Goal: Task Accomplishment & Management: Manage account settings

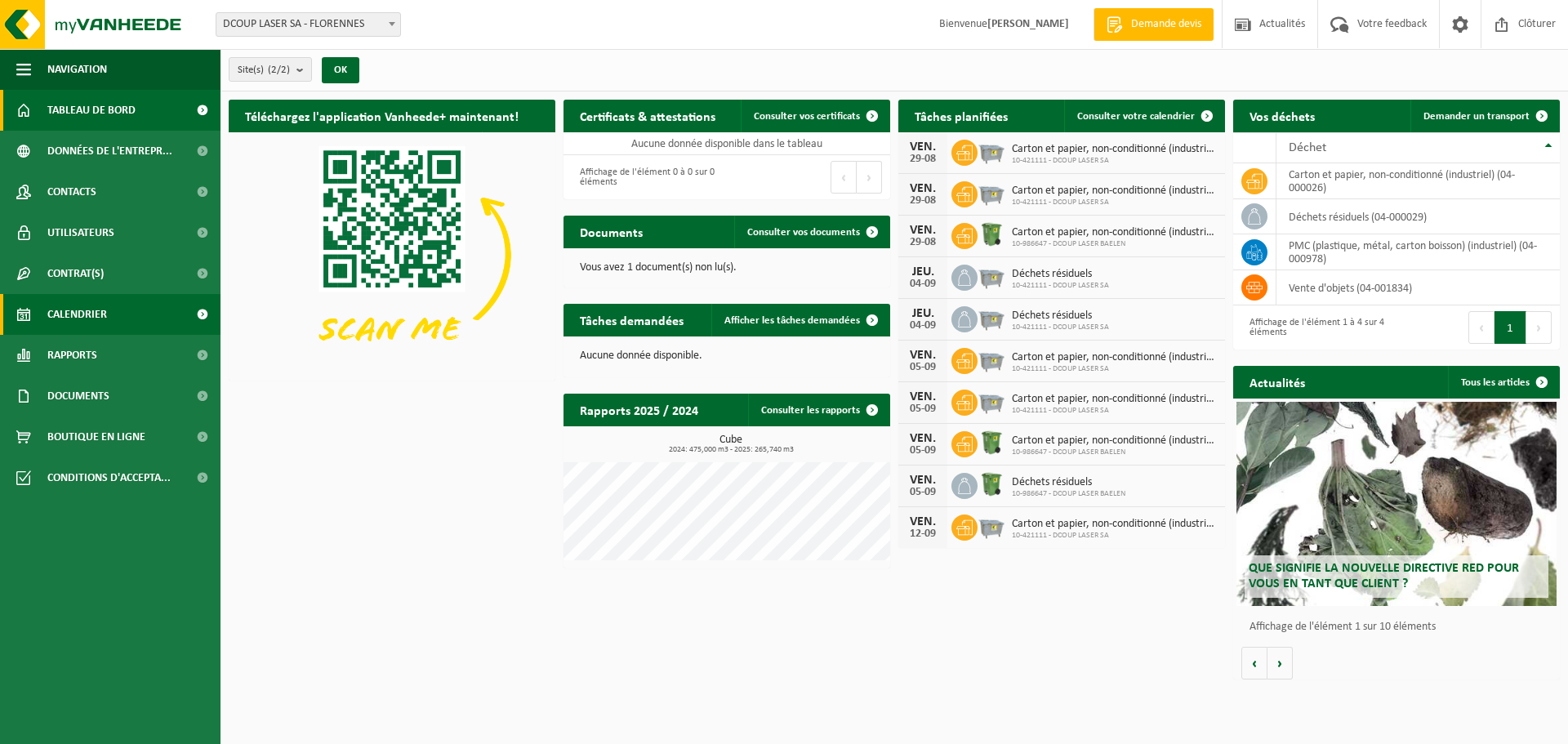
click at [100, 324] on span "Calendrier" at bounding box center [77, 314] width 60 height 41
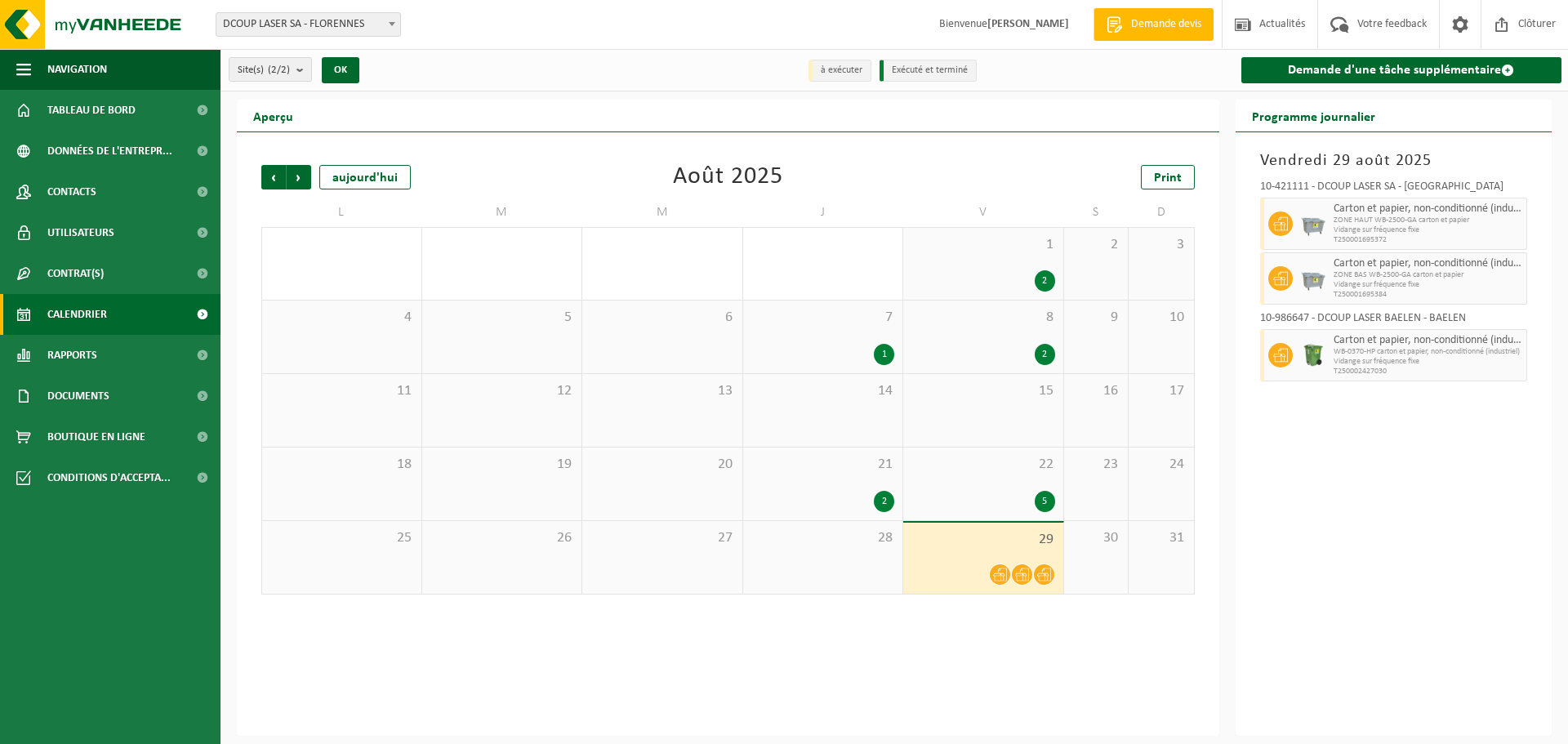
click at [201, 315] on span at bounding box center [202, 314] width 36 height 41
click at [1007, 577] on span at bounding box center [1000, 575] width 21 height 21
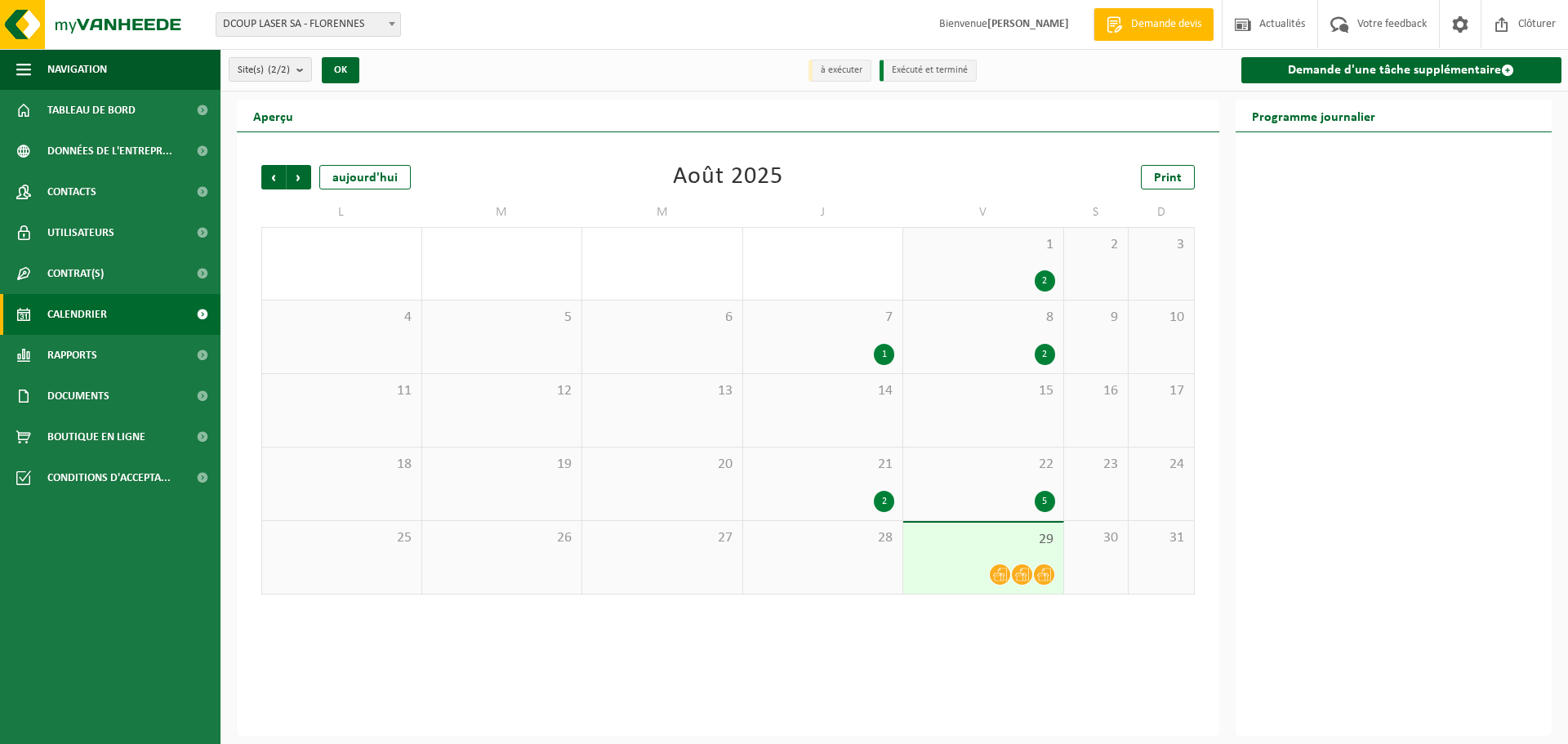
click at [940, 486] on div "22 5" at bounding box center [983, 484] width 160 height 73
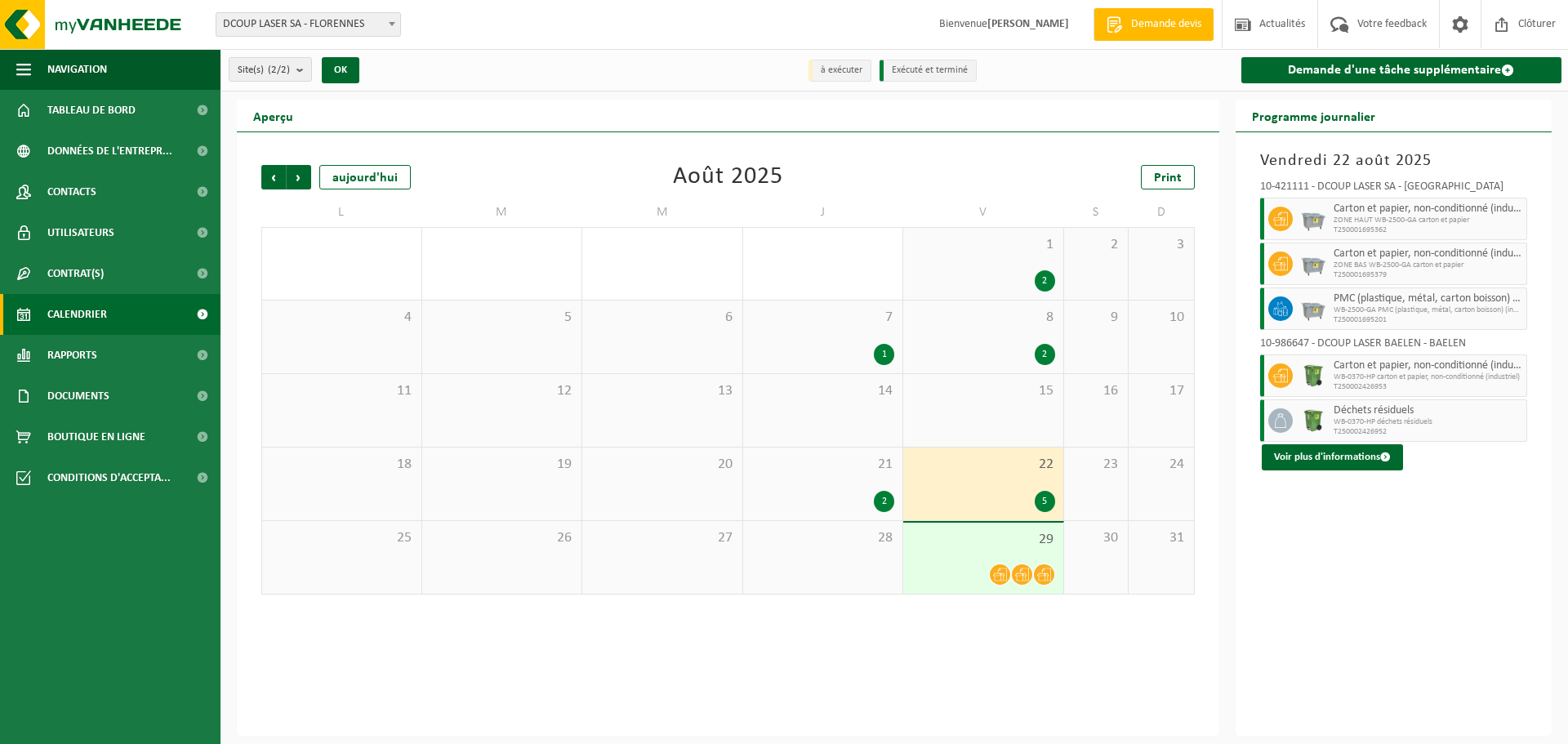
click at [954, 557] on div "29" at bounding box center [983, 558] width 160 height 71
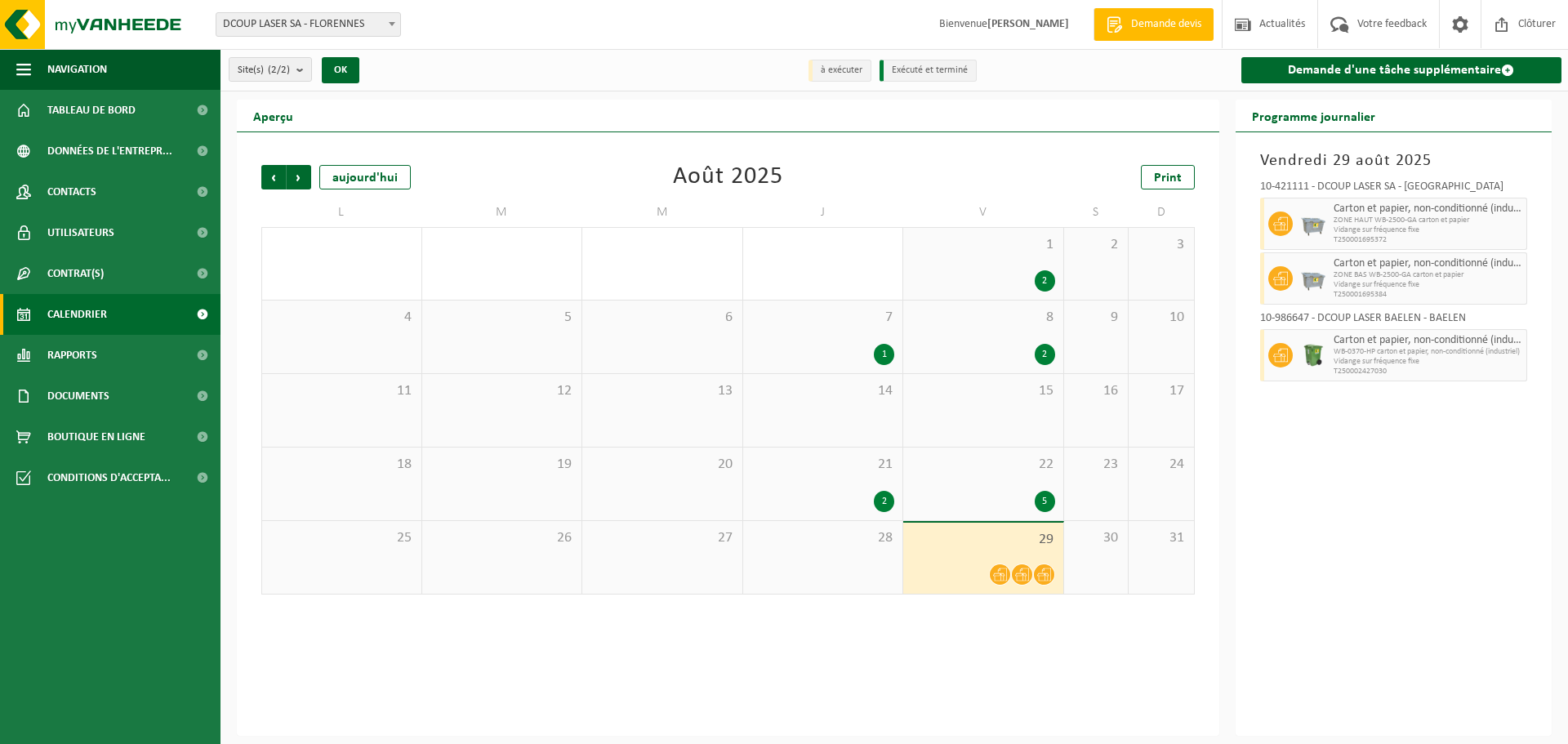
click at [958, 491] on div "5" at bounding box center [984, 501] width 144 height 21
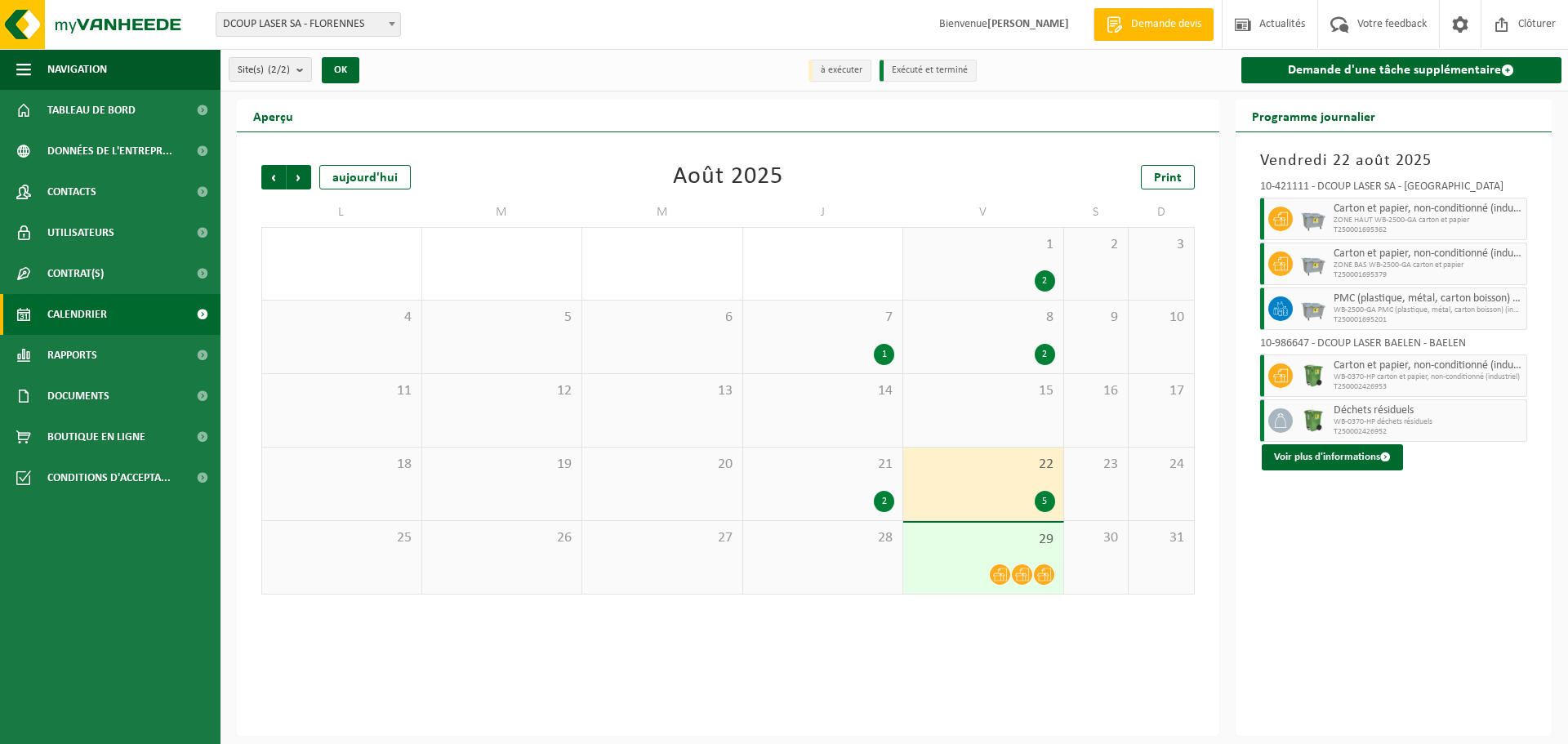
click at [956, 551] on div "29" at bounding box center [983, 558] width 160 height 71
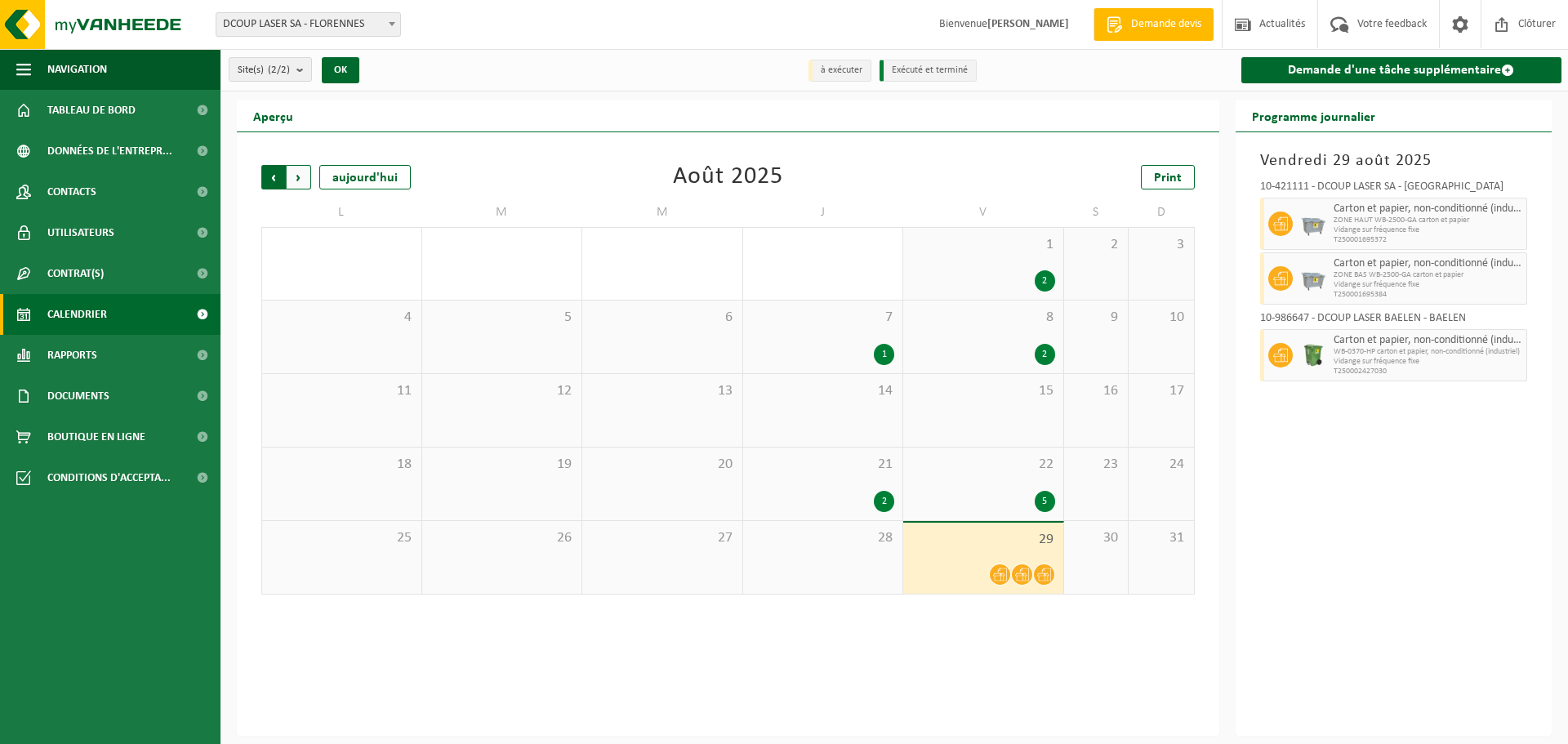
click at [307, 177] on span "Suivant" at bounding box center [299, 177] width 24 height 24
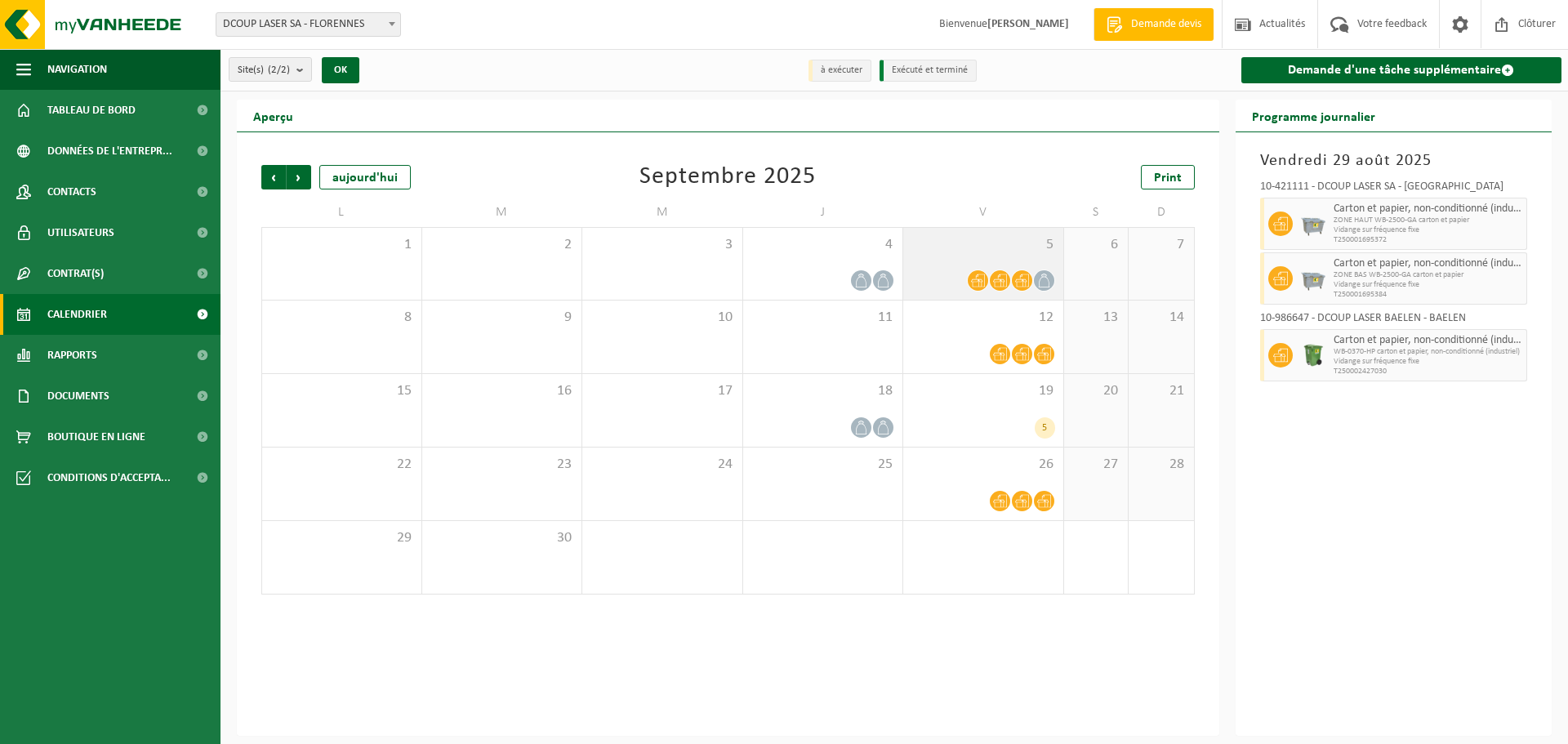
click at [964, 269] on div at bounding box center [984, 280] width 144 height 22
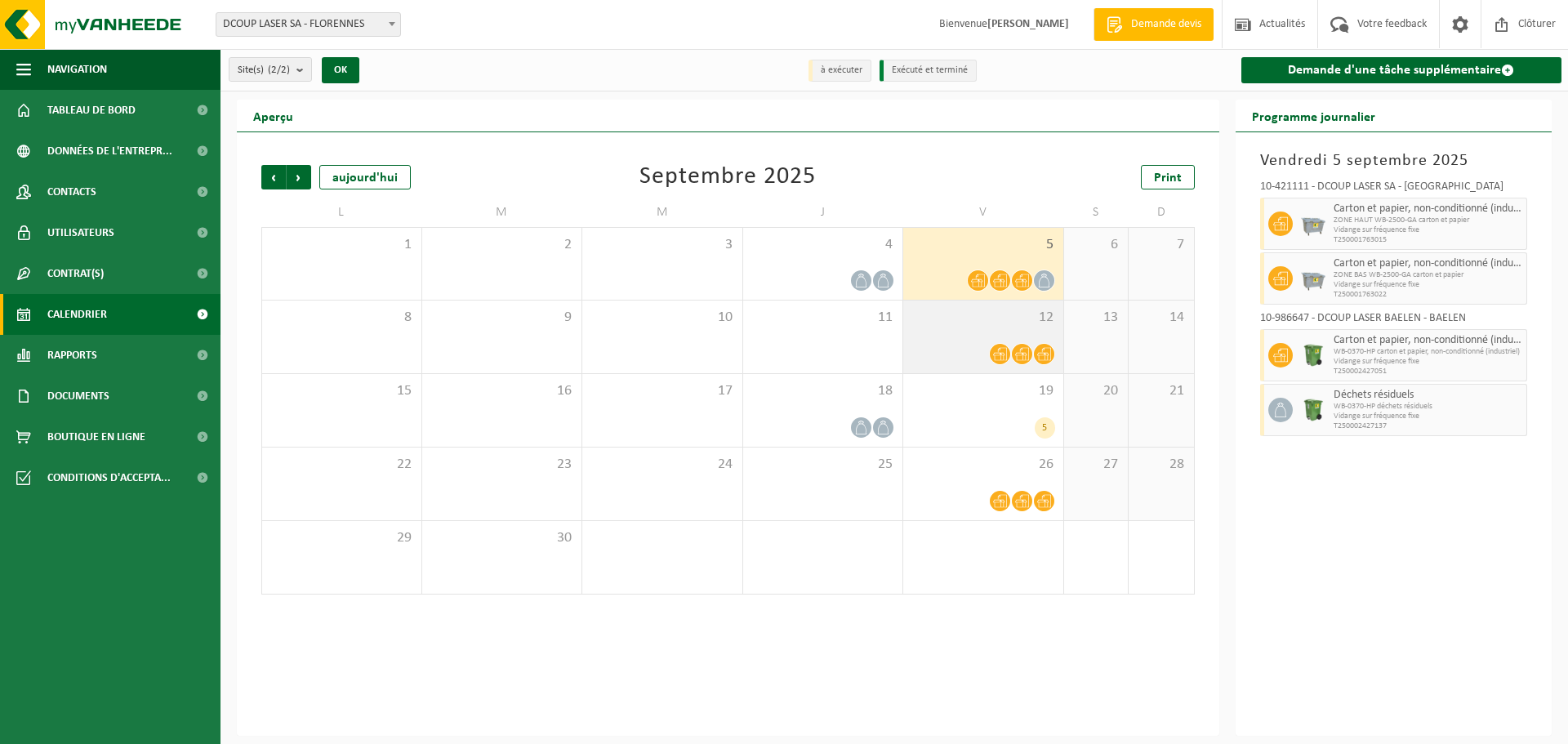
click at [974, 327] on div "12" at bounding box center [983, 337] width 160 height 73
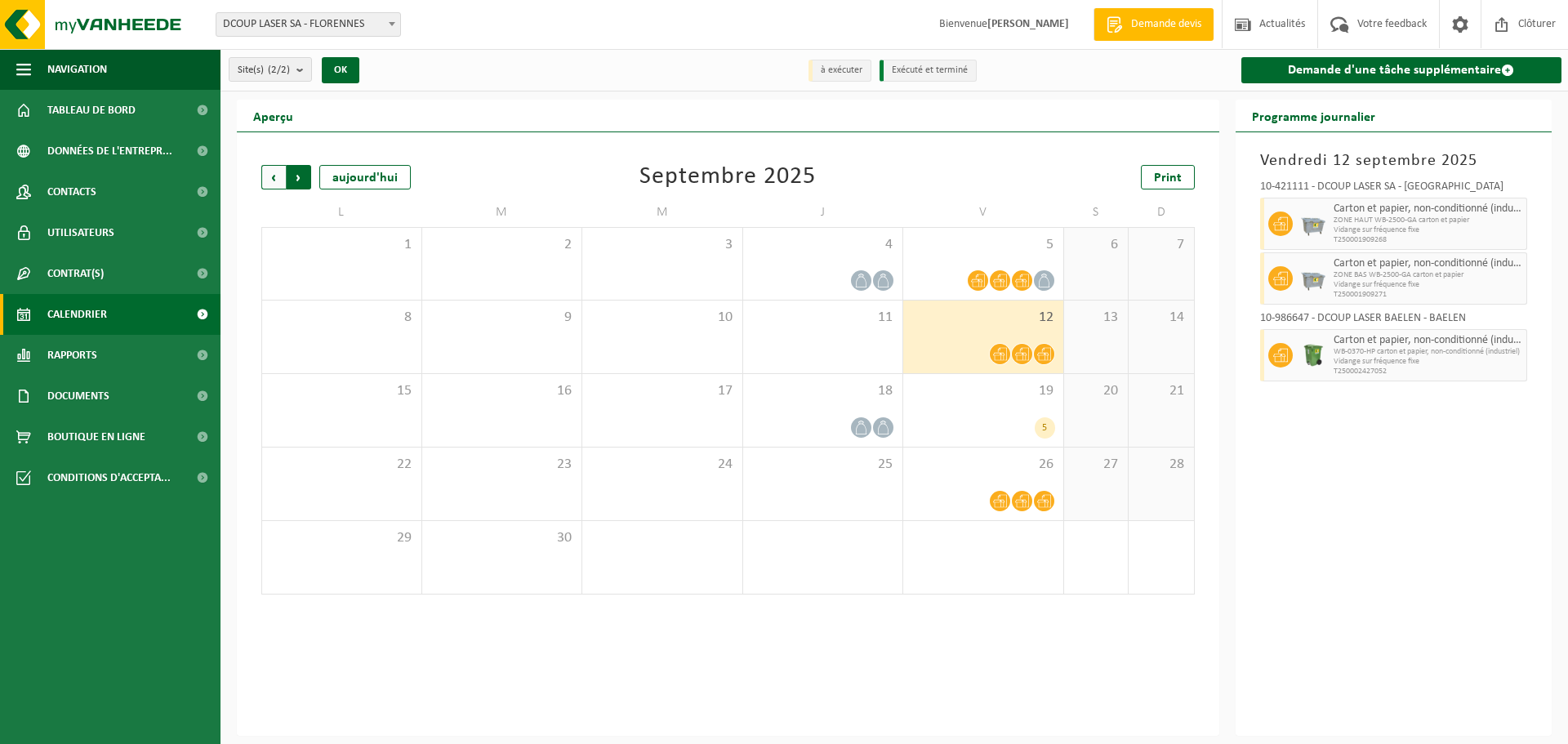
click at [281, 178] on span "Précédent" at bounding box center [273, 177] width 24 height 24
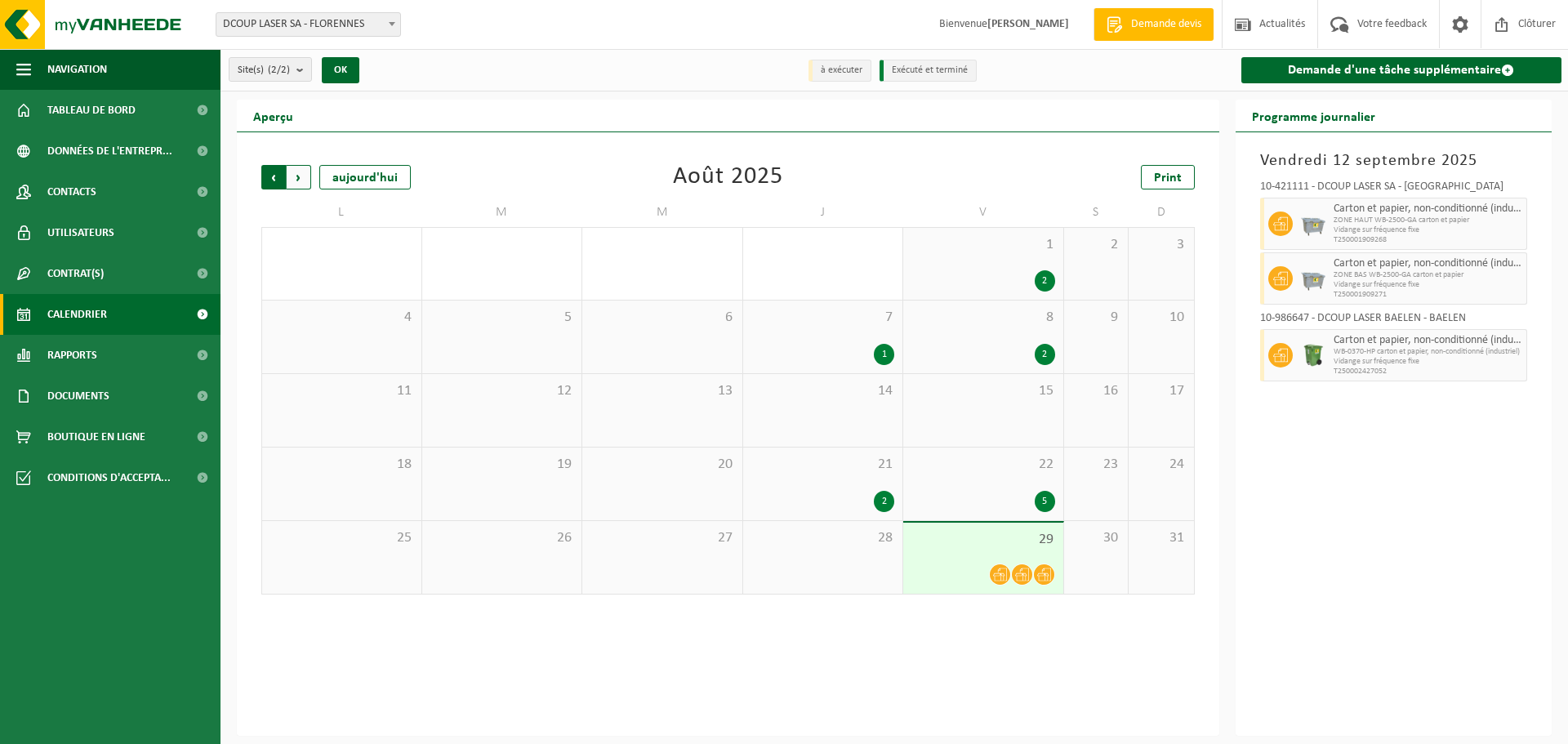
click at [298, 174] on span "Suivant" at bounding box center [299, 177] width 24 height 24
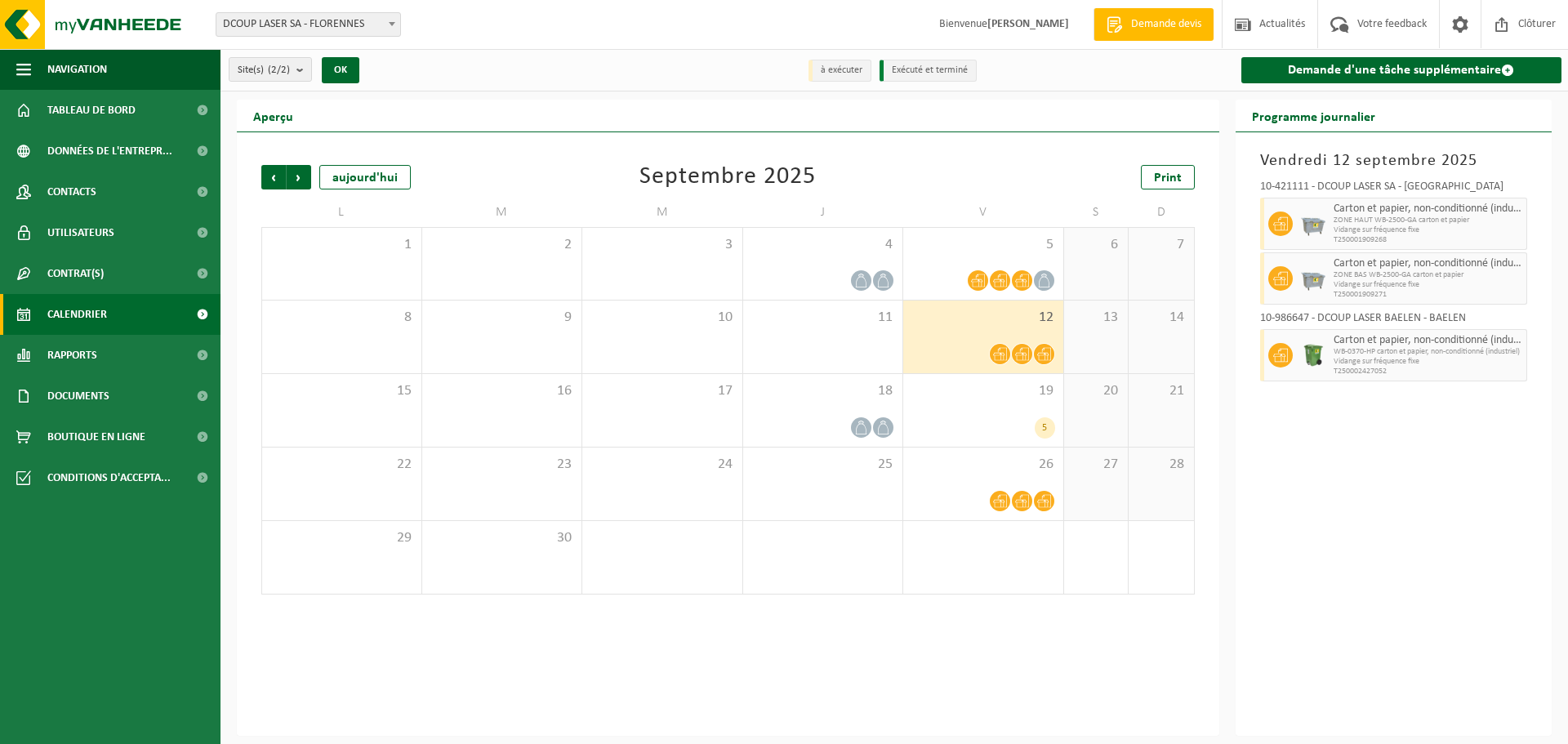
click at [298, 174] on span "Suivant" at bounding box center [299, 177] width 24 height 24
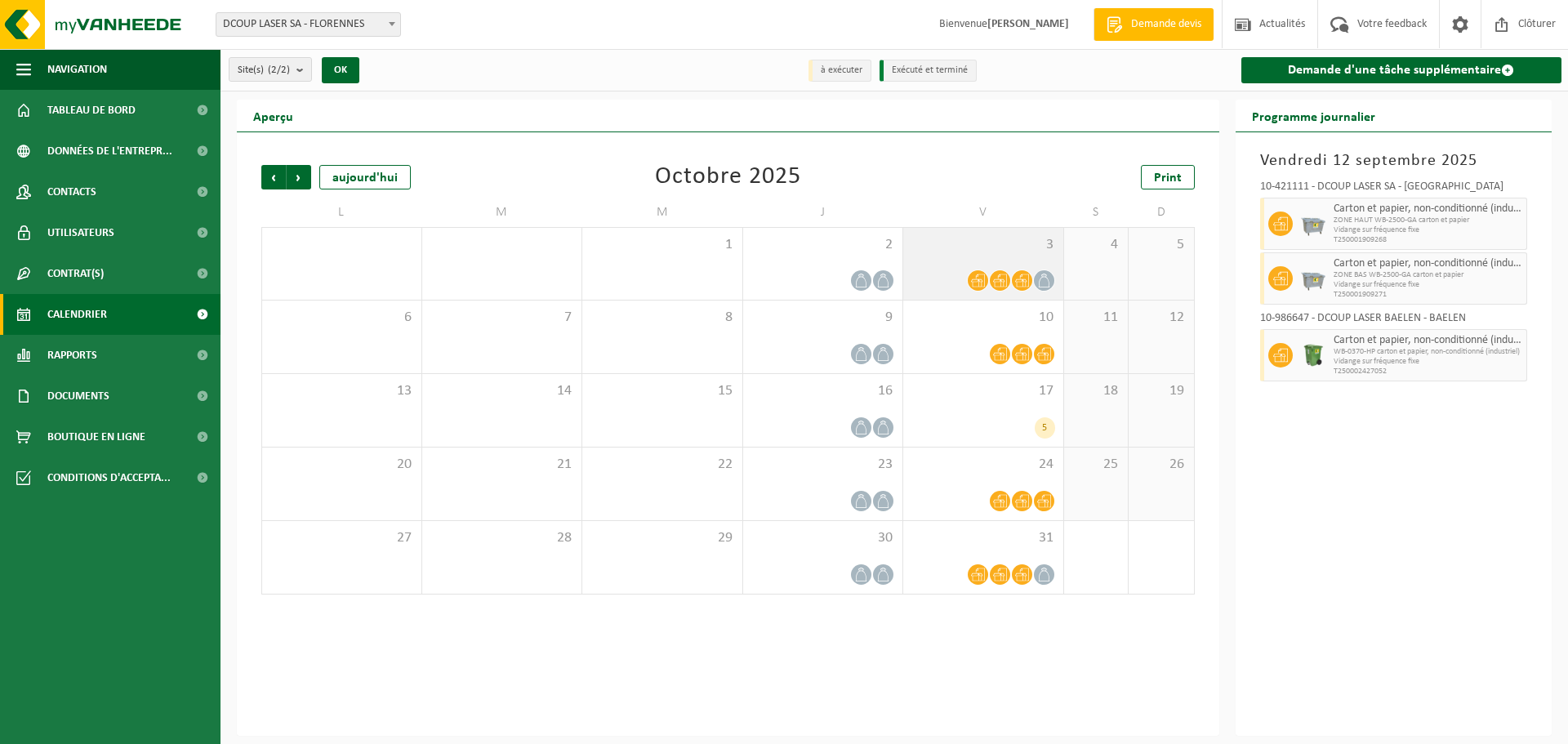
click at [984, 280] on icon at bounding box center [978, 280] width 14 height 13
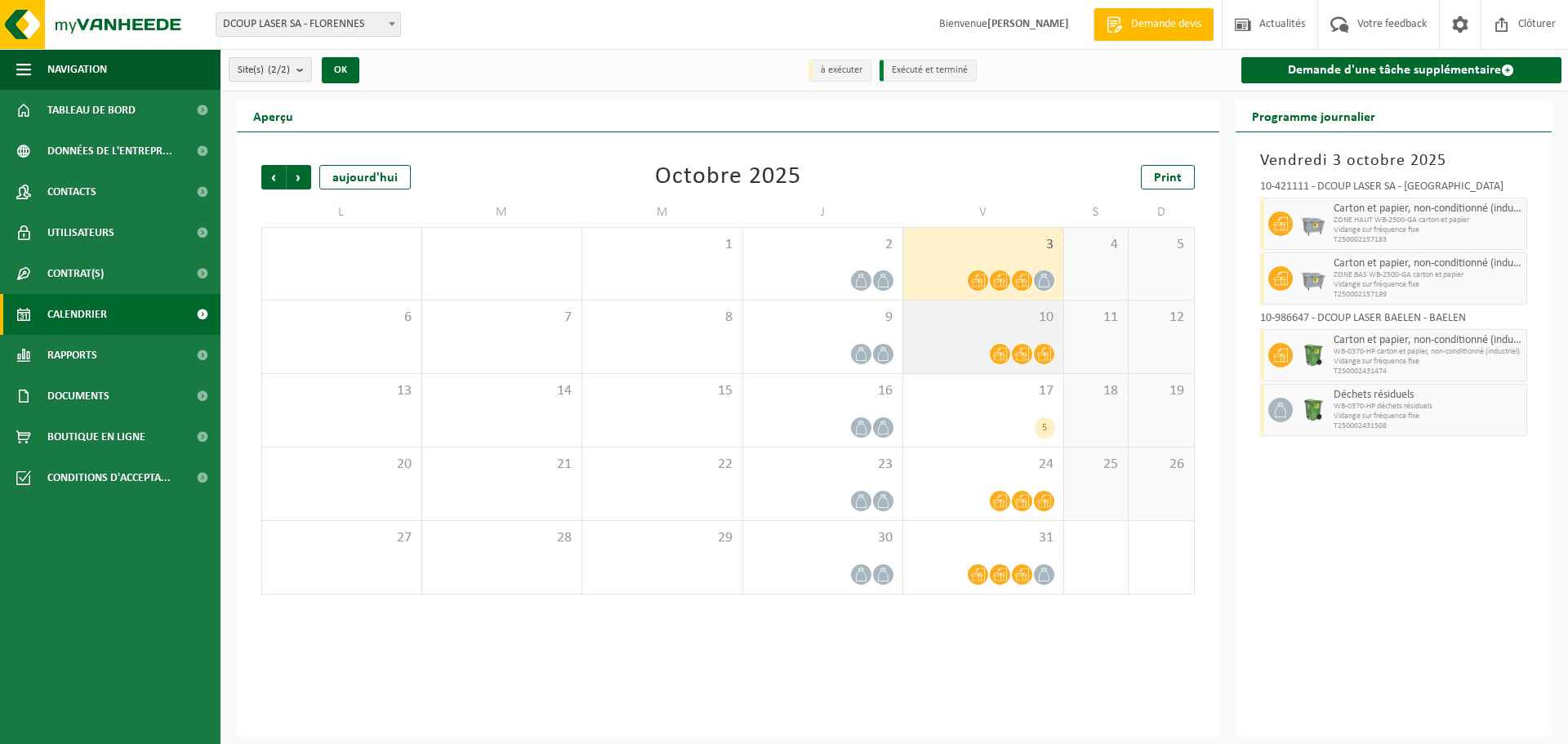
click at [971, 336] on div "10" at bounding box center [983, 337] width 160 height 73
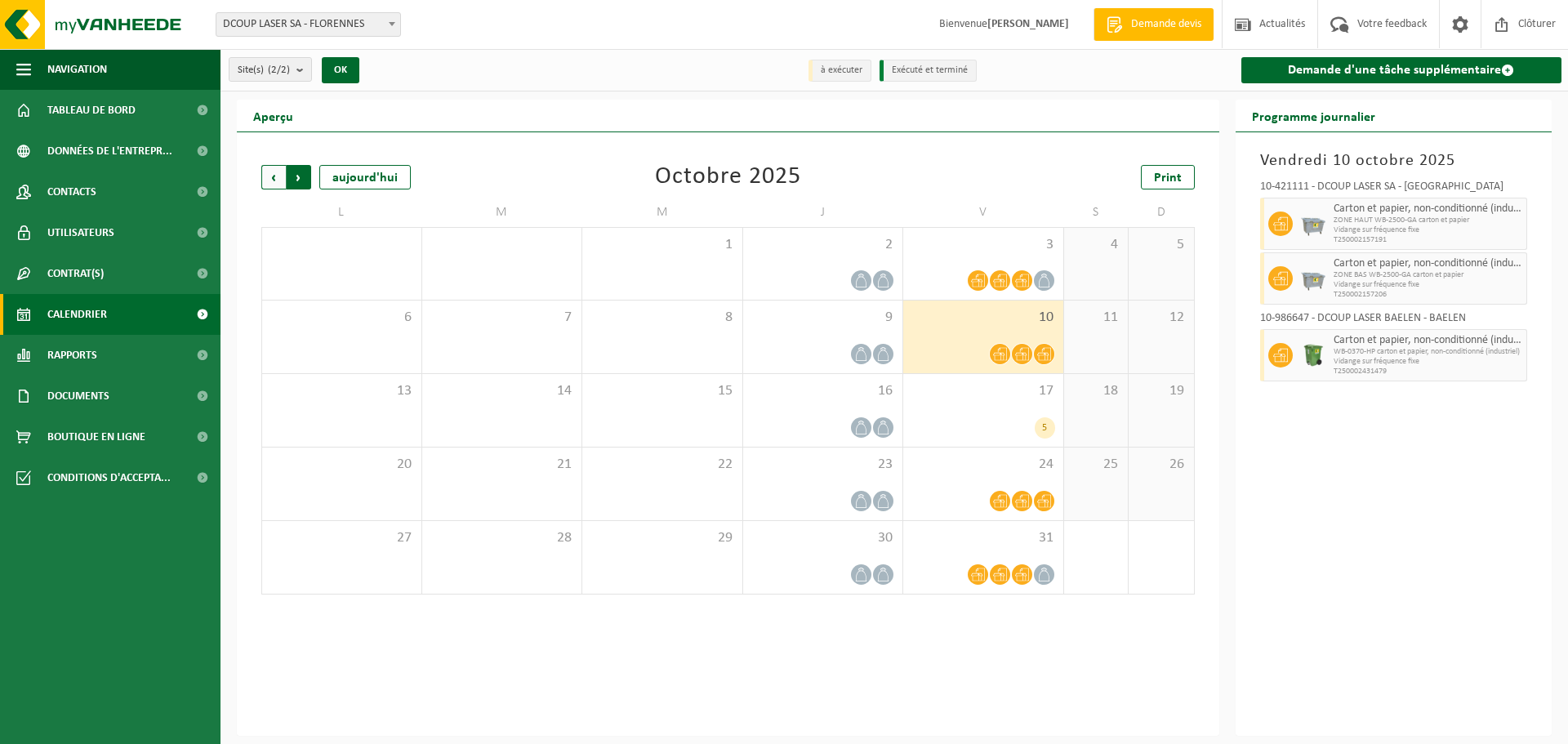
click at [275, 181] on span "Précédent" at bounding box center [273, 177] width 24 height 24
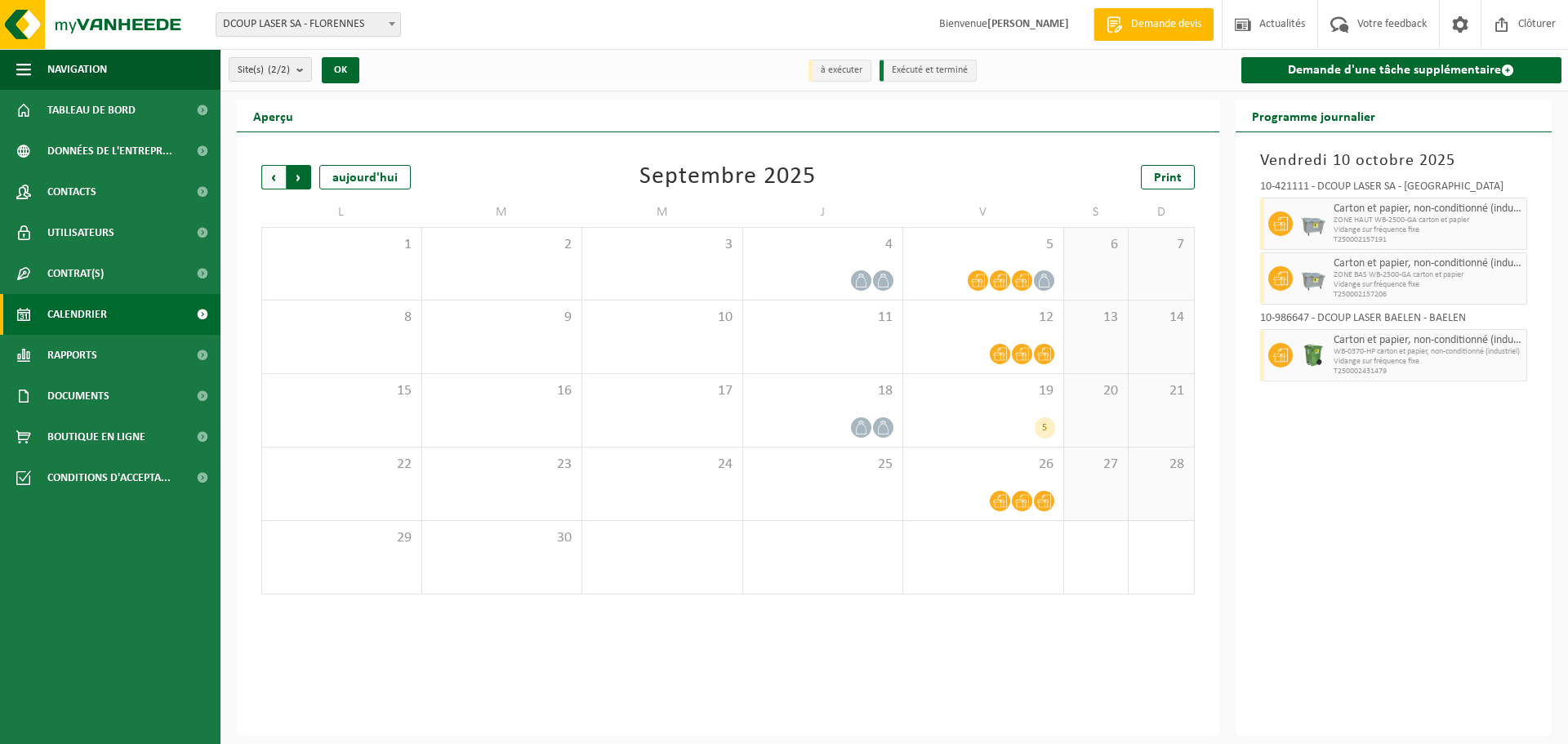
click at [269, 181] on span "Précédent" at bounding box center [273, 177] width 24 height 24
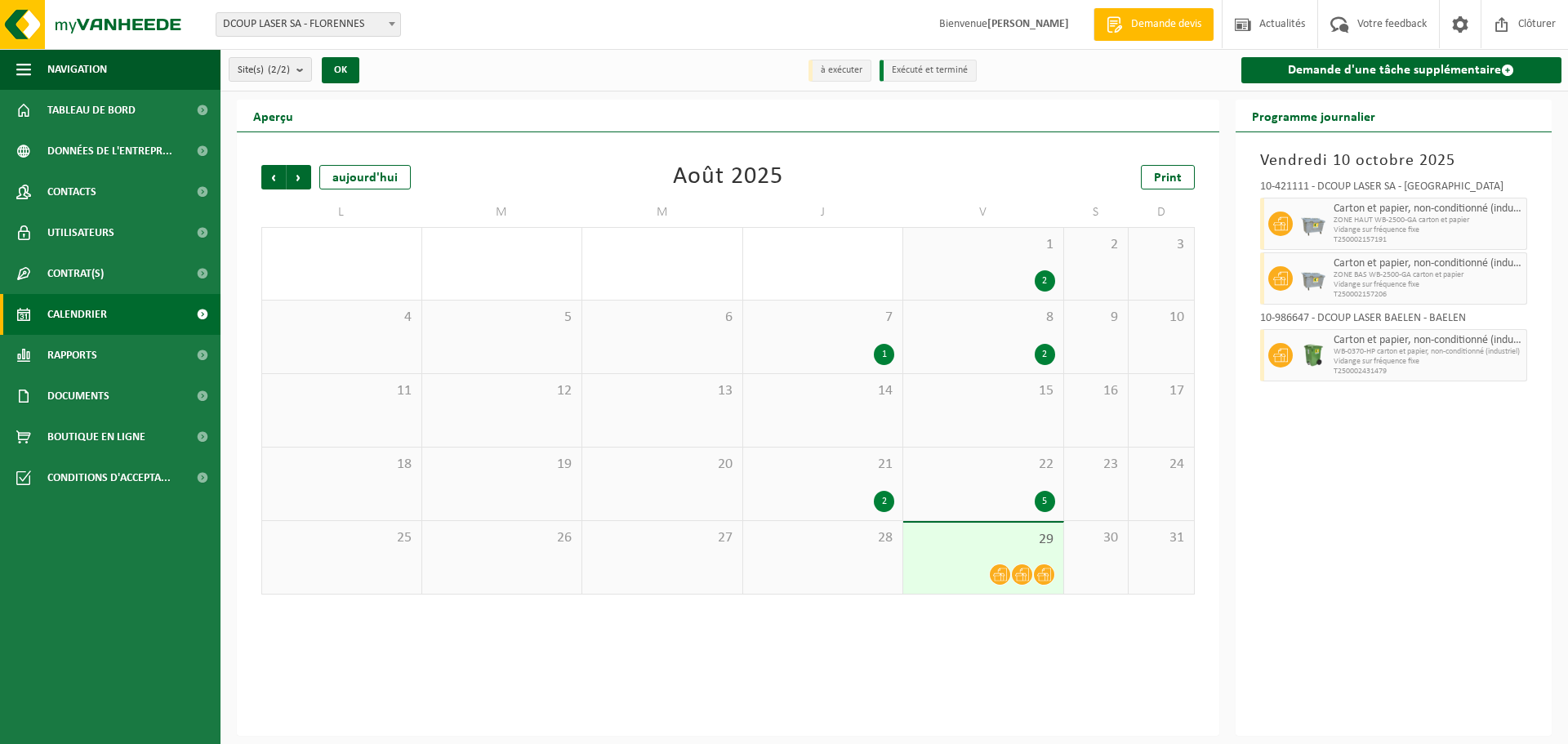
click at [967, 359] on div "2" at bounding box center [984, 354] width 144 height 21
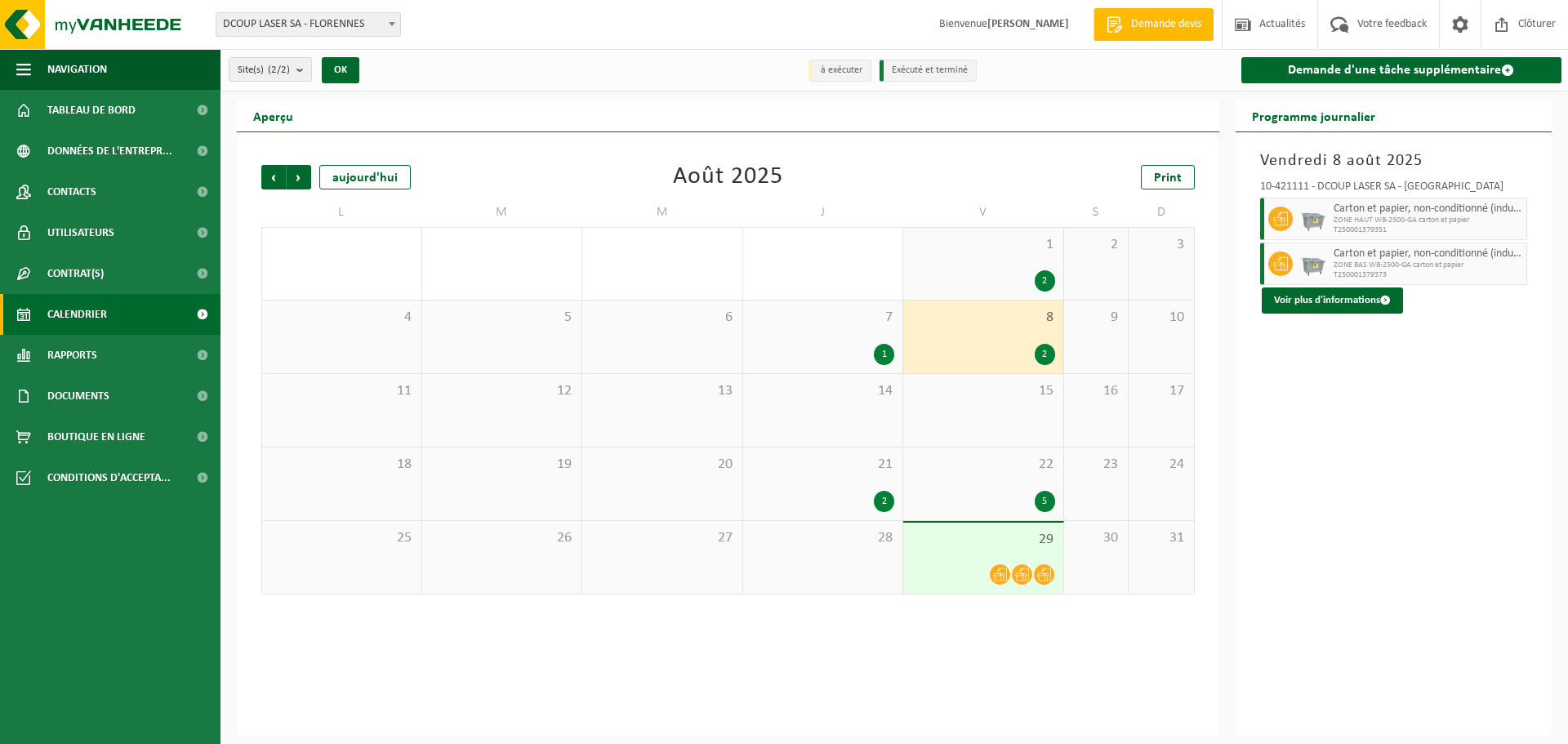
click at [978, 476] on div "22 5" at bounding box center [983, 484] width 160 height 73
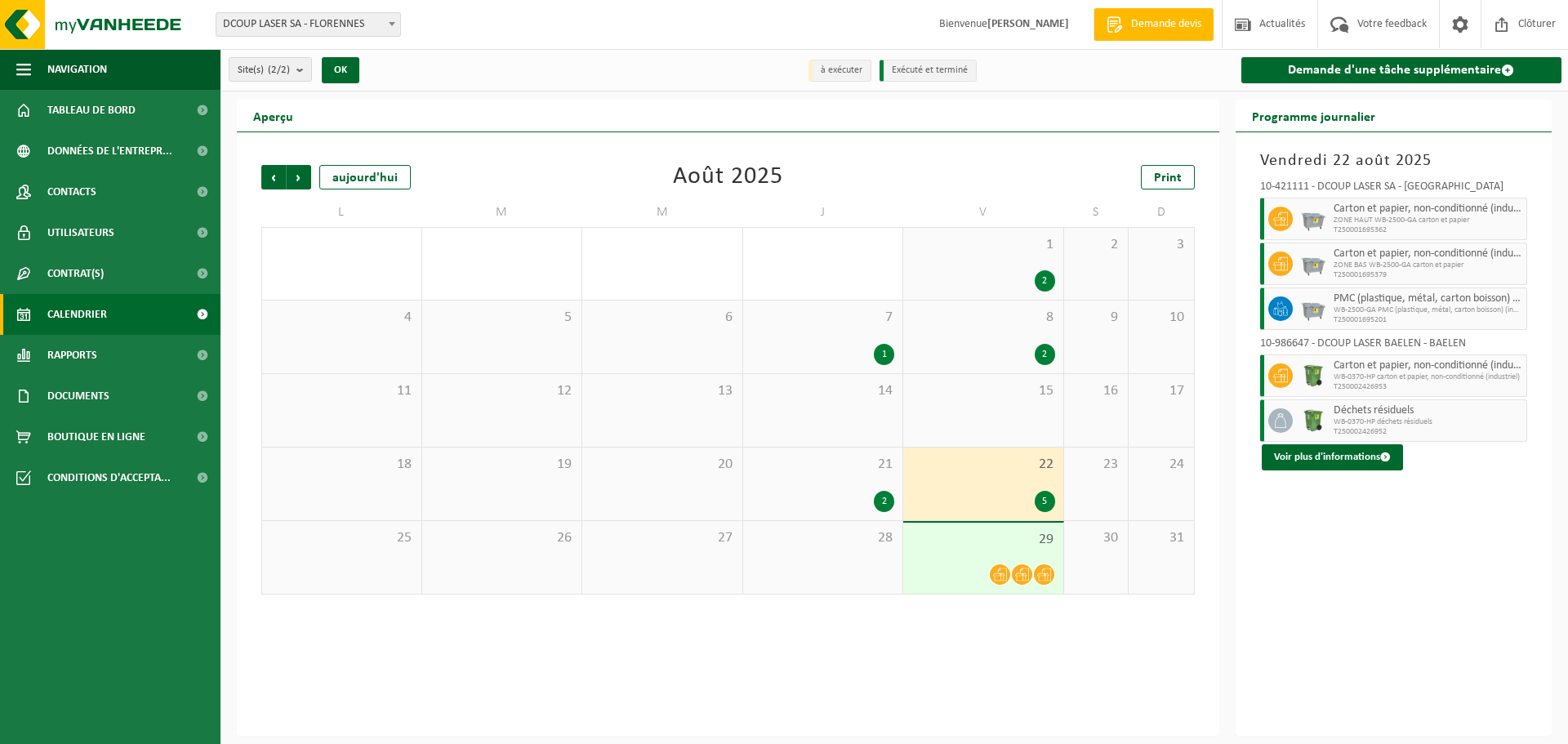
click at [990, 563] on div at bounding box center [984, 574] width 144 height 22
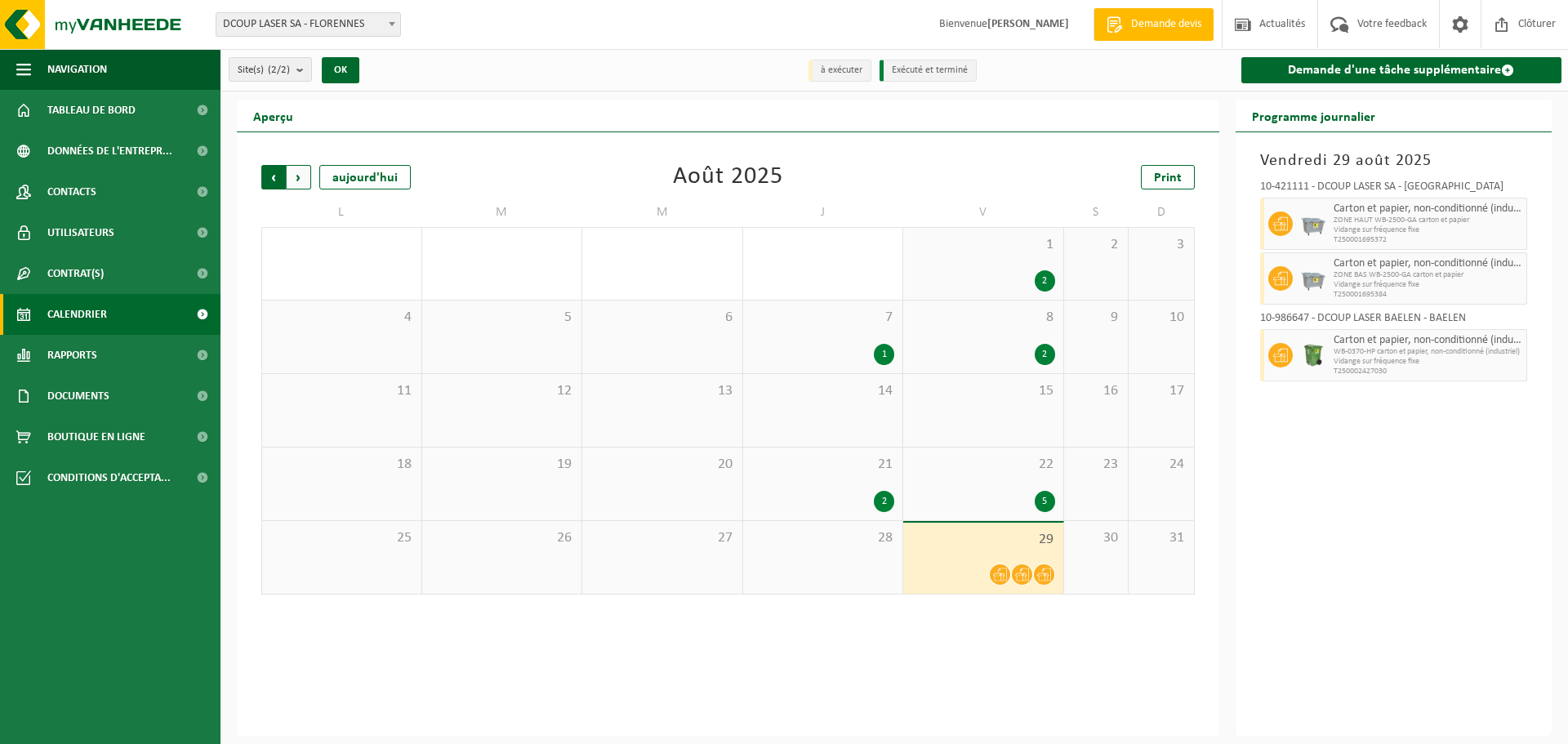
click at [301, 183] on span "Suivant" at bounding box center [299, 177] width 24 height 24
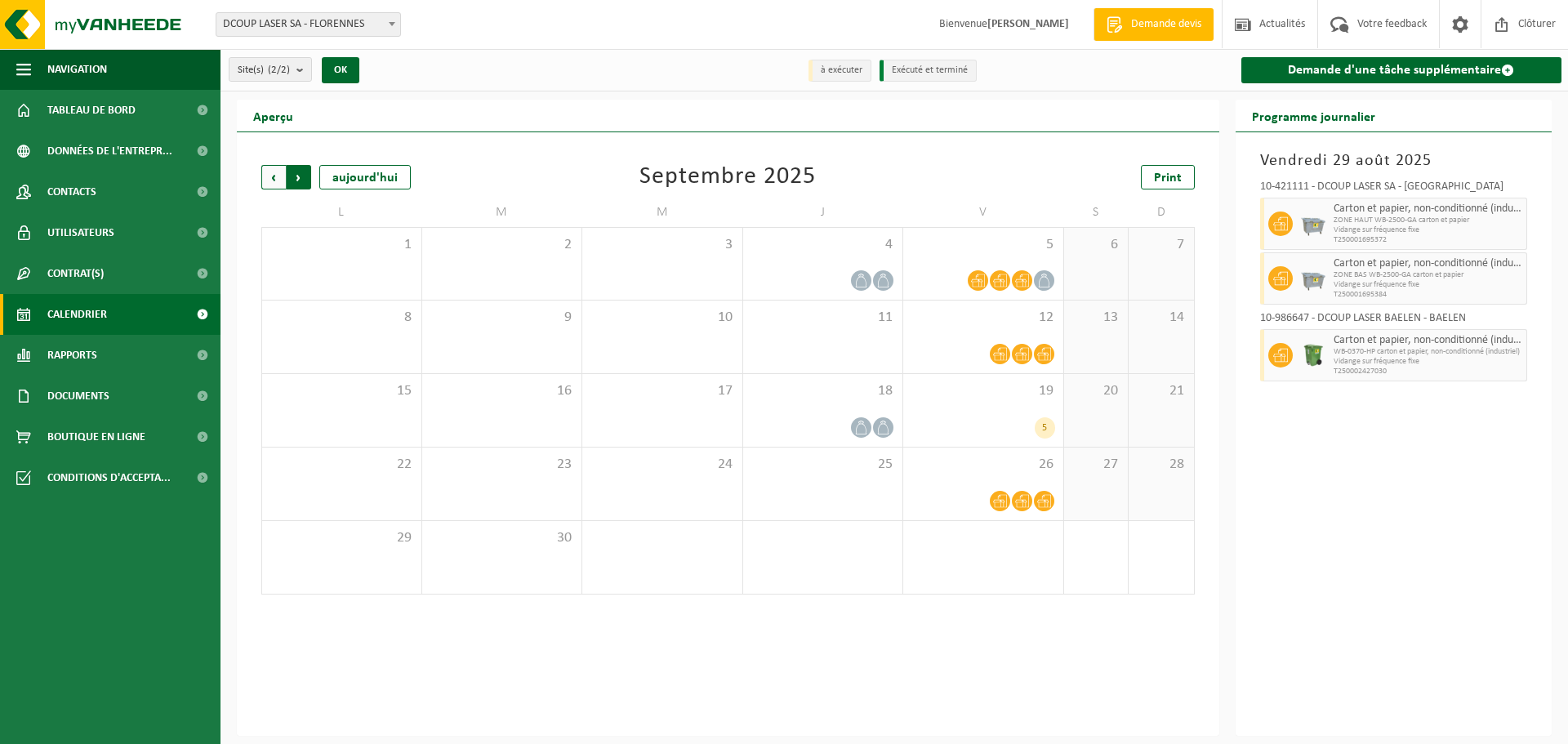
click at [274, 183] on span "Précédent" at bounding box center [273, 177] width 24 height 24
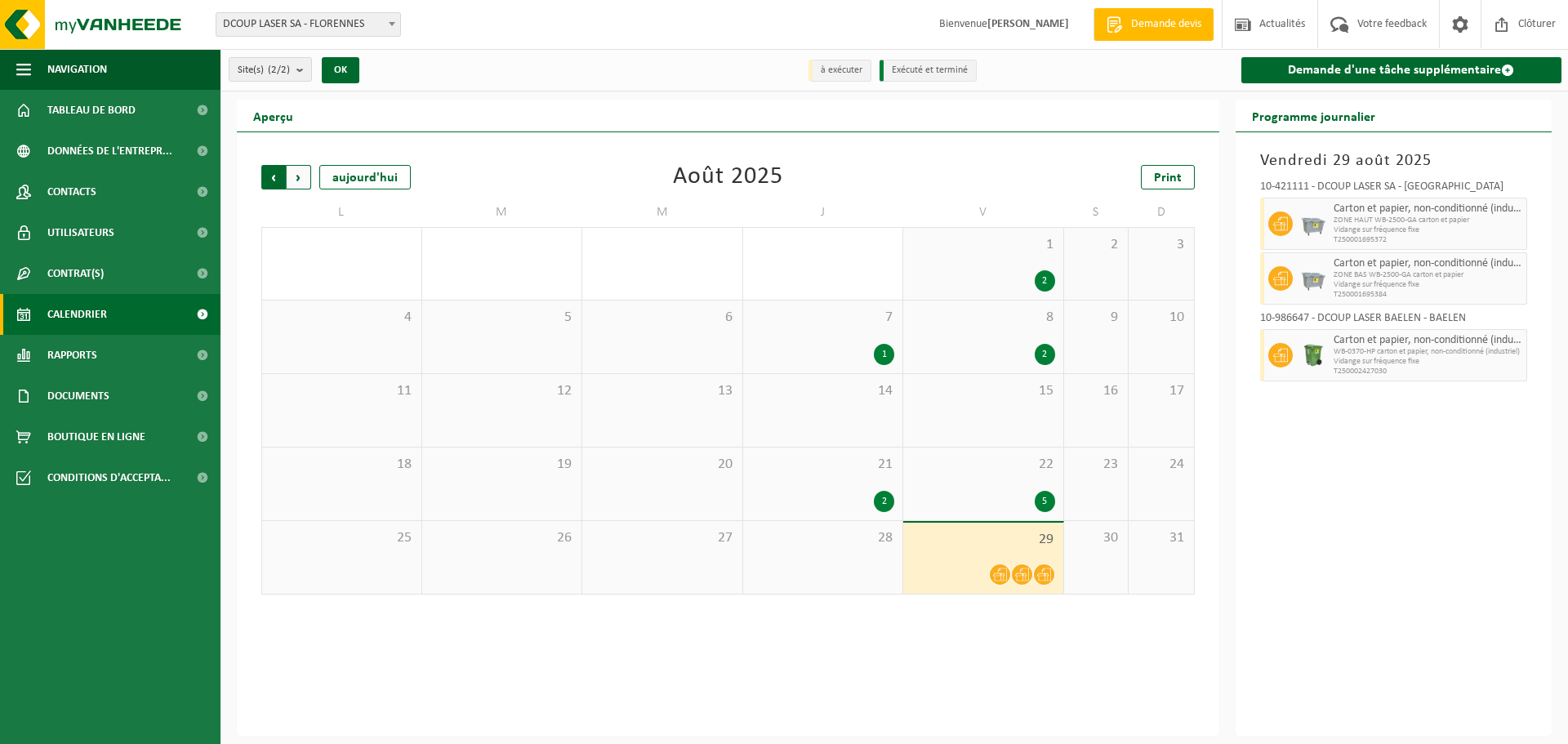
click at [293, 181] on span "Suivant" at bounding box center [299, 177] width 24 height 24
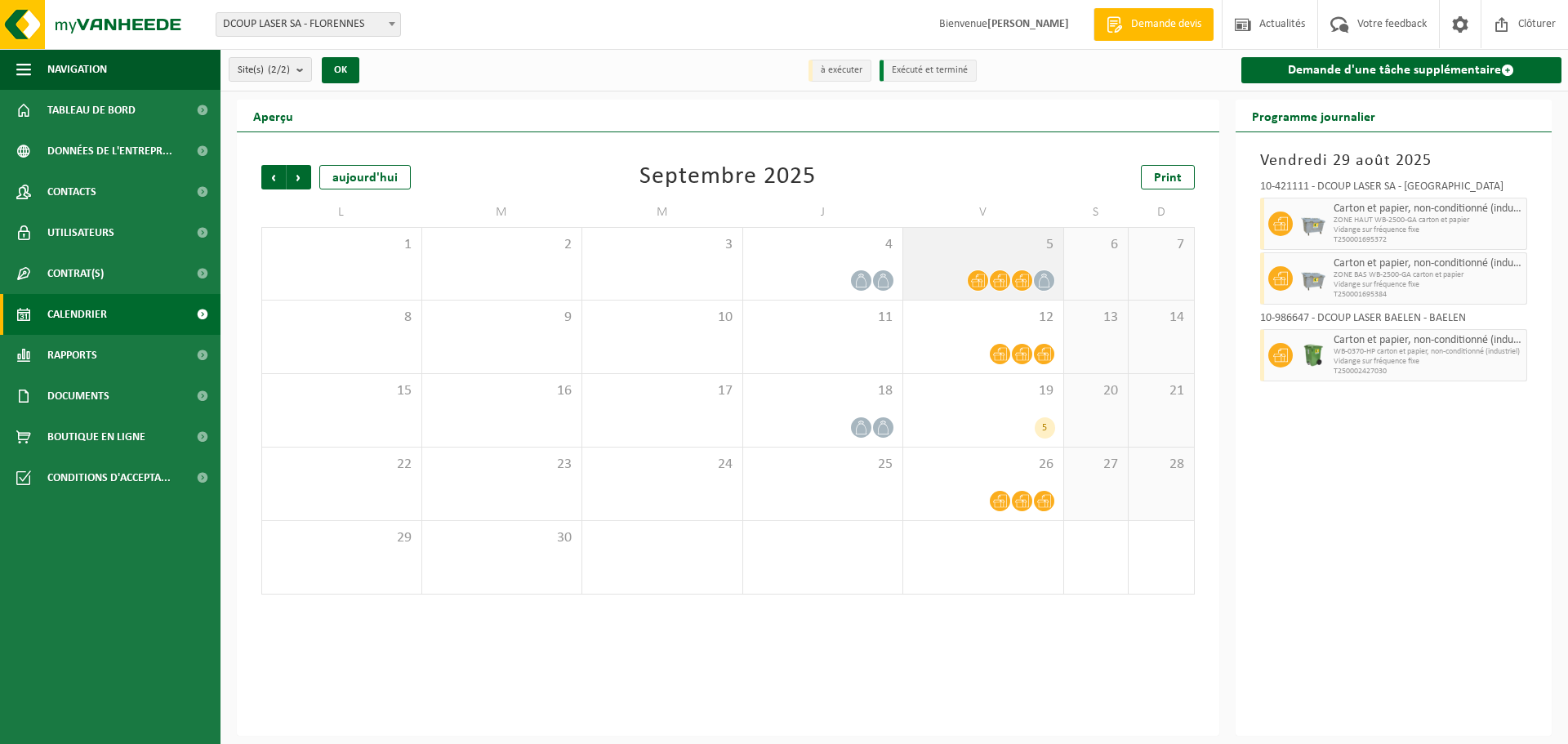
click at [970, 271] on div at bounding box center [978, 280] width 22 height 22
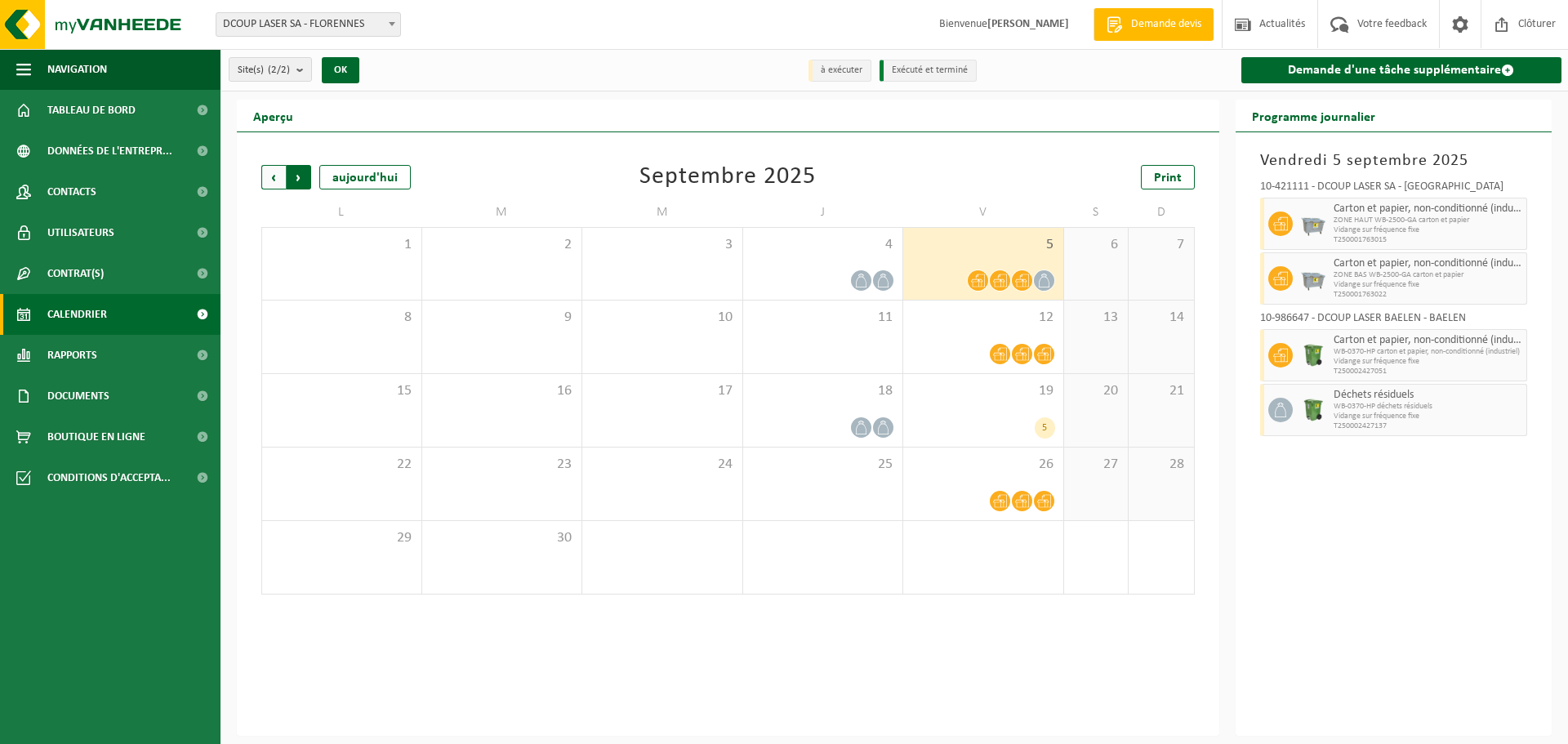
click at [267, 181] on span "Précédent" at bounding box center [273, 177] width 24 height 24
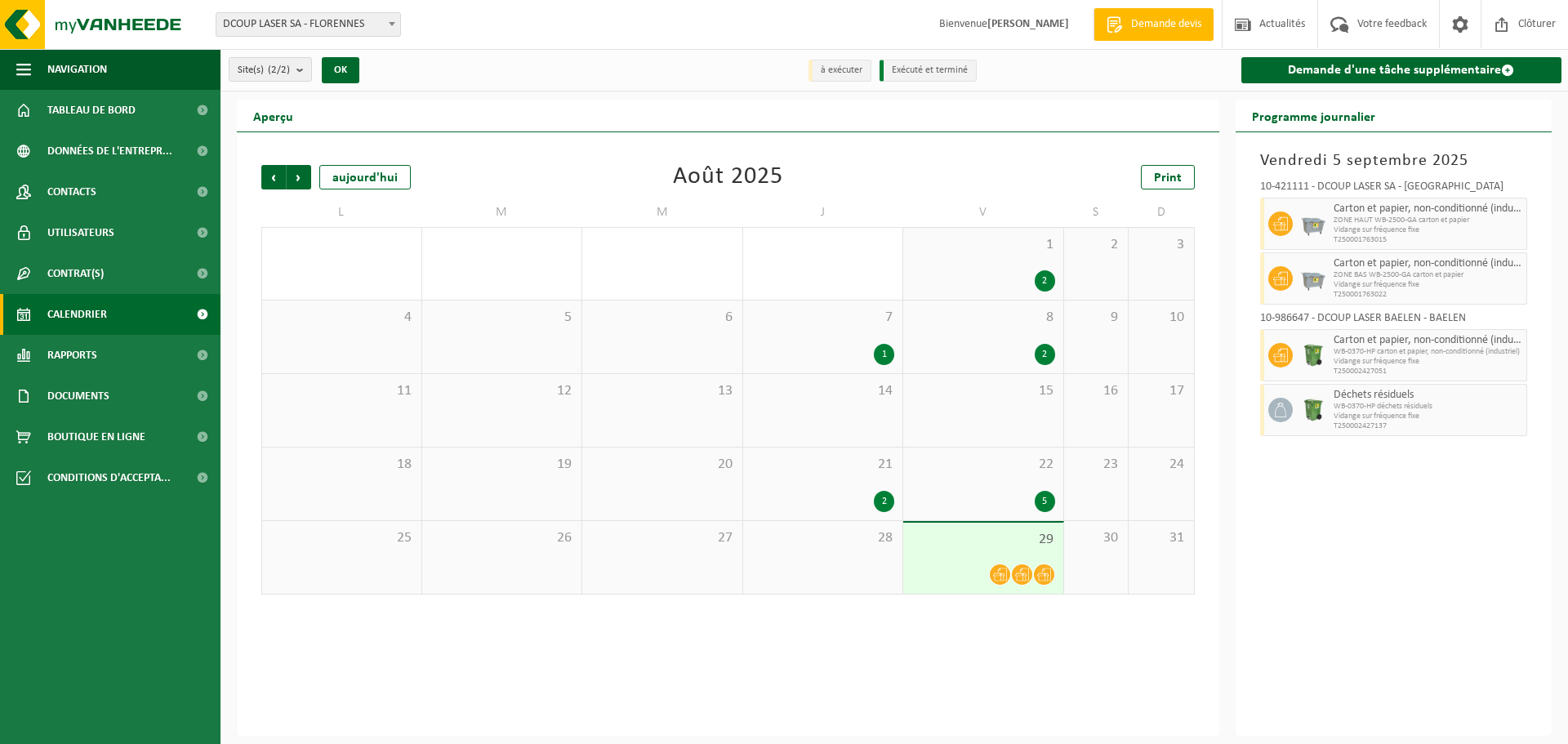
click at [999, 553] on div "29" at bounding box center [983, 558] width 160 height 71
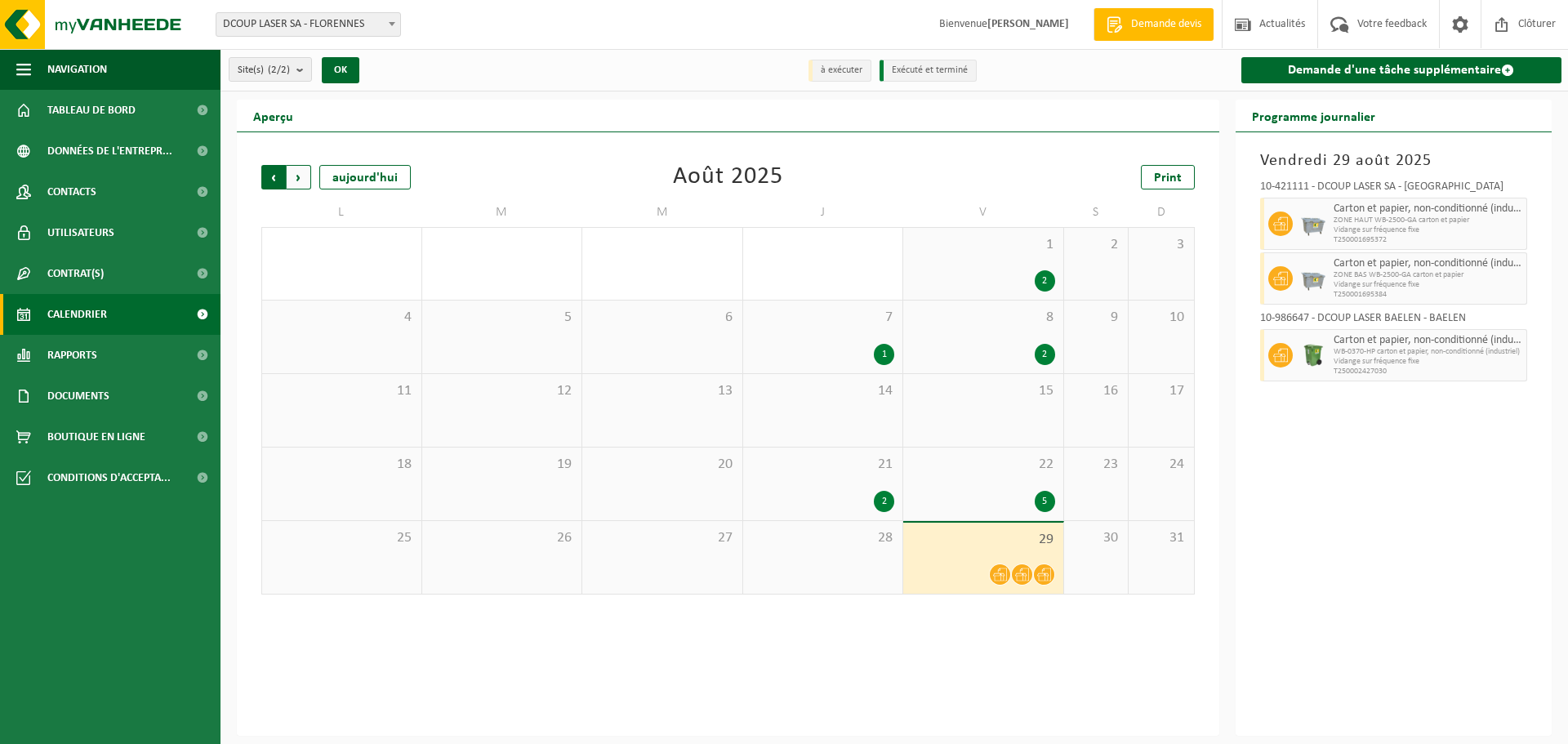
click at [306, 181] on span "Suivant" at bounding box center [299, 177] width 24 height 24
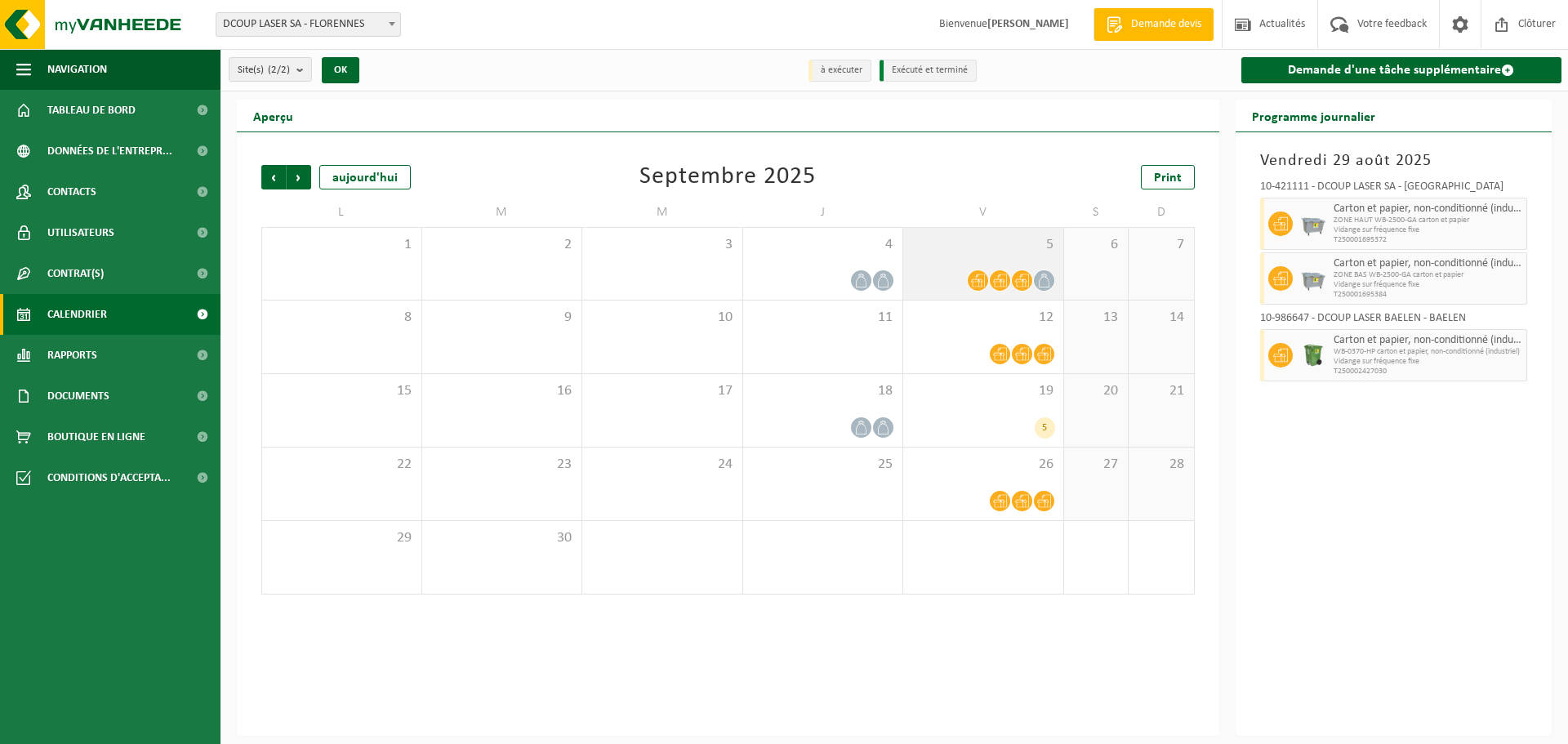
click at [1026, 263] on div "5" at bounding box center [983, 263] width 160 height 72
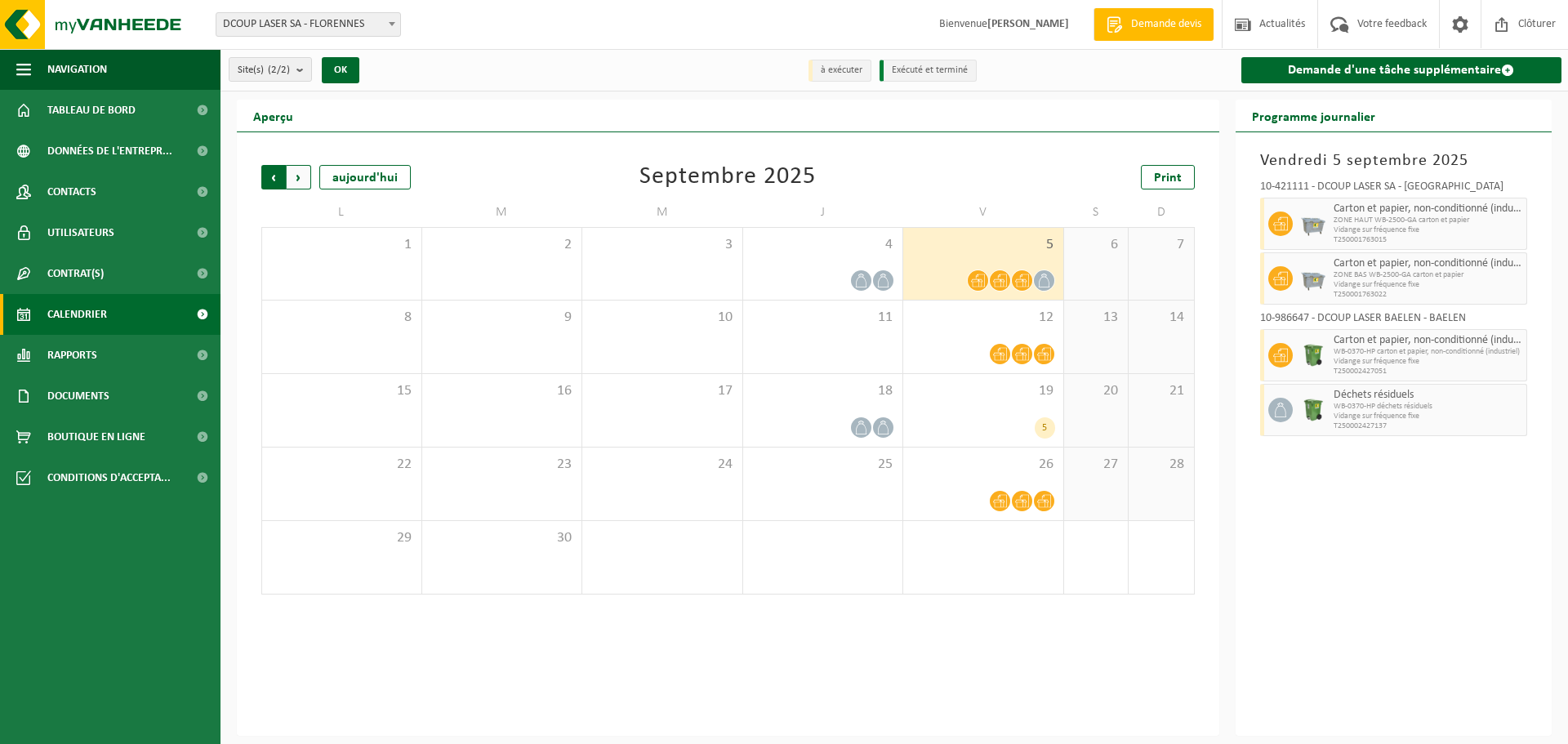
click at [300, 180] on span "Suivant" at bounding box center [299, 177] width 24 height 24
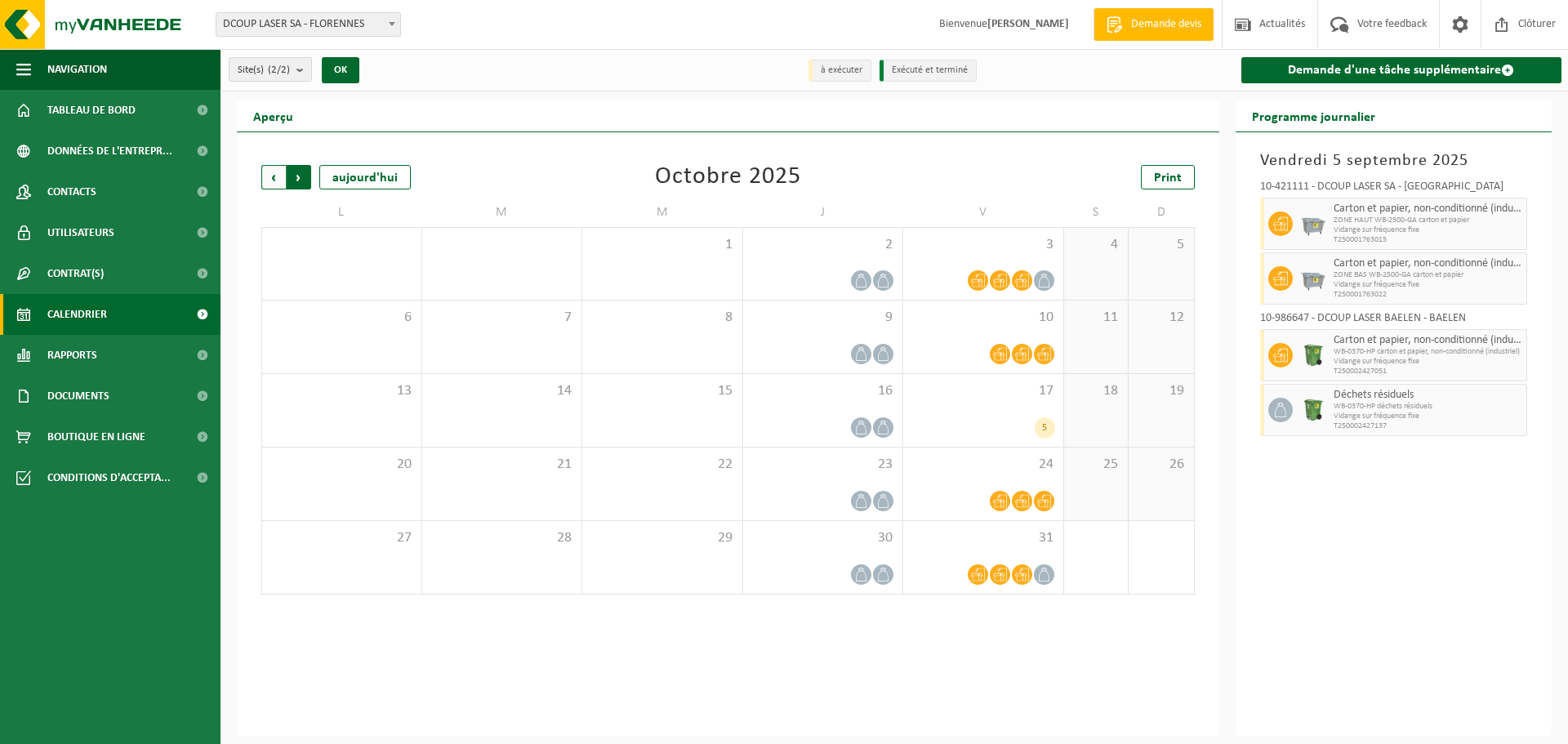
click at [269, 179] on span "Précédent" at bounding box center [273, 177] width 24 height 24
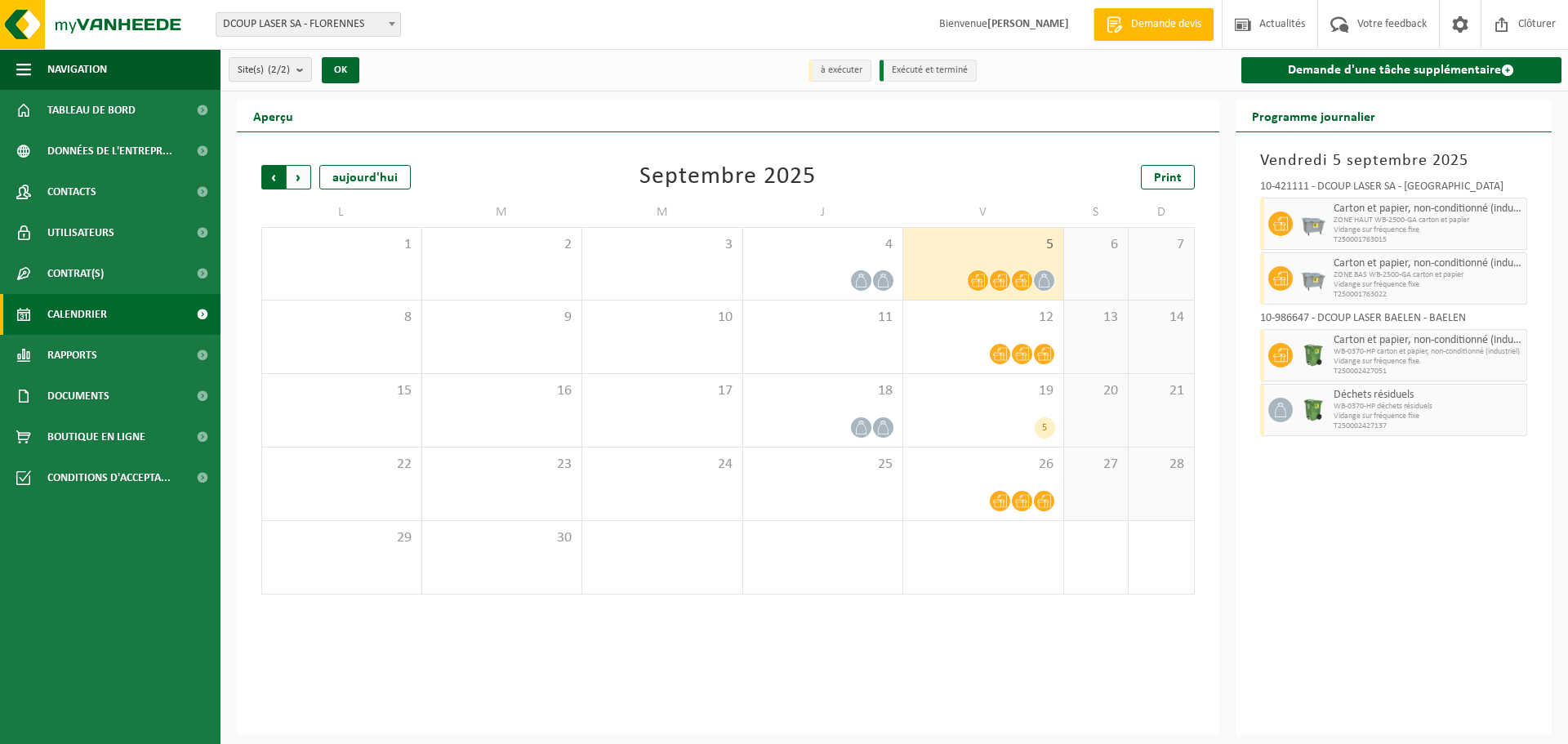
click at [309, 174] on span "Suivant" at bounding box center [299, 177] width 24 height 24
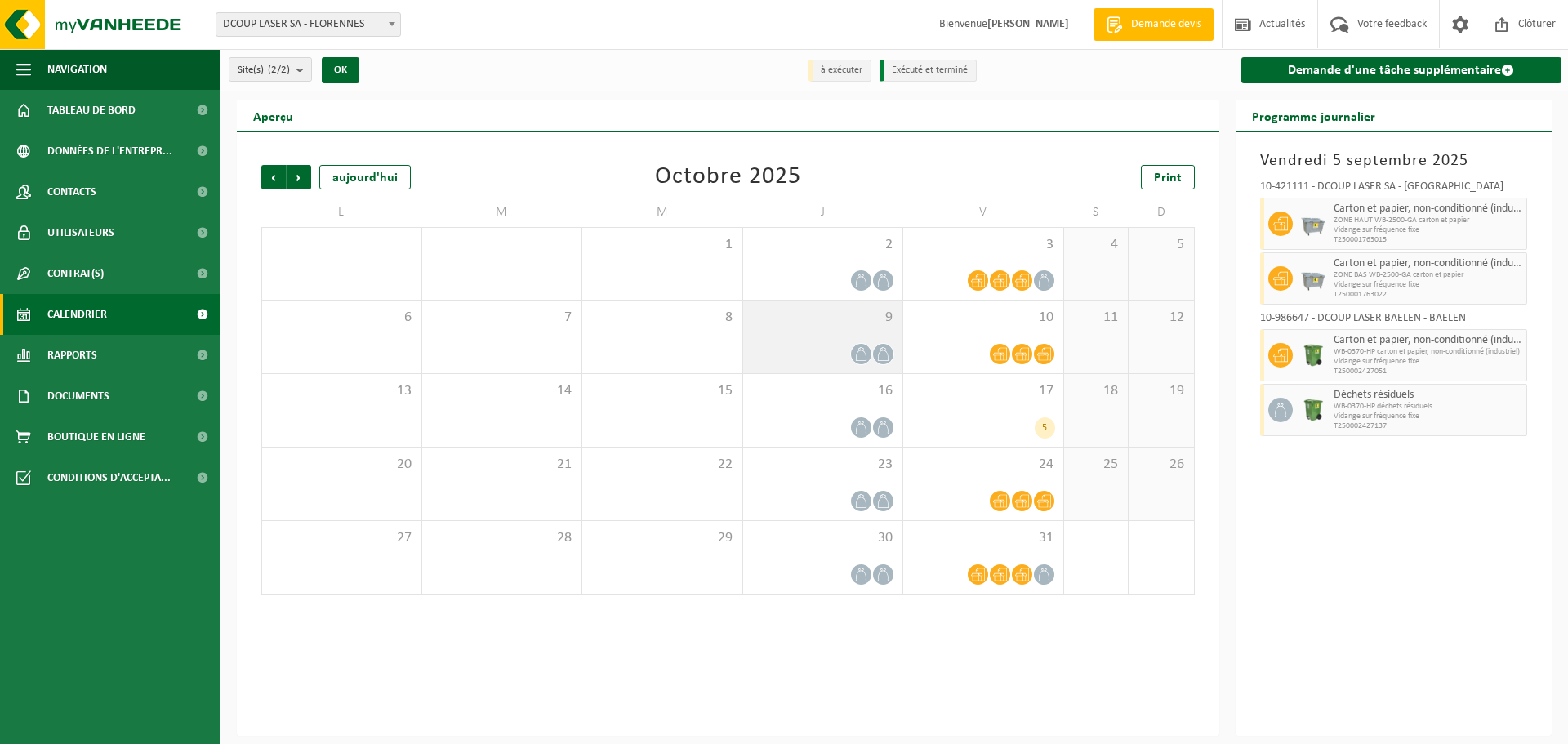
click at [858, 344] on span at bounding box center [861, 354] width 21 height 21
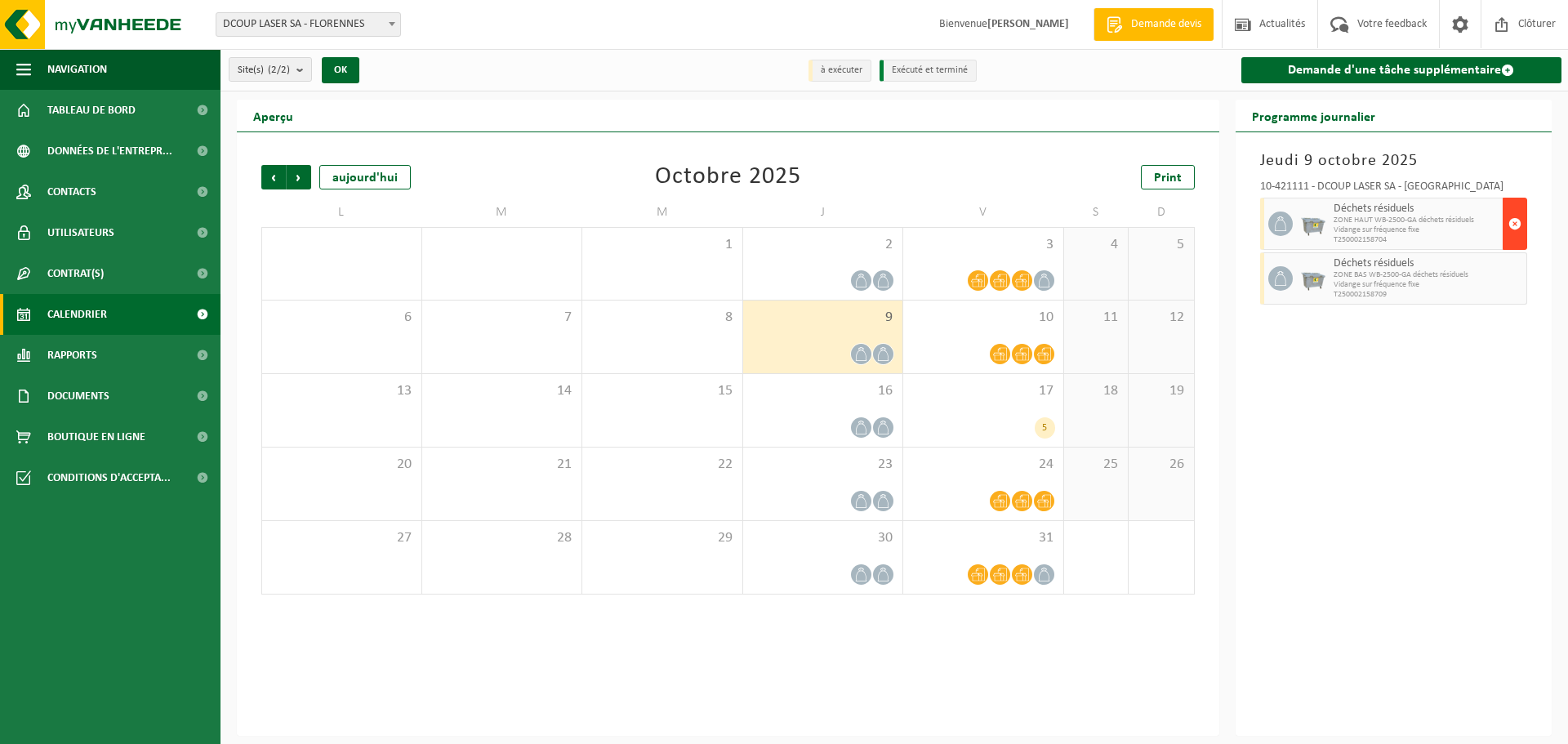
click at [1512, 226] on span "button" at bounding box center [1514, 224] width 13 height 33
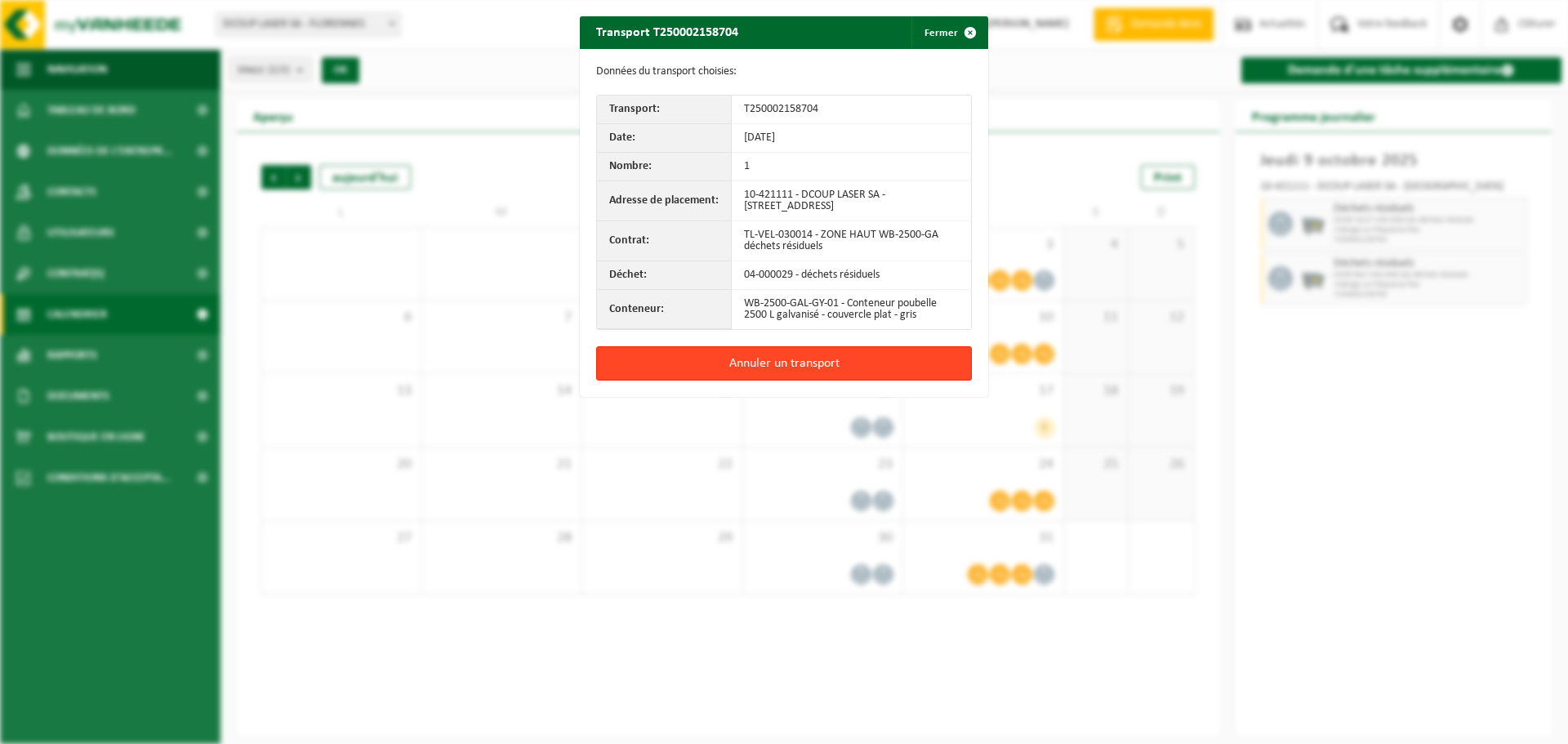
click at [858, 362] on button "Annuler un transport" at bounding box center [784, 364] width 376 height 35
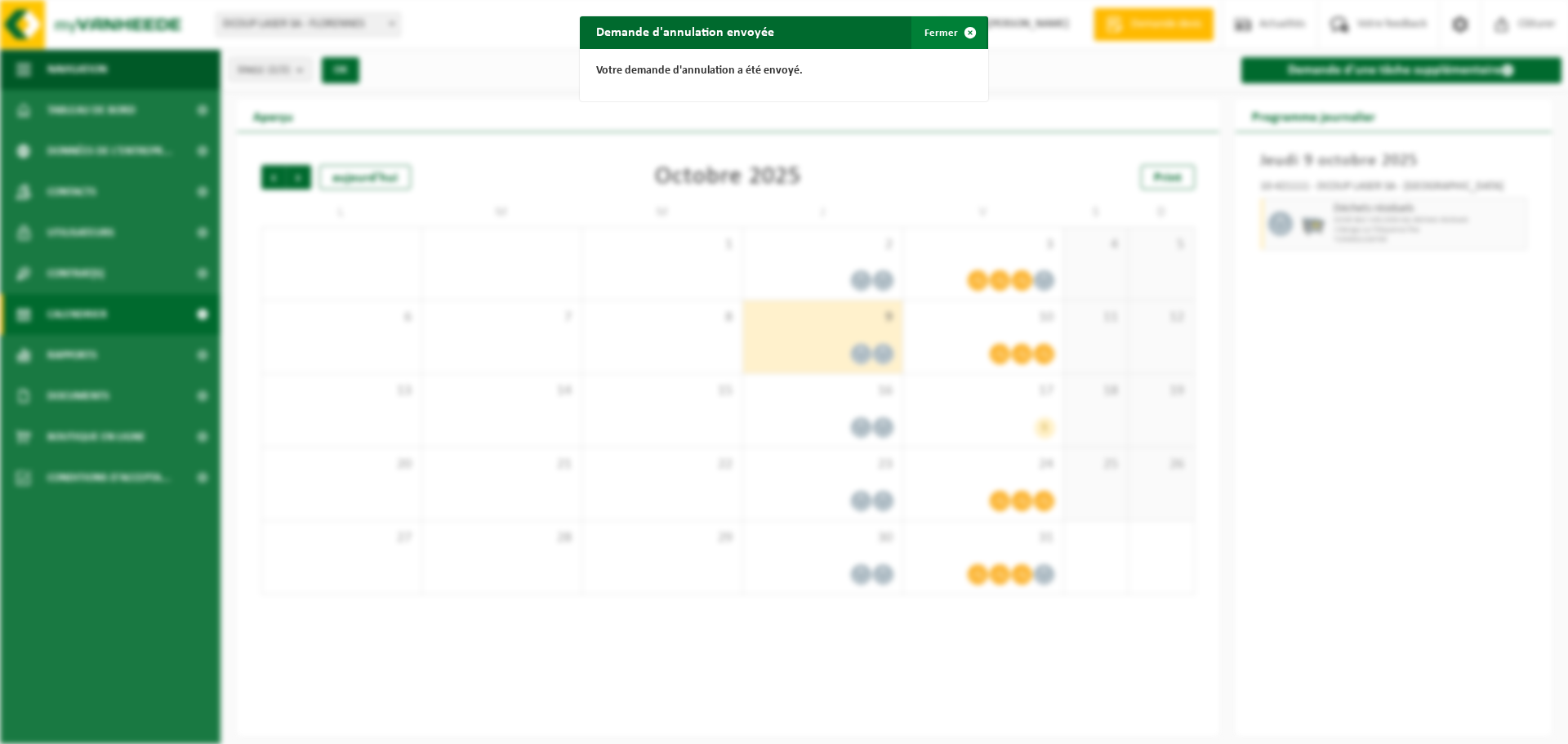
click at [945, 31] on button "Fermer" at bounding box center [949, 33] width 76 height 33
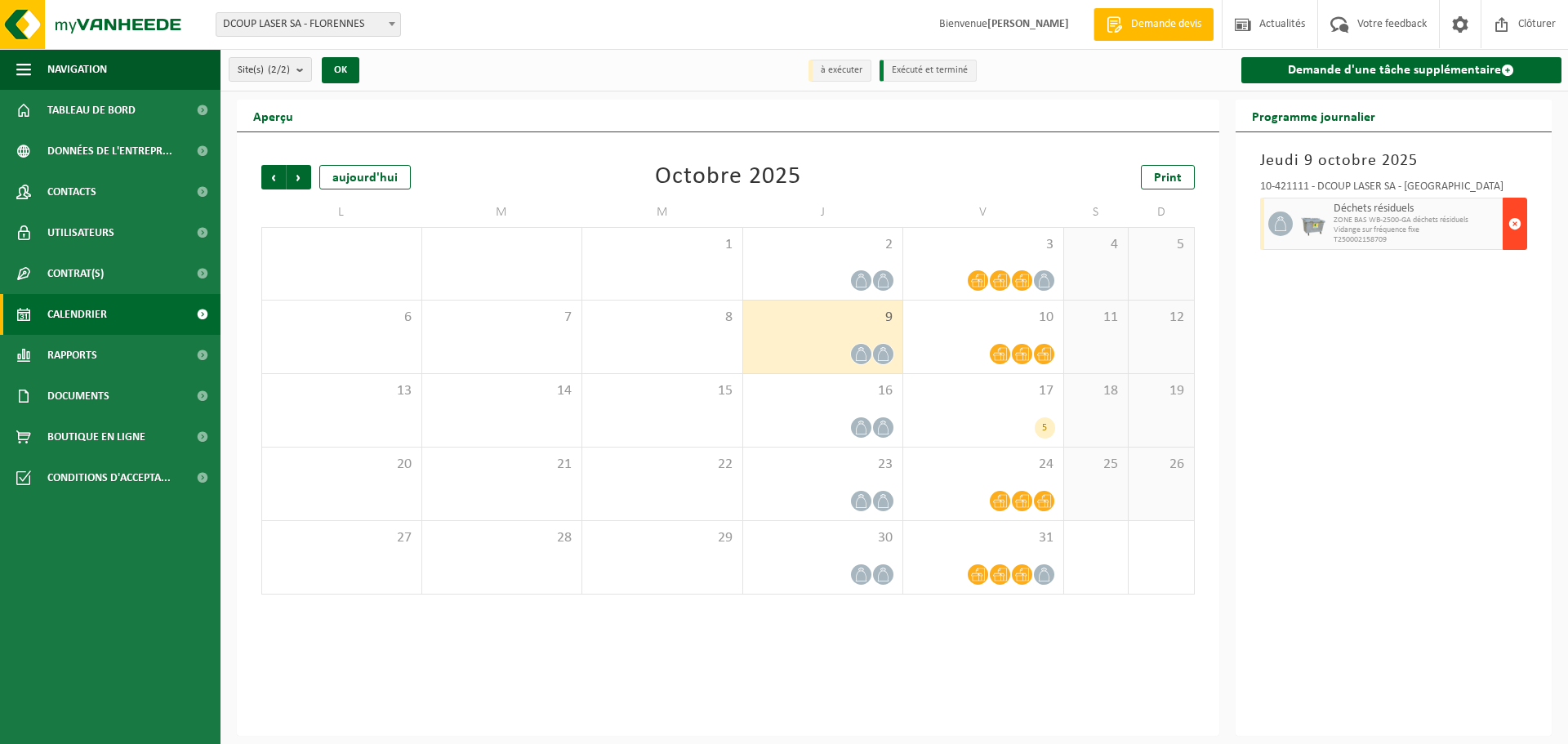
click at [1514, 225] on span "button" at bounding box center [1514, 224] width 13 height 33
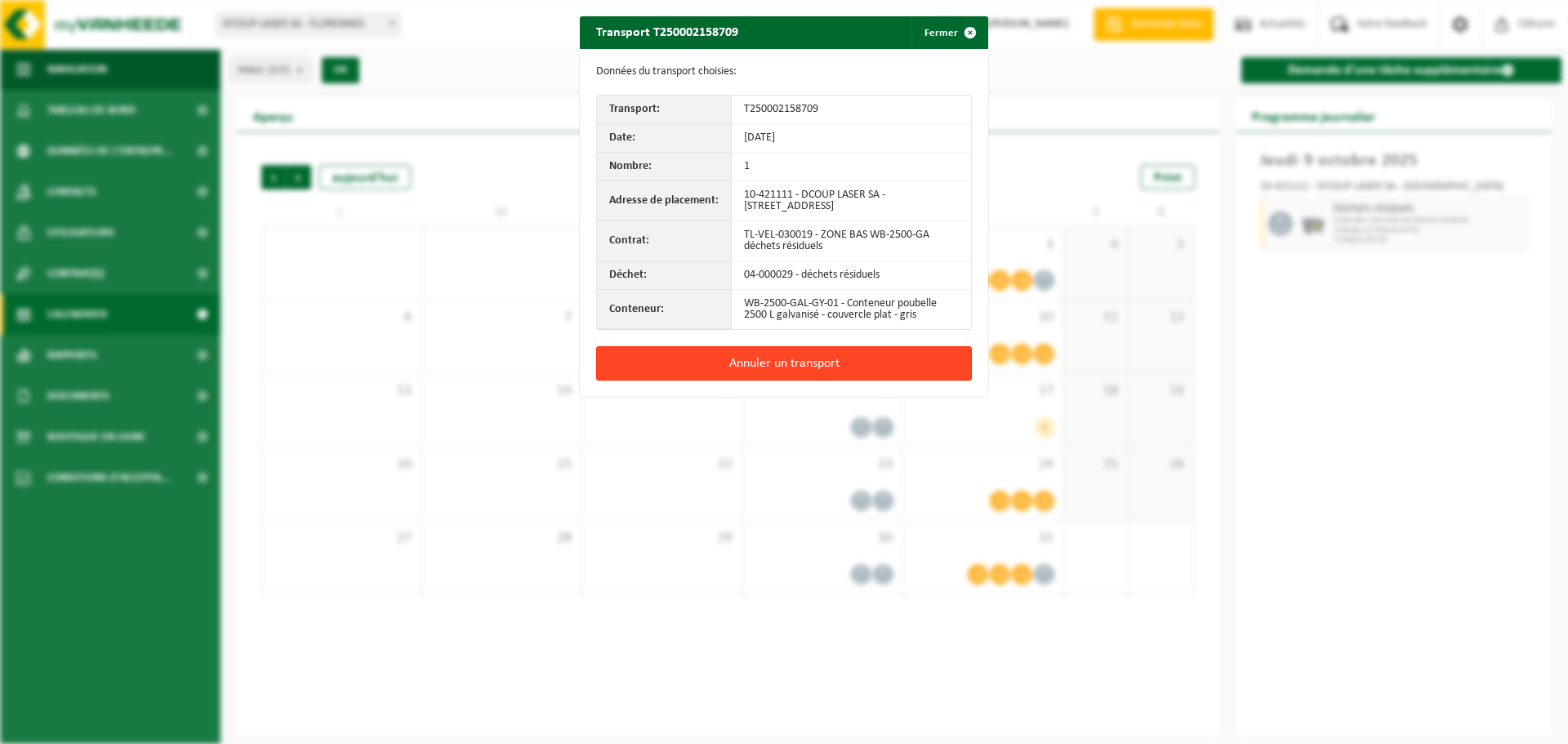
click at [773, 360] on button "Annuler un transport" at bounding box center [784, 364] width 376 height 35
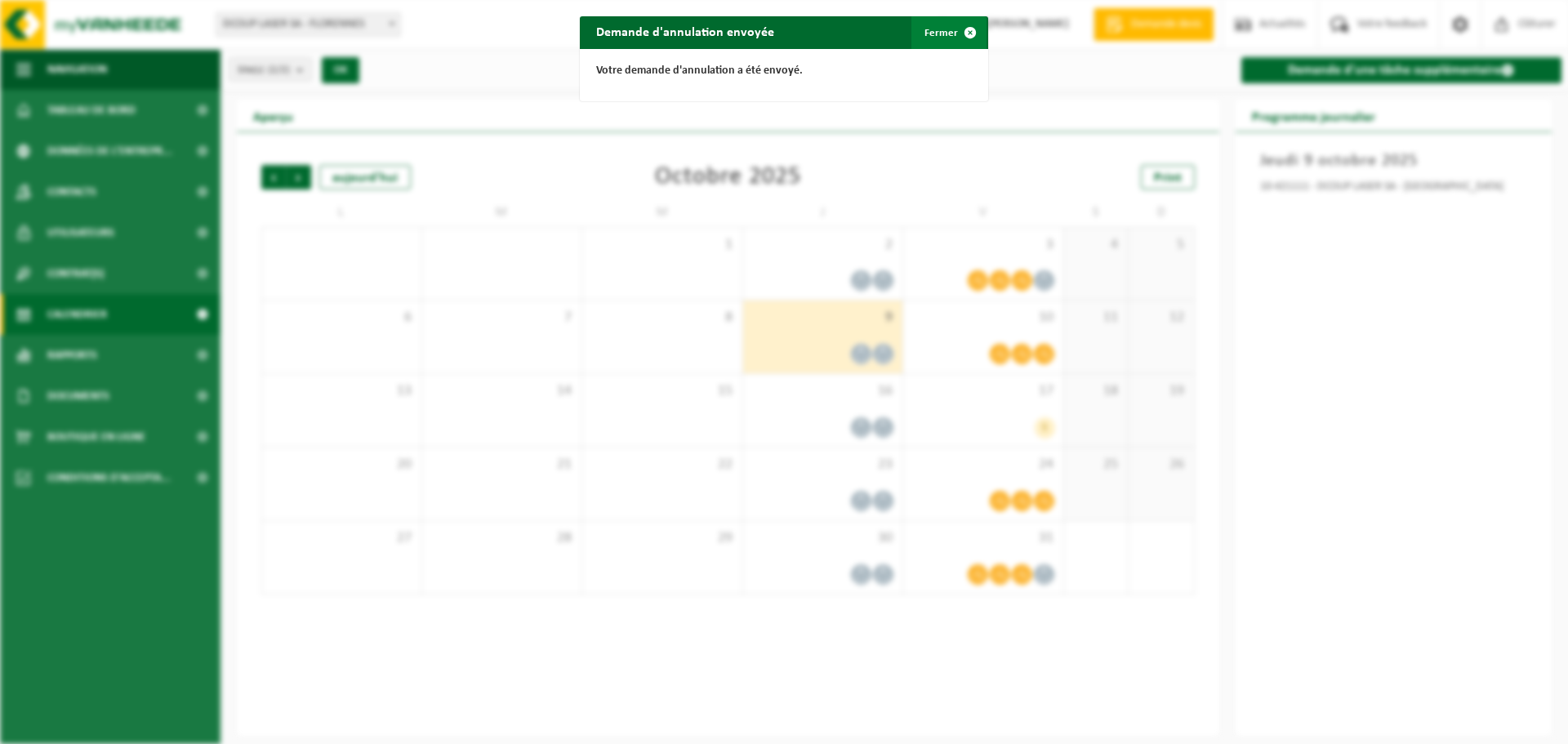
click at [927, 38] on button "Fermer" at bounding box center [949, 33] width 76 height 33
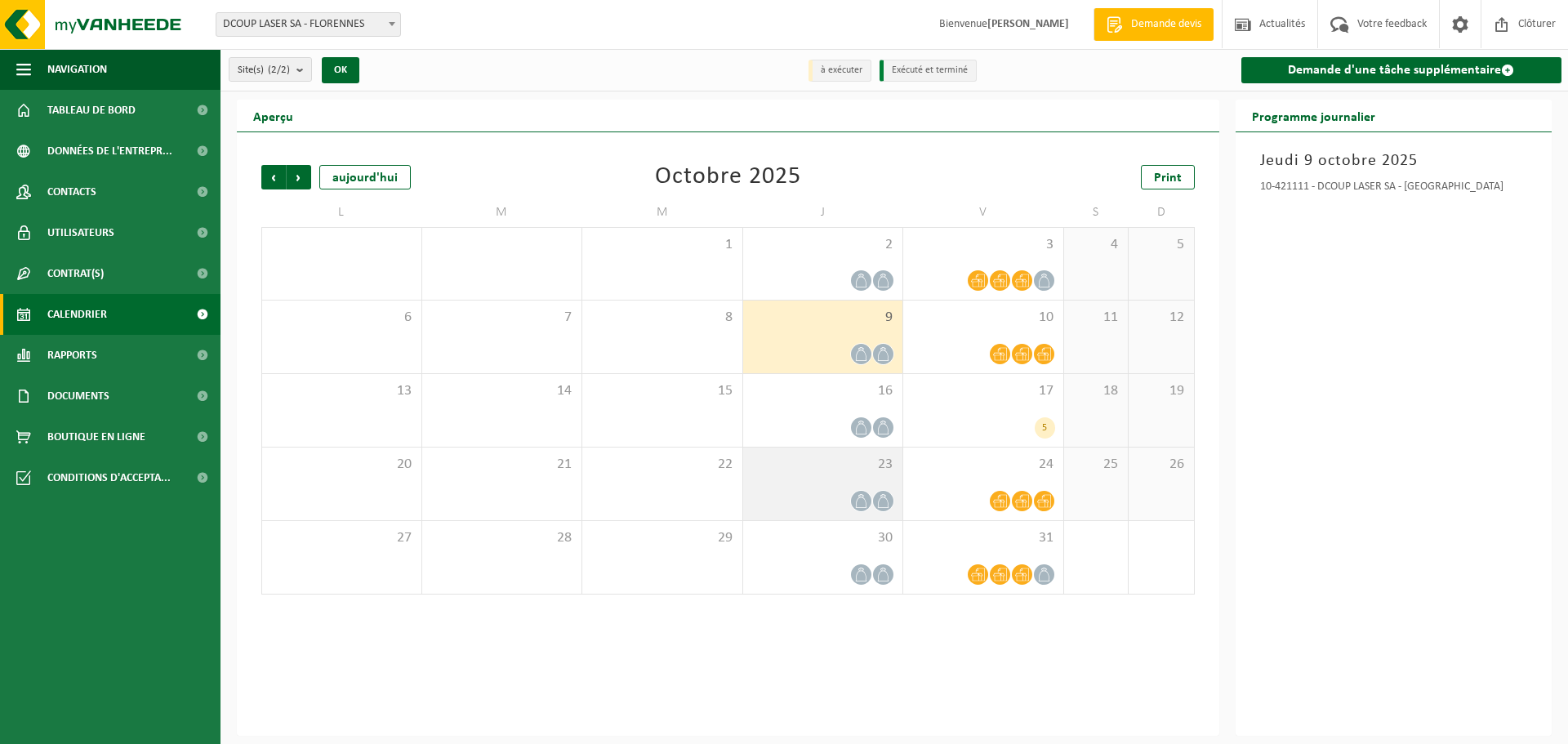
click at [872, 487] on div "23" at bounding box center [823, 484] width 160 height 73
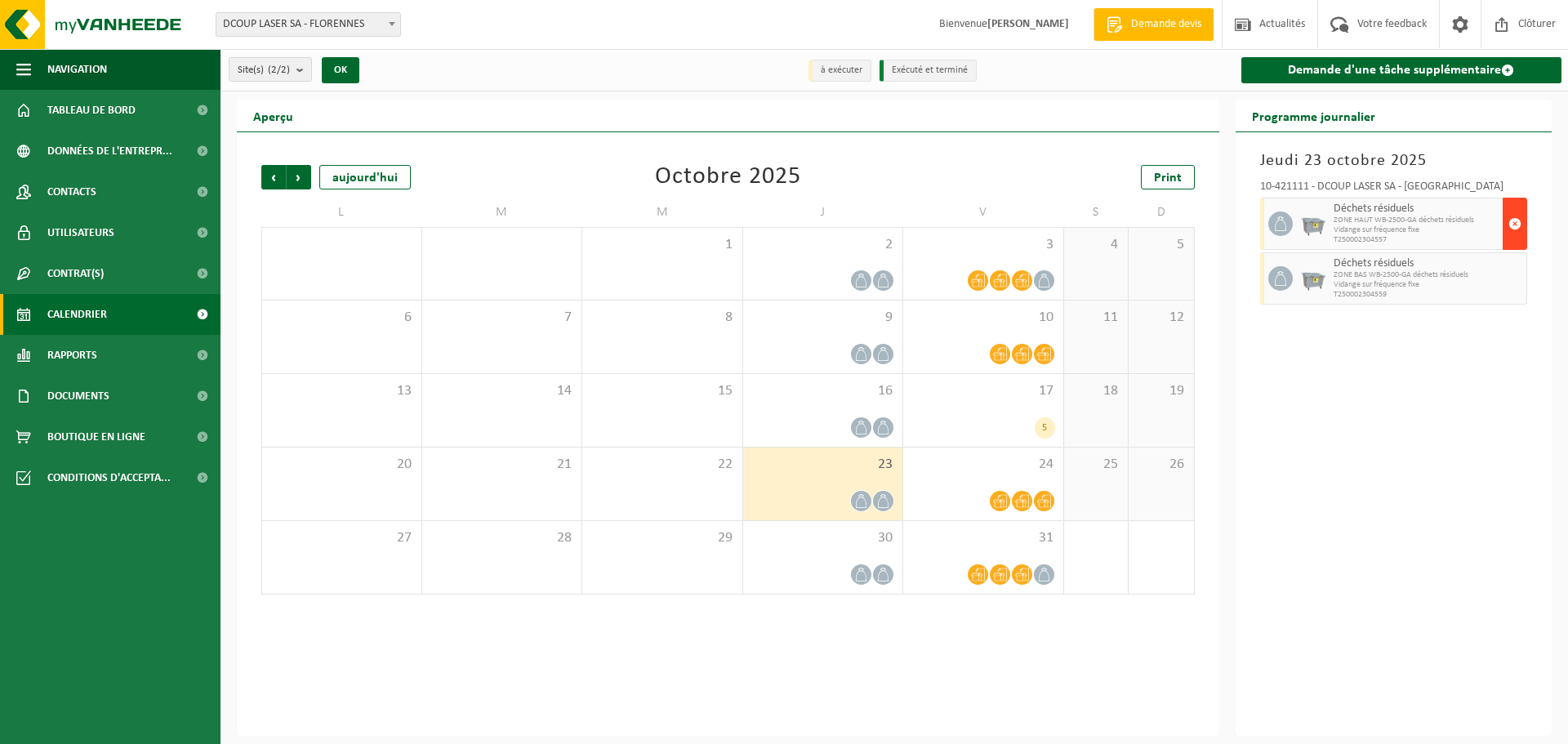
click at [1518, 220] on span "button" at bounding box center [1514, 224] width 13 height 33
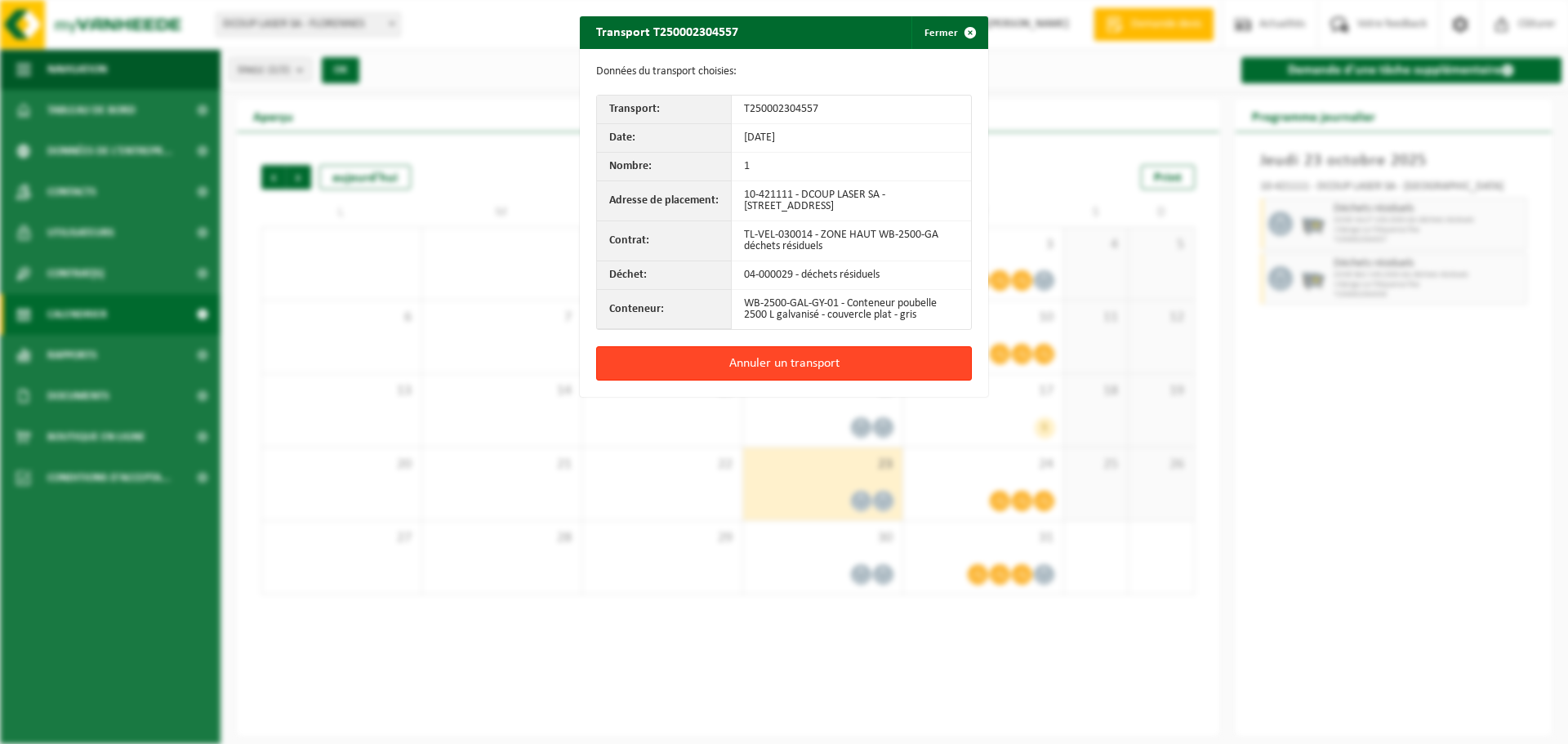
click at [855, 367] on button "Annuler un transport" at bounding box center [784, 364] width 376 height 35
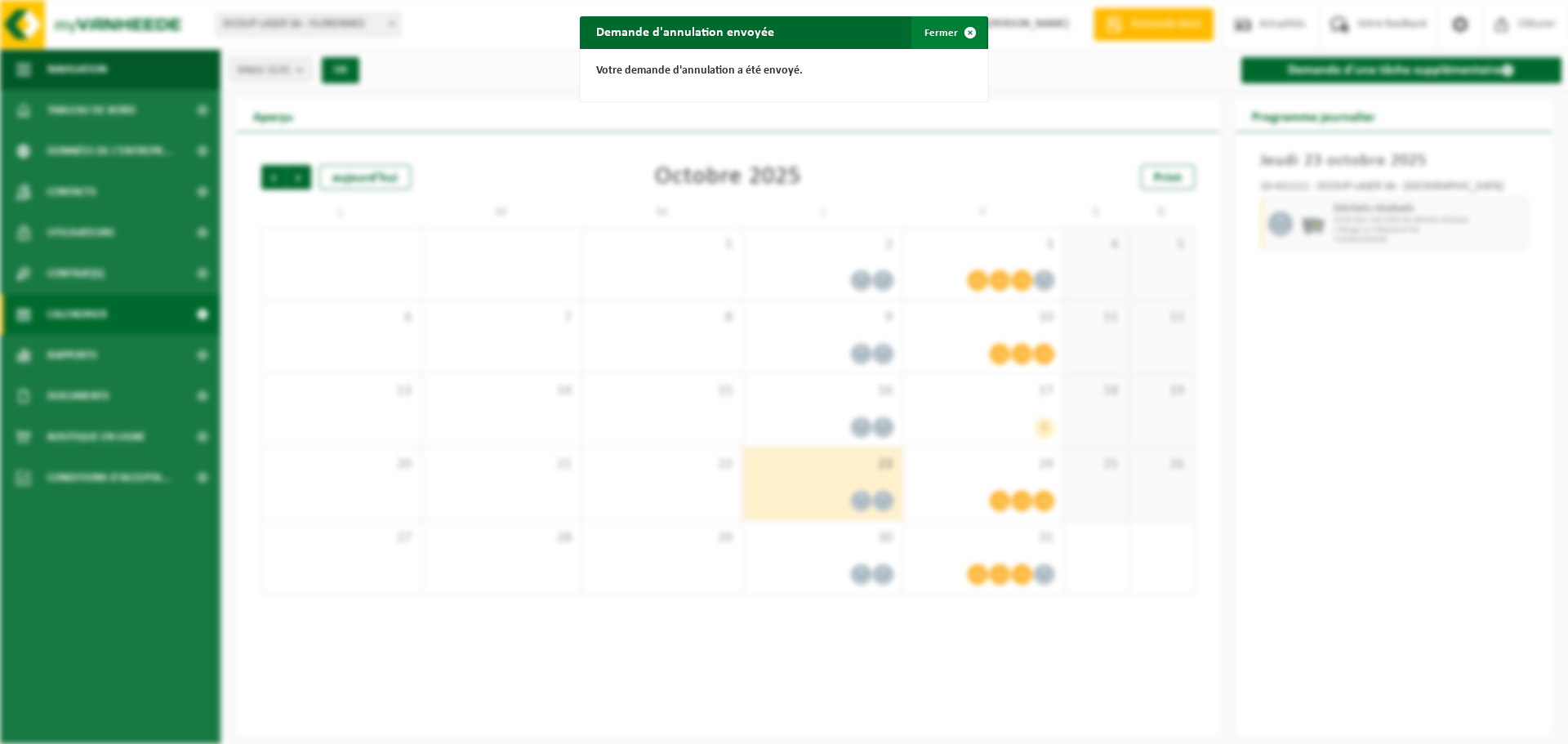
click at [940, 35] on button "Fermer" at bounding box center [949, 33] width 76 height 33
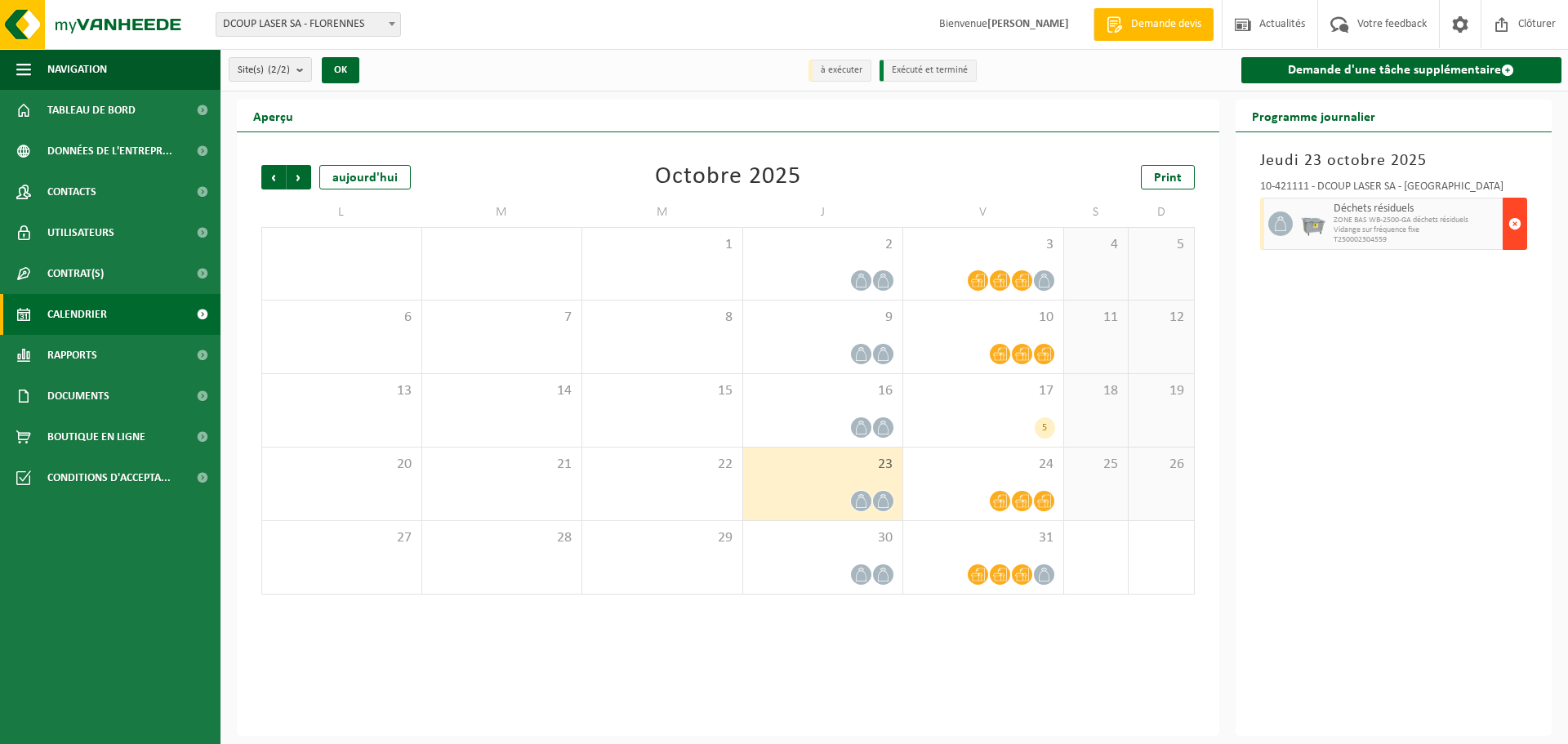
click at [1517, 221] on span "button" at bounding box center [1514, 224] width 13 height 33
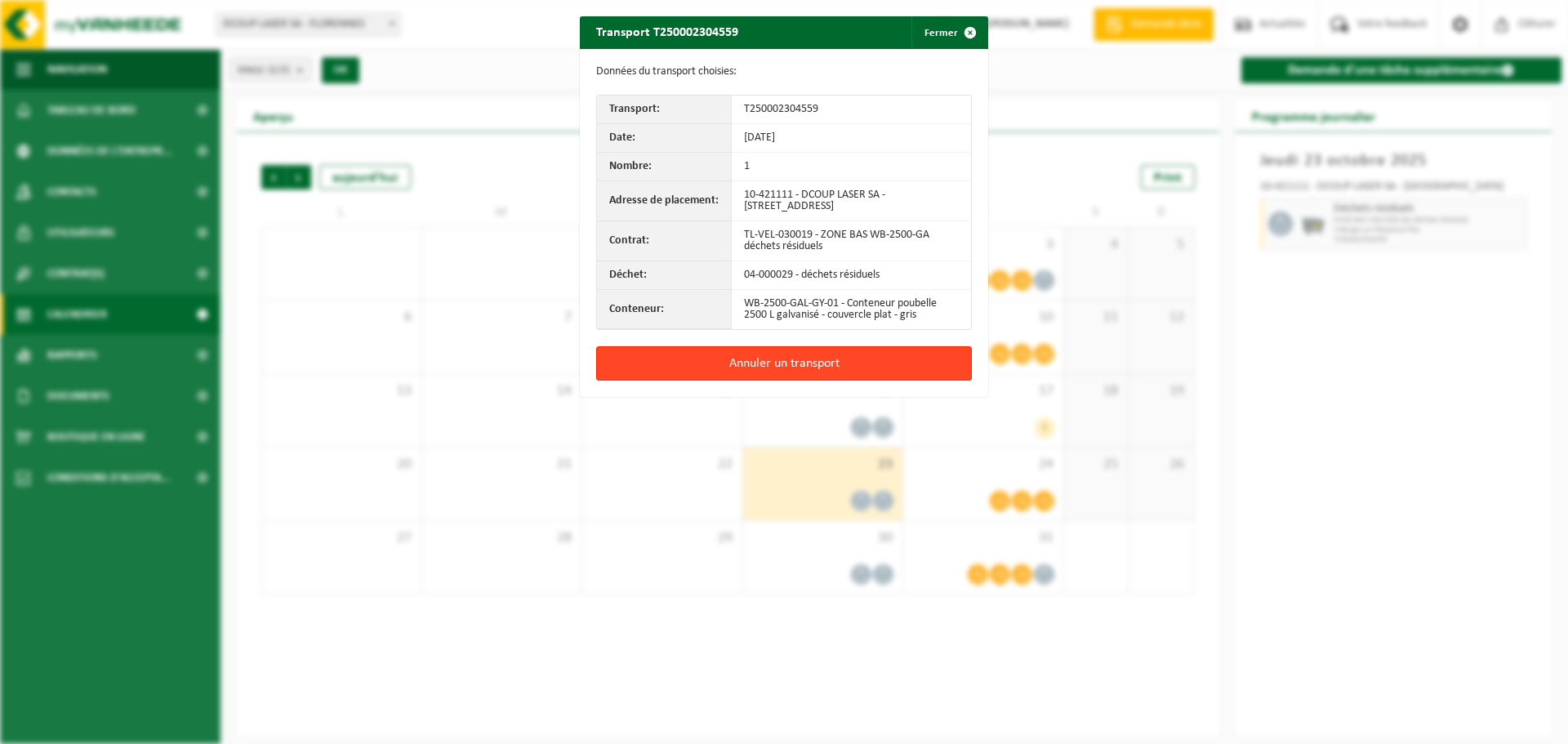
click at [815, 364] on button "Annuler un transport" at bounding box center [784, 364] width 376 height 35
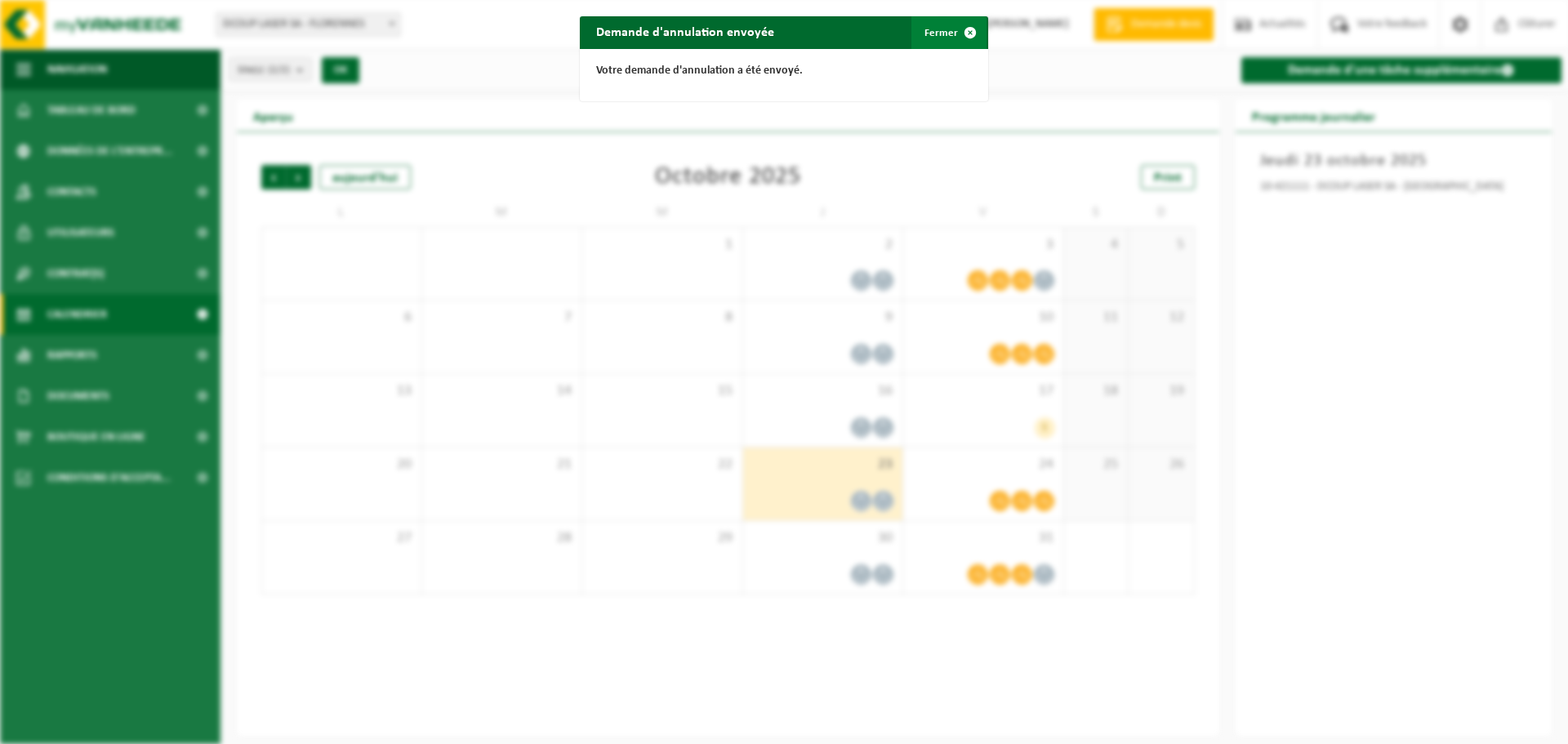
click at [931, 35] on button "Fermer" at bounding box center [949, 33] width 76 height 33
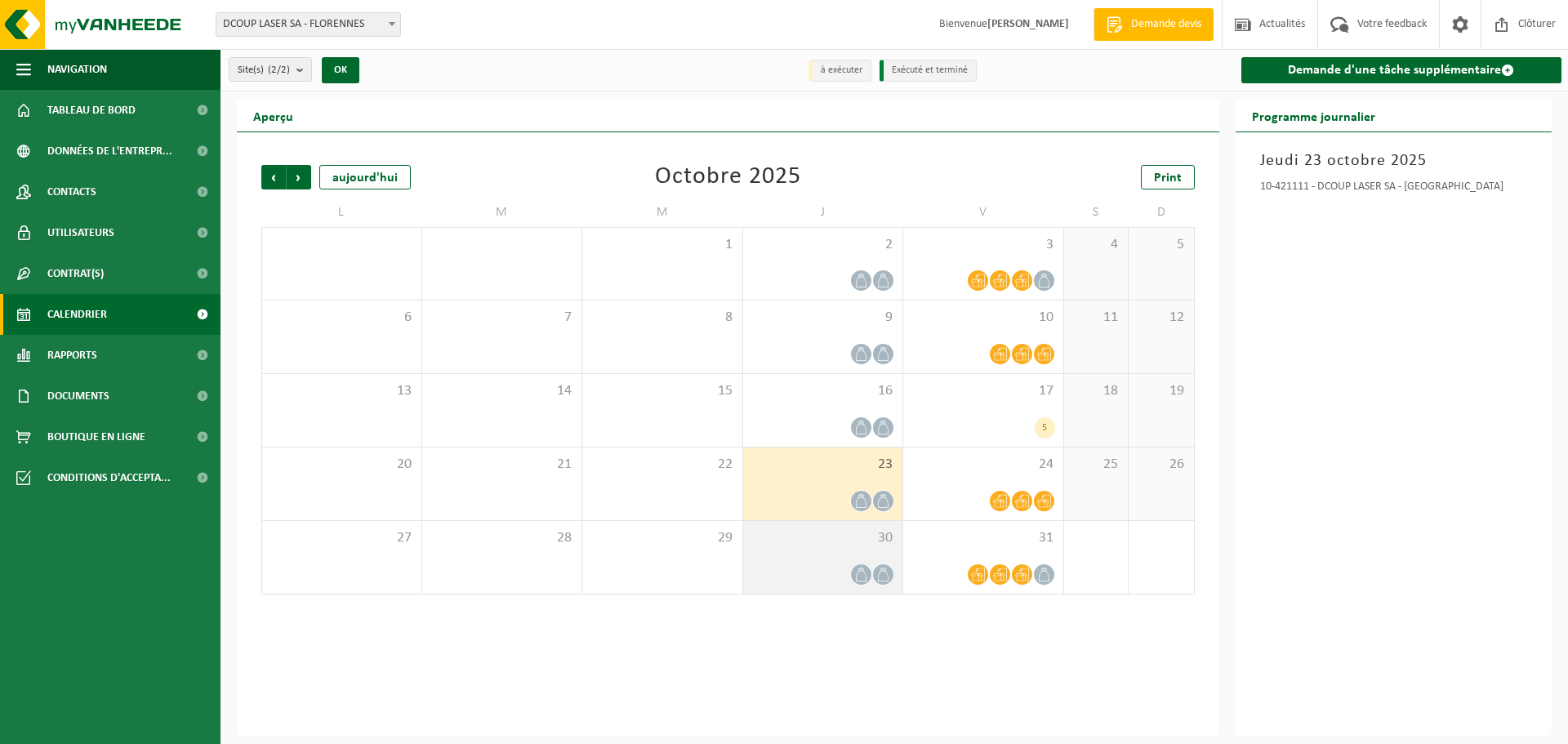
click at [833, 563] on div at bounding box center [823, 574] width 144 height 22
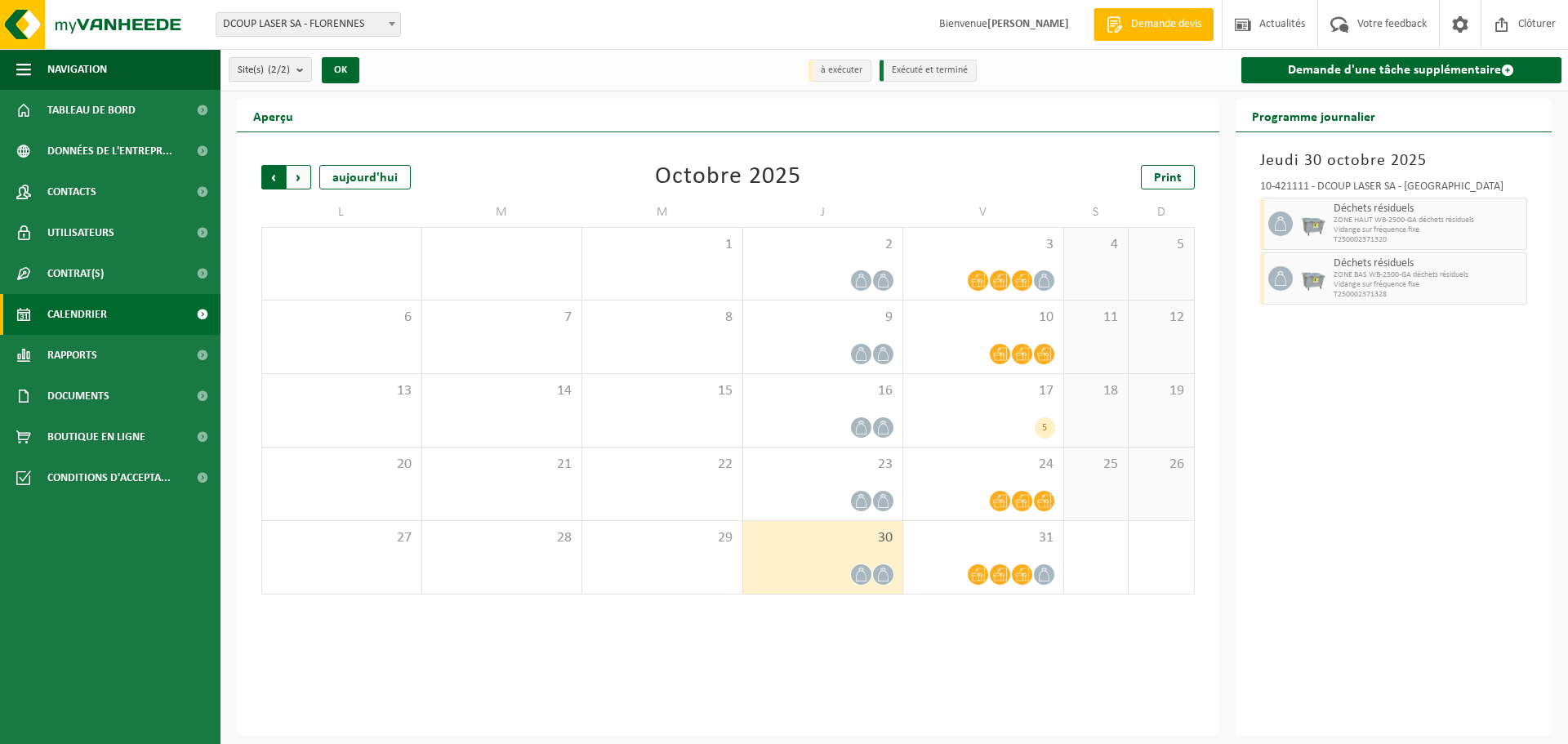
click at [295, 181] on span "Suivant" at bounding box center [299, 177] width 24 height 24
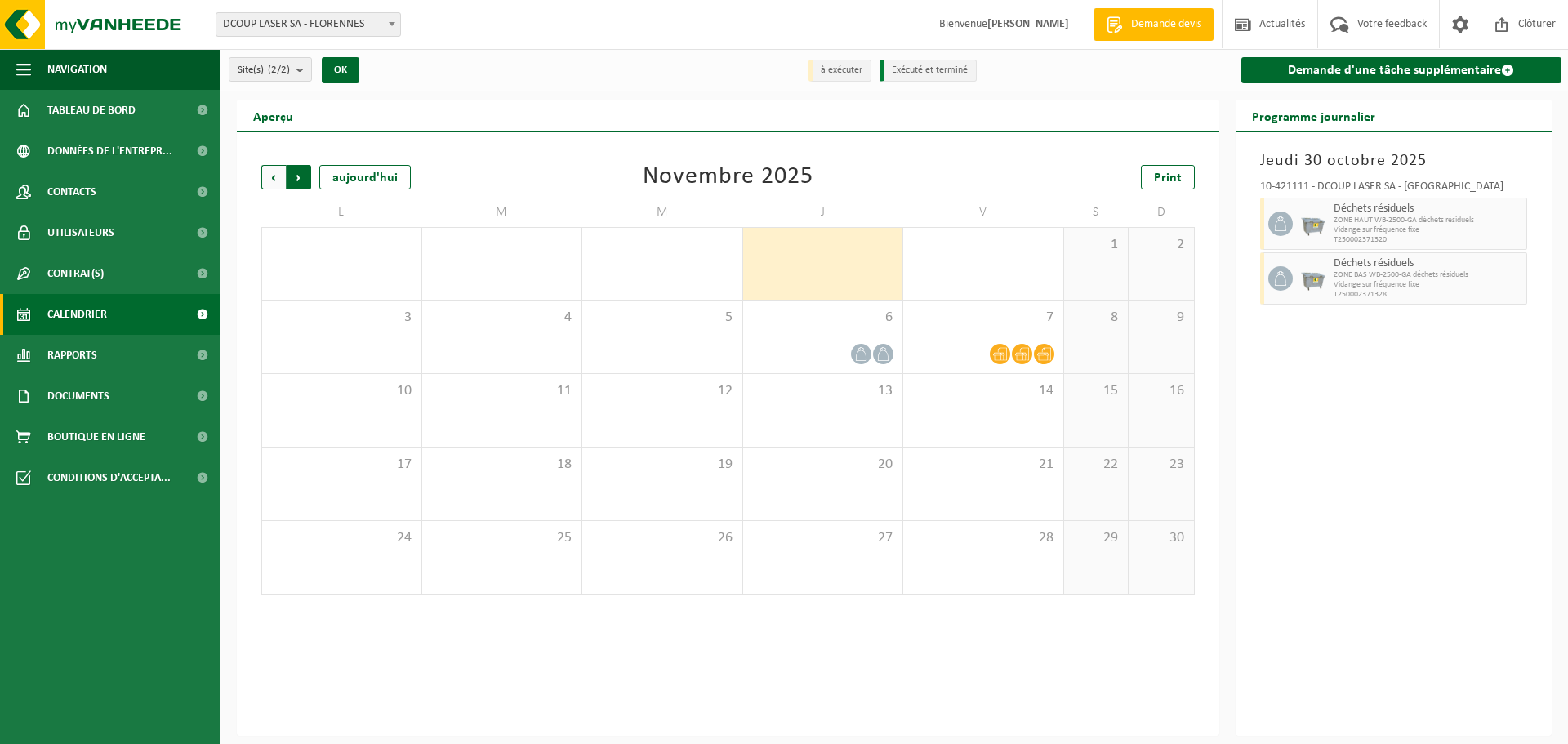
click at [270, 180] on span "Précédent" at bounding box center [273, 177] width 24 height 24
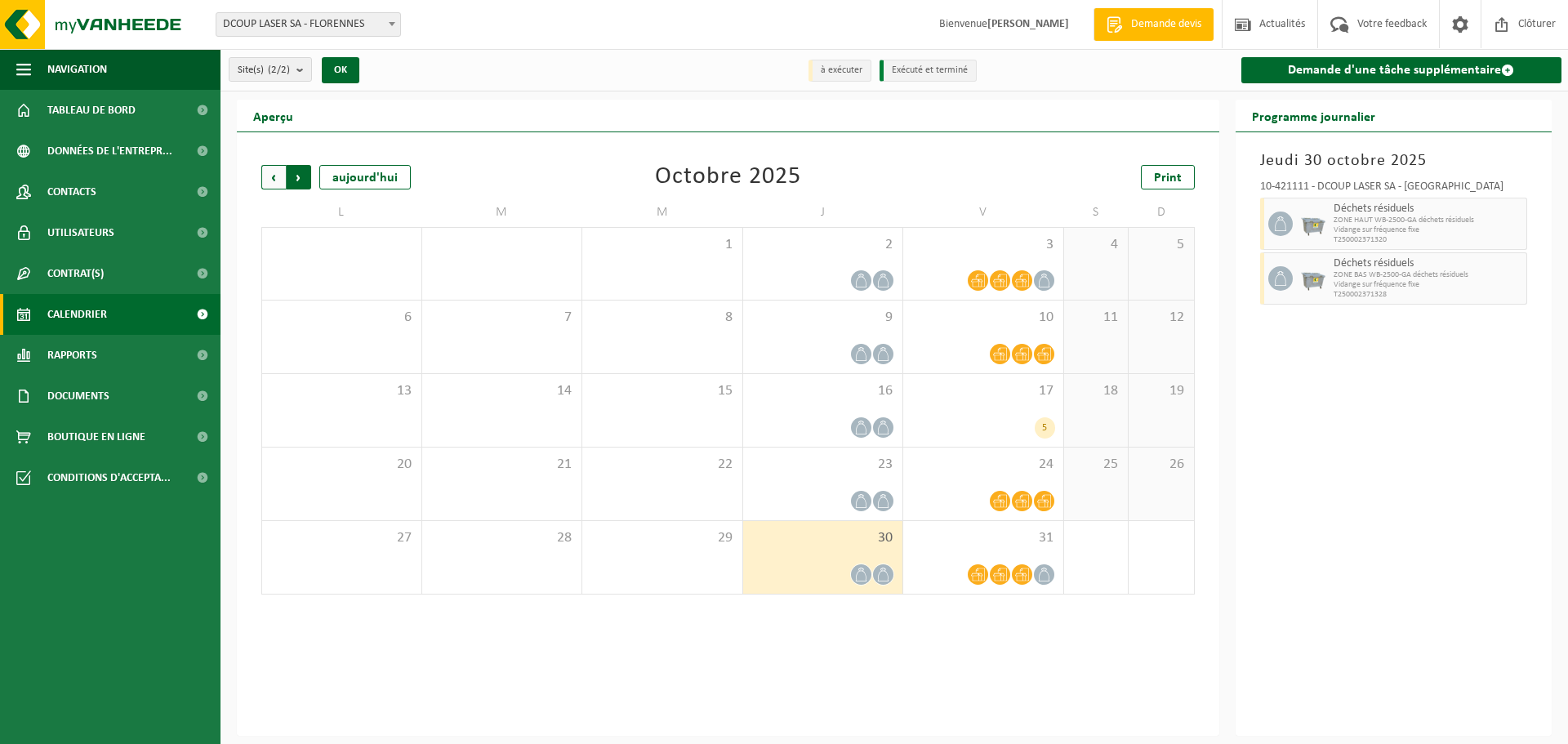
click at [273, 179] on span "Précédent" at bounding box center [273, 177] width 24 height 24
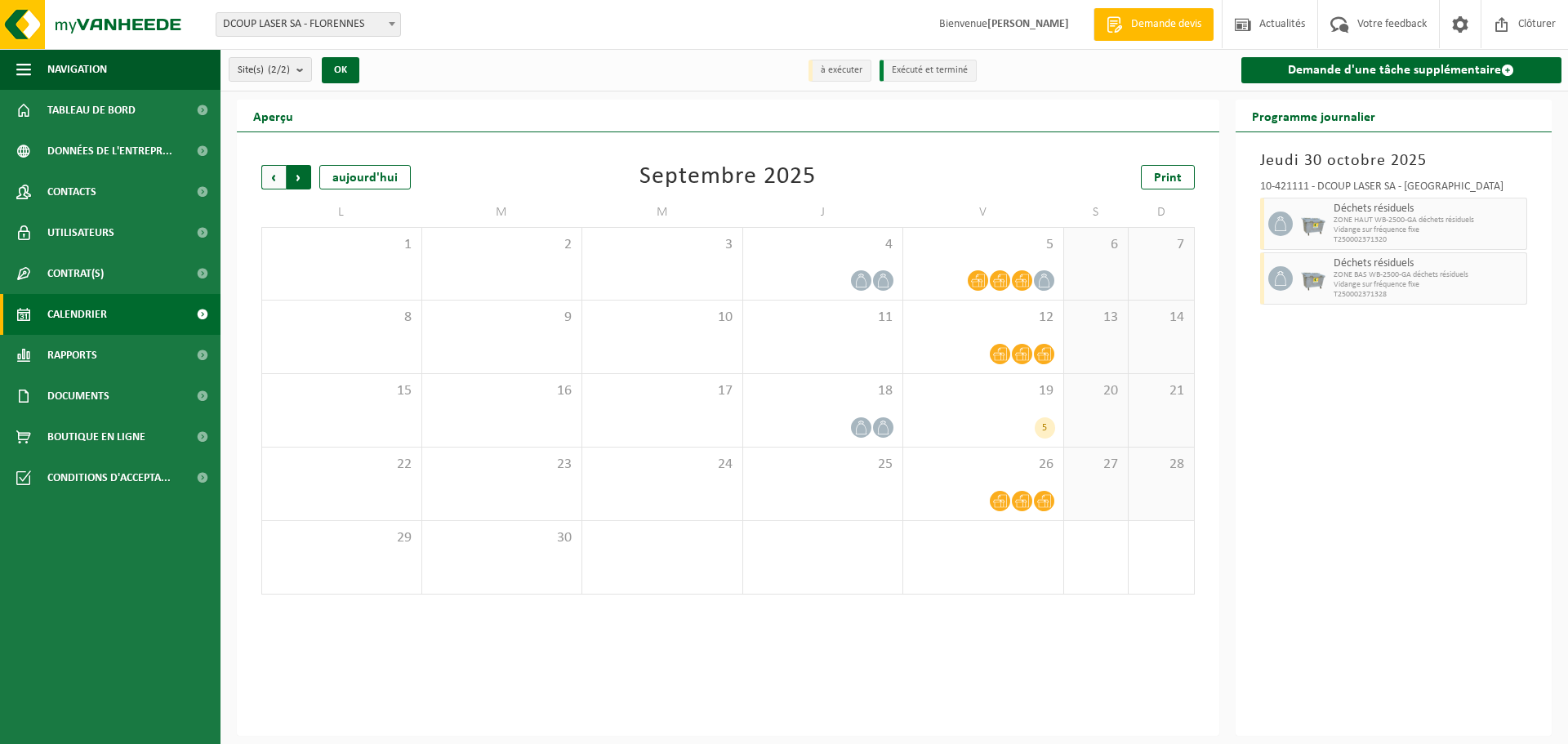
click at [279, 181] on span "Précédent" at bounding box center [273, 177] width 24 height 24
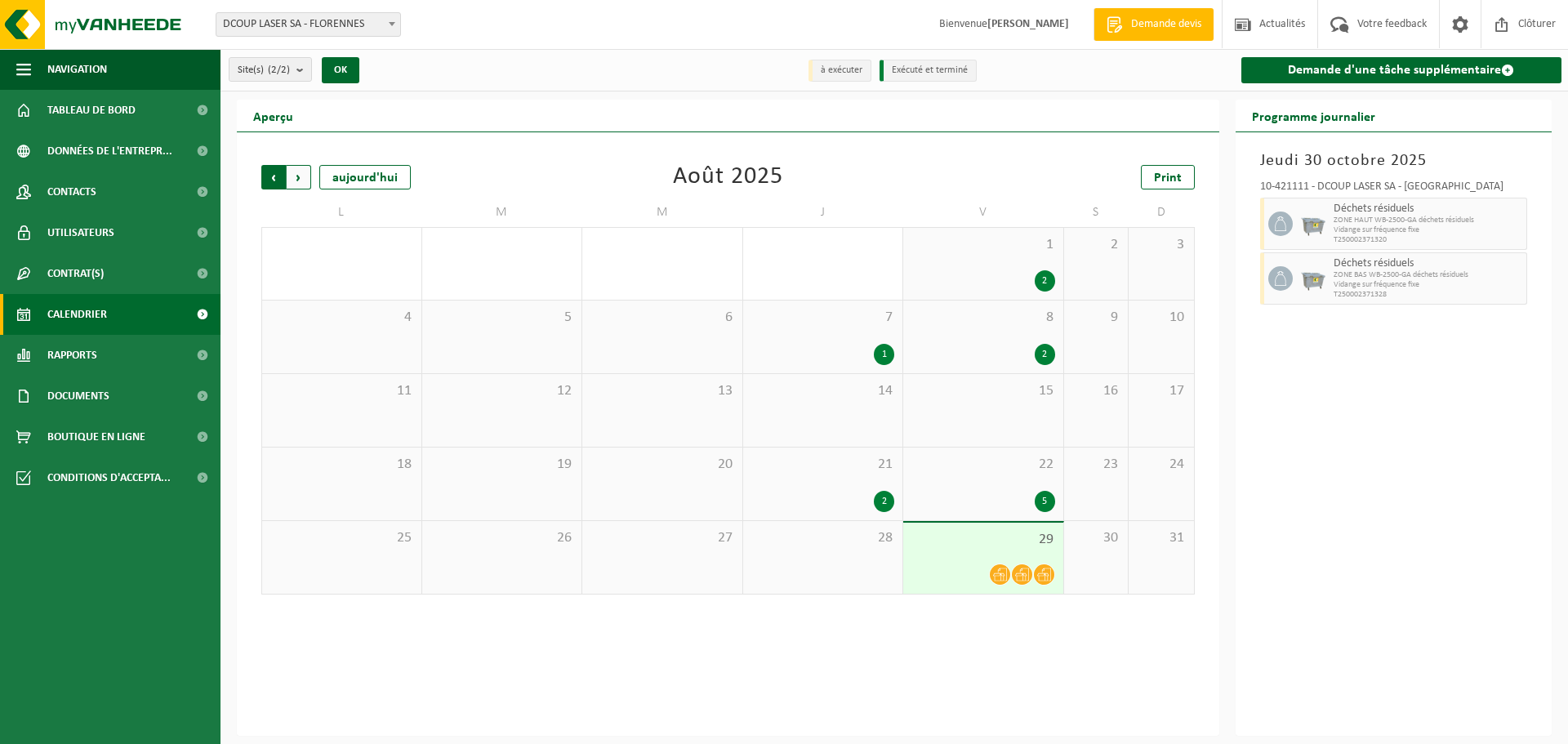
click at [305, 182] on span "Suivant" at bounding box center [299, 177] width 24 height 24
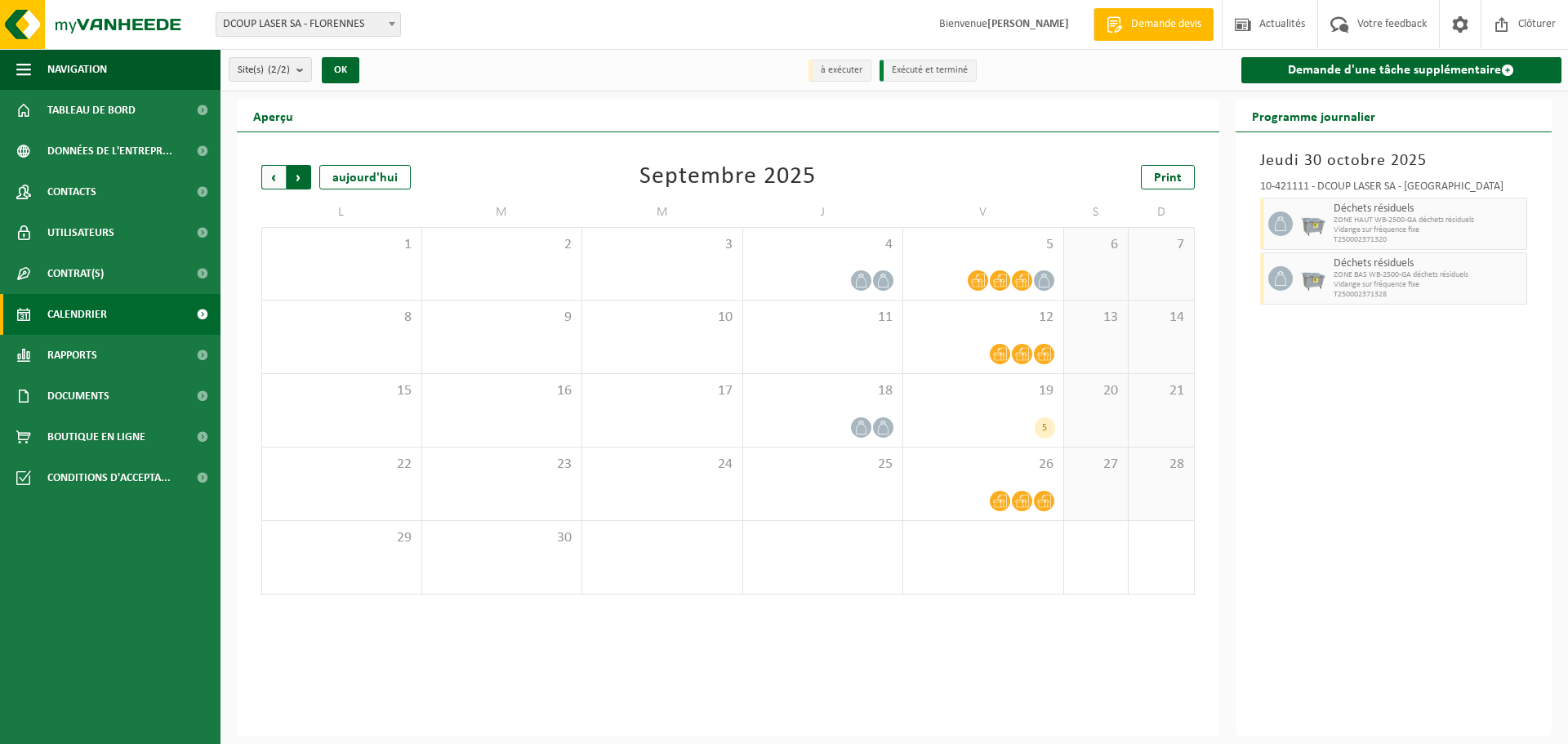
click at [273, 173] on span "Précédent" at bounding box center [273, 177] width 24 height 24
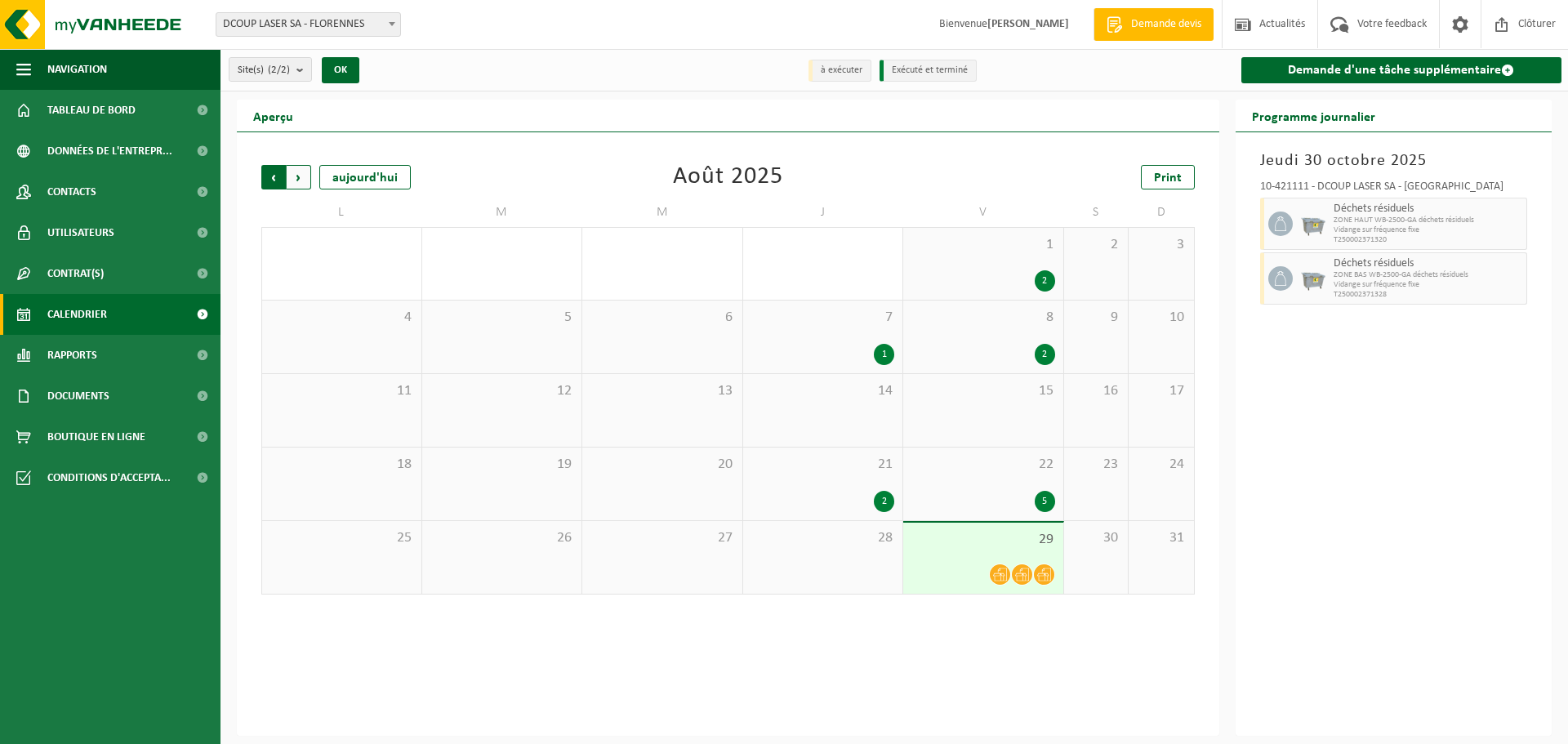
click at [308, 175] on span "Suivant" at bounding box center [299, 177] width 24 height 24
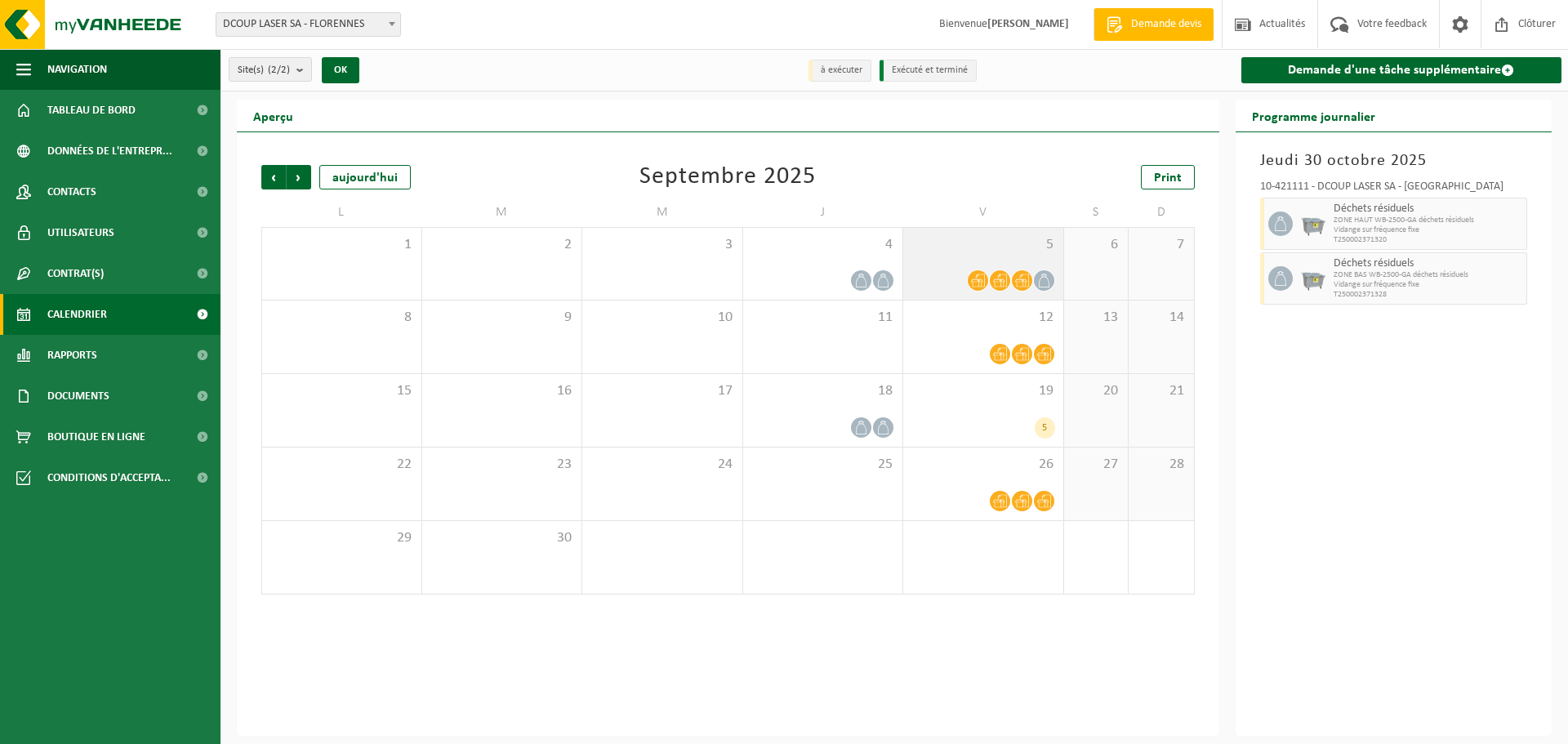
click at [973, 281] on icon at bounding box center [978, 280] width 14 height 14
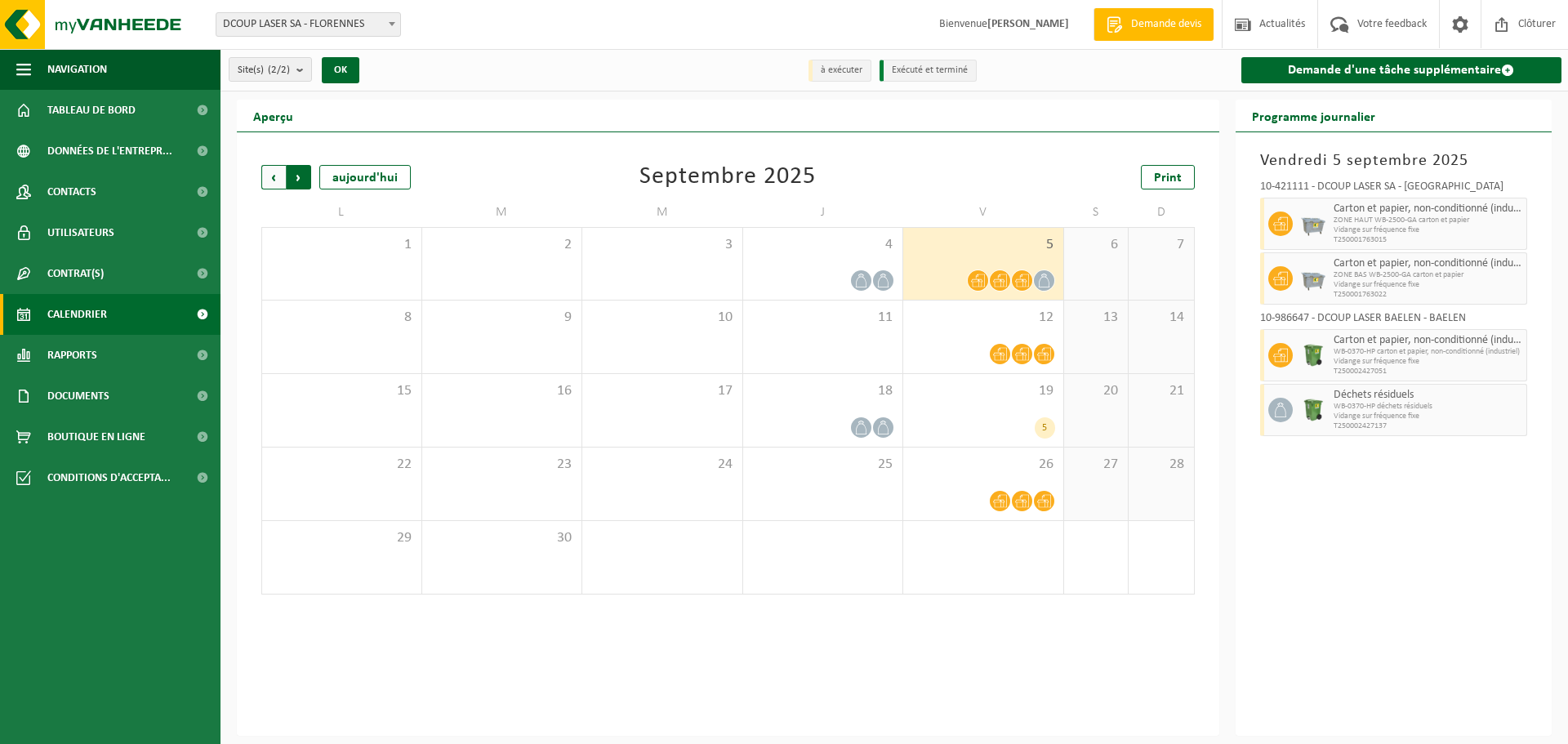
click at [281, 176] on span "Précédent" at bounding box center [273, 177] width 24 height 24
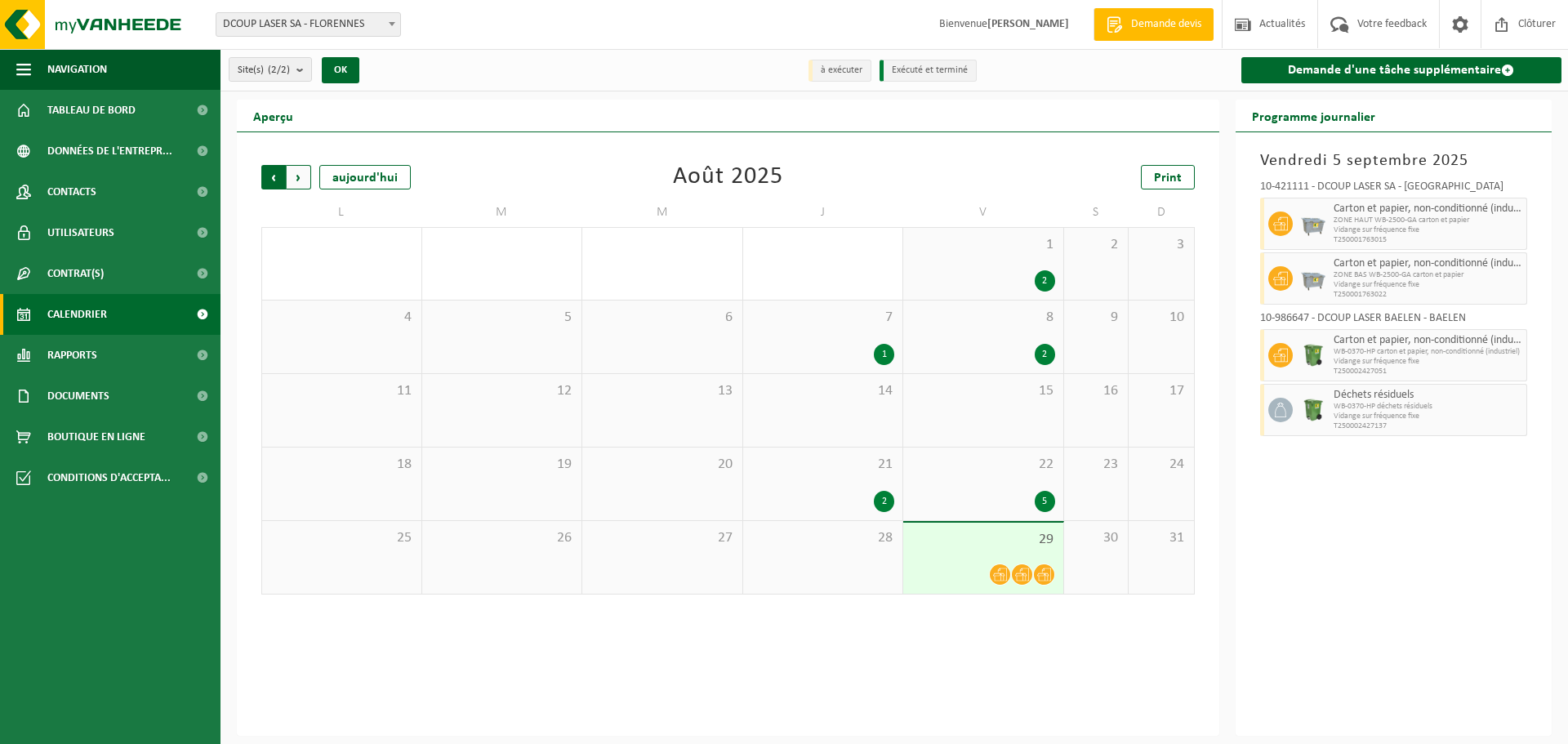
click at [295, 178] on span "Suivant" at bounding box center [299, 177] width 24 height 24
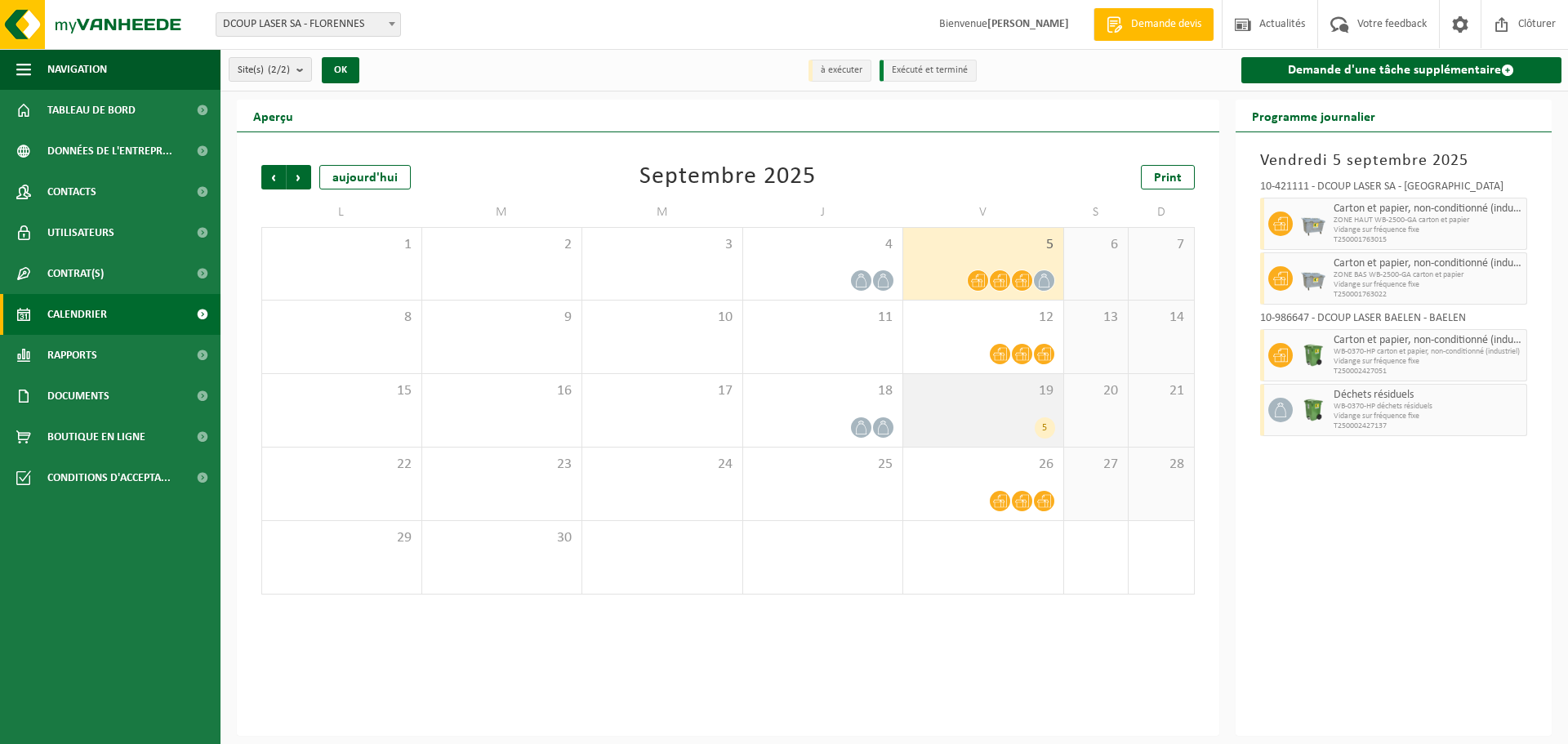
click at [949, 420] on div "5" at bounding box center [984, 428] width 144 height 21
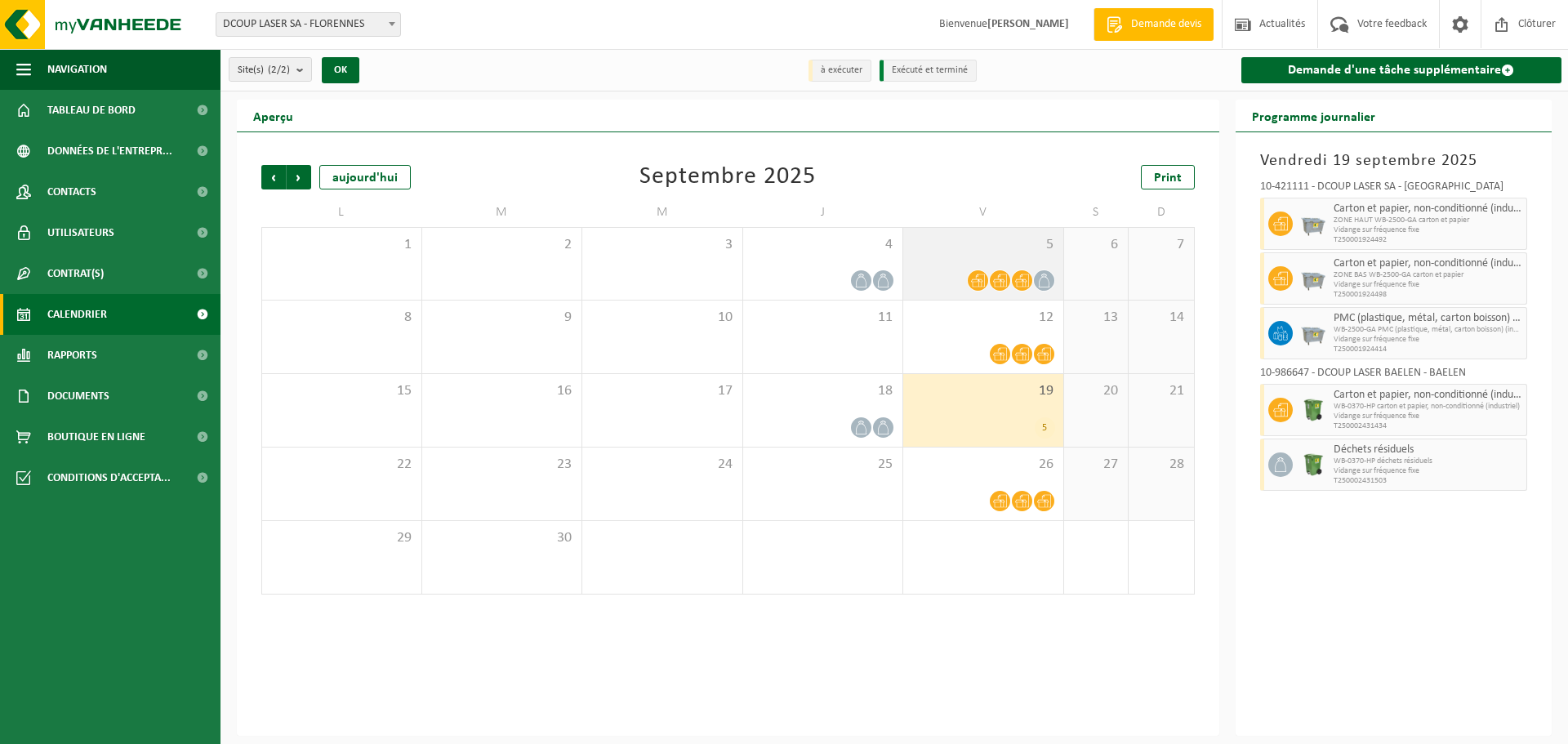
click at [995, 273] on icon at bounding box center [1000, 280] width 14 height 14
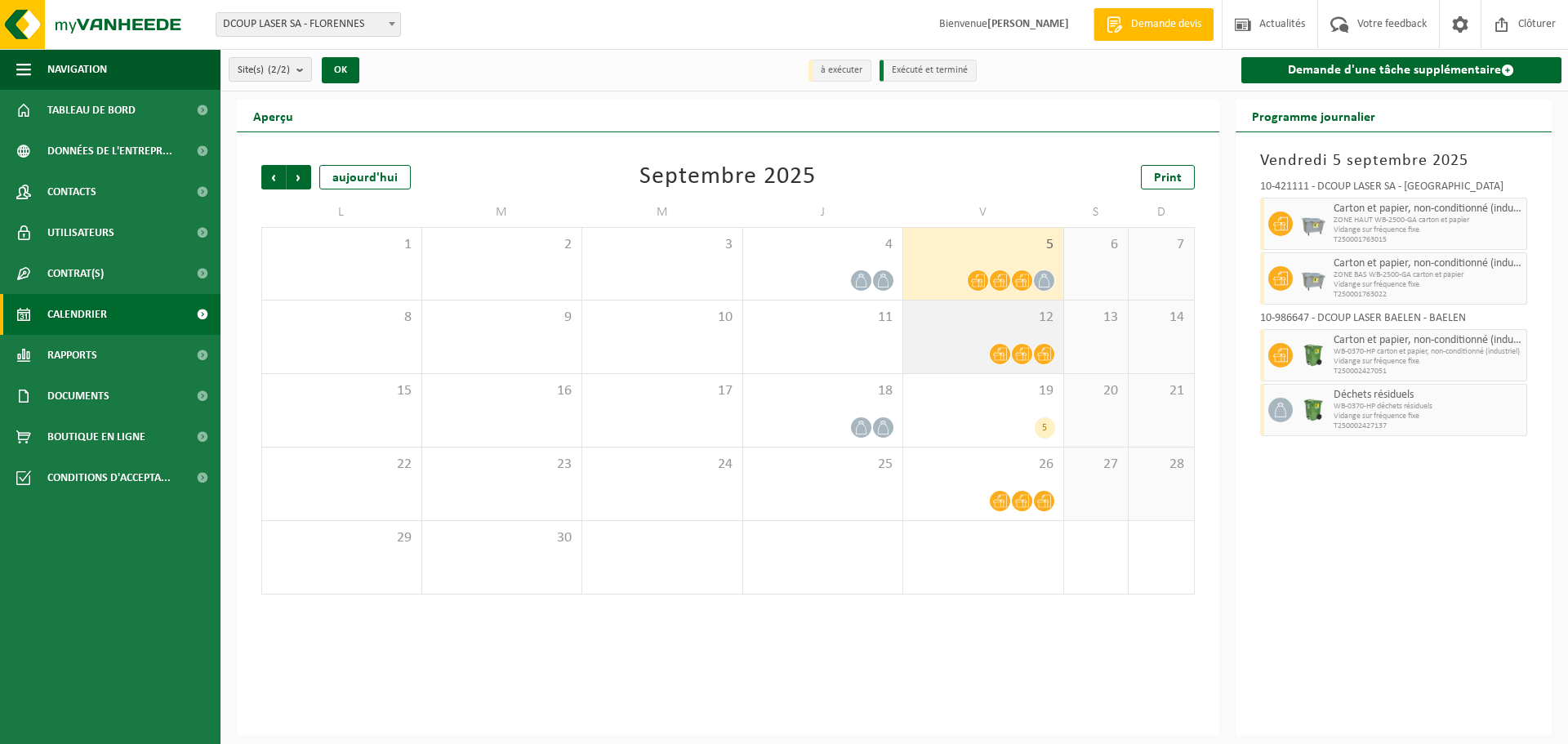
click at [983, 349] on div at bounding box center [984, 353] width 144 height 22
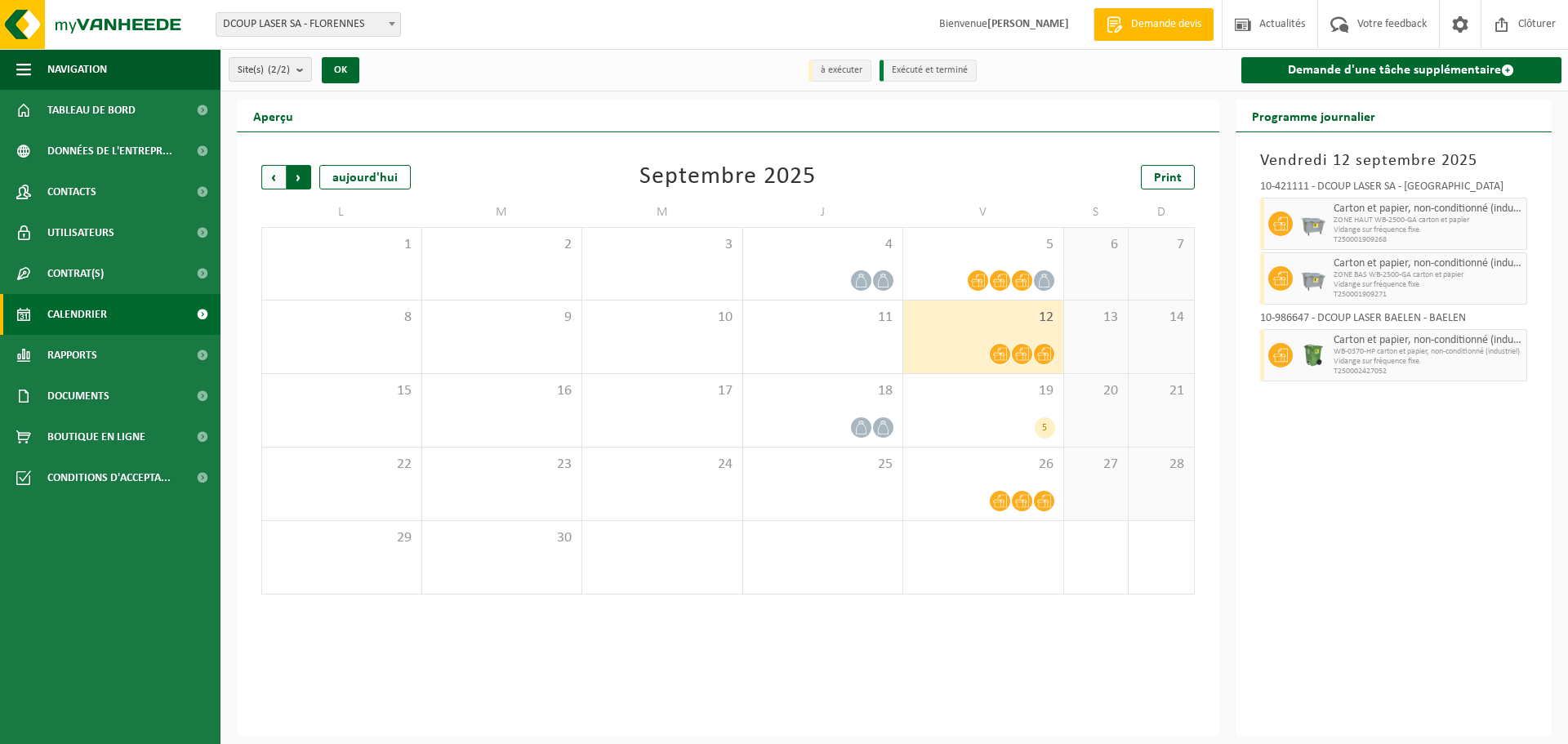
click at [266, 181] on span "Précédent" at bounding box center [273, 177] width 24 height 24
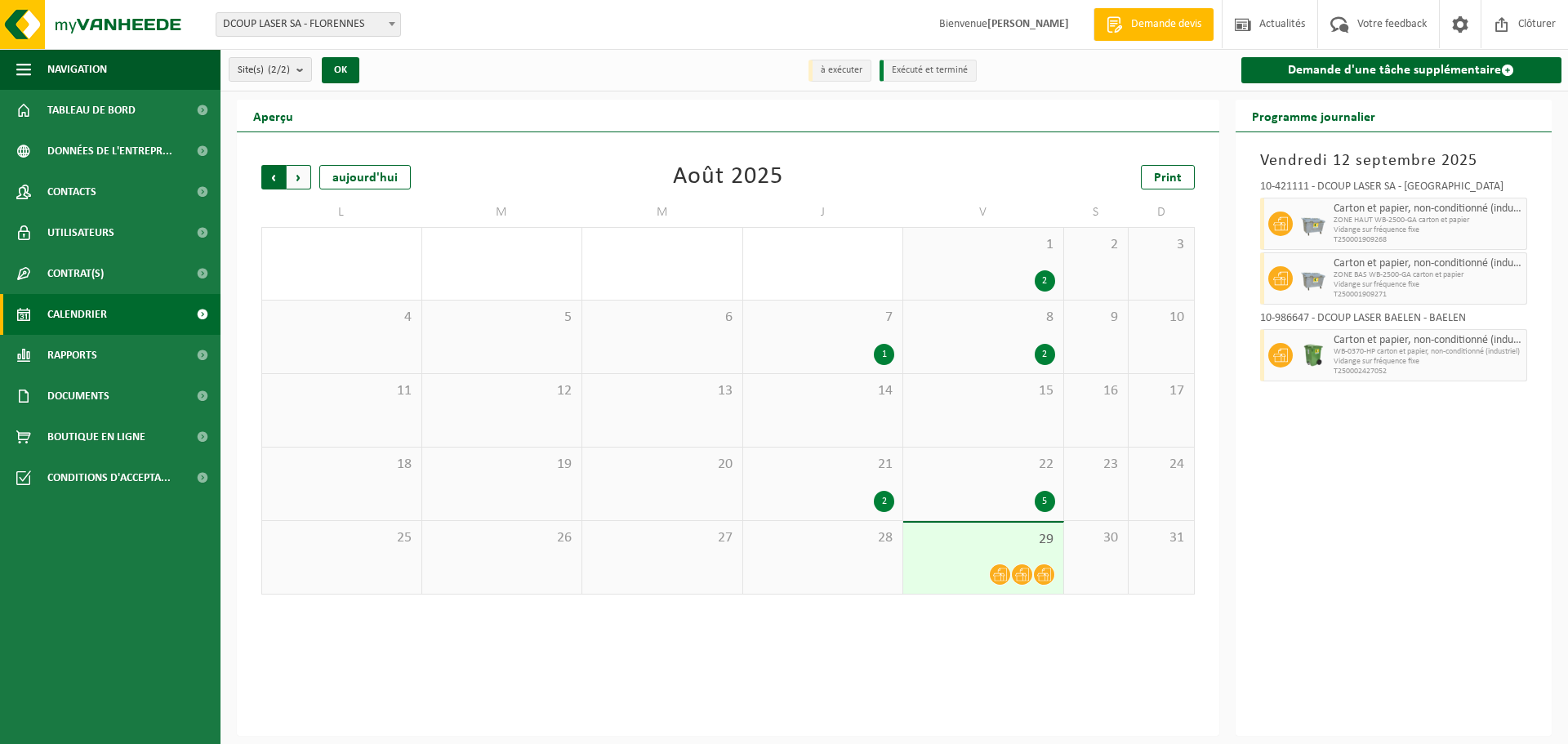
click at [300, 181] on span "Suivant" at bounding box center [299, 177] width 24 height 24
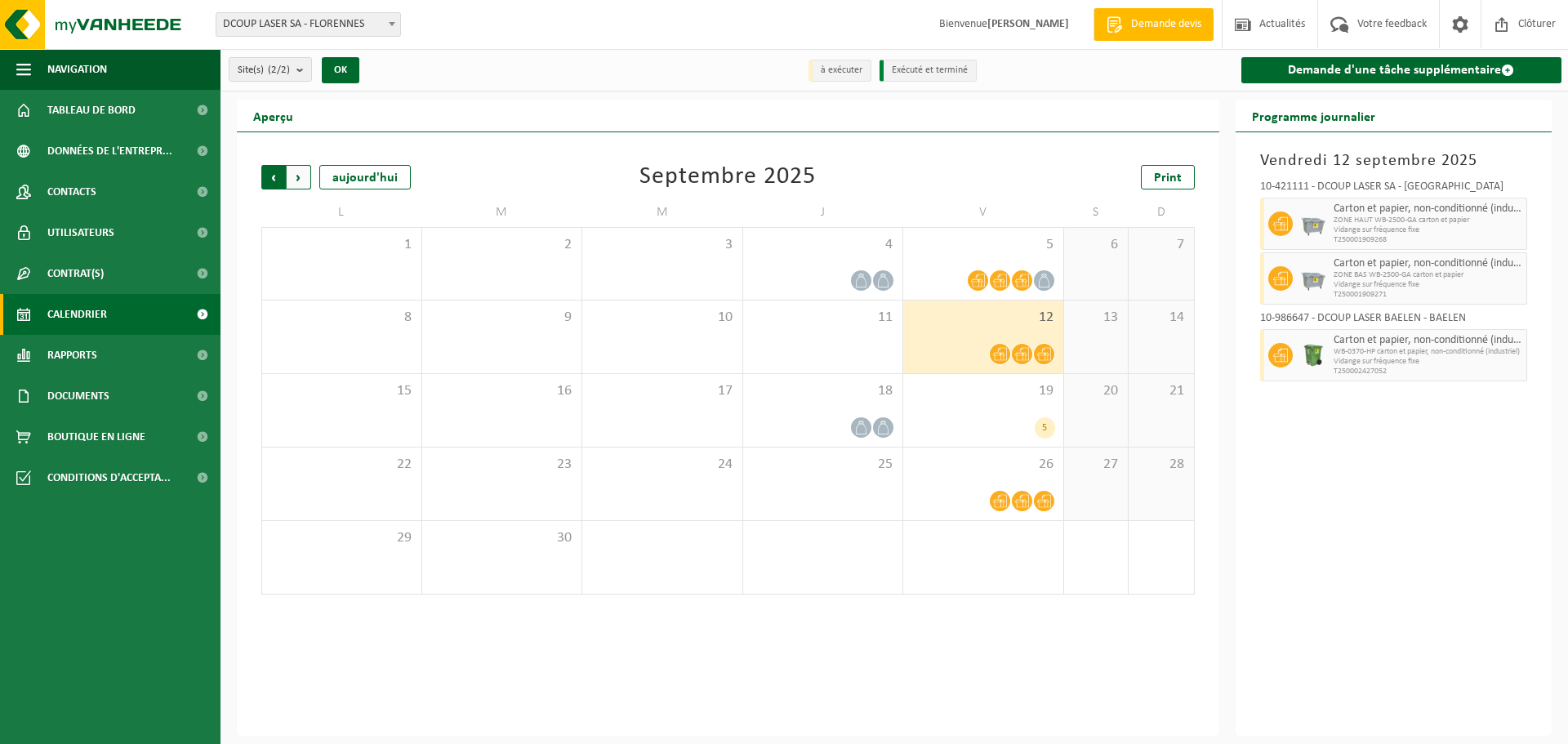
click at [300, 179] on span "Suivant" at bounding box center [299, 177] width 24 height 24
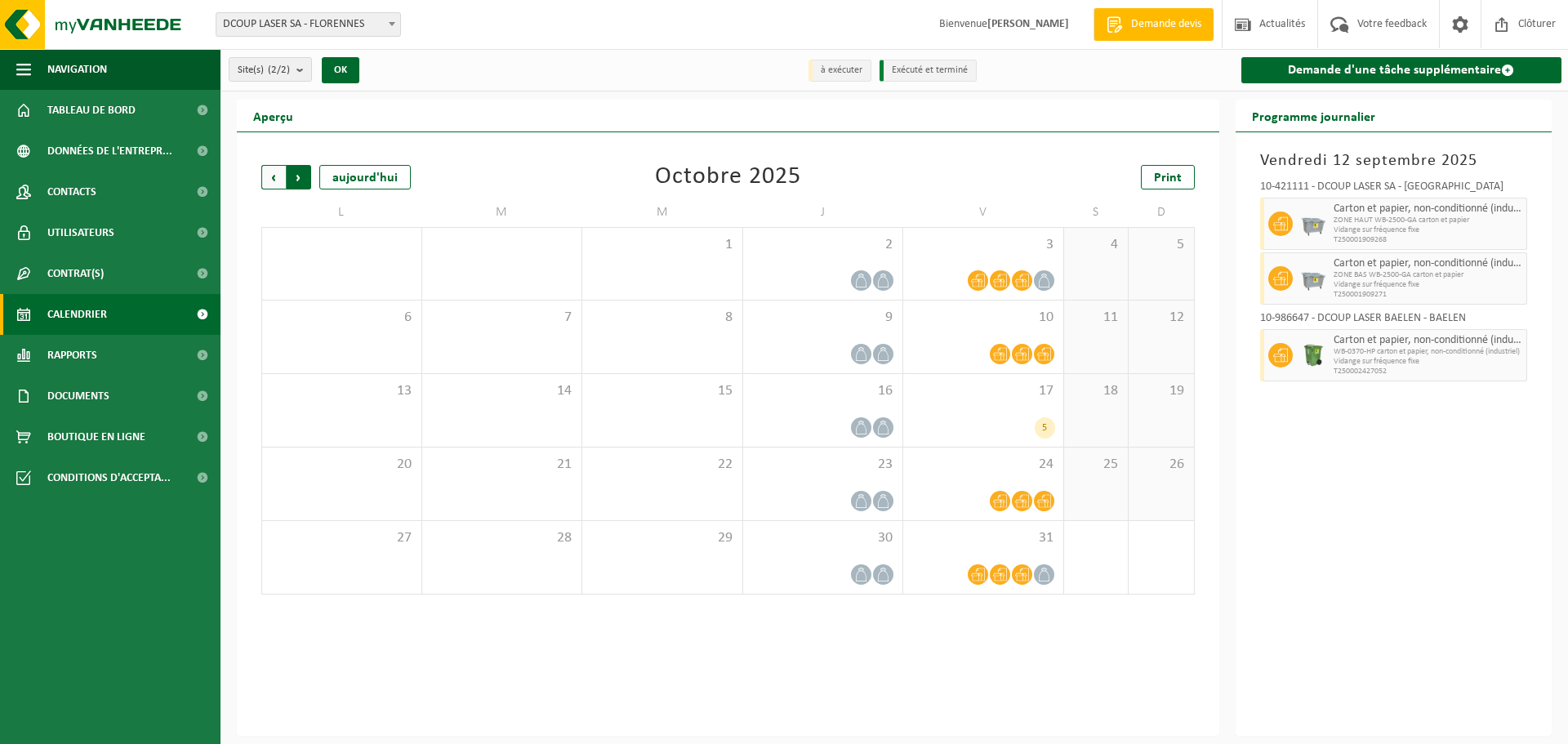
click at [281, 182] on span "Précédent" at bounding box center [273, 177] width 24 height 24
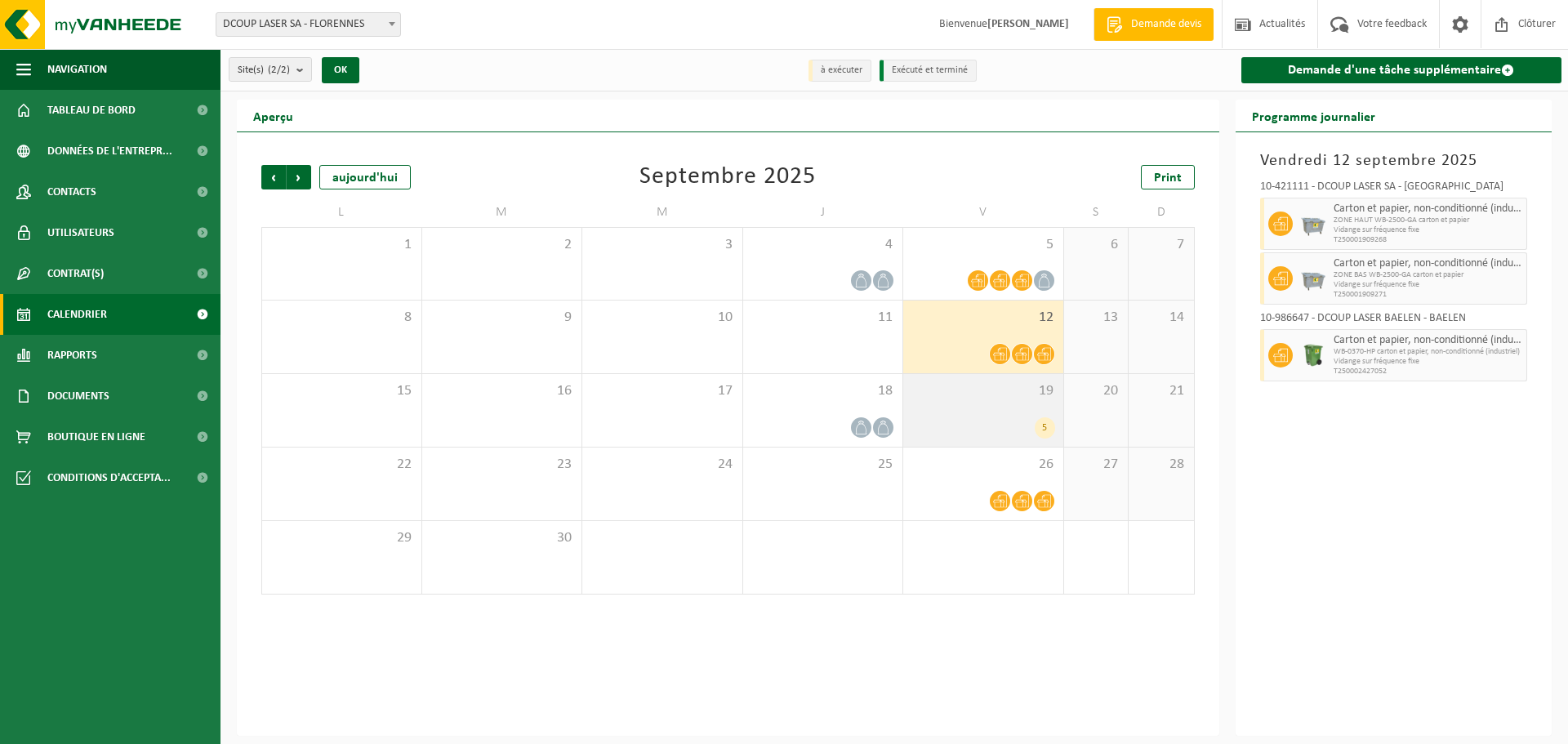
click at [925, 406] on div "19 5" at bounding box center [983, 411] width 160 height 73
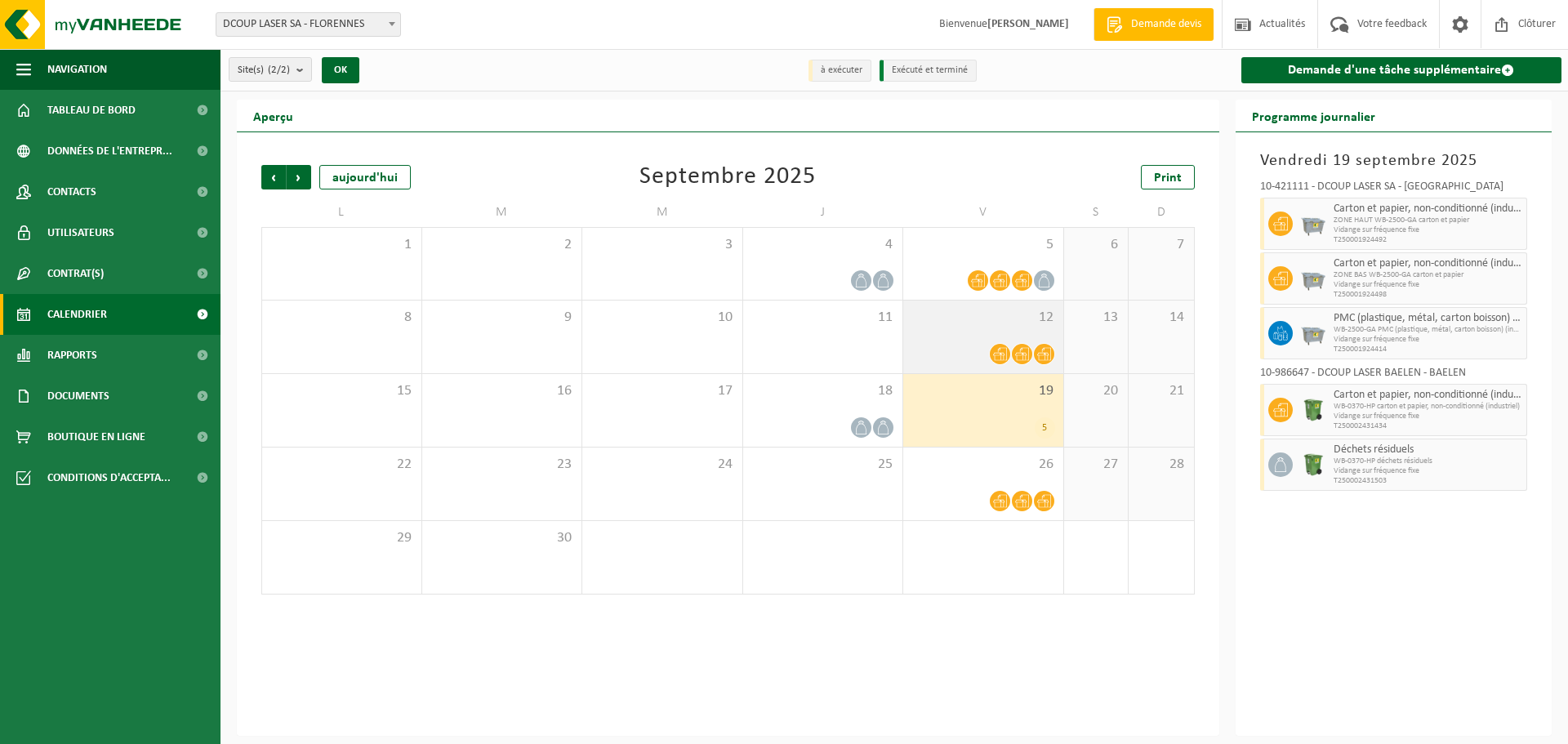
click at [1007, 351] on span at bounding box center [1000, 354] width 21 height 21
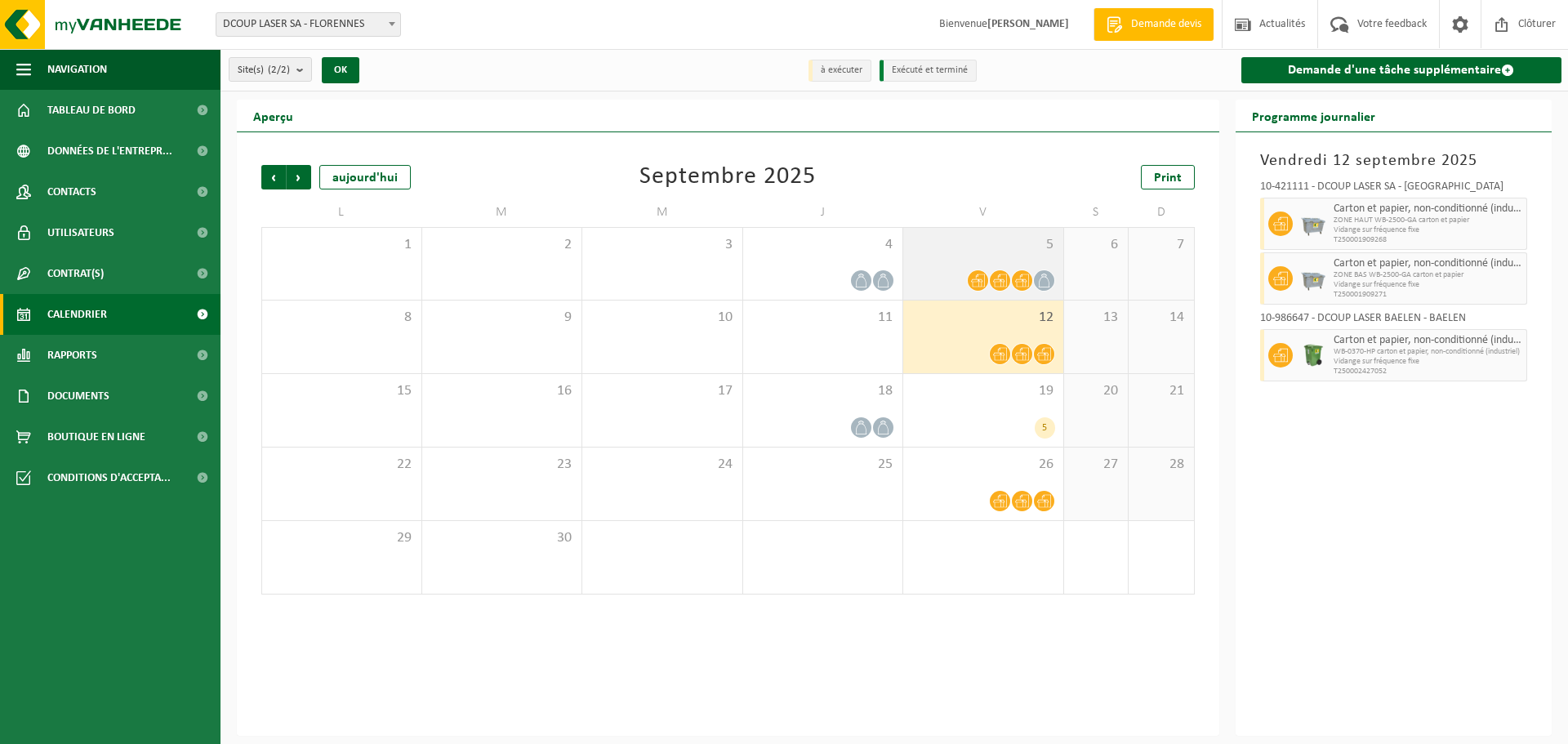
click at [1035, 253] on div "5" at bounding box center [983, 263] width 160 height 72
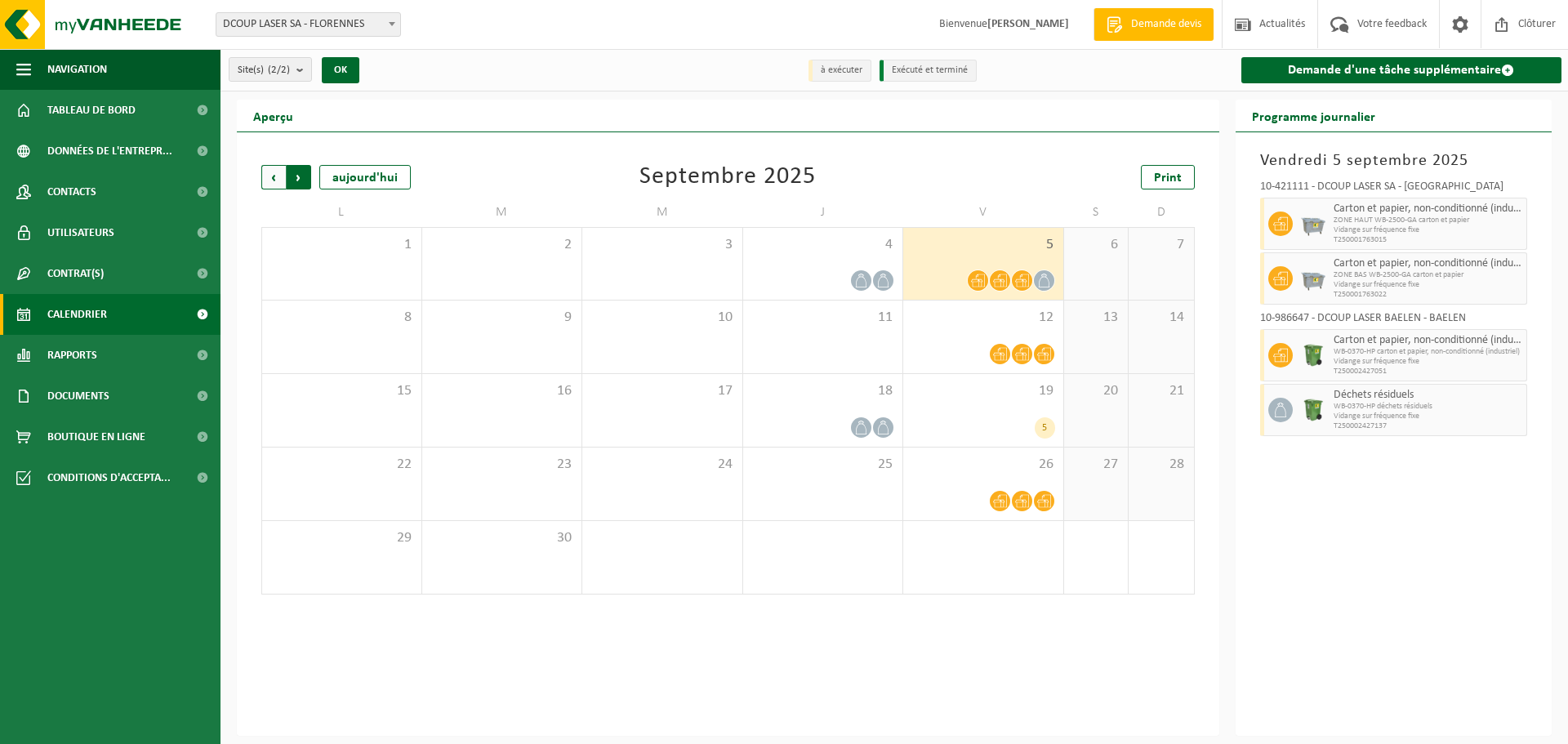
click at [272, 181] on span "Précédent" at bounding box center [273, 177] width 24 height 24
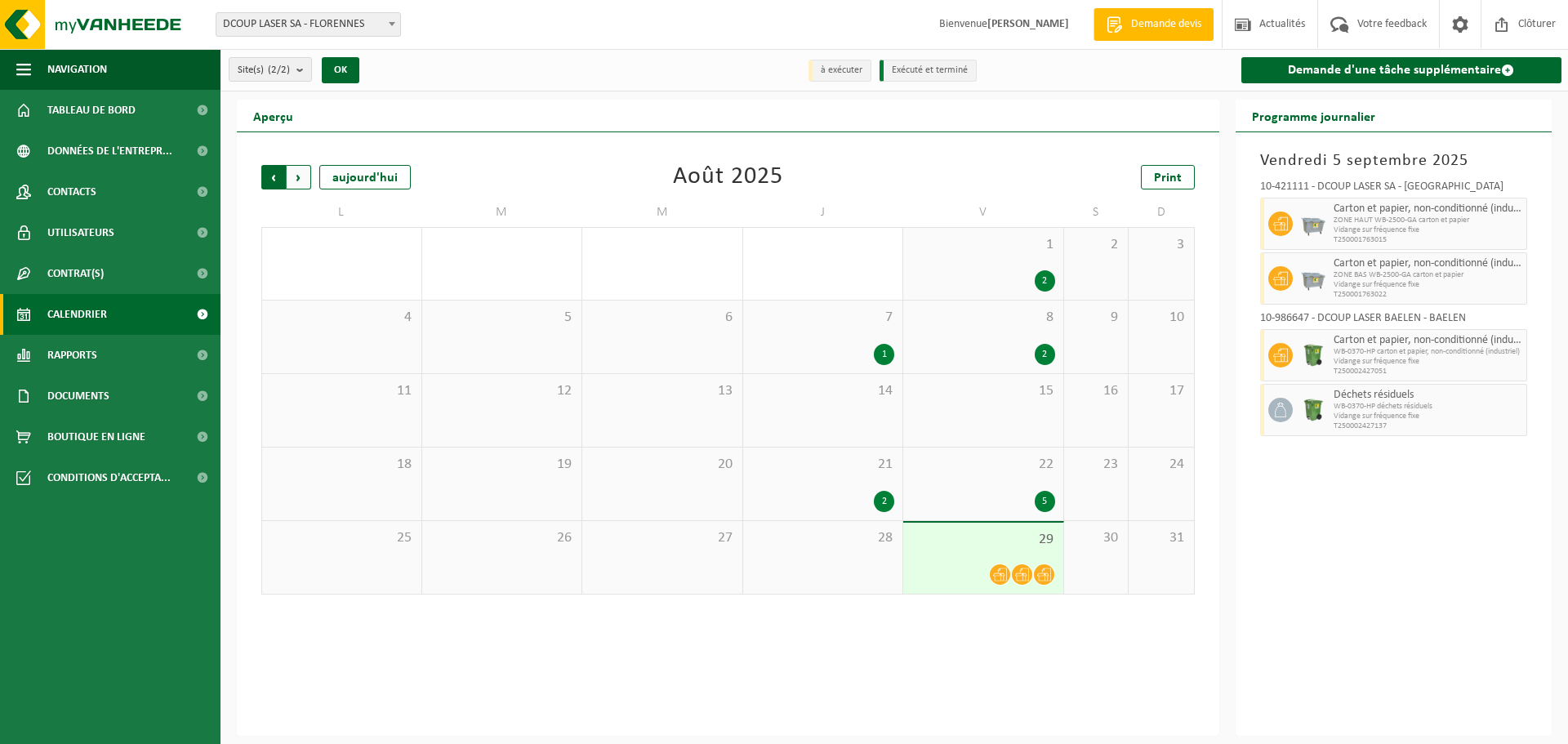
click at [302, 181] on span "Suivant" at bounding box center [299, 177] width 24 height 24
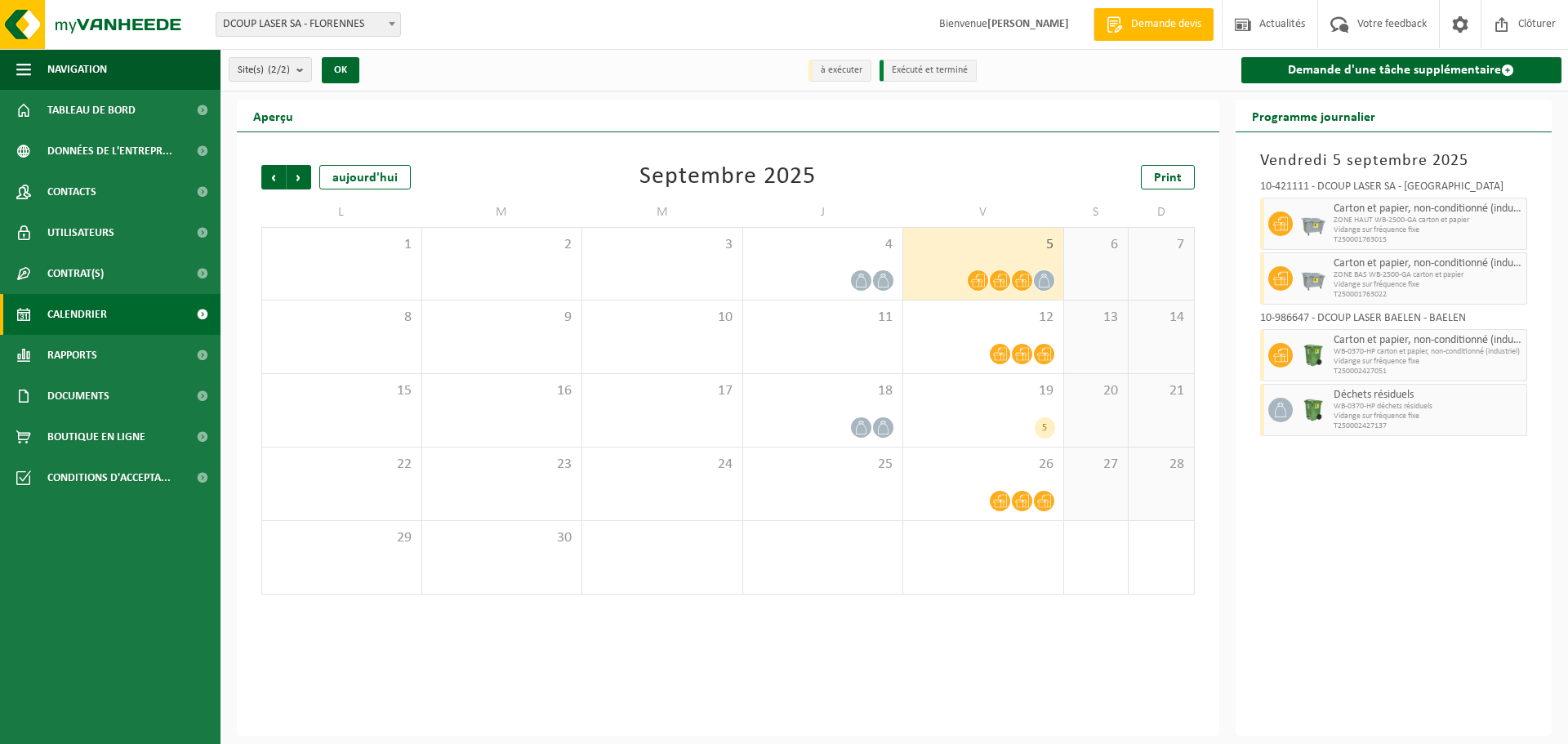
click at [950, 264] on div "5" at bounding box center [983, 263] width 160 height 72
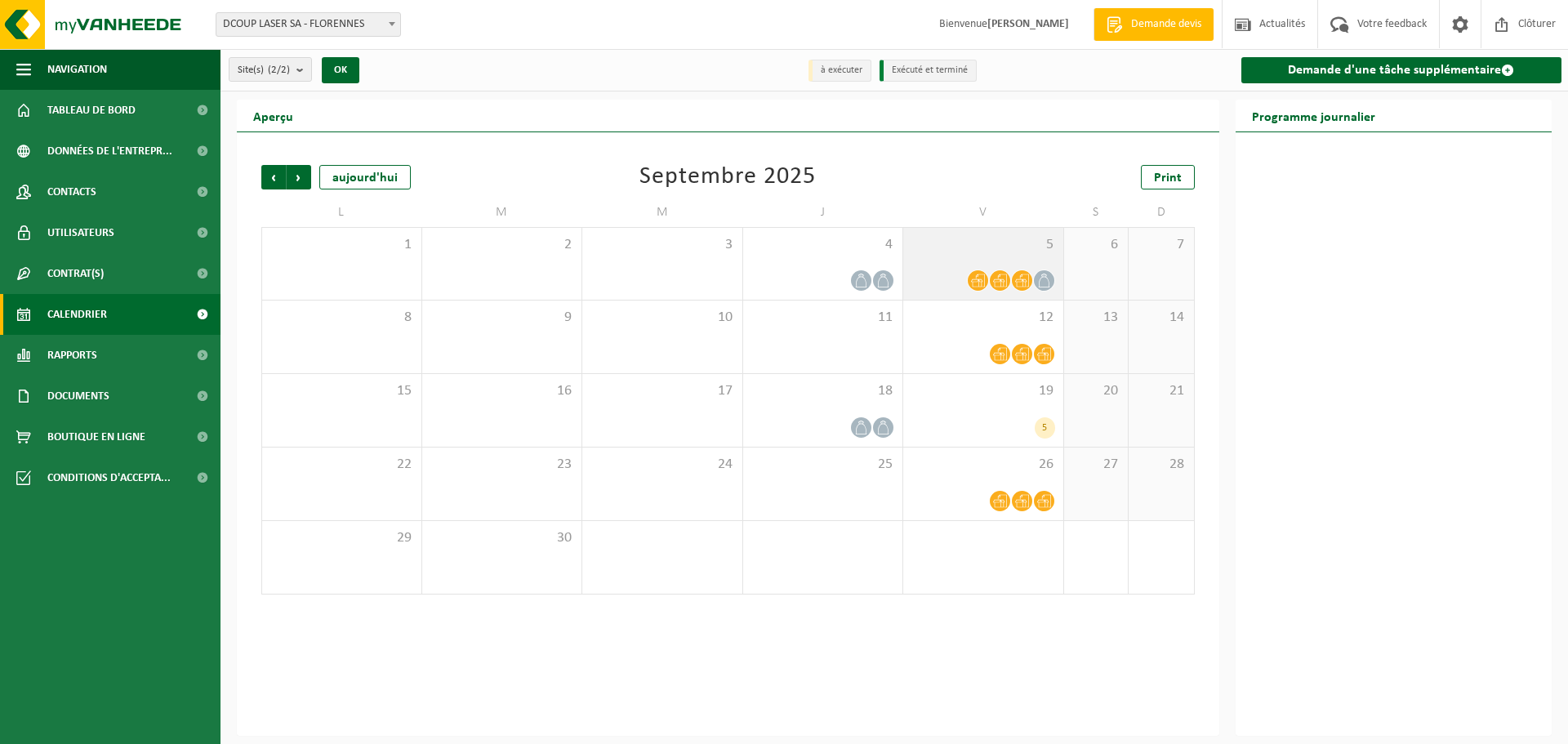
click at [1018, 270] on span at bounding box center [1022, 280] width 21 height 21
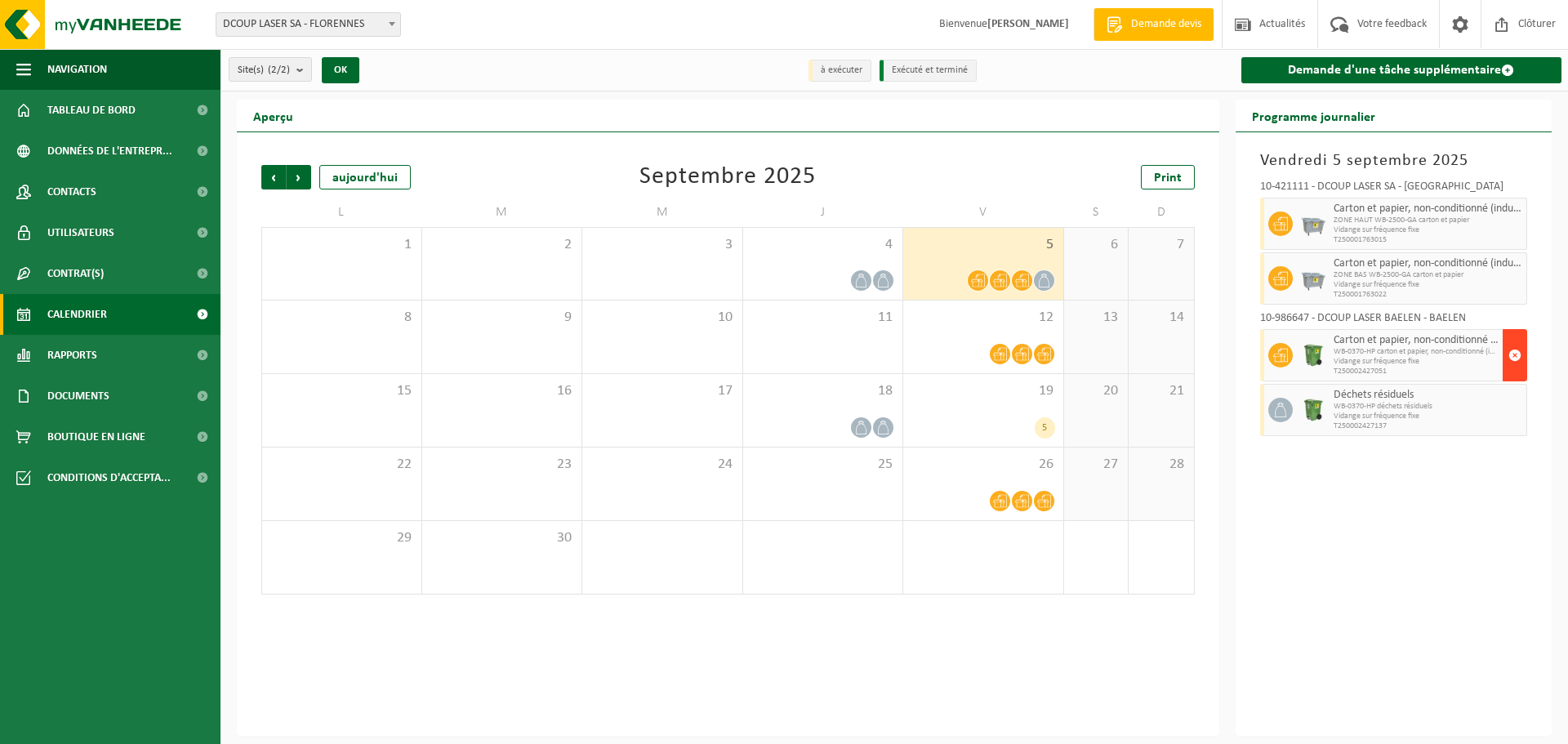
click at [1514, 354] on span "button" at bounding box center [1514, 355] width 13 height 33
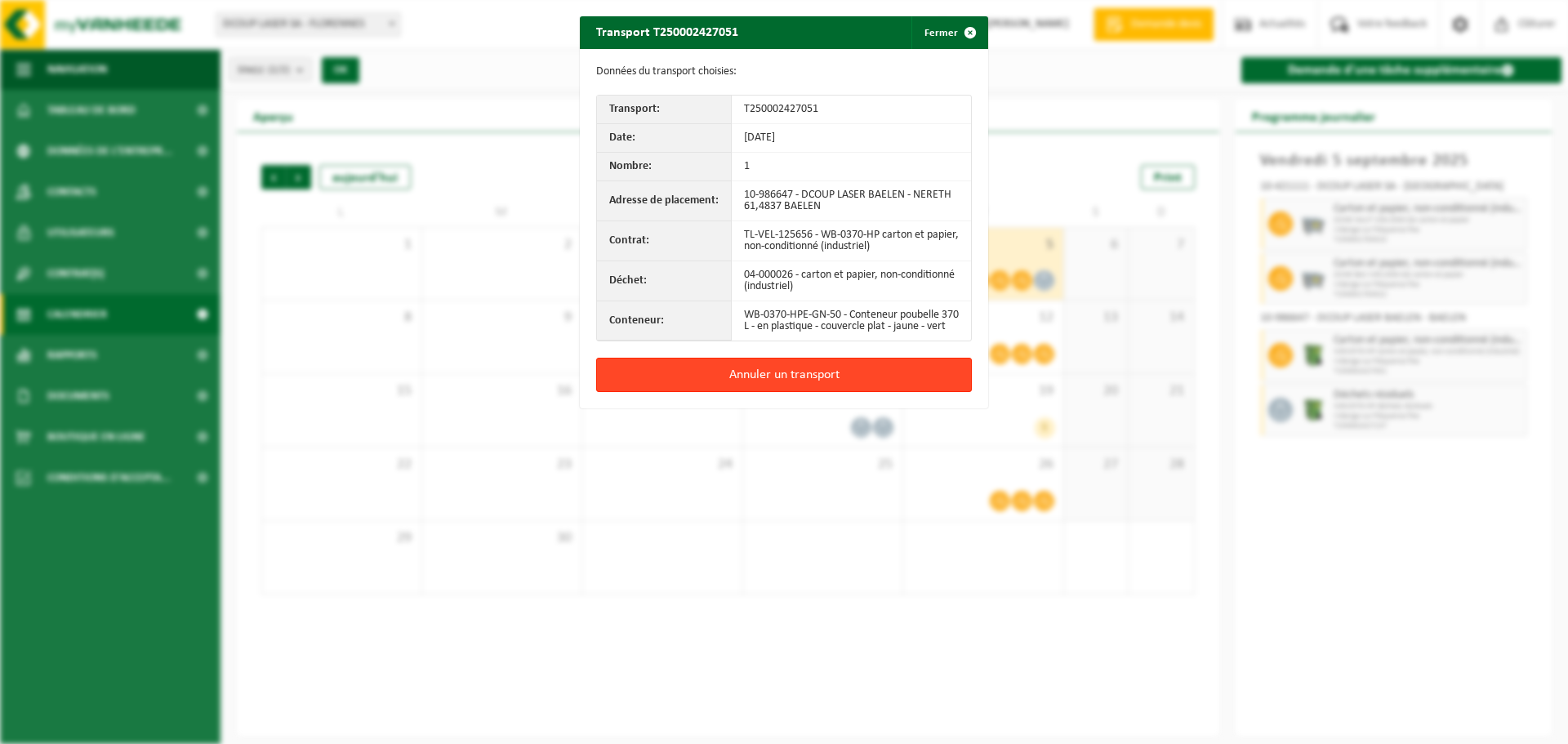
click at [741, 386] on button "Annuler un transport" at bounding box center [784, 375] width 376 height 35
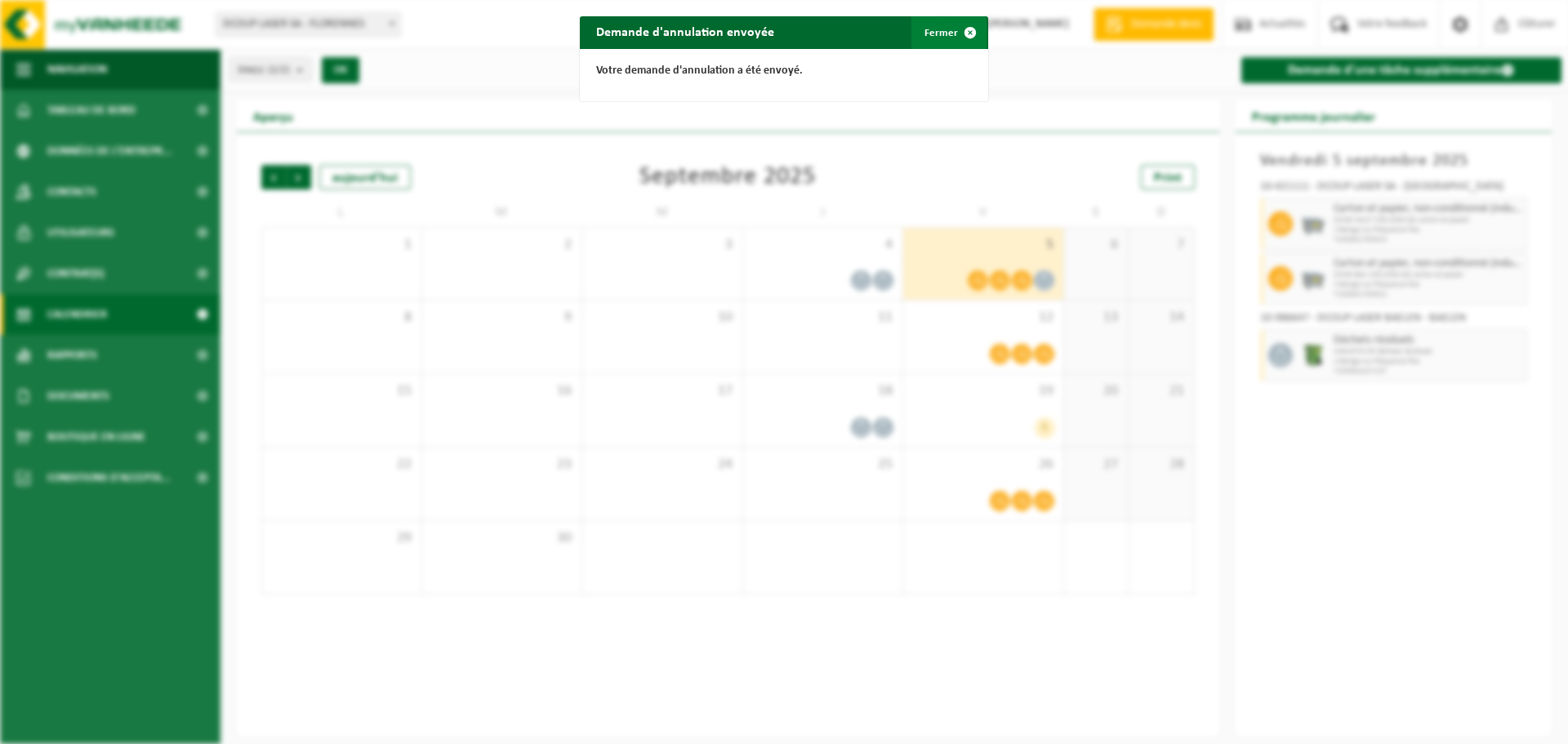
click at [926, 32] on button "Fermer" at bounding box center [949, 33] width 76 height 33
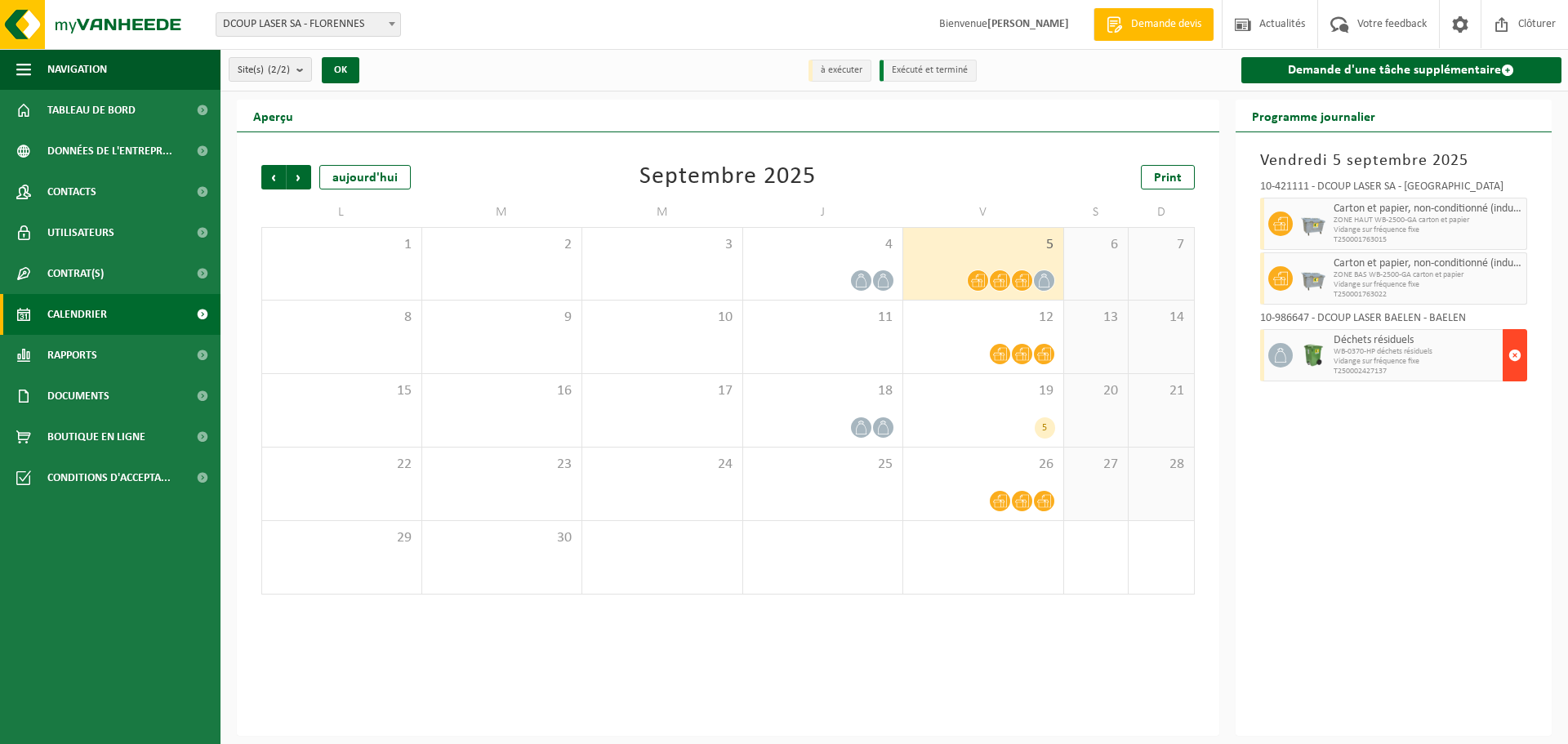
click at [1516, 351] on span "button" at bounding box center [1514, 355] width 13 height 33
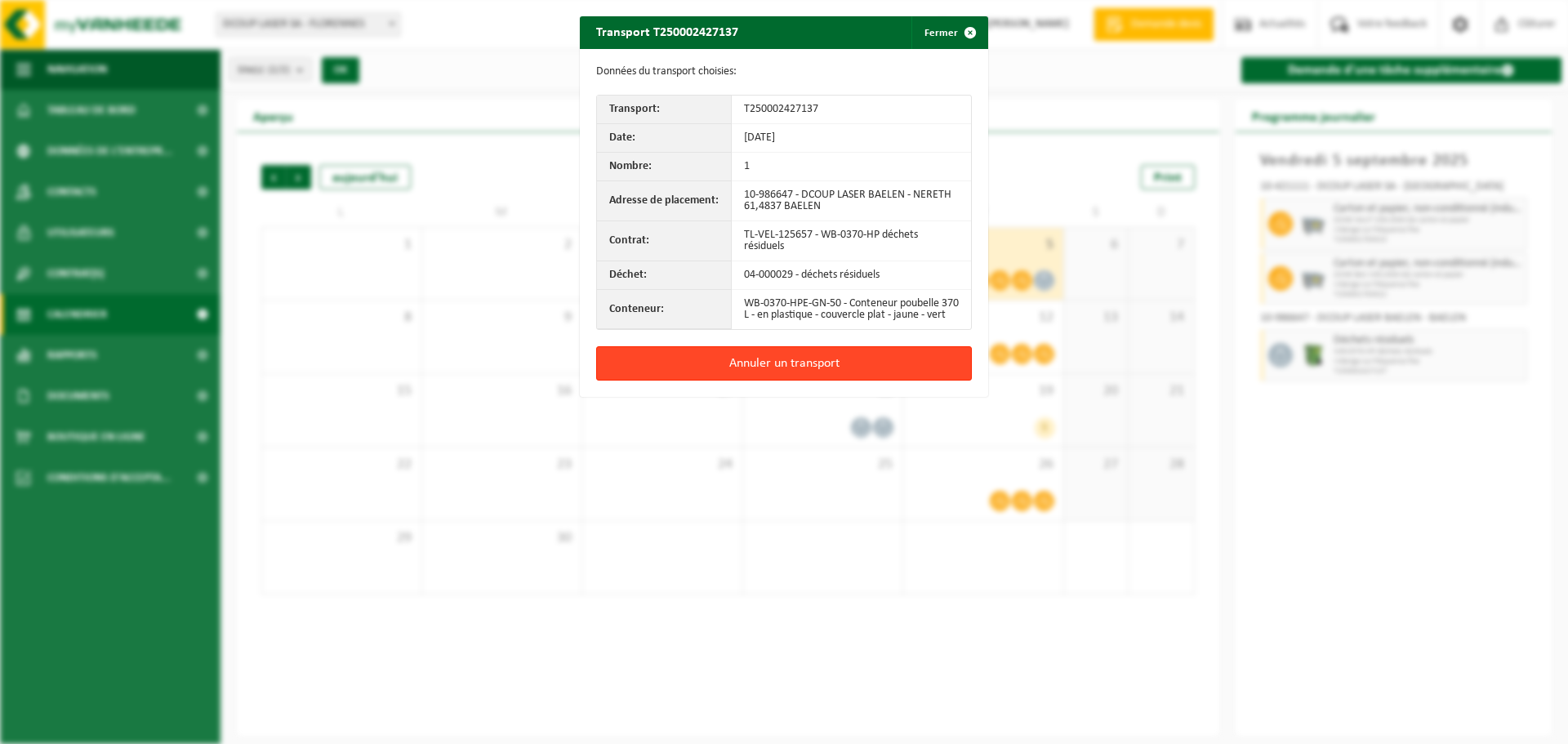
click at [858, 371] on button "Annuler un transport" at bounding box center [784, 364] width 376 height 35
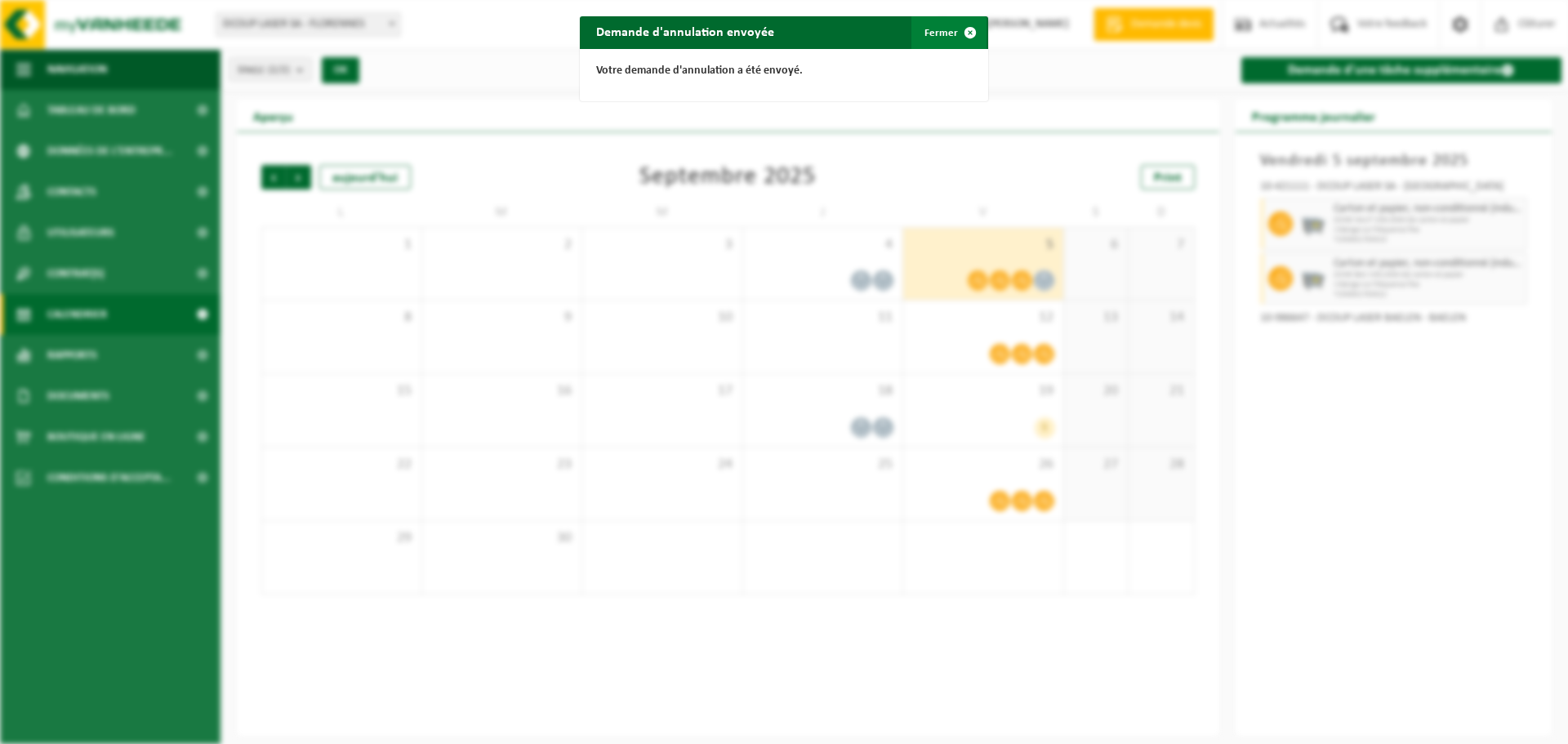
click at [946, 36] on button "Fermer" at bounding box center [949, 33] width 76 height 33
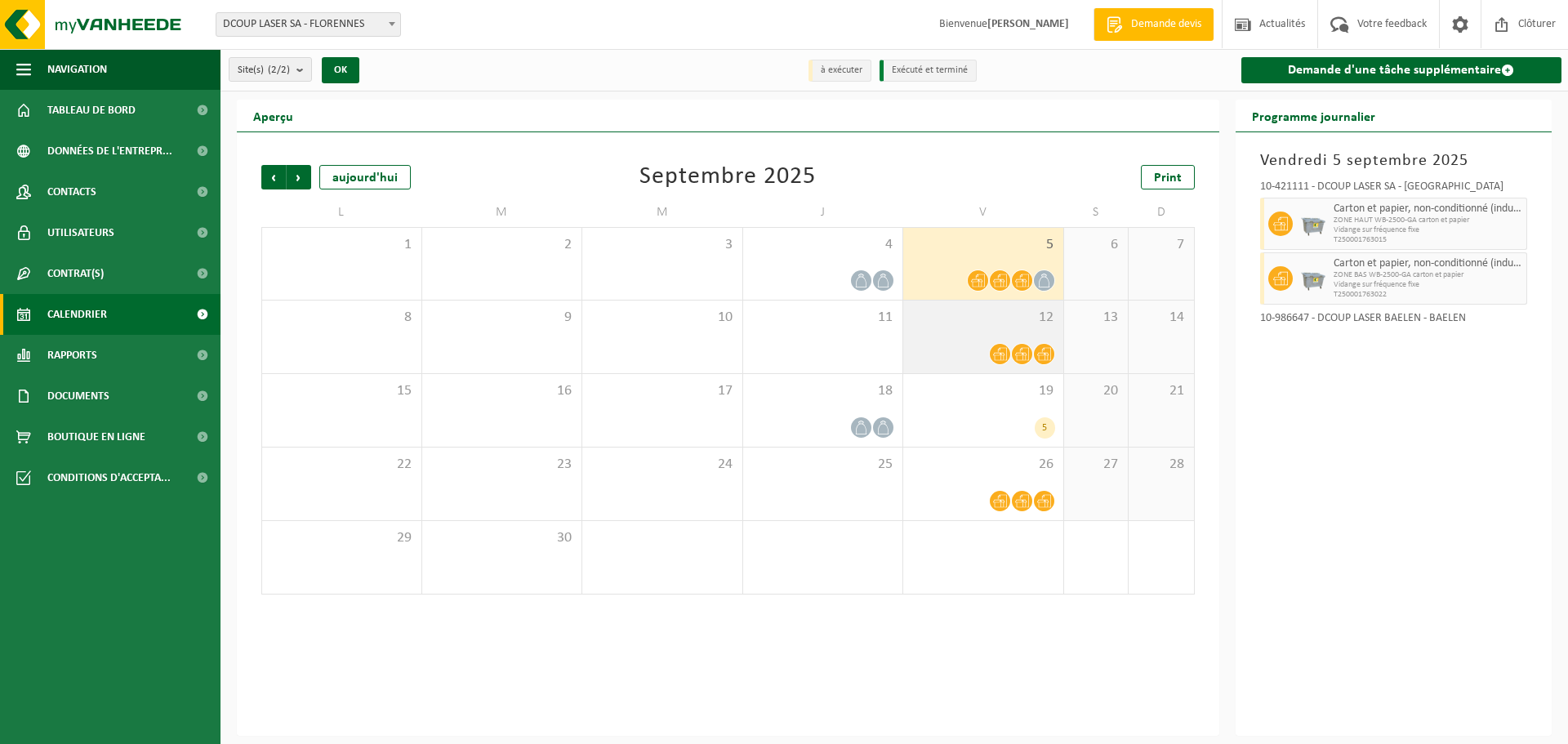
click at [982, 338] on div "12" at bounding box center [983, 337] width 160 height 73
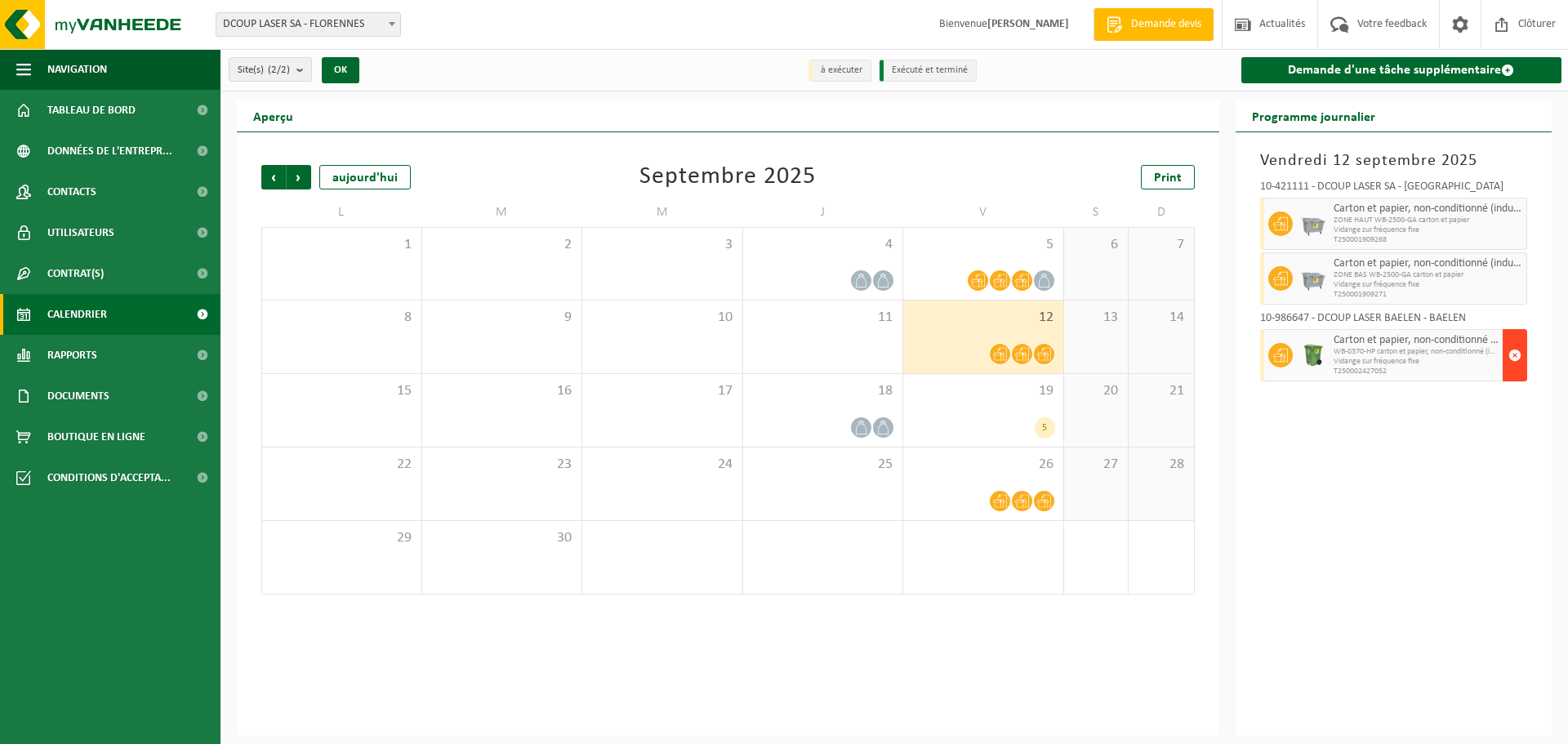
click at [1513, 353] on span "button" at bounding box center [1514, 355] width 13 height 33
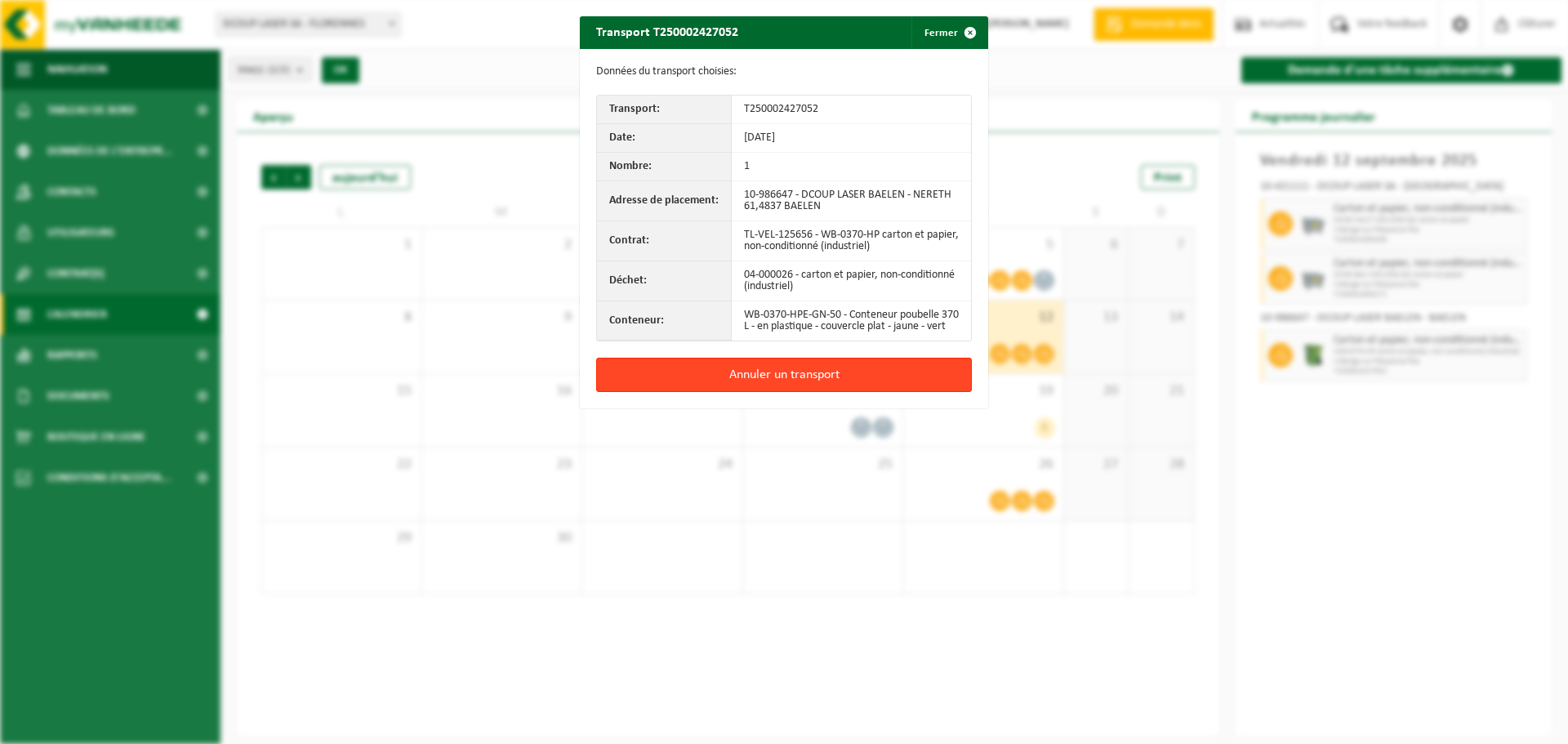
click at [803, 392] on button "Annuler un transport" at bounding box center [784, 375] width 376 height 35
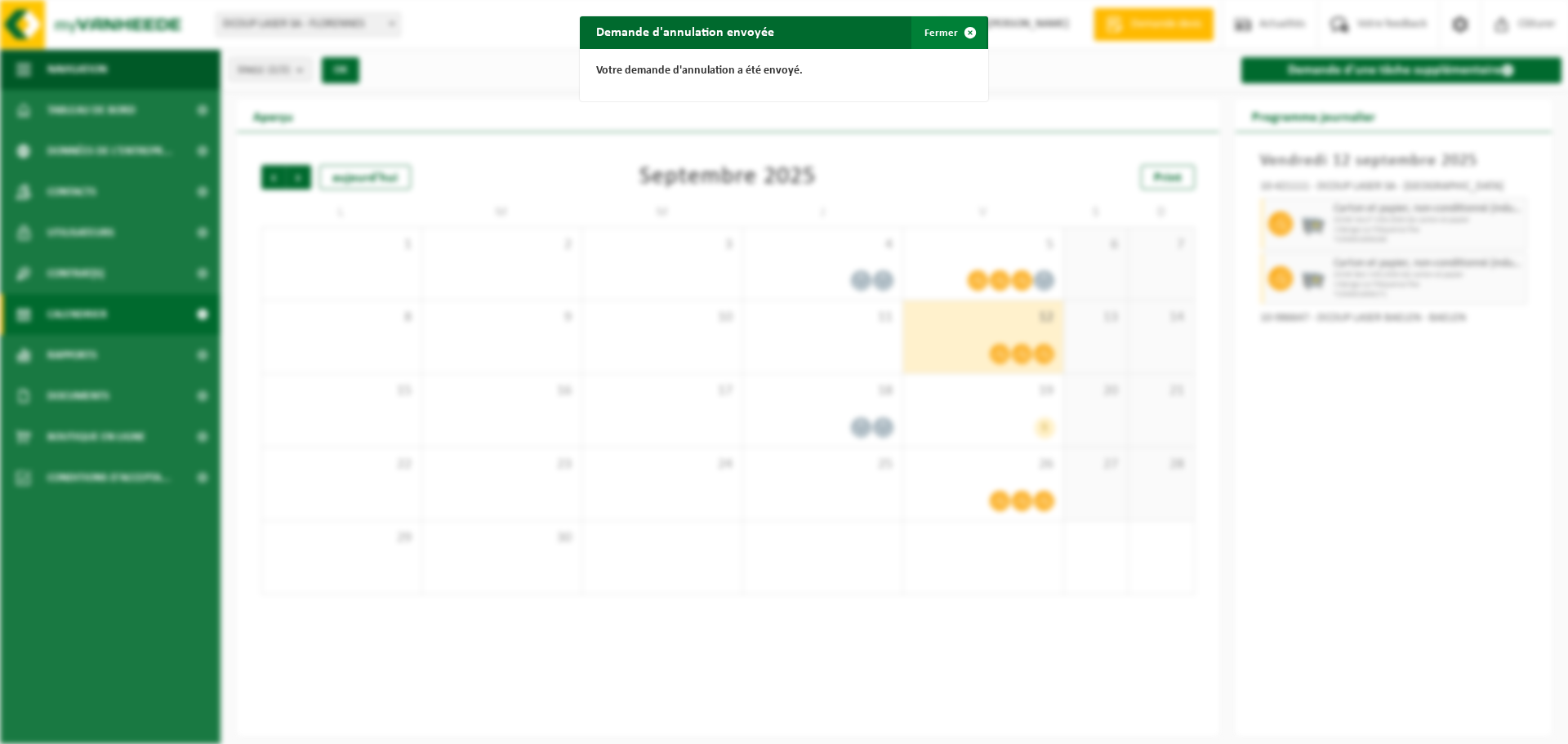
click at [928, 32] on button "Fermer" at bounding box center [949, 33] width 76 height 33
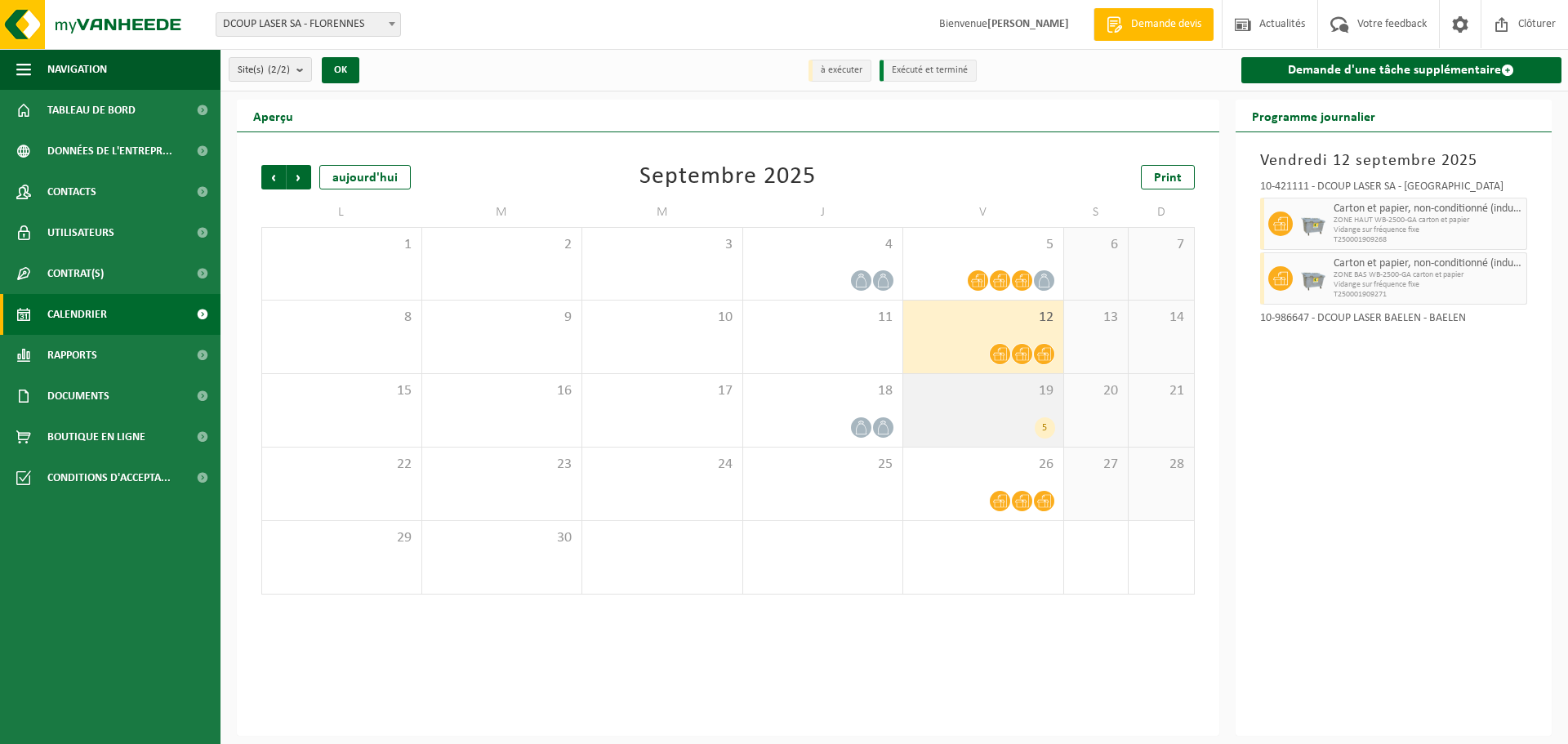
click at [995, 402] on div "19 5" at bounding box center [983, 411] width 160 height 73
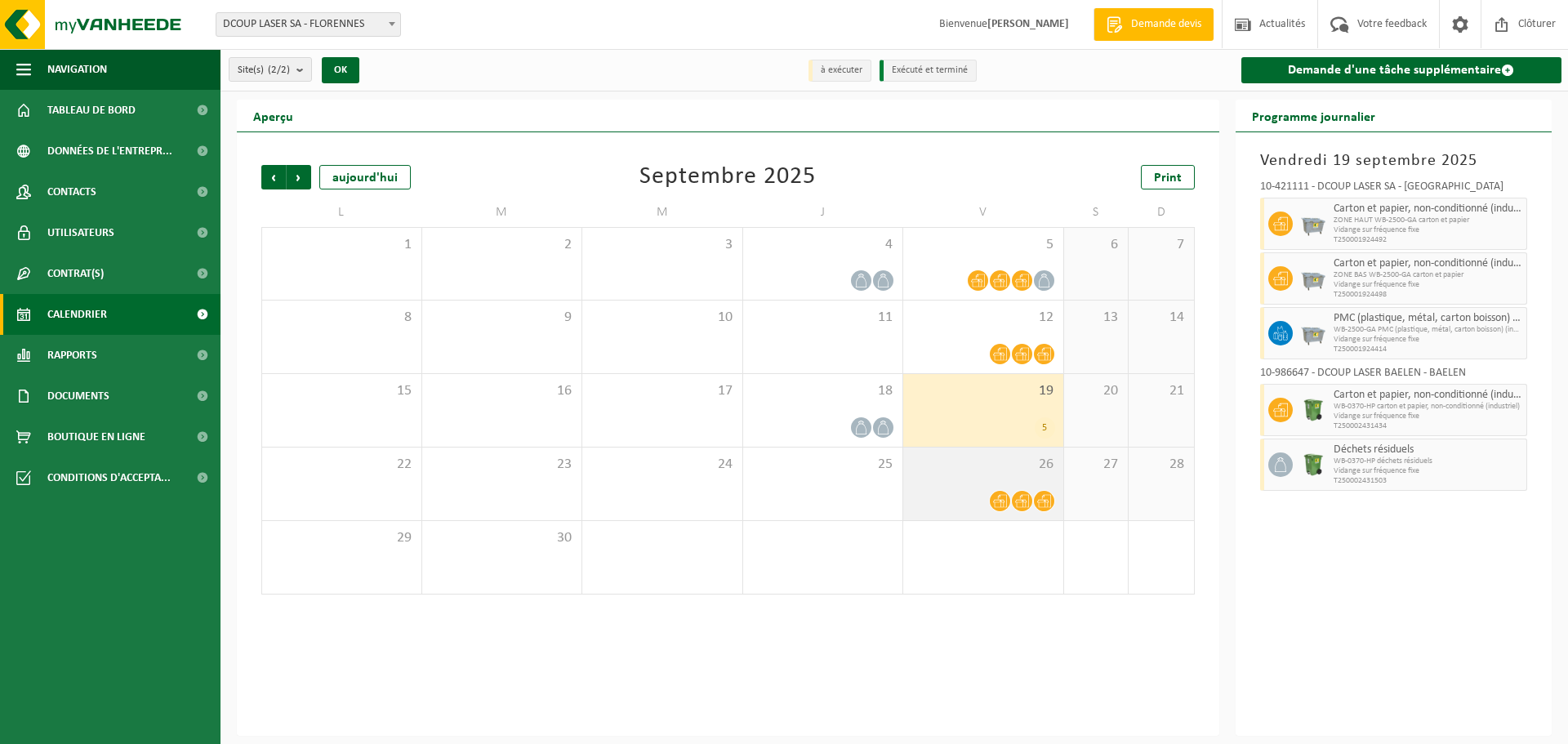
click at [993, 477] on div "26" at bounding box center [983, 484] width 160 height 73
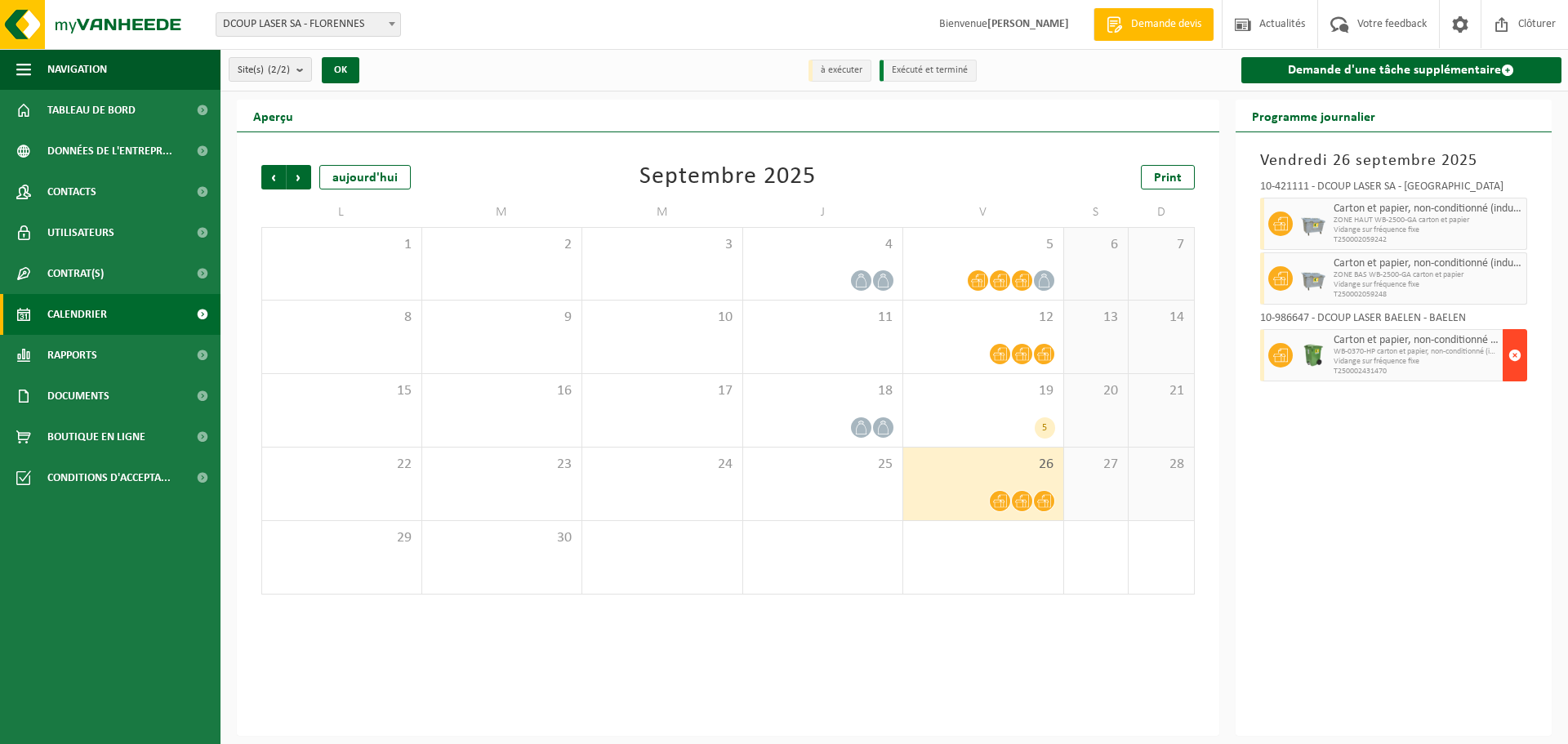
click at [1520, 356] on span "button" at bounding box center [1514, 355] width 13 height 33
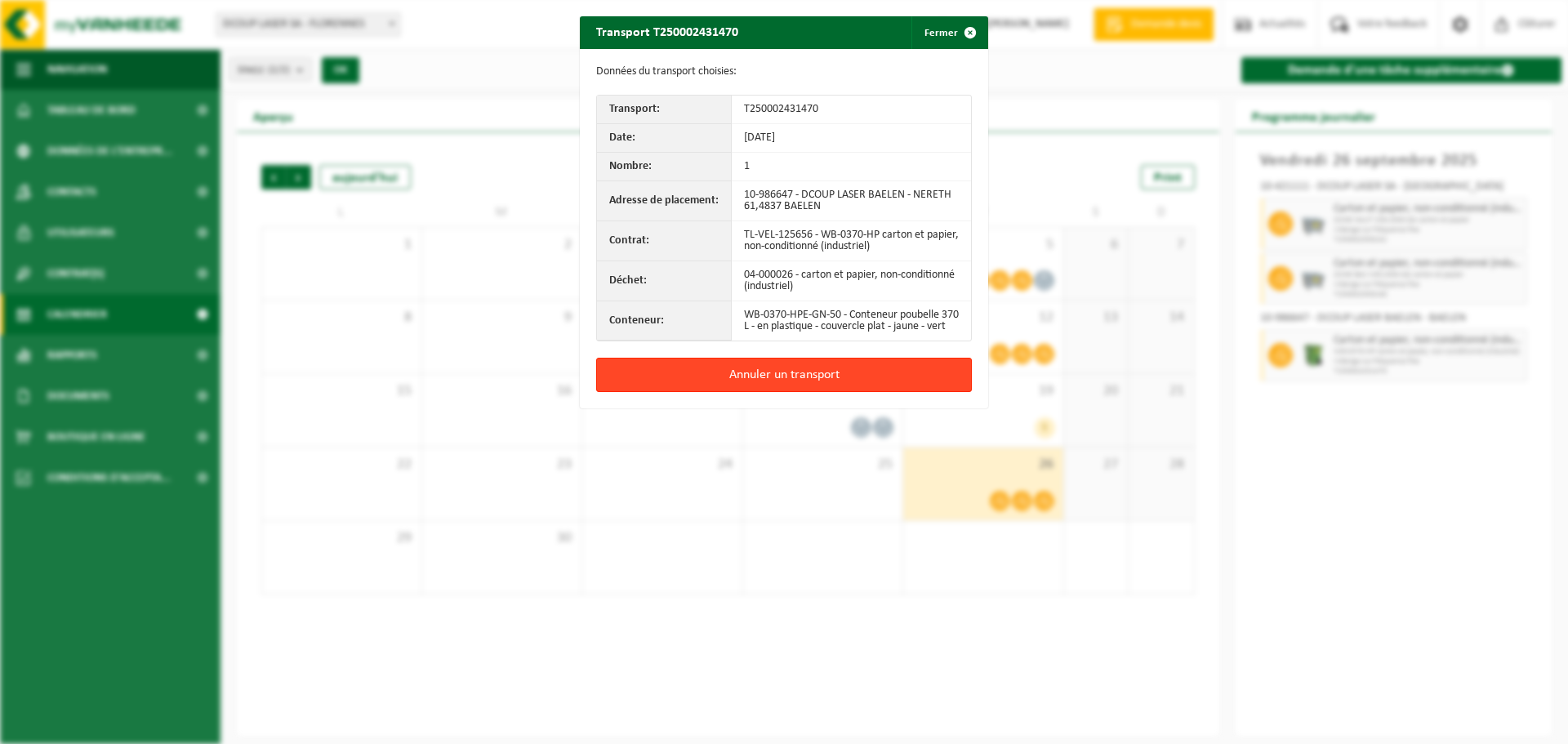
click at [806, 382] on button "Annuler un transport" at bounding box center [784, 375] width 376 height 35
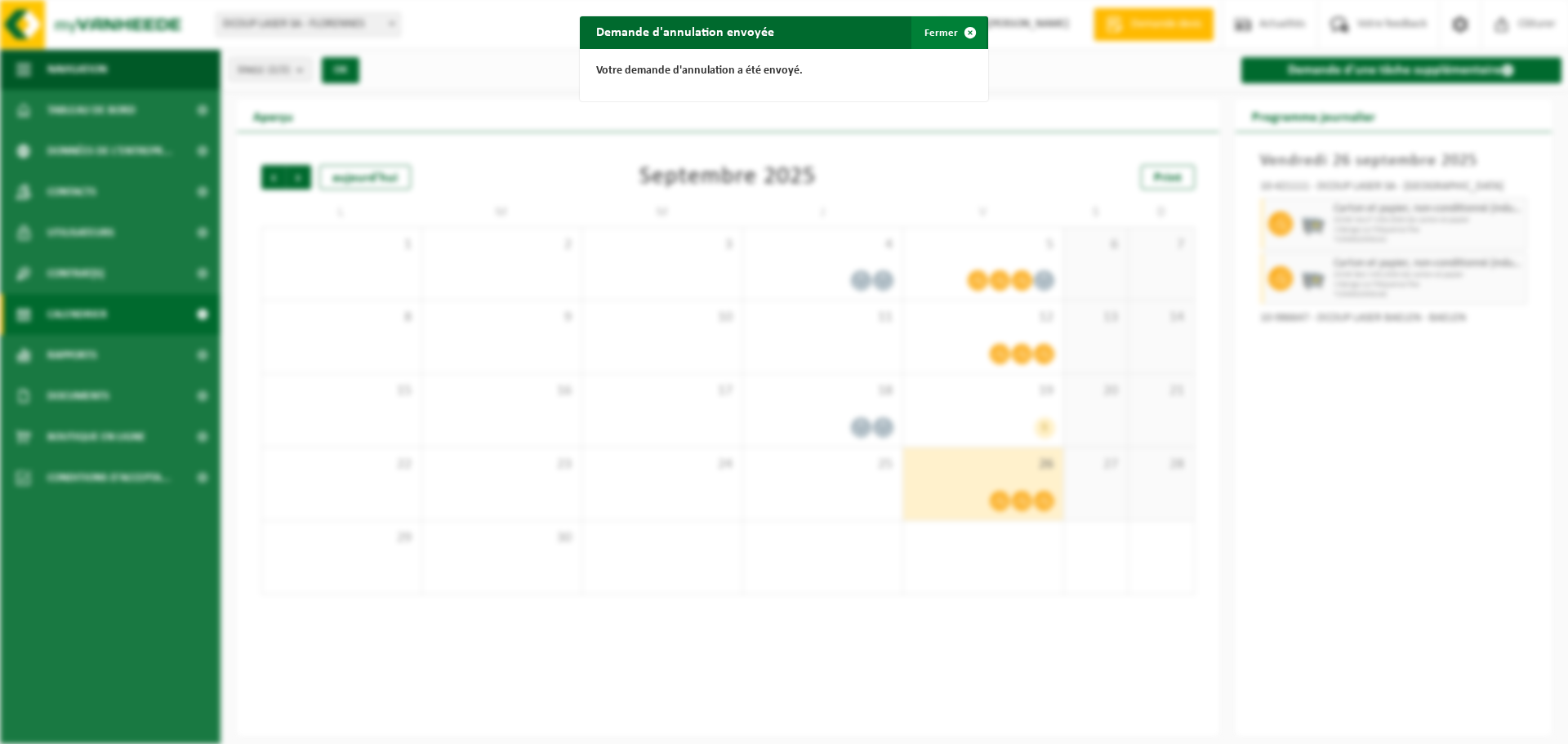
click at [936, 36] on button "Fermer" at bounding box center [949, 33] width 76 height 33
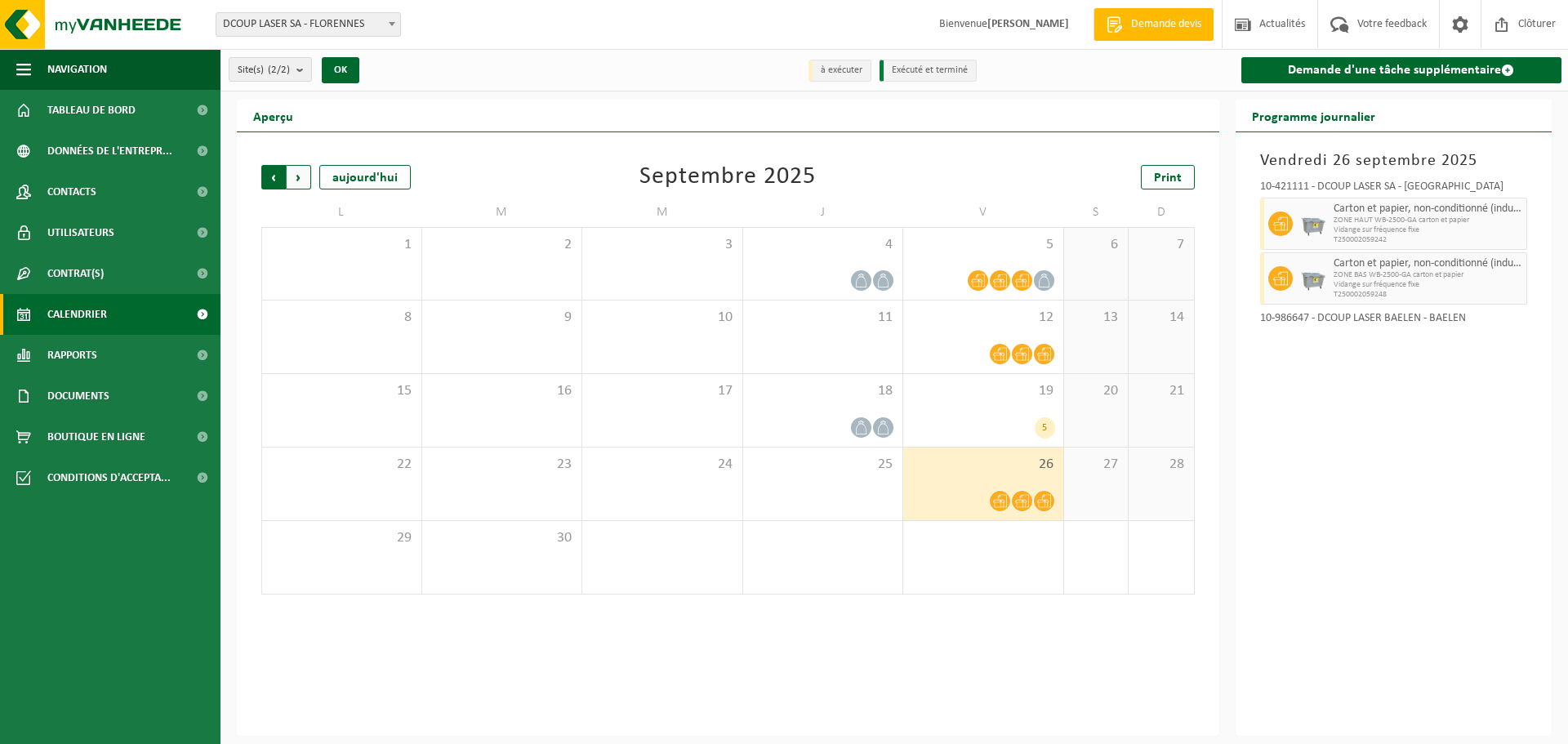
click at [300, 182] on span "Suivant" at bounding box center [299, 177] width 24 height 24
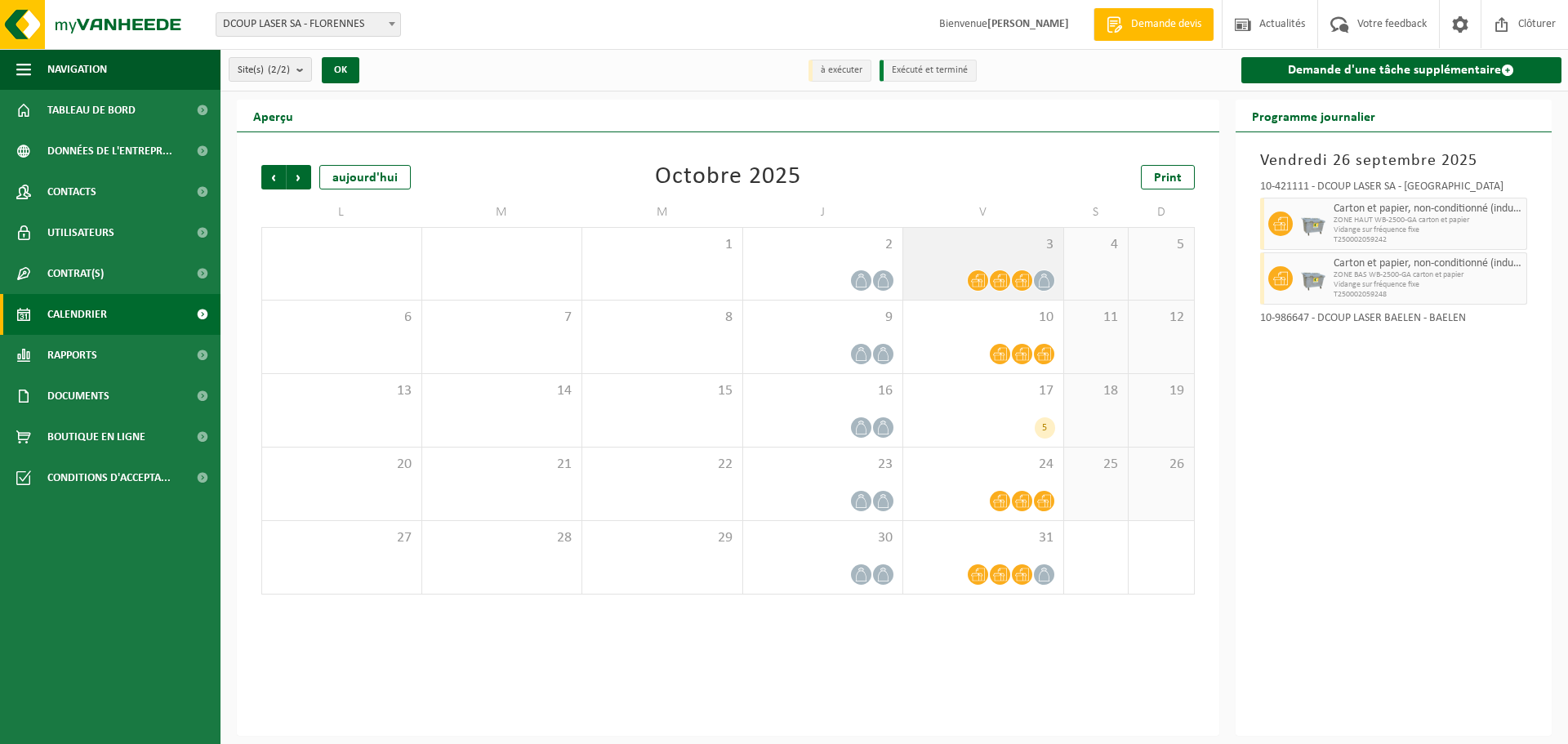
click at [974, 264] on div "3" at bounding box center [983, 263] width 160 height 72
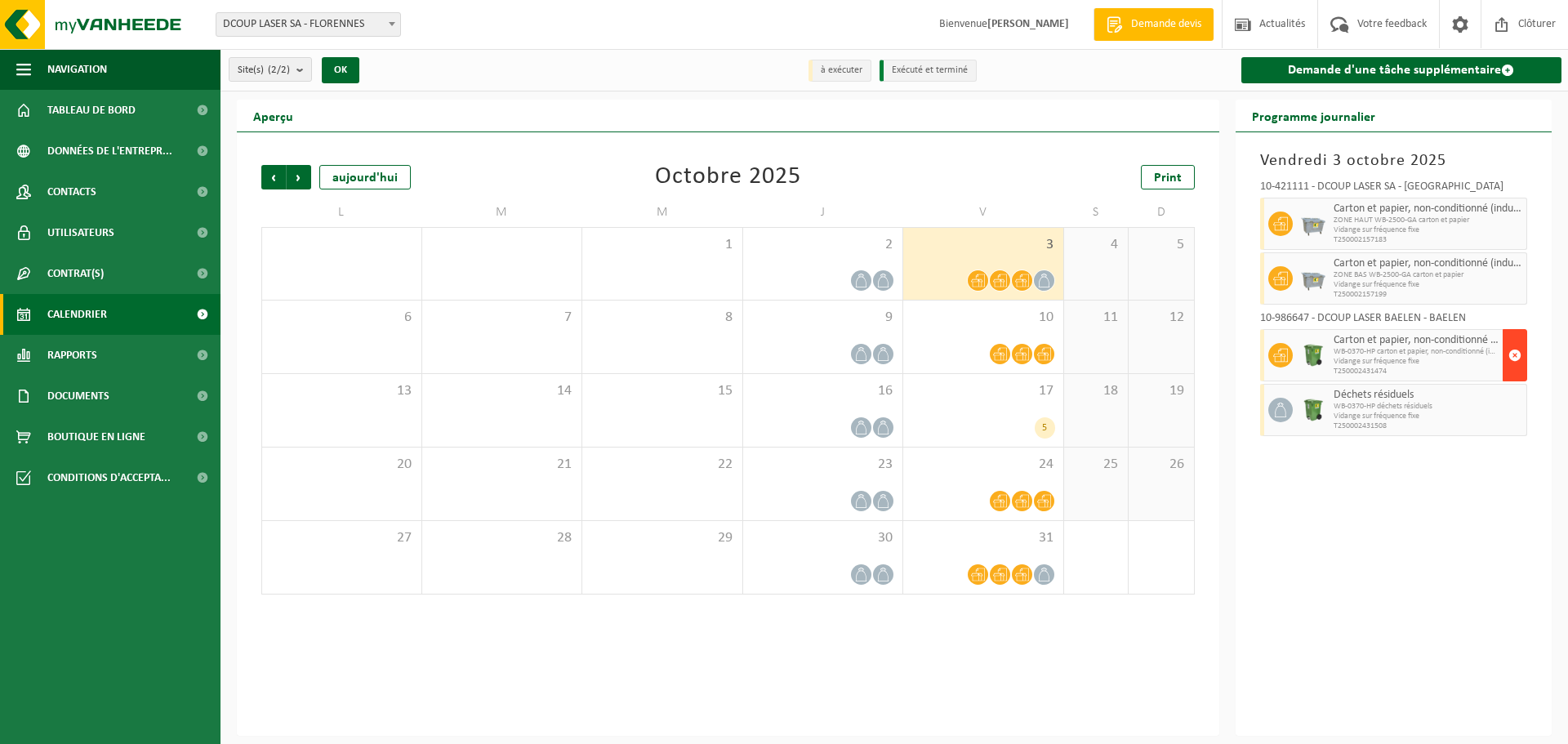
click at [1516, 360] on span "button" at bounding box center [1514, 355] width 13 height 33
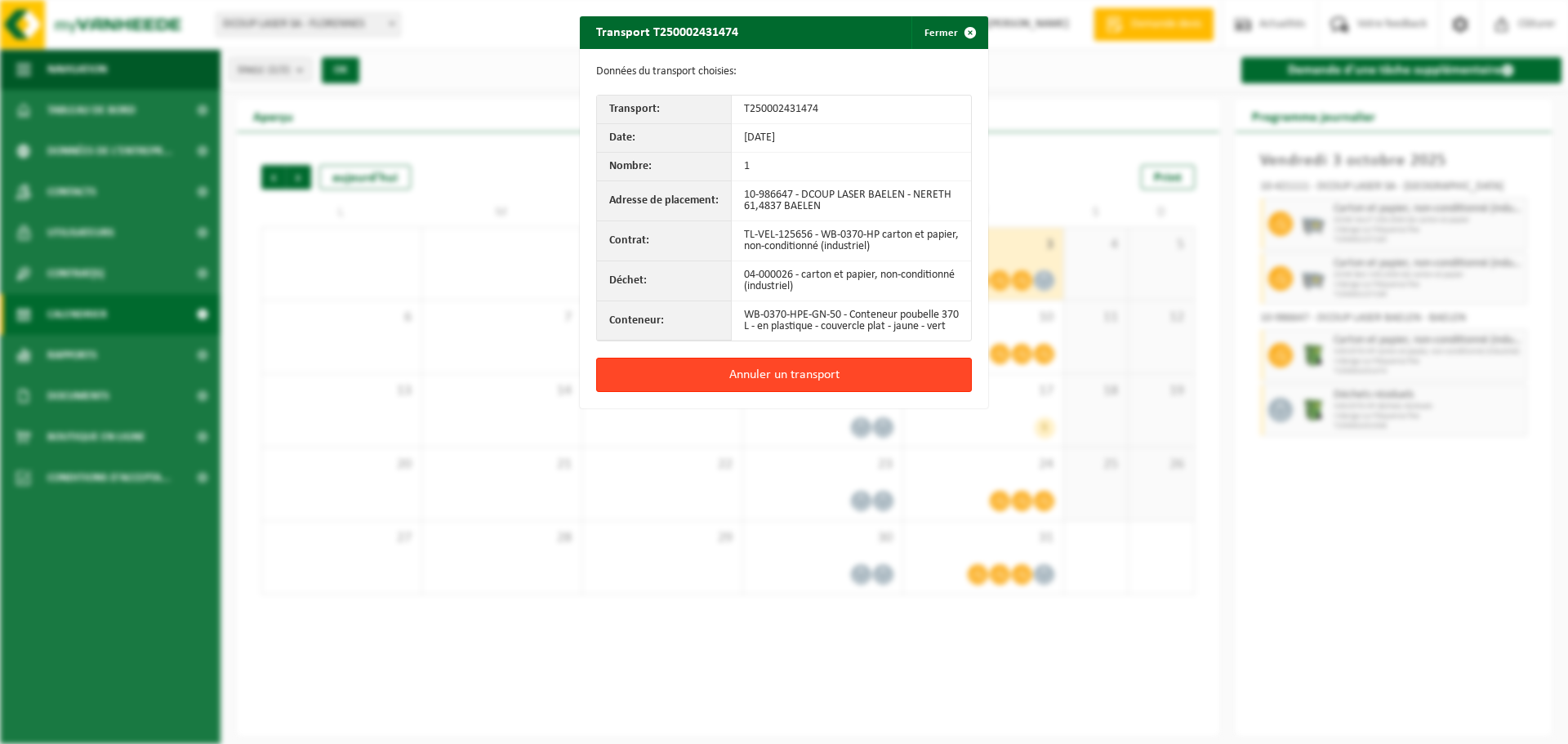
click at [863, 388] on button "Annuler un transport" at bounding box center [784, 375] width 376 height 35
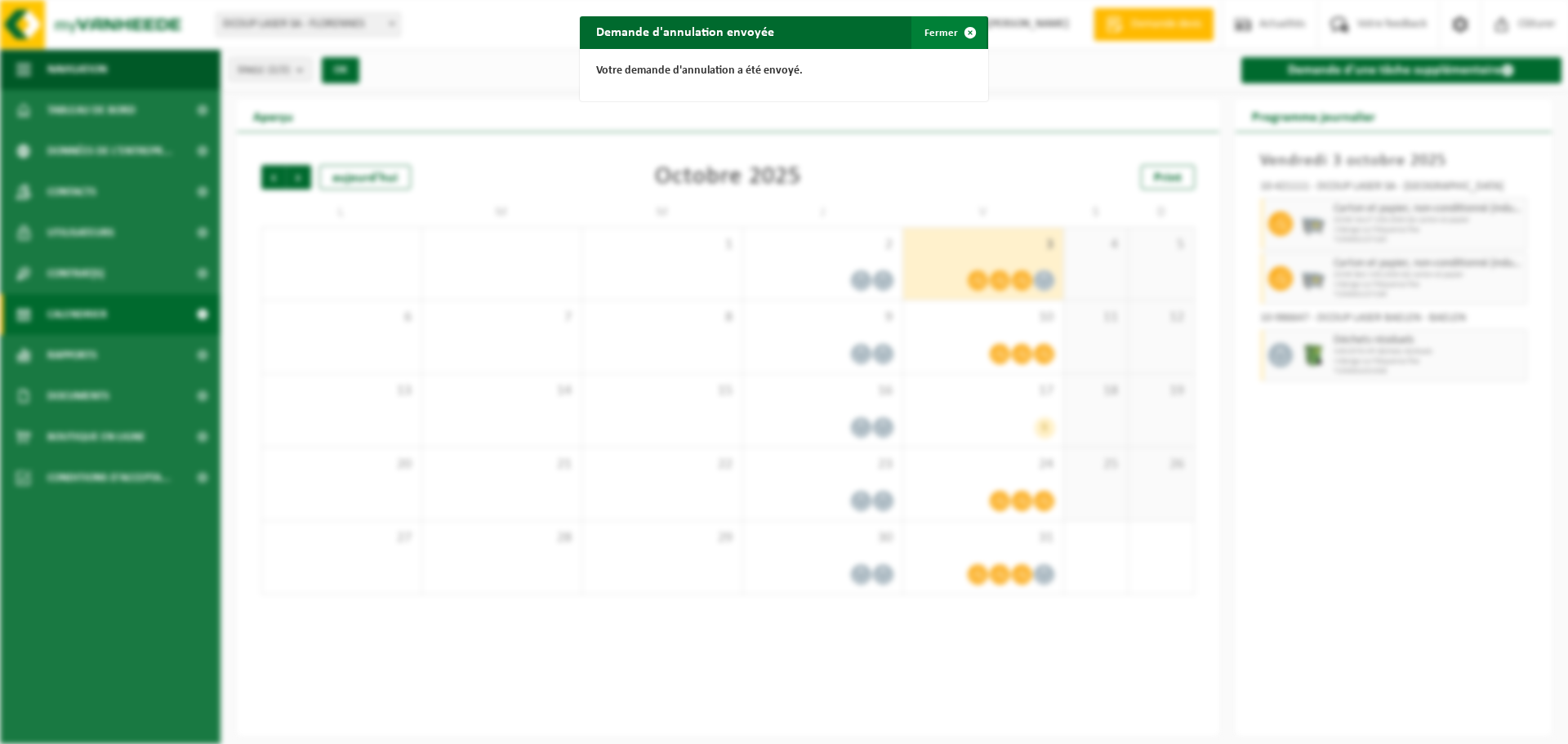
click at [936, 36] on button "Fermer" at bounding box center [949, 33] width 76 height 33
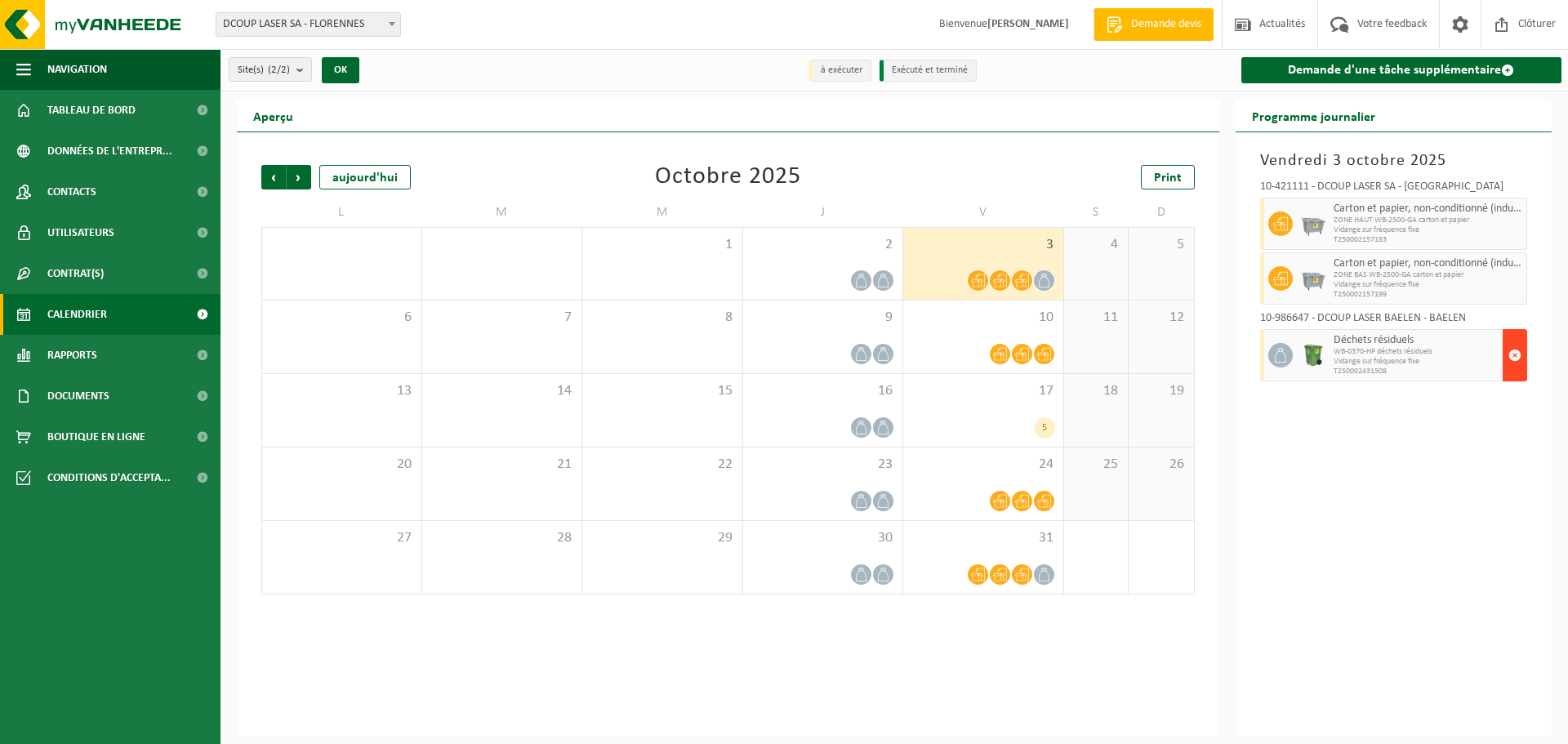
click at [1512, 358] on span "button" at bounding box center [1514, 355] width 13 height 33
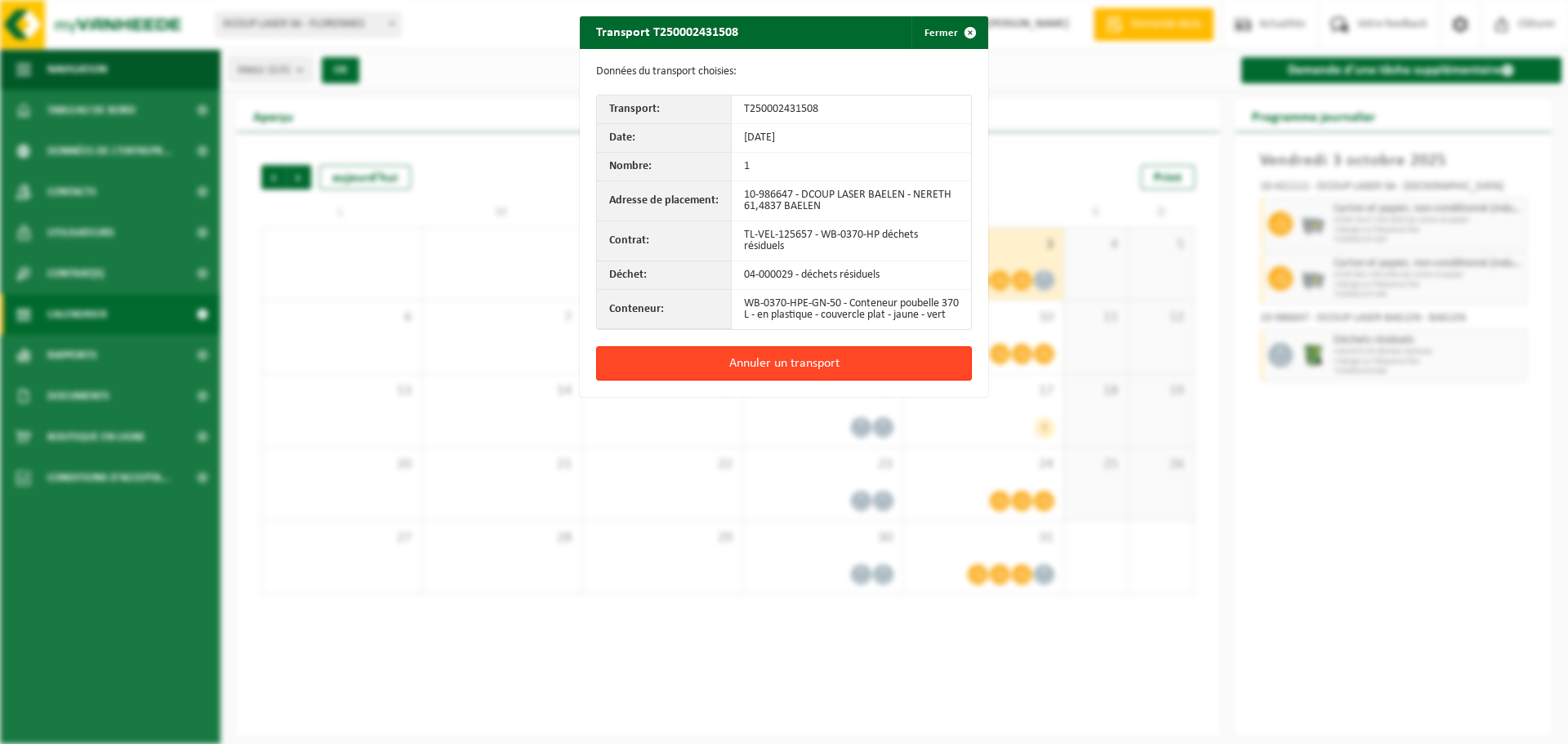
click at [769, 379] on button "Annuler un transport" at bounding box center [784, 364] width 376 height 35
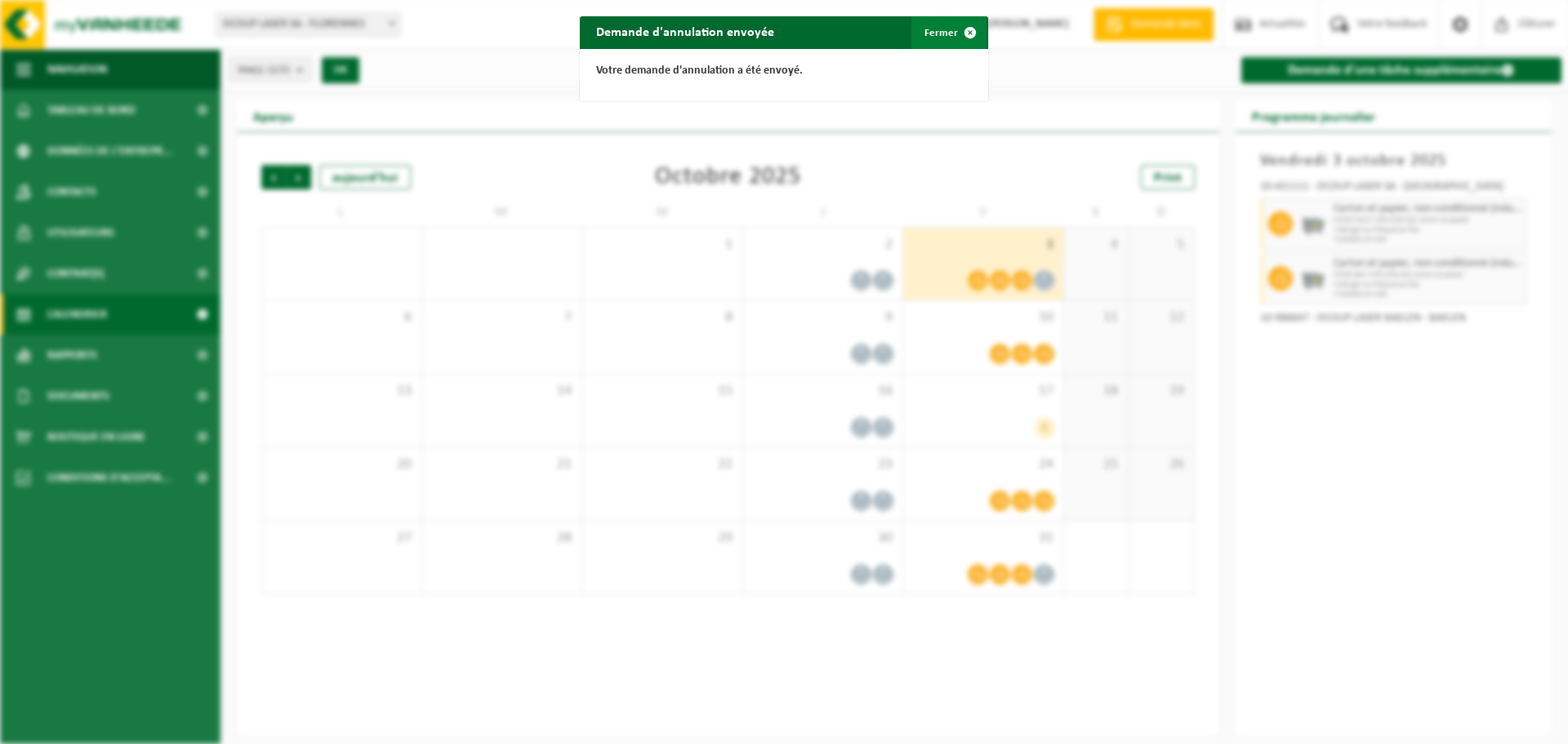
click at [939, 34] on button "Fermer" at bounding box center [949, 33] width 76 height 33
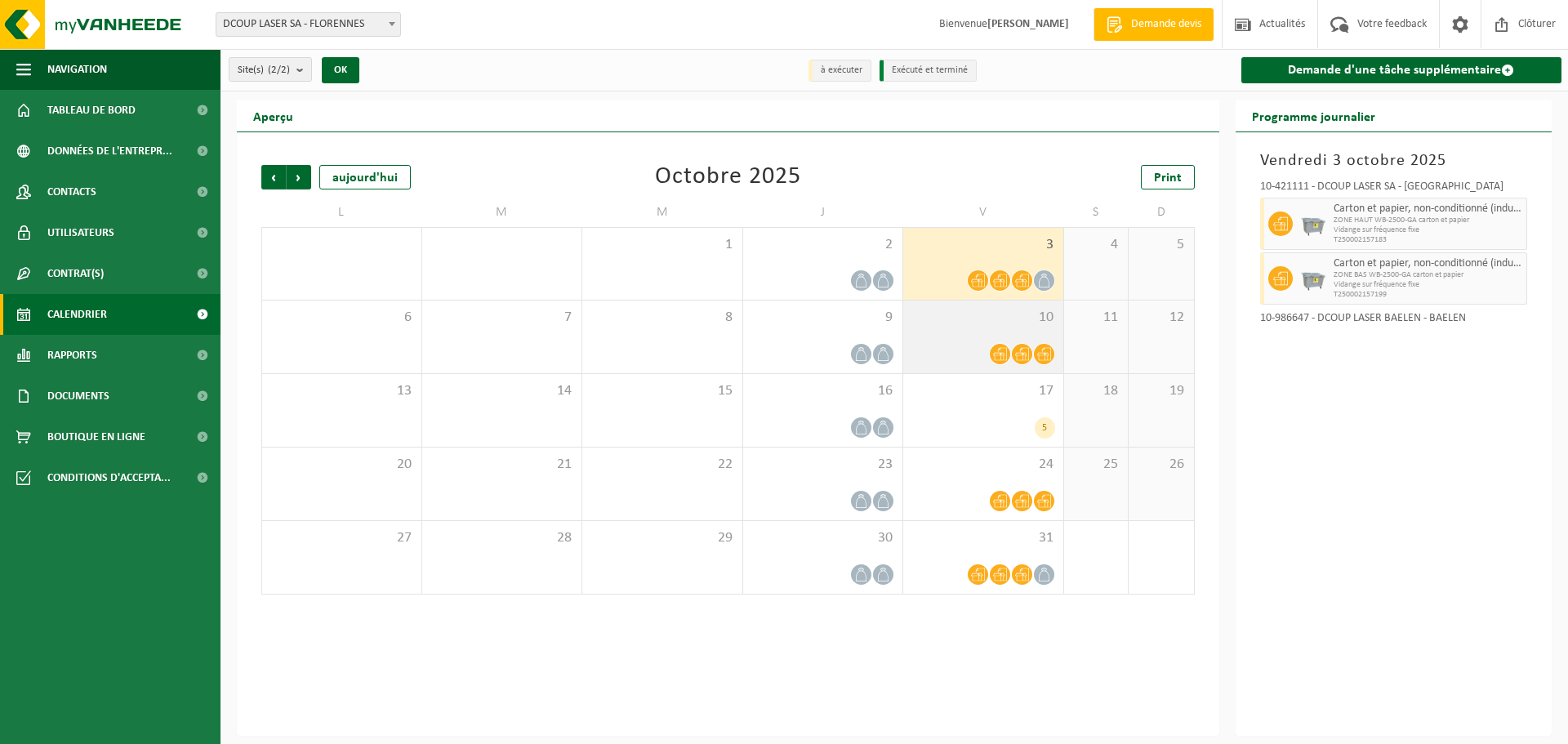
click at [1002, 333] on div "10" at bounding box center [983, 337] width 160 height 73
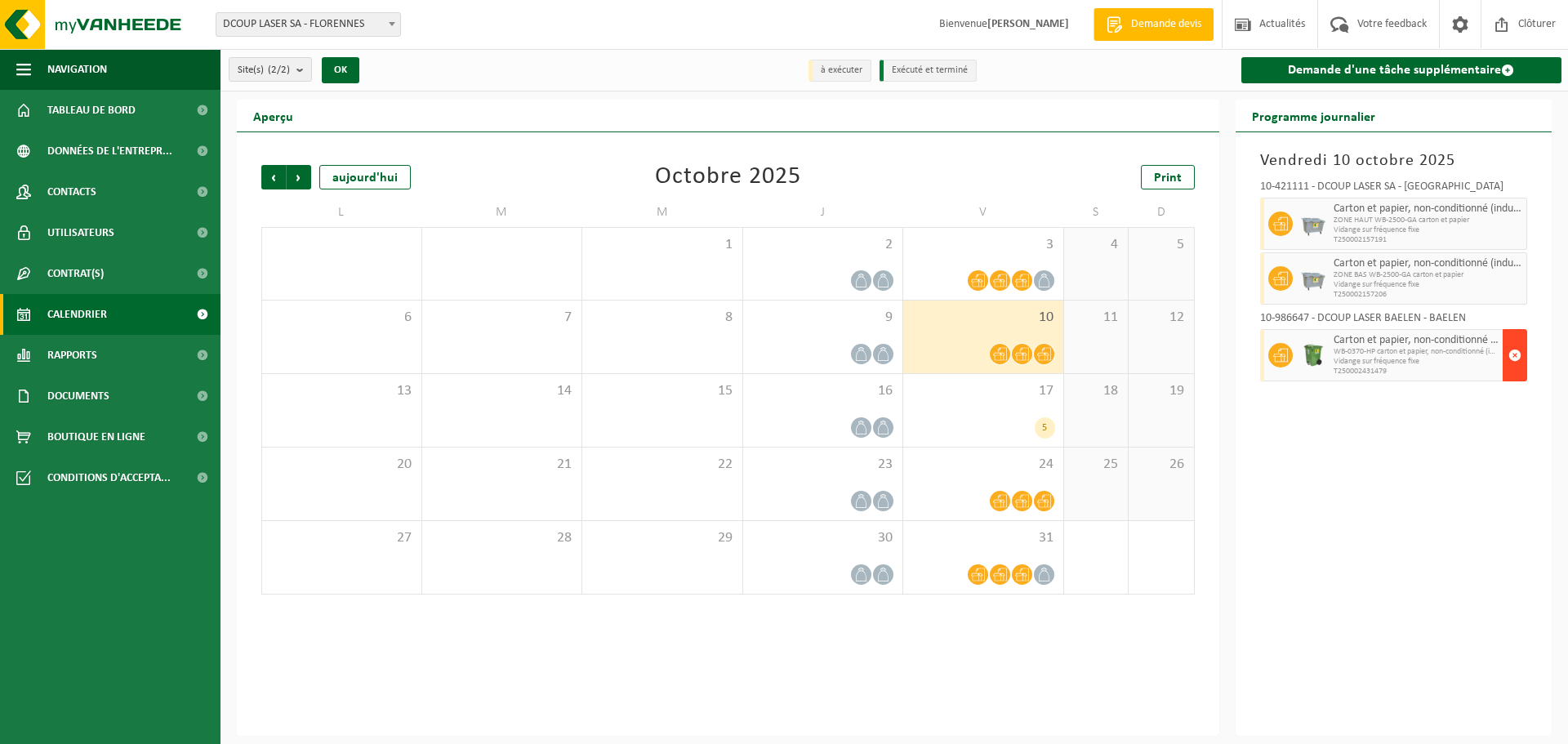
click at [1516, 352] on span "button" at bounding box center [1514, 355] width 13 height 33
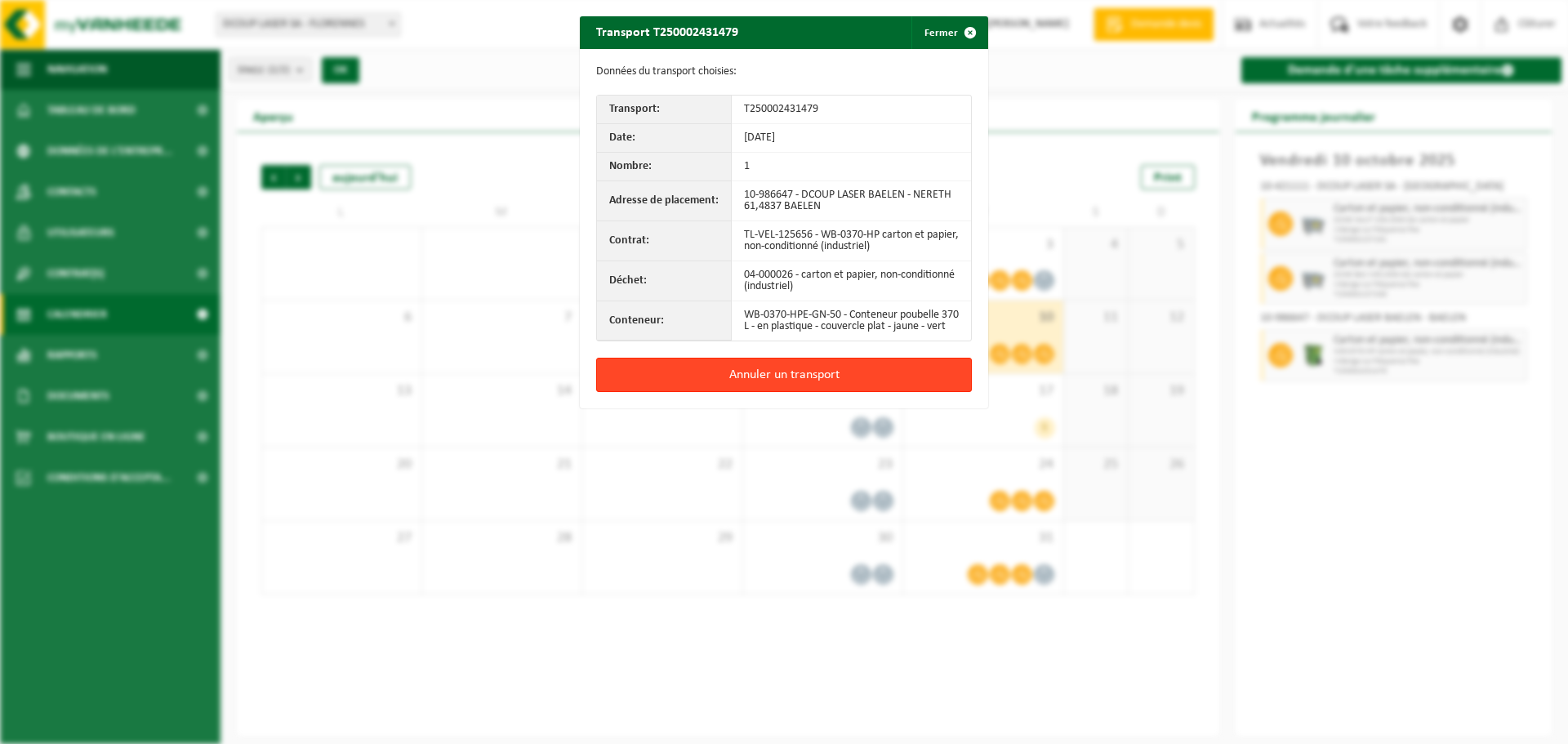
click at [783, 377] on button "Annuler un transport" at bounding box center [784, 375] width 376 height 35
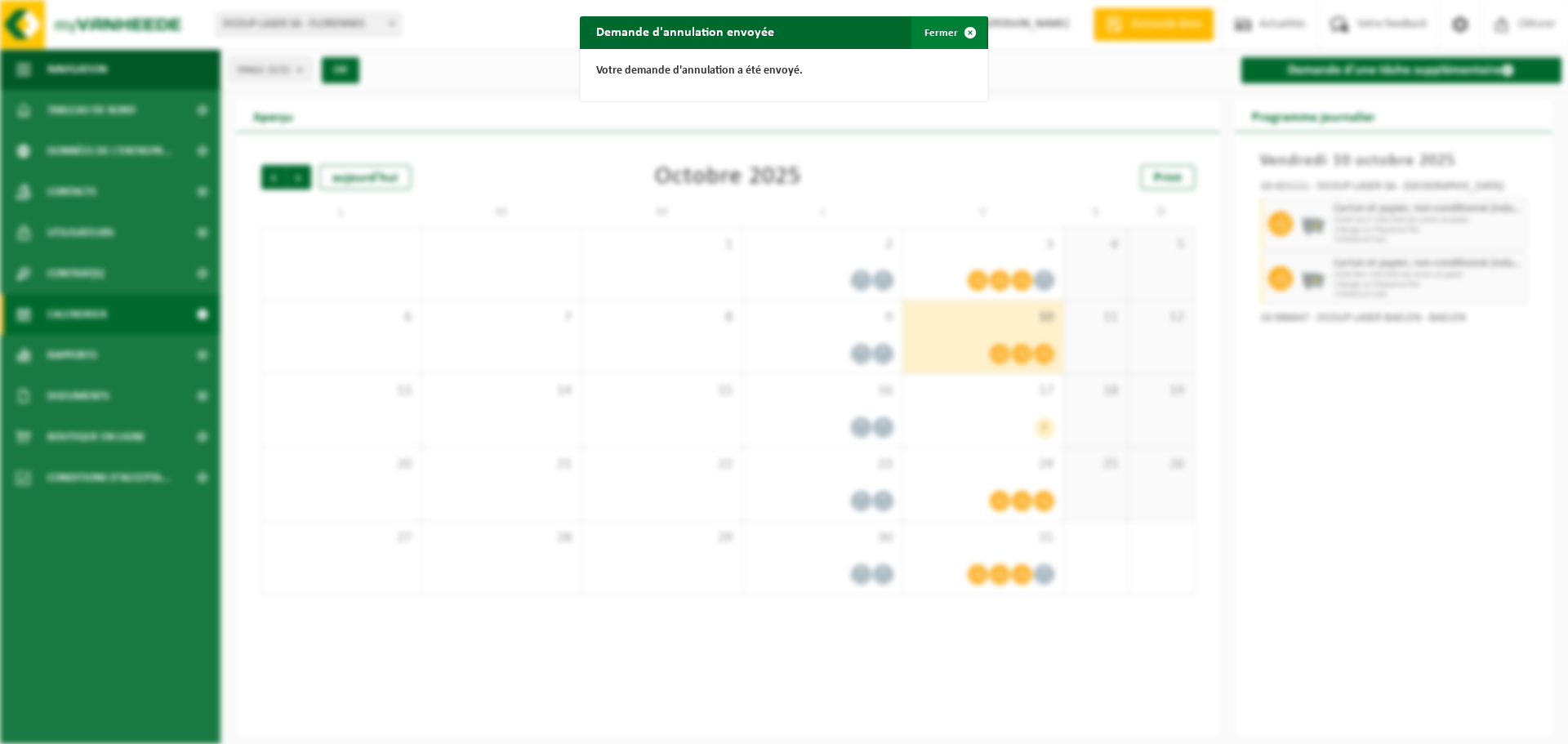
click at [927, 30] on button "Fermer" at bounding box center [949, 33] width 76 height 33
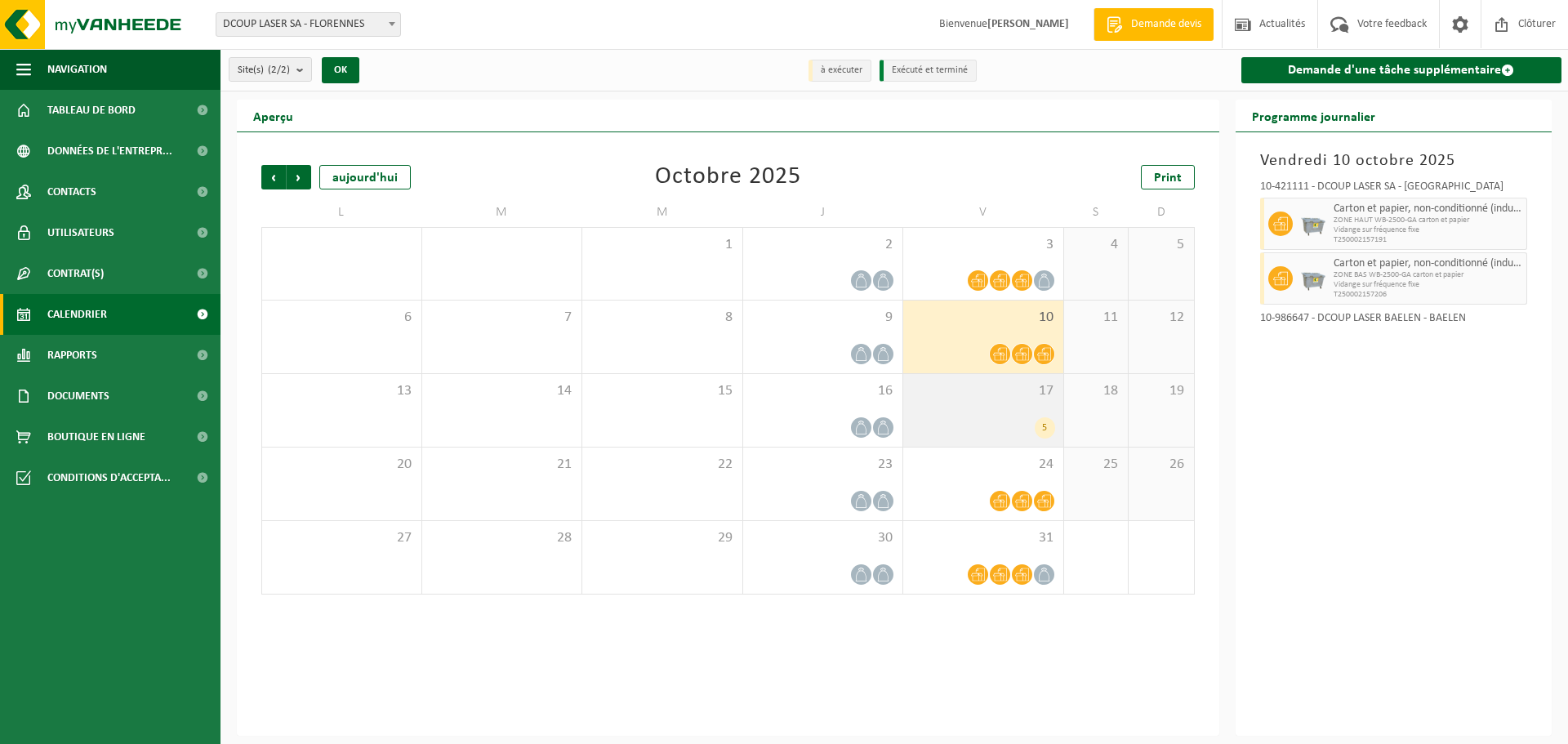
click at [1015, 414] on div "17 5" at bounding box center [983, 411] width 160 height 73
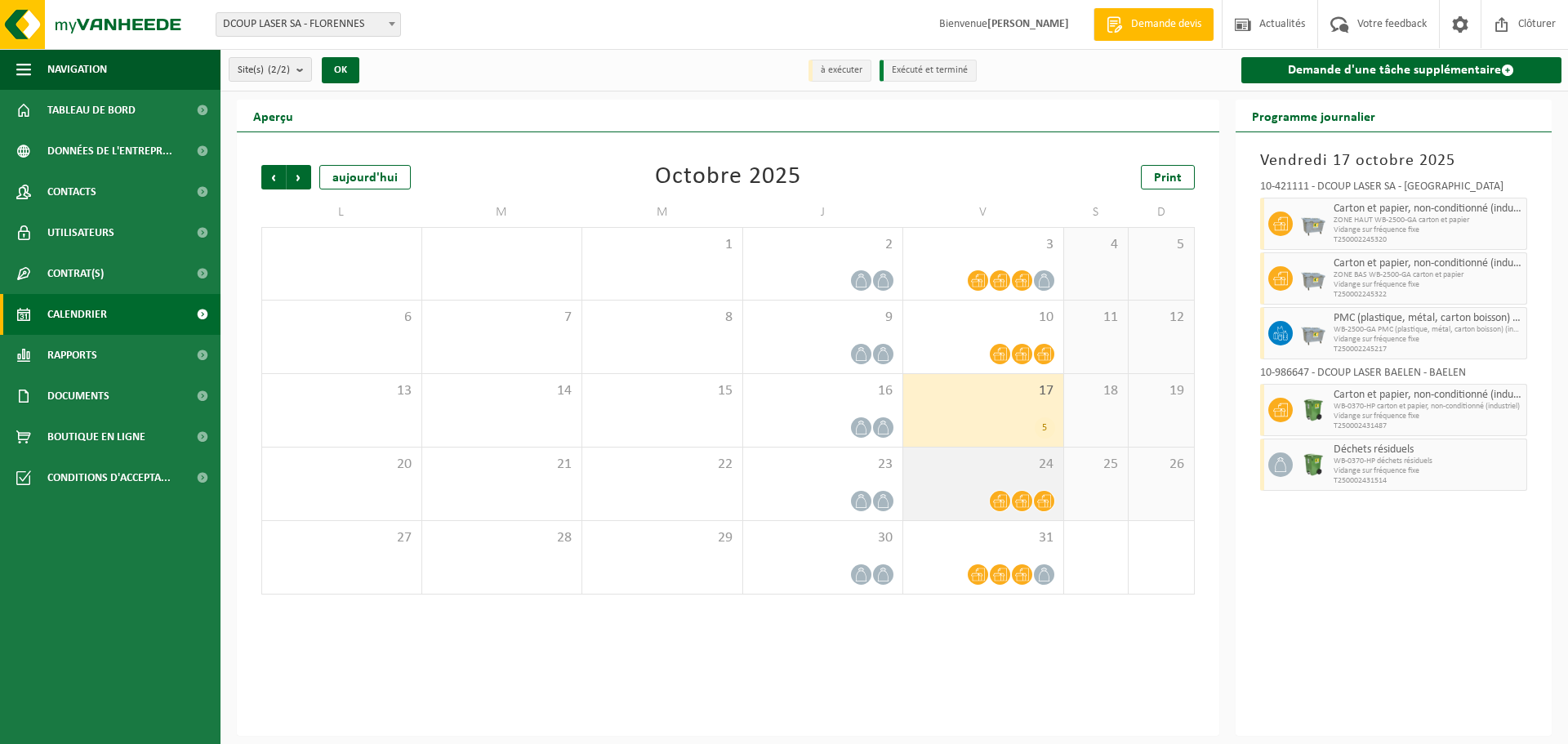
click at [962, 504] on div at bounding box center [984, 500] width 144 height 22
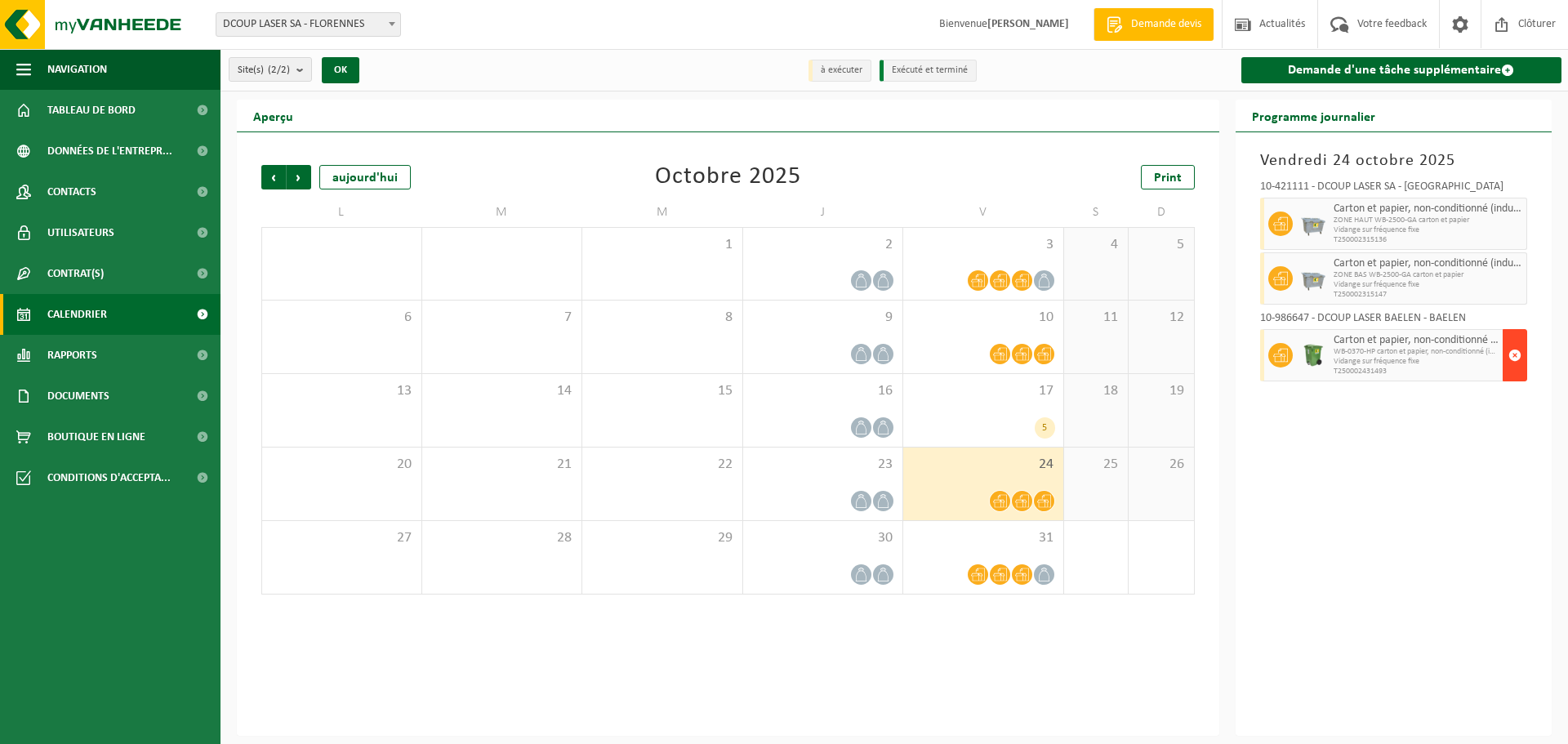
click at [1518, 351] on span "button" at bounding box center [1514, 355] width 13 height 33
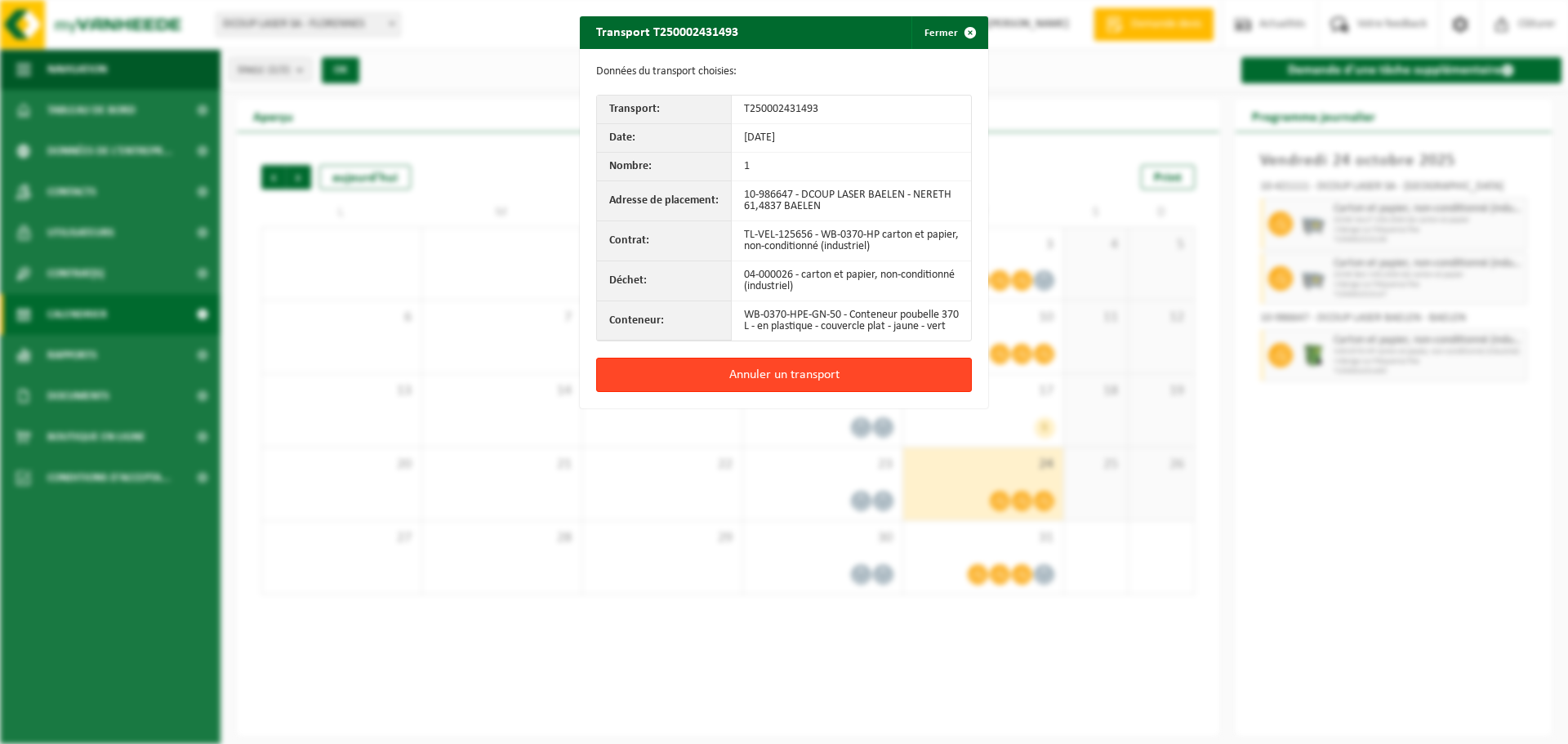
click at [768, 392] on button "Annuler un transport" at bounding box center [784, 375] width 376 height 35
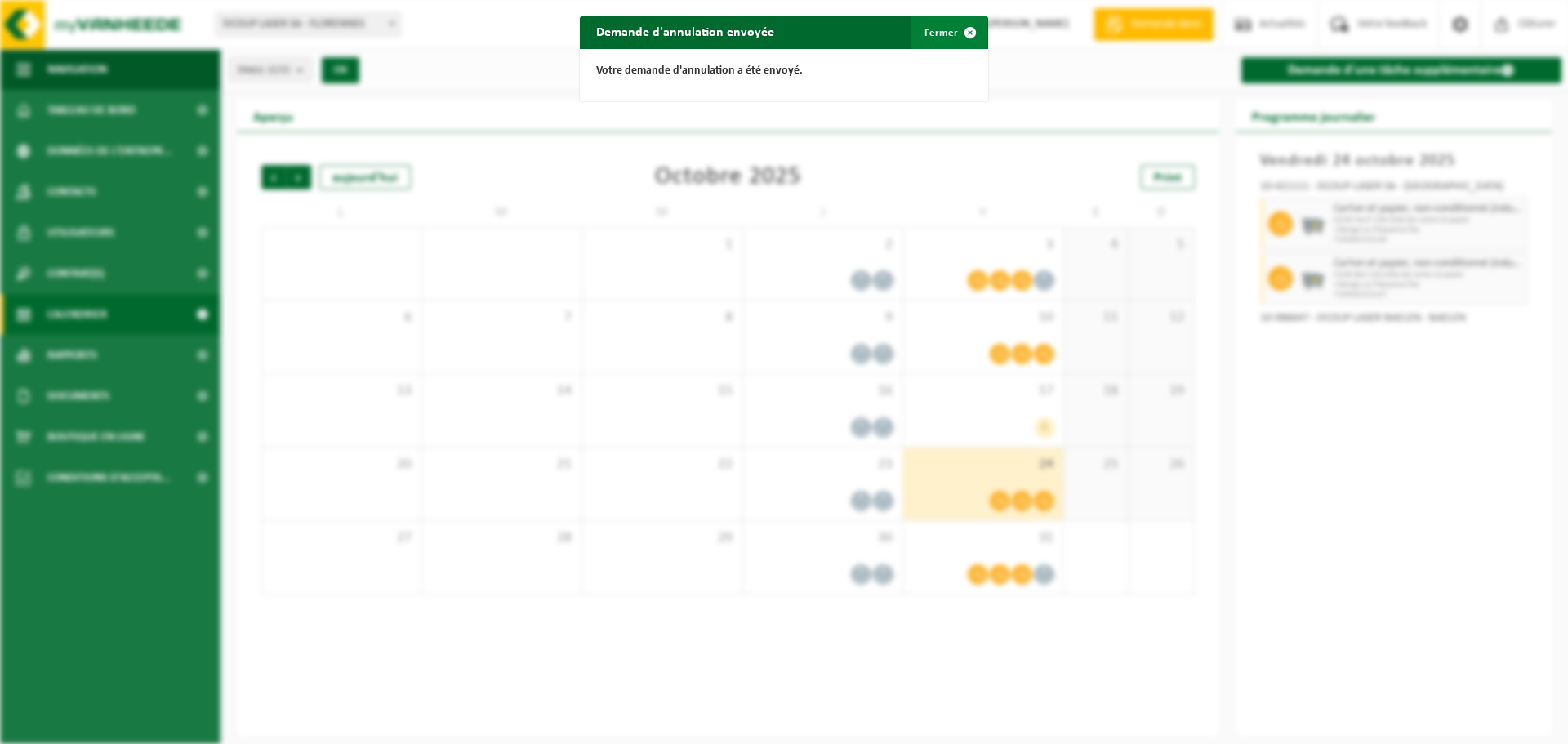
click at [923, 37] on button "Fermer" at bounding box center [949, 33] width 76 height 33
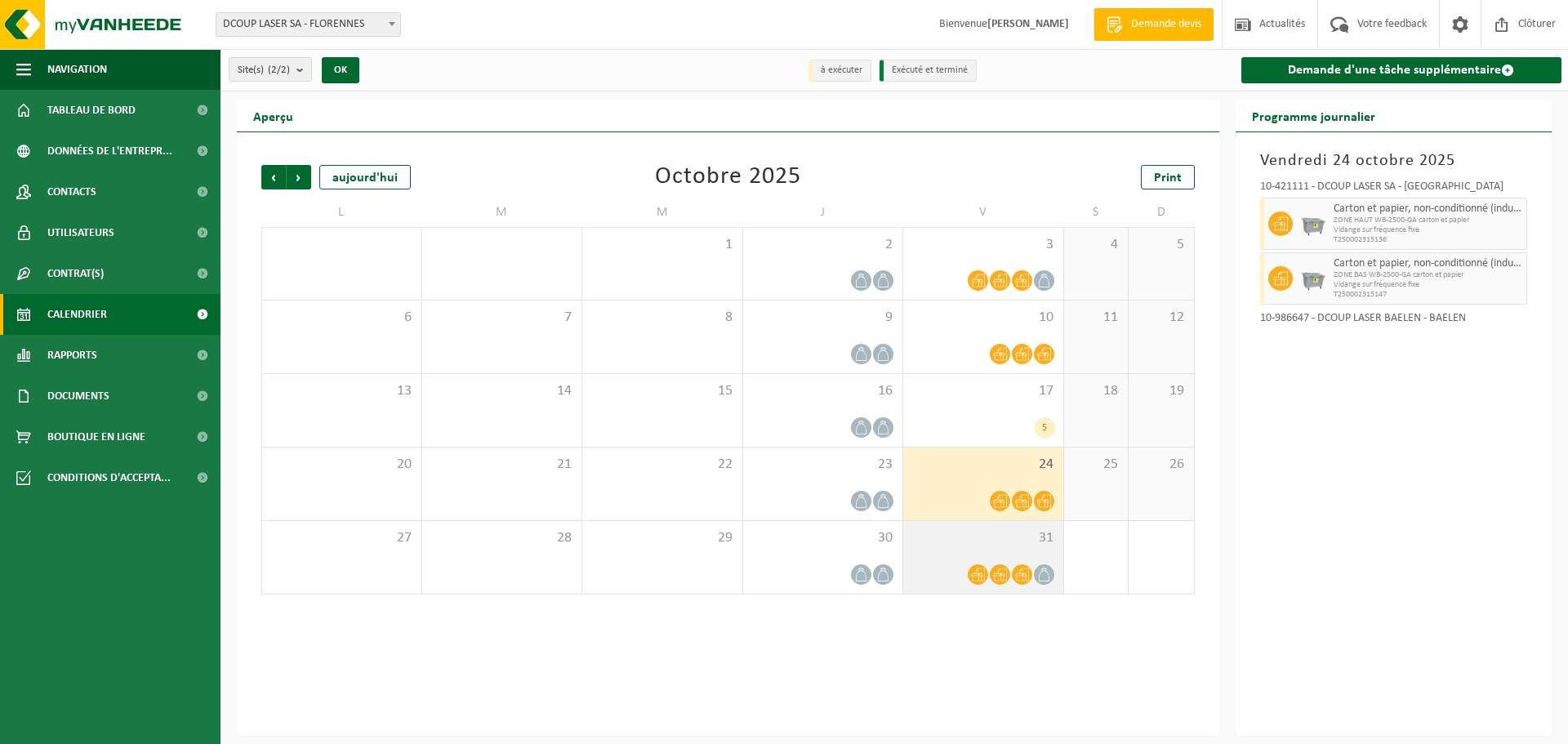
click at [978, 545] on span "31" at bounding box center [984, 537] width 144 height 18
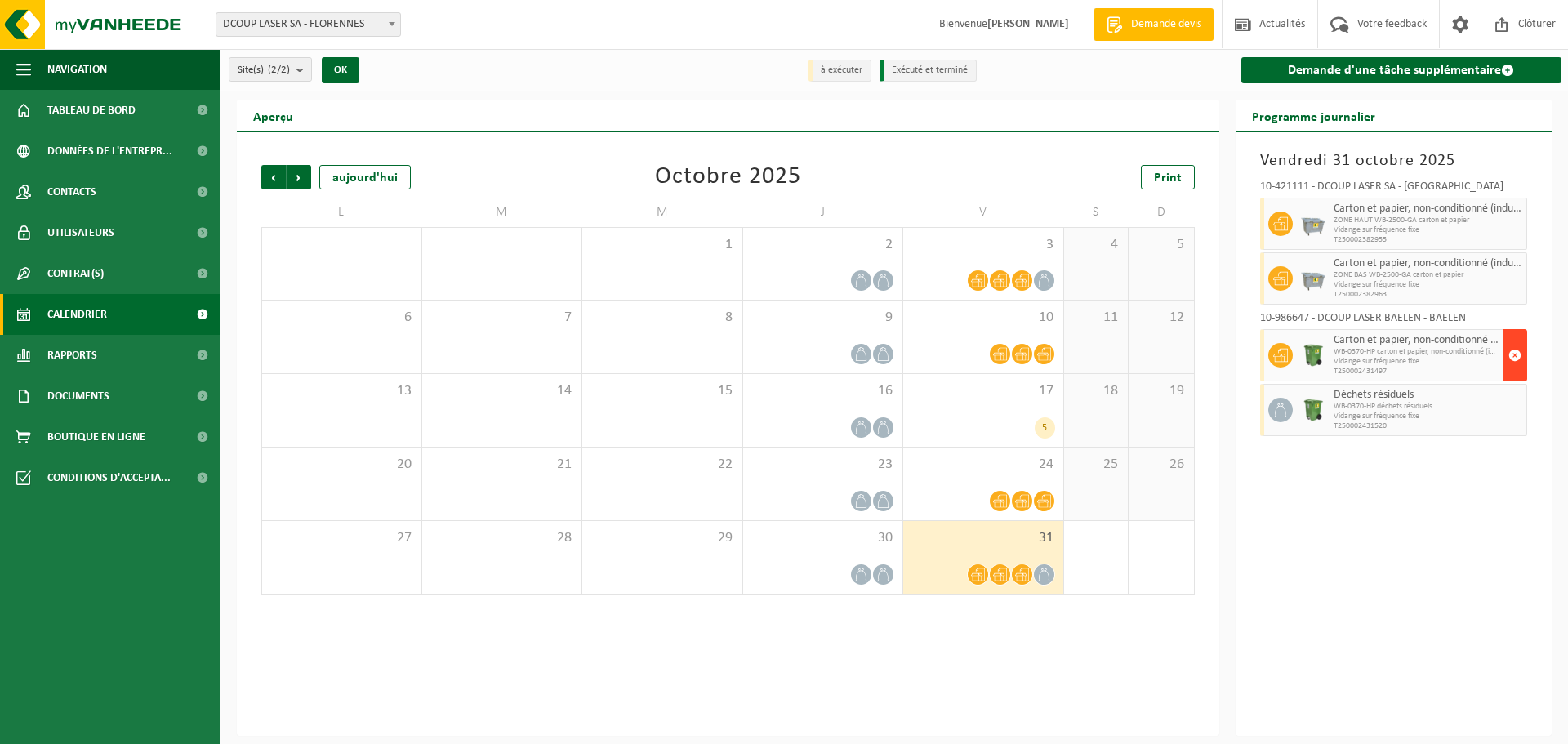
click at [1512, 352] on span "button" at bounding box center [1514, 355] width 13 height 33
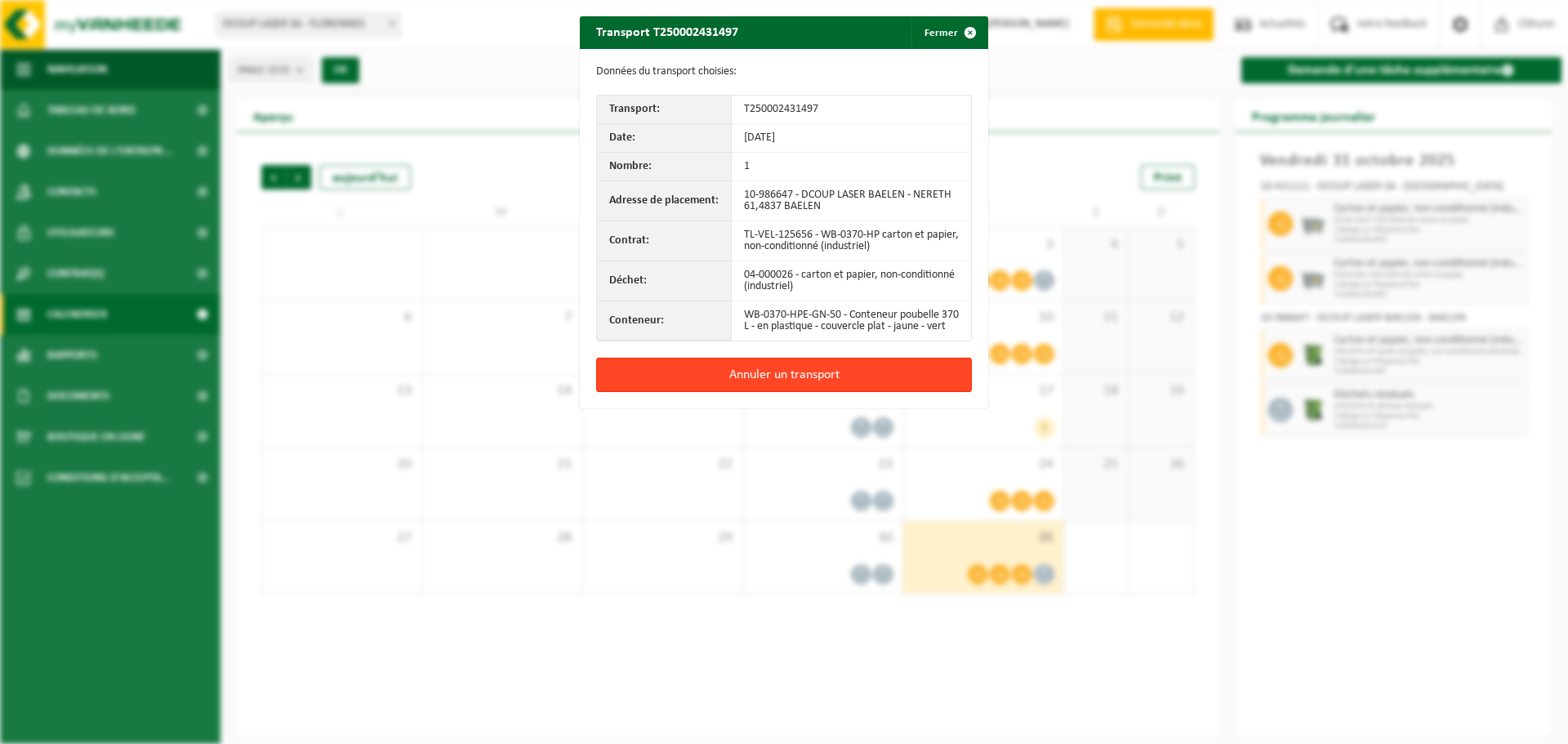
click at [810, 386] on button "Annuler un transport" at bounding box center [784, 375] width 376 height 35
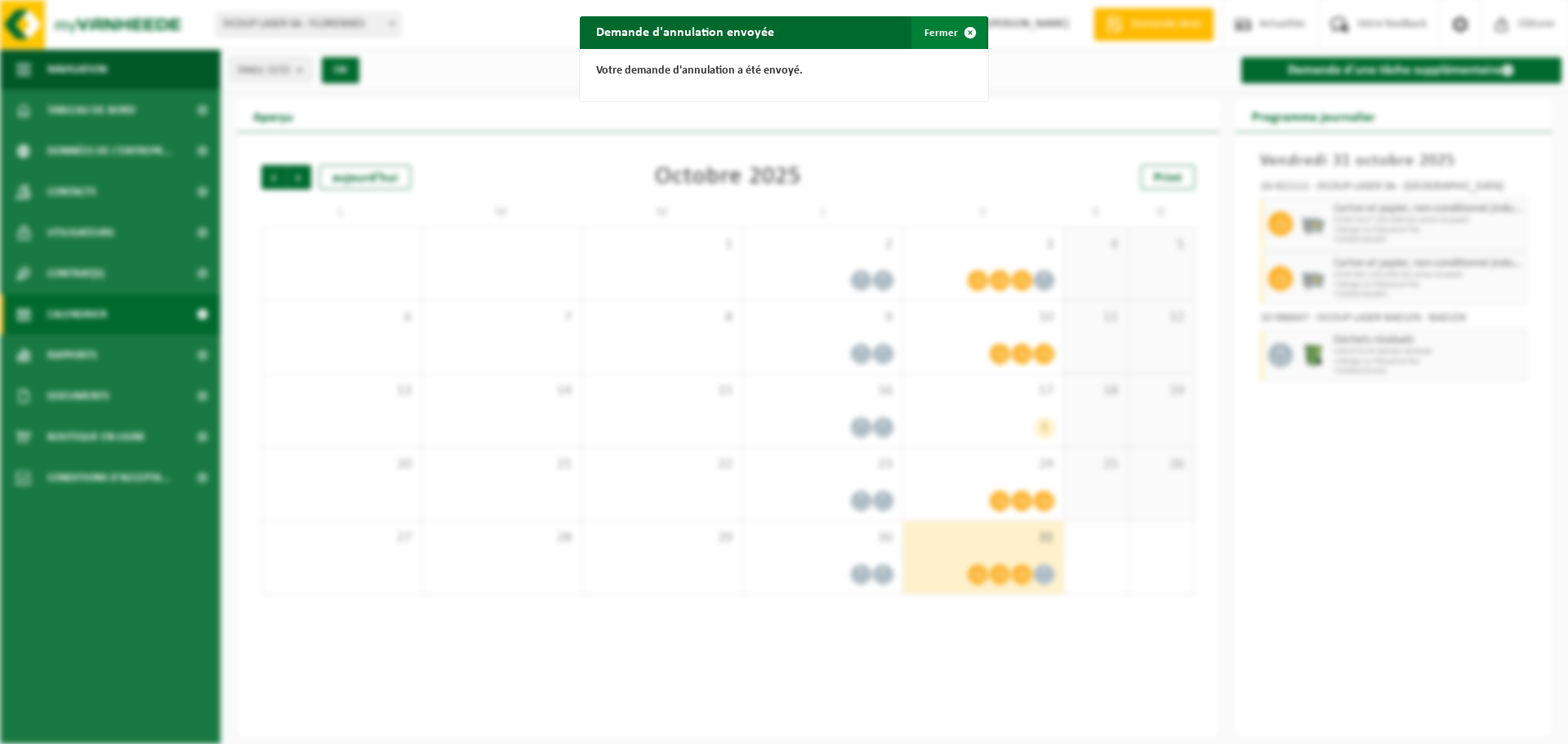
click at [939, 37] on button "Fermer" at bounding box center [949, 33] width 76 height 33
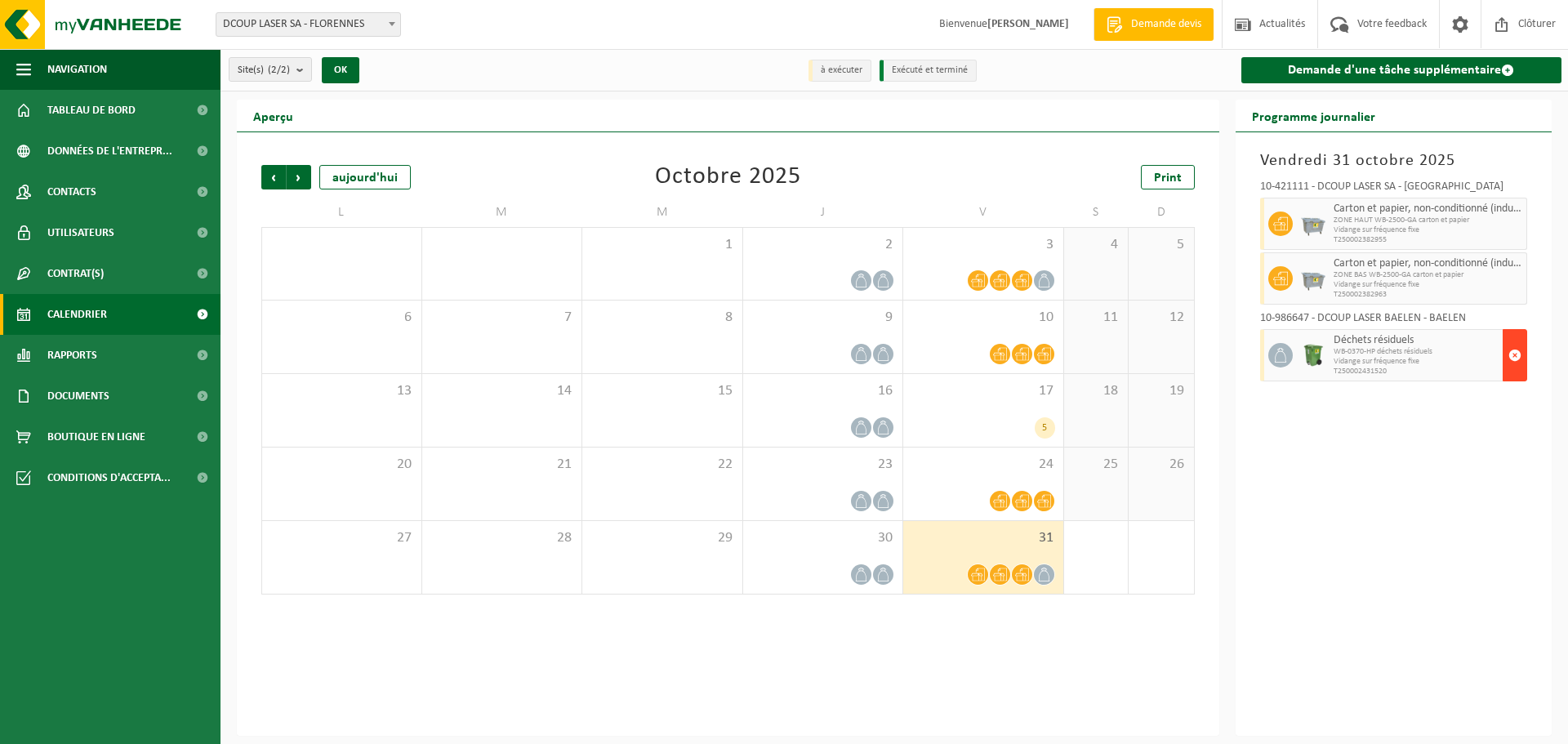
click at [1513, 355] on span "button" at bounding box center [1514, 355] width 13 height 33
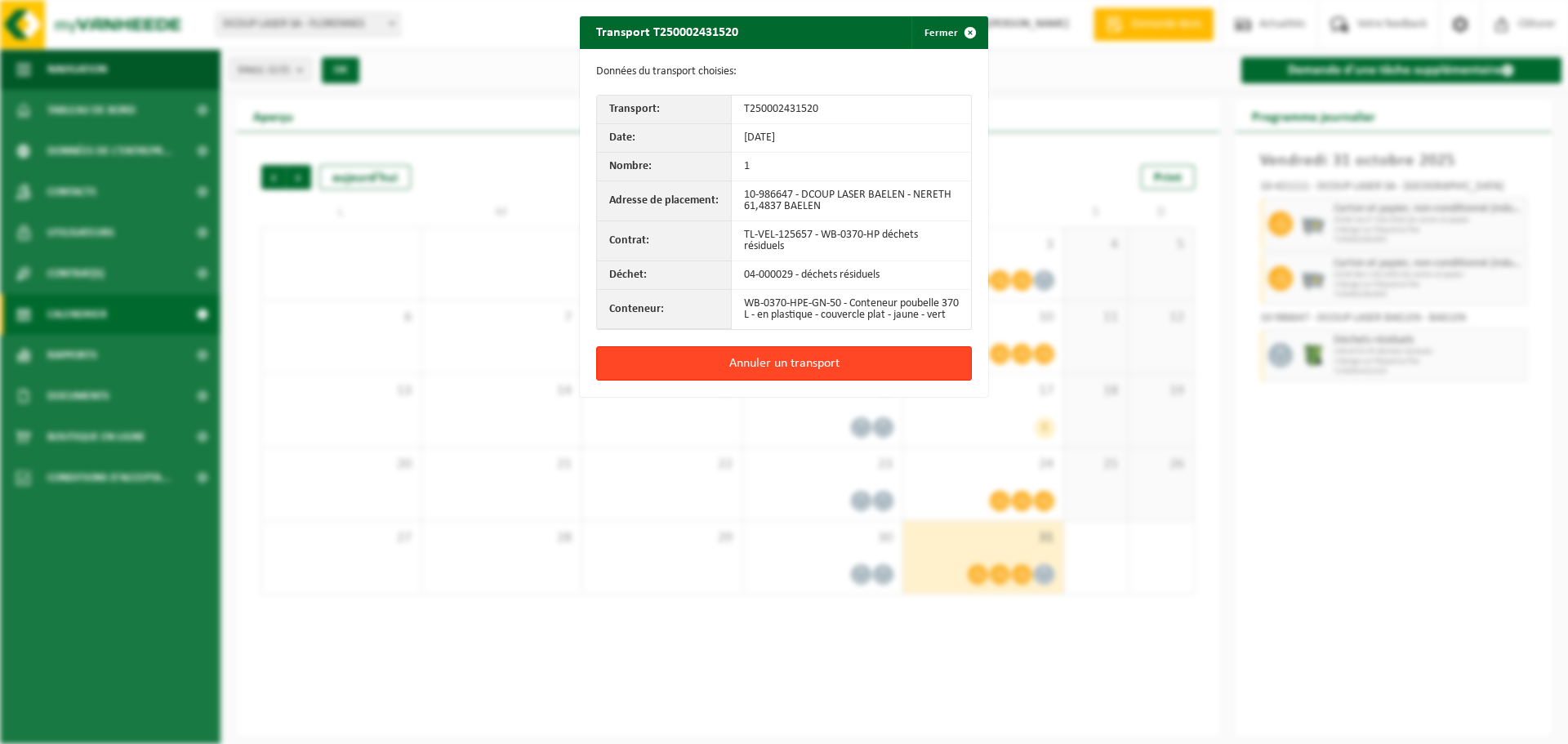
click at [768, 378] on button "Annuler un transport" at bounding box center [784, 364] width 376 height 35
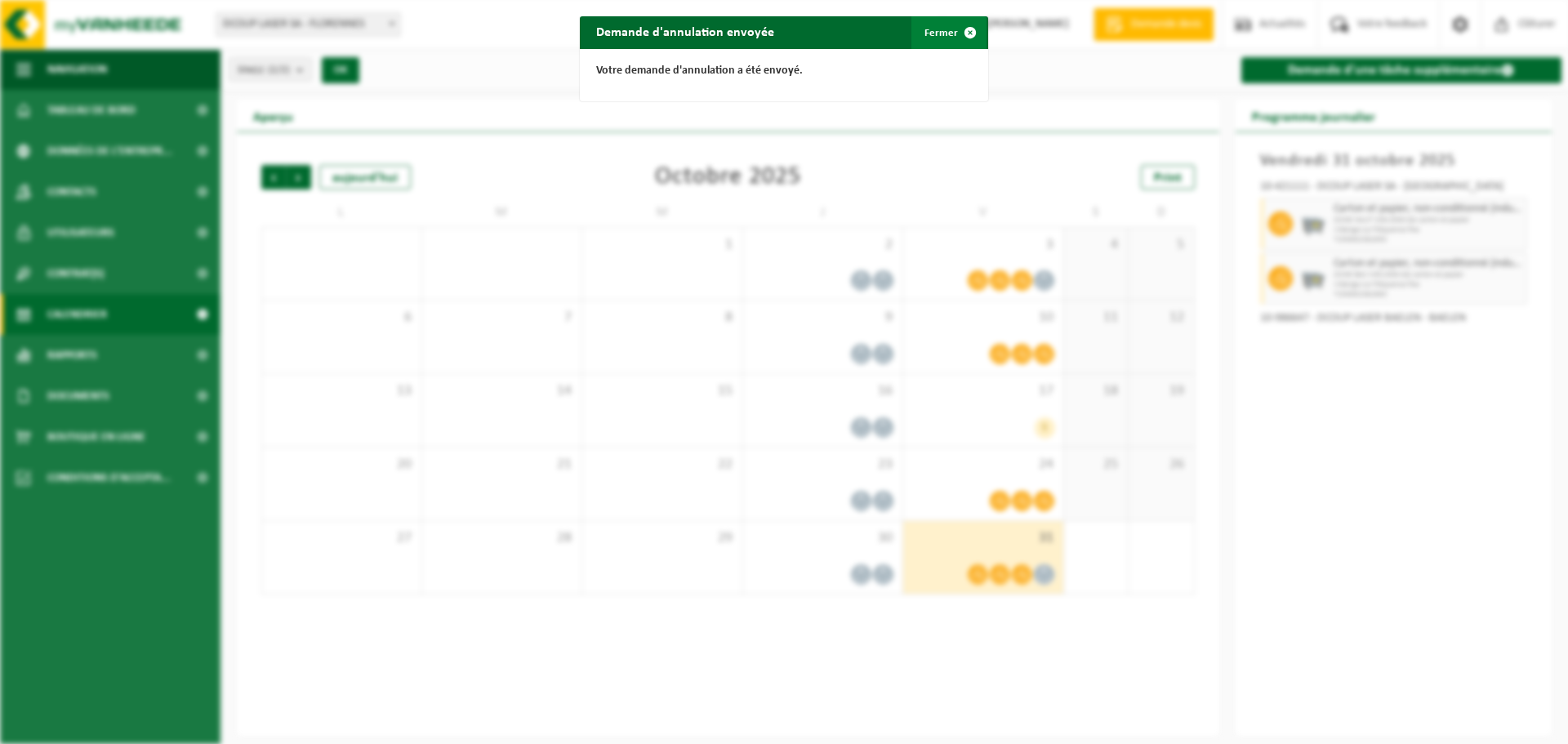
click at [940, 30] on button "Fermer" at bounding box center [949, 33] width 76 height 33
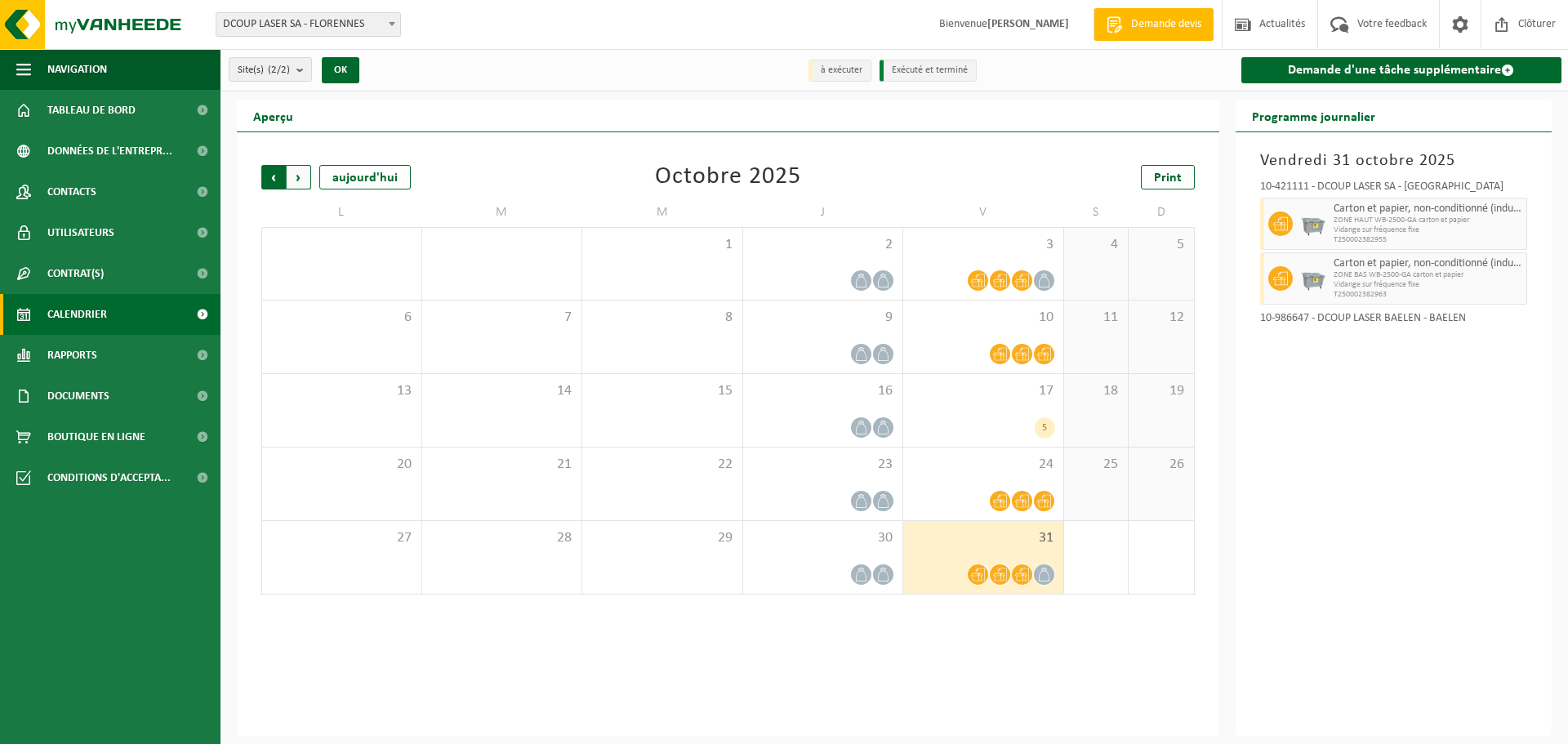
click at [306, 181] on span "Suivant" at bounding box center [299, 177] width 24 height 24
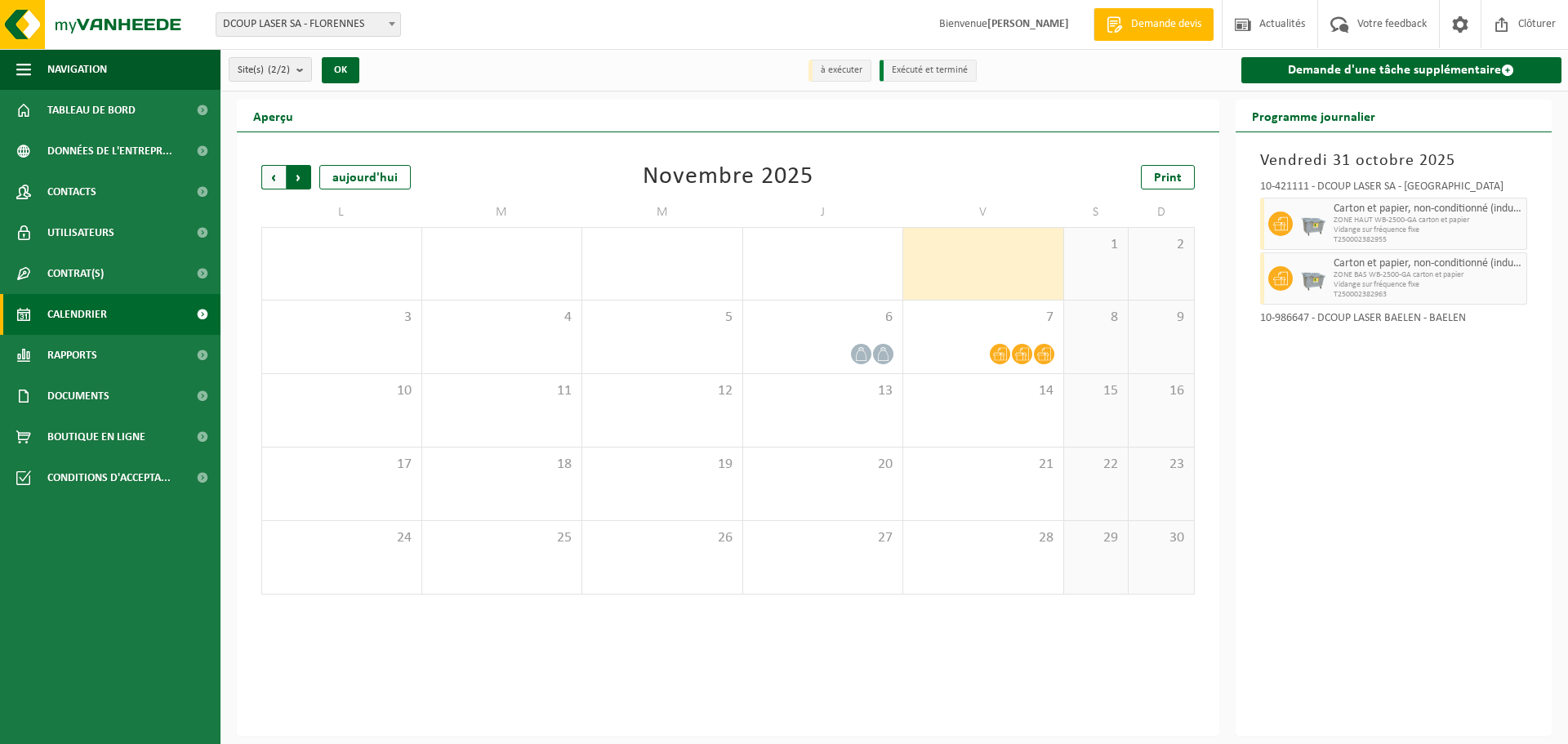
click at [275, 185] on span "Précédent" at bounding box center [273, 177] width 24 height 24
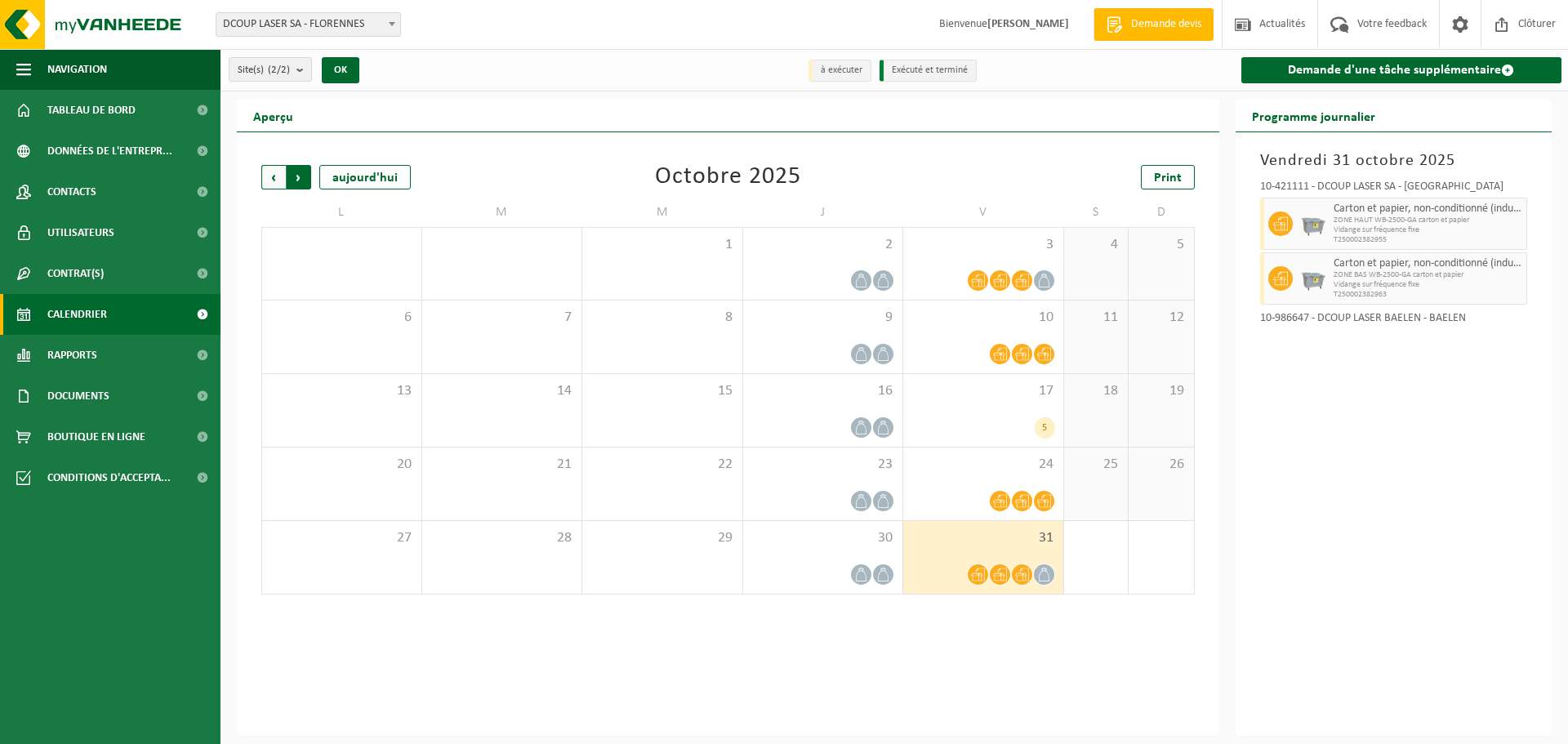
click at [281, 179] on span "Précédent" at bounding box center [273, 177] width 24 height 24
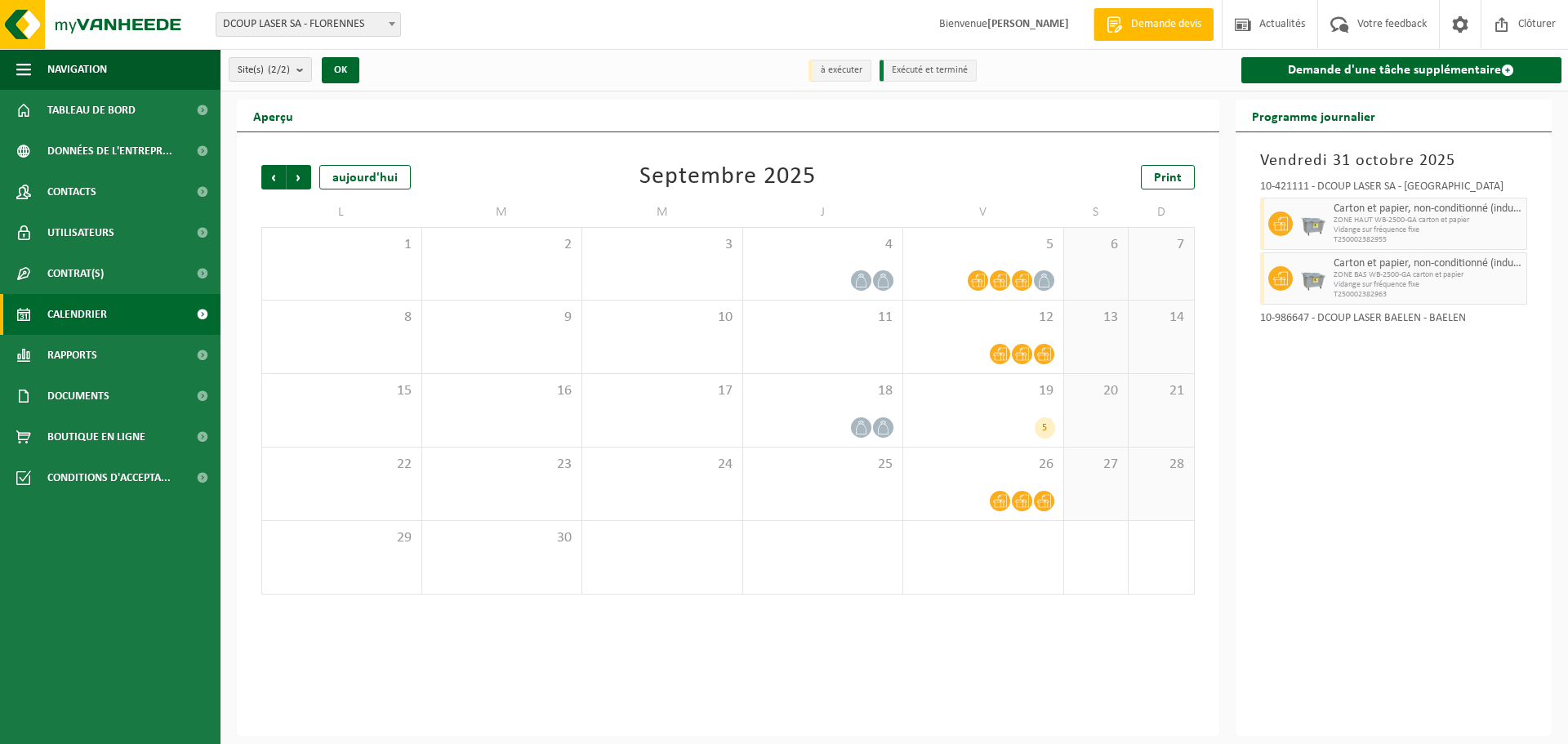
click at [281, 179] on span "Précédent" at bounding box center [273, 177] width 24 height 24
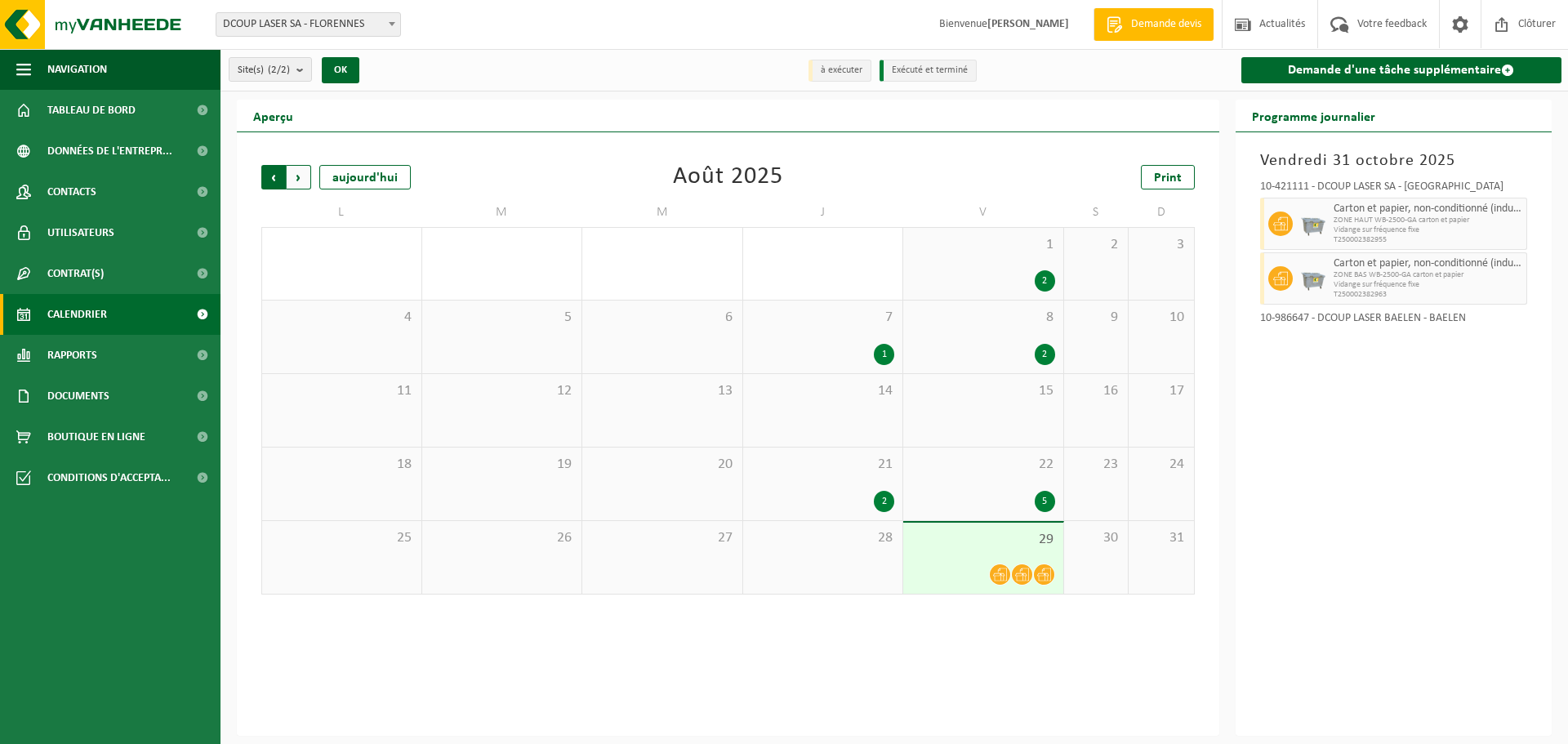
click at [304, 186] on span "Suivant" at bounding box center [299, 177] width 24 height 24
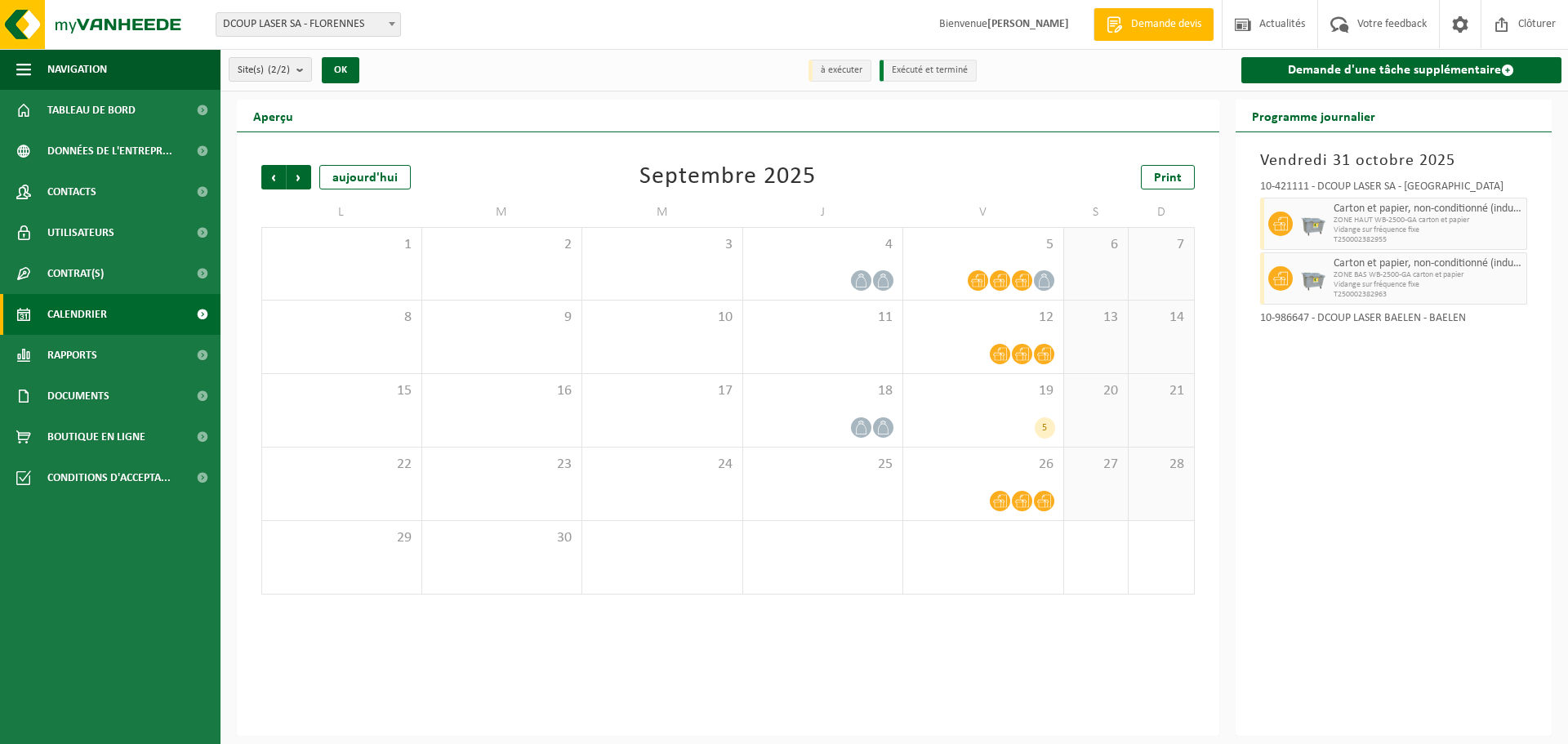
click at [304, 186] on span "Suivant" at bounding box center [299, 177] width 24 height 24
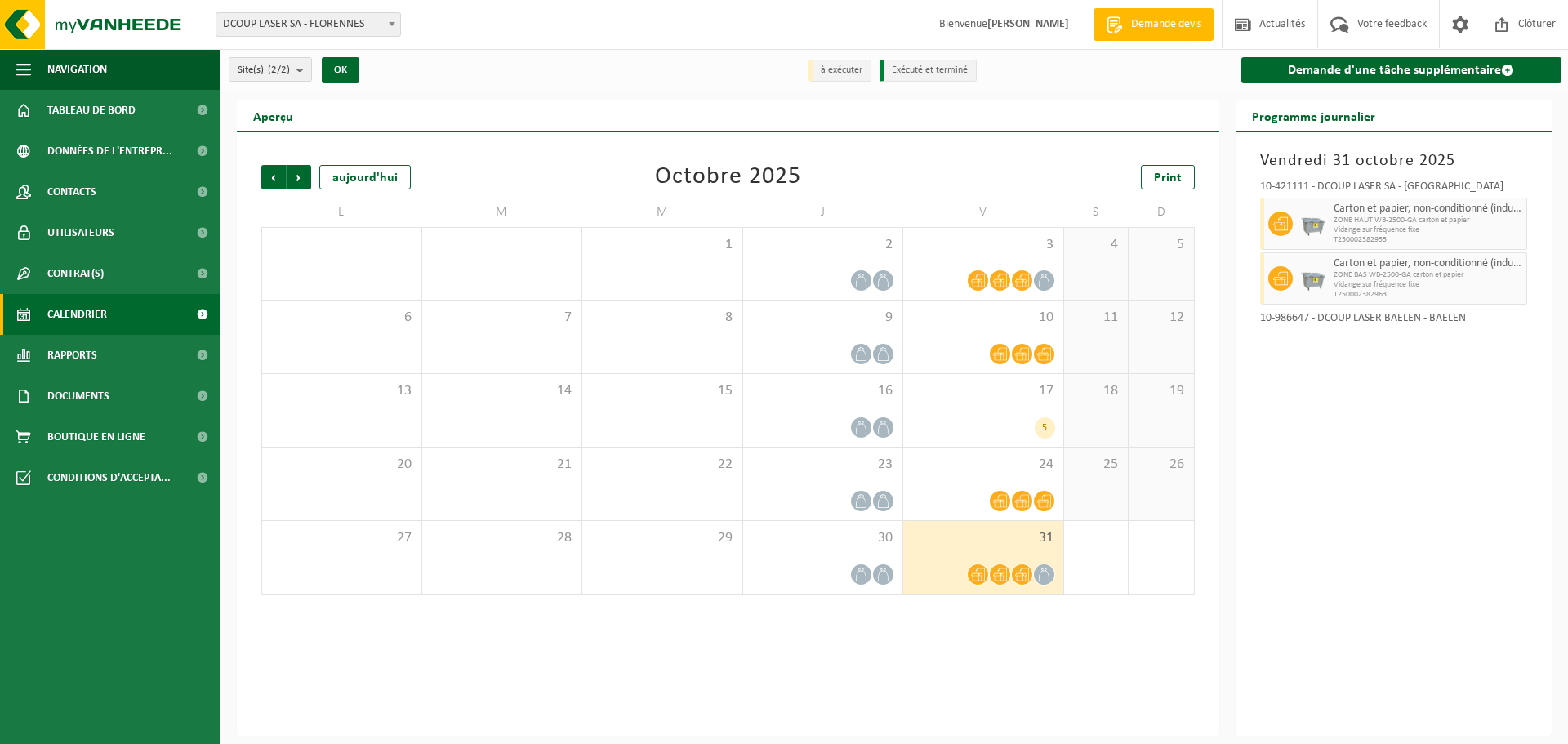
click at [304, 186] on span "Suivant" at bounding box center [299, 177] width 24 height 24
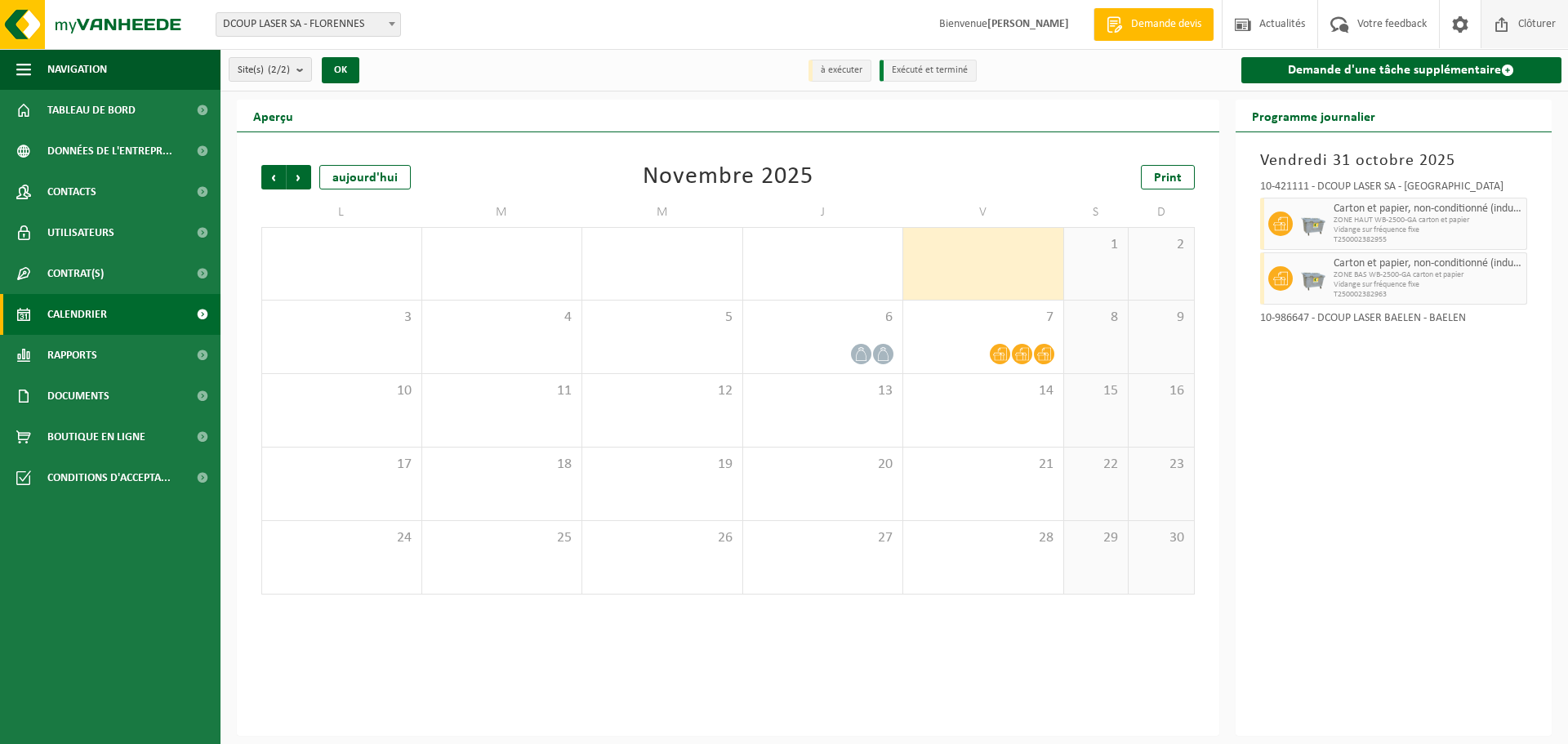
click at [1502, 23] on span at bounding box center [1502, 23] width 24 height 48
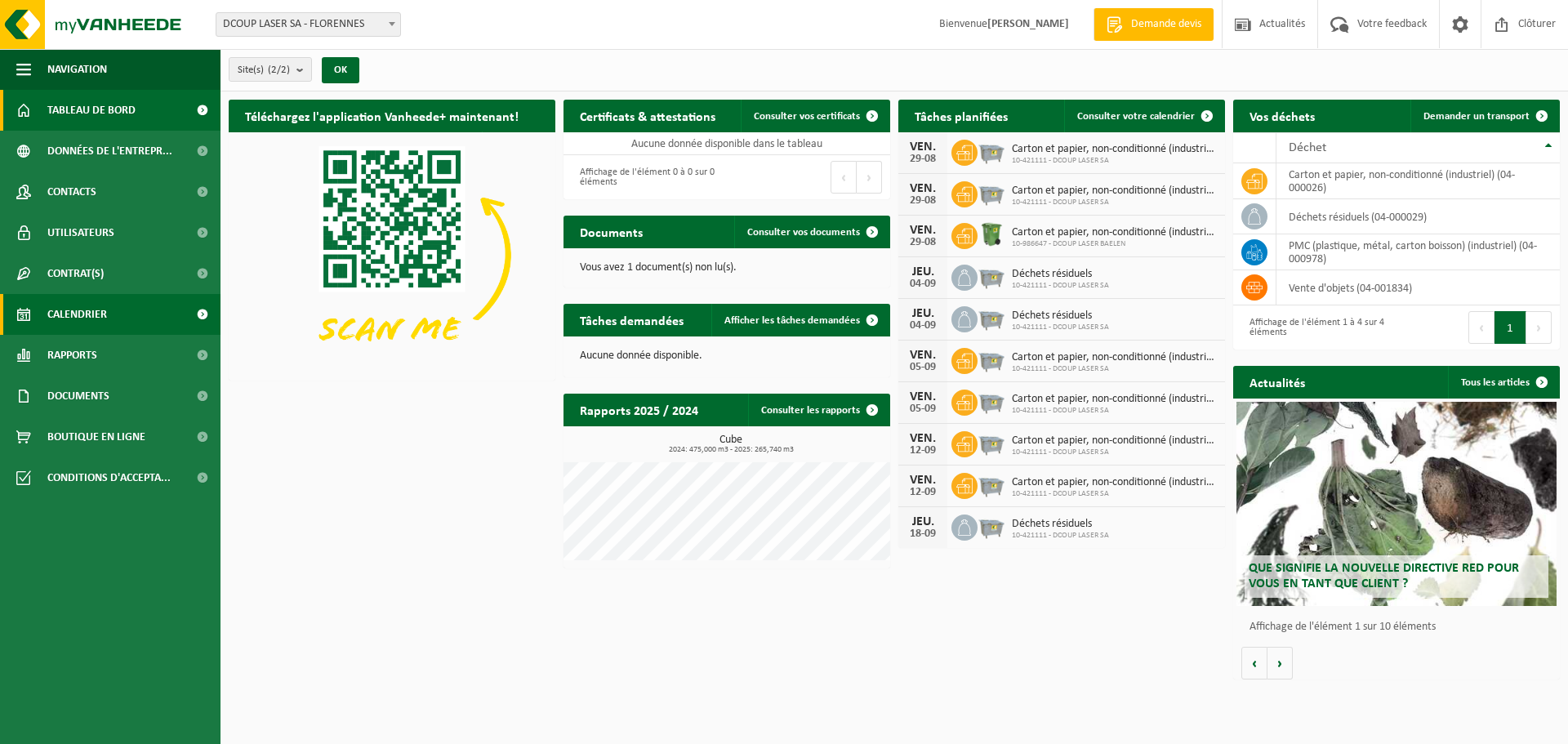
click at [75, 318] on span "Calendrier" at bounding box center [77, 314] width 60 height 41
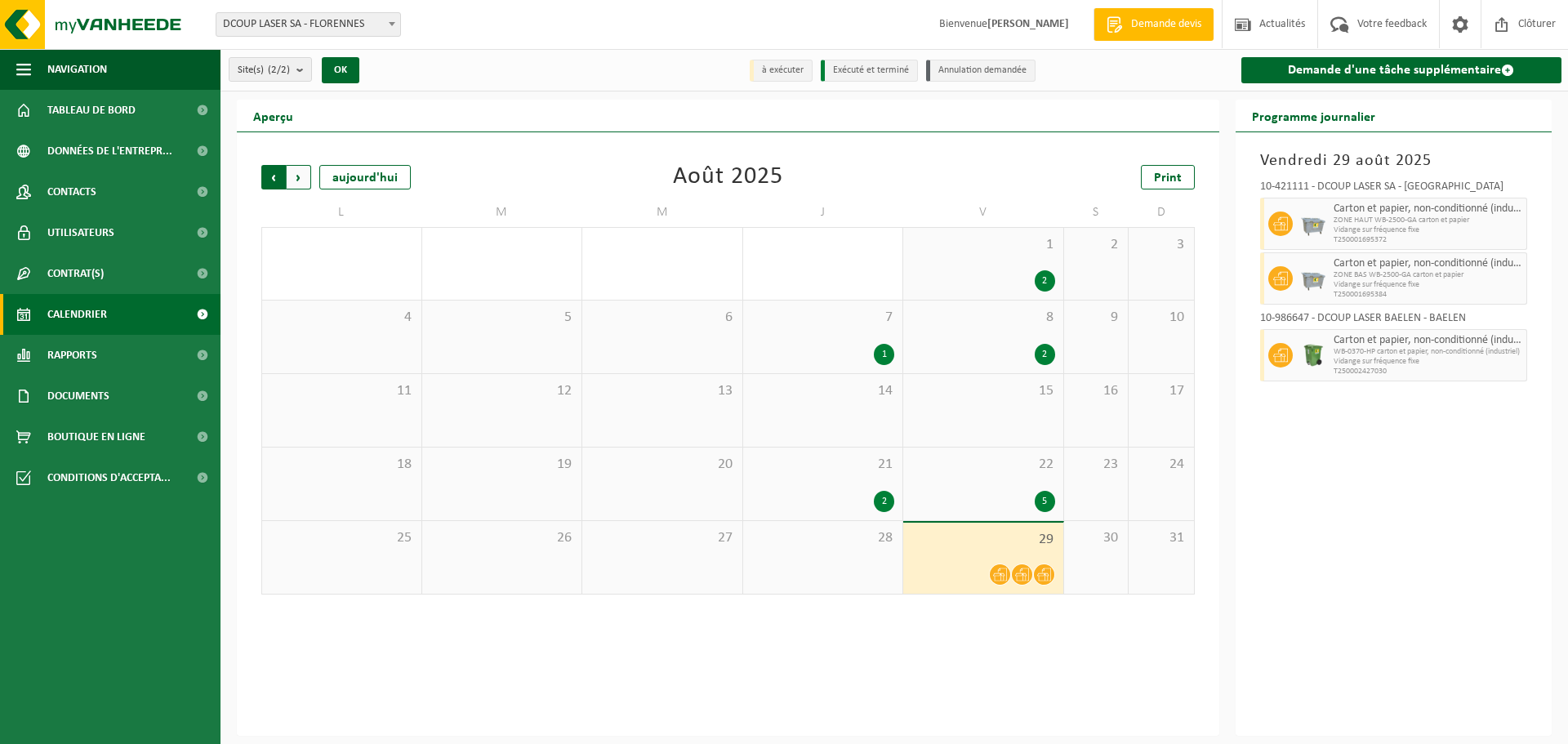
click at [306, 178] on span "Suivant" at bounding box center [299, 177] width 24 height 24
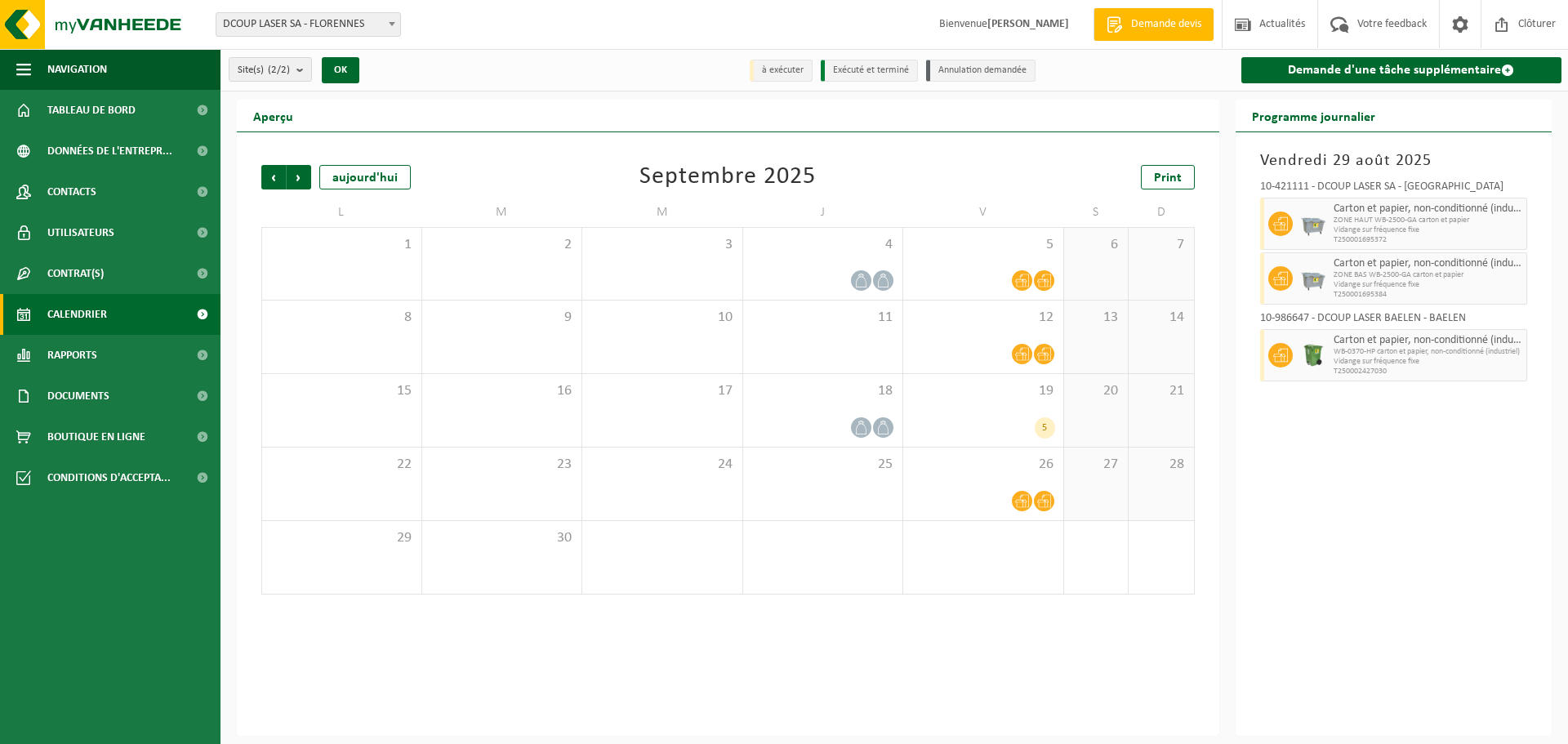
click at [306, 178] on span "Suivant" at bounding box center [299, 177] width 24 height 24
click at [281, 179] on span "Précédent" at bounding box center [273, 177] width 24 height 24
click at [296, 182] on span "Suivant" at bounding box center [299, 177] width 24 height 24
click at [964, 336] on div "10" at bounding box center [983, 337] width 160 height 73
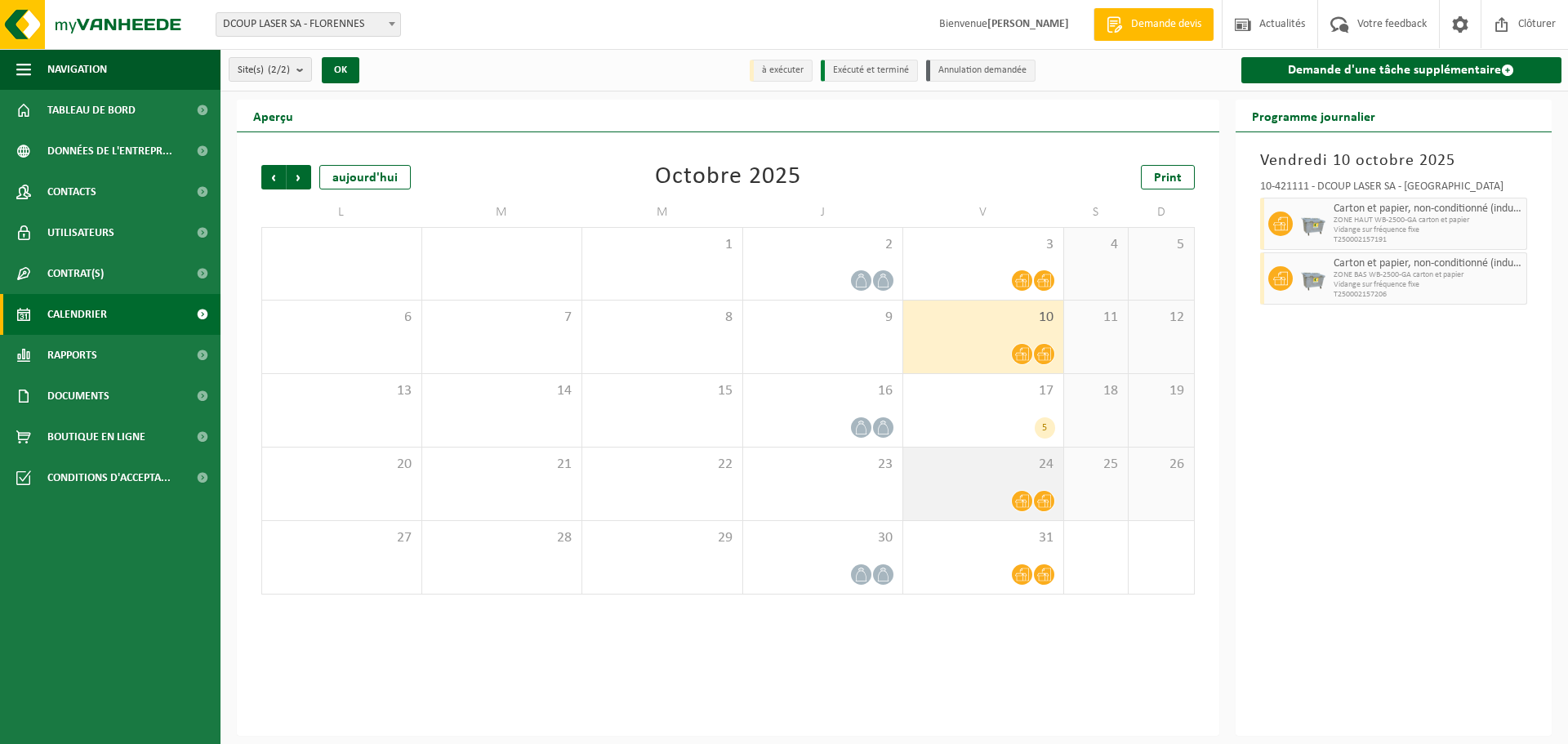
click at [955, 472] on span "24" at bounding box center [984, 464] width 144 height 18
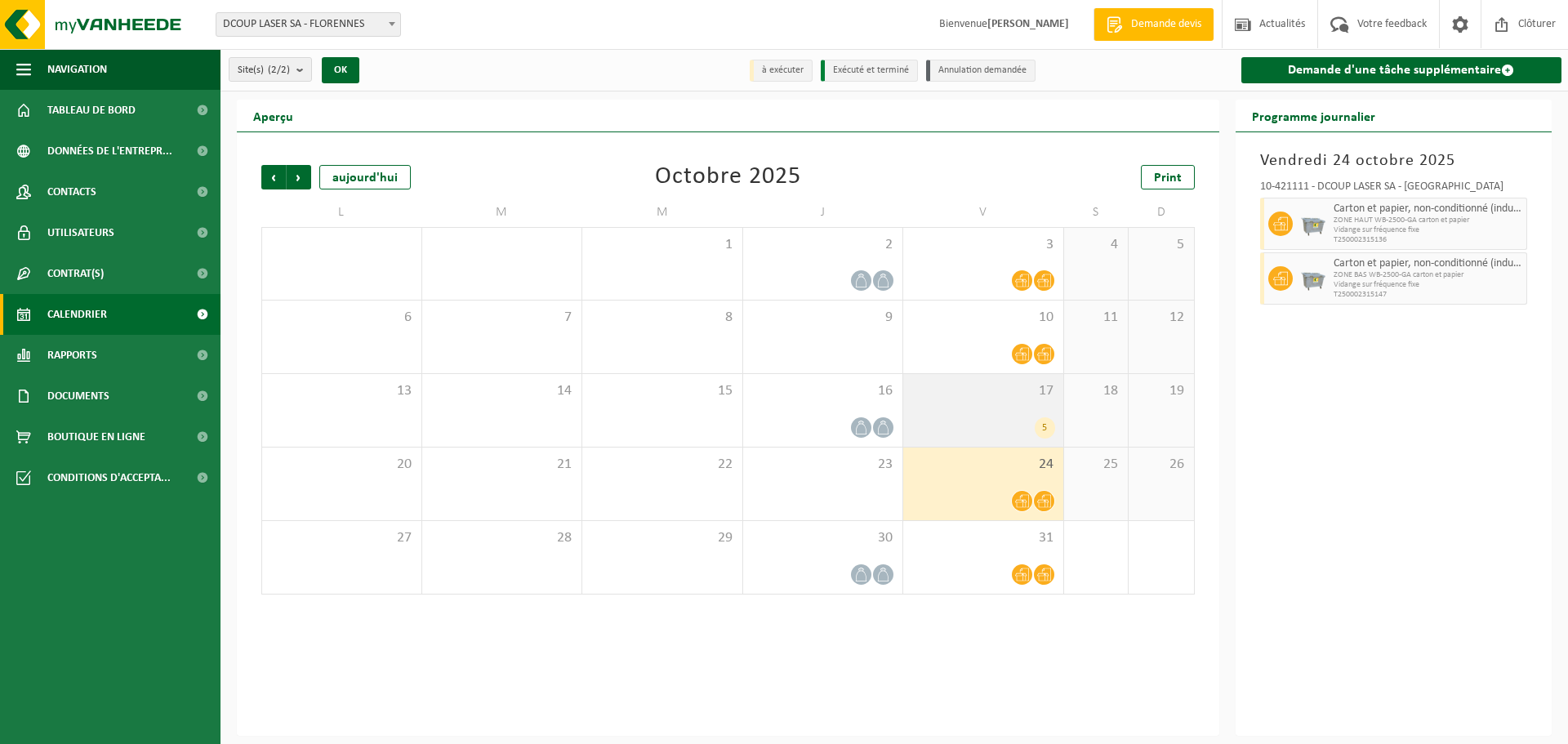
click at [960, 418] on div "5" at bounding box center [984, 428] width 144 height 21
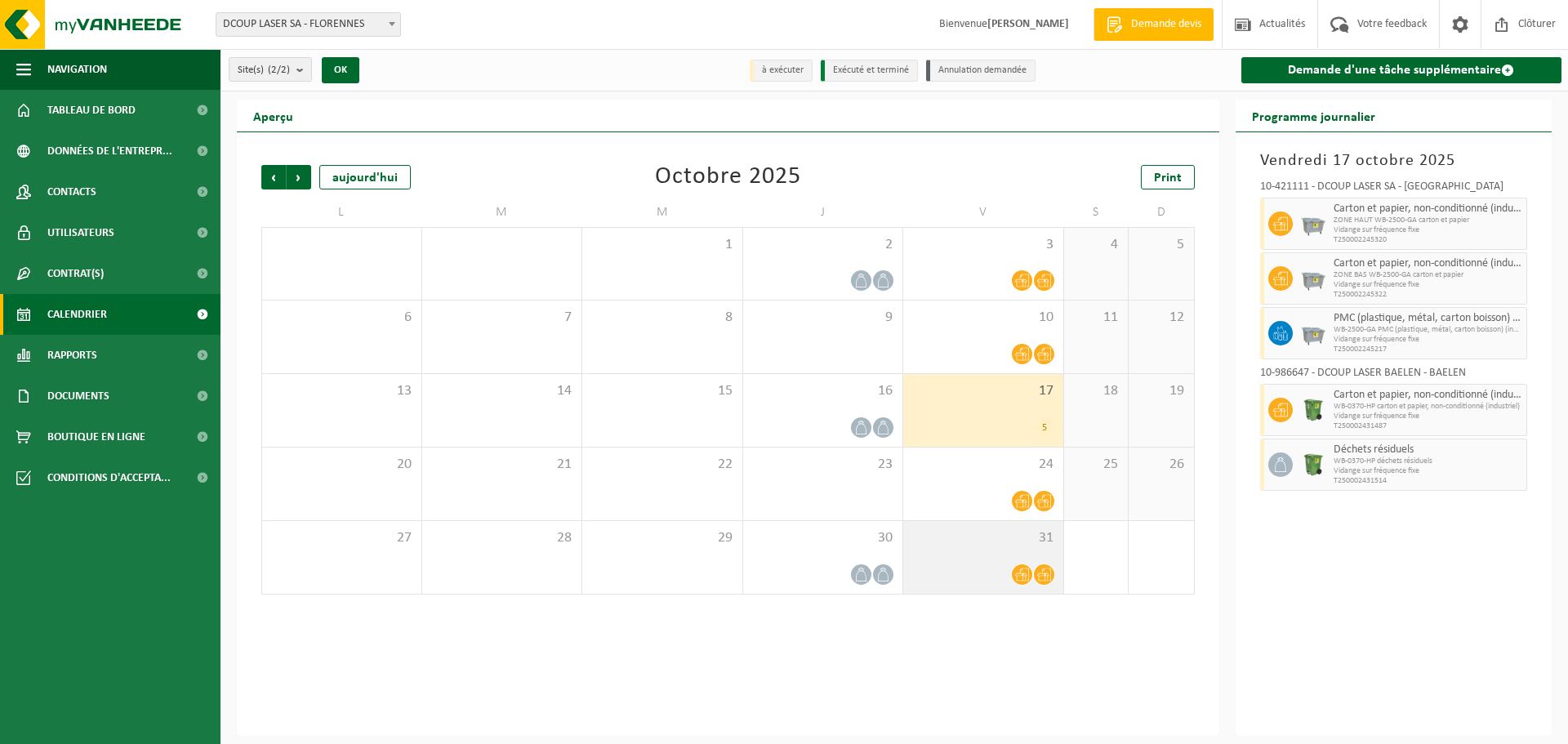
click at [996, 580] on div at bounding box center [984, 574] width 144 height 22
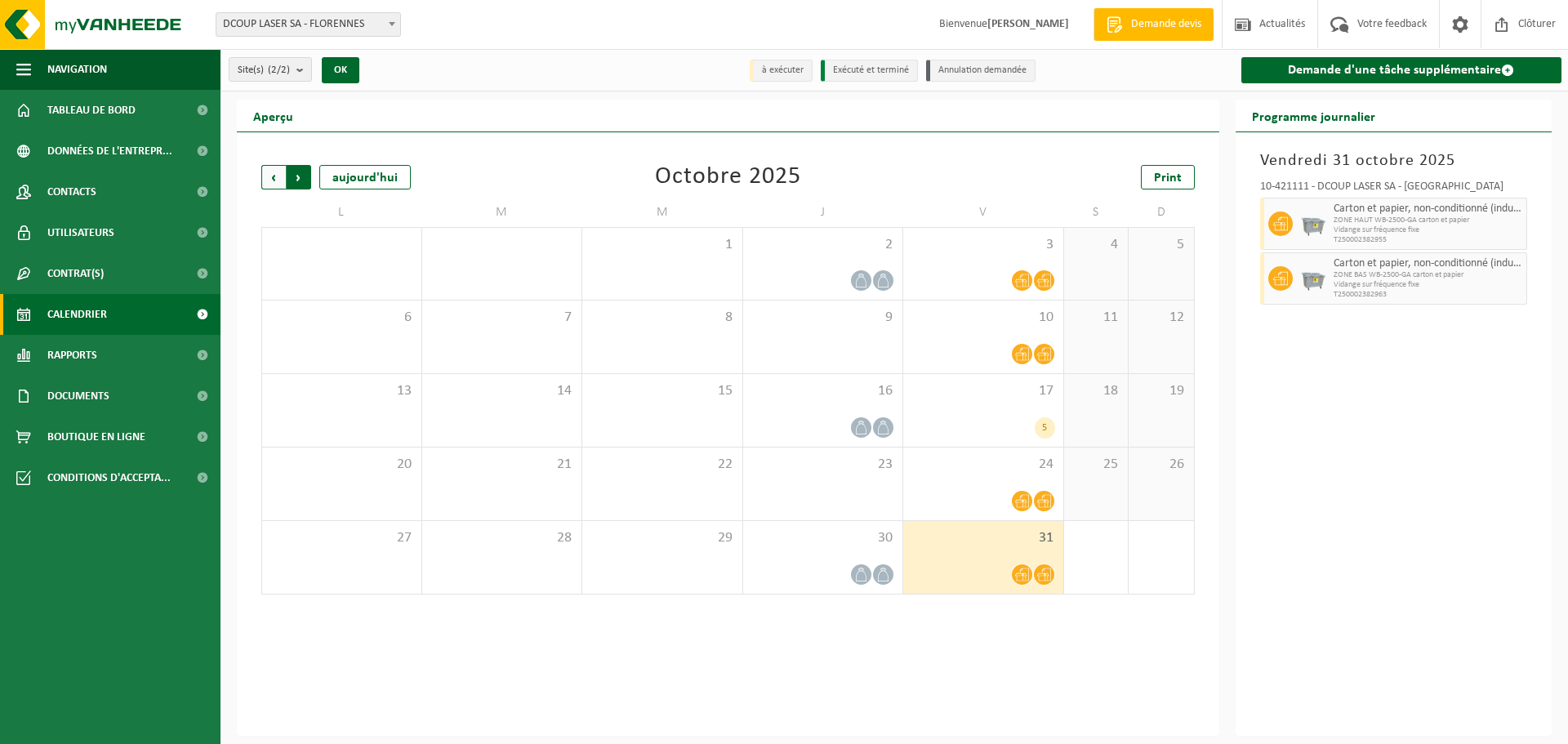
click at [269, 185] on span "Précédent" at bounding box center [273, 177] width 24 height 24
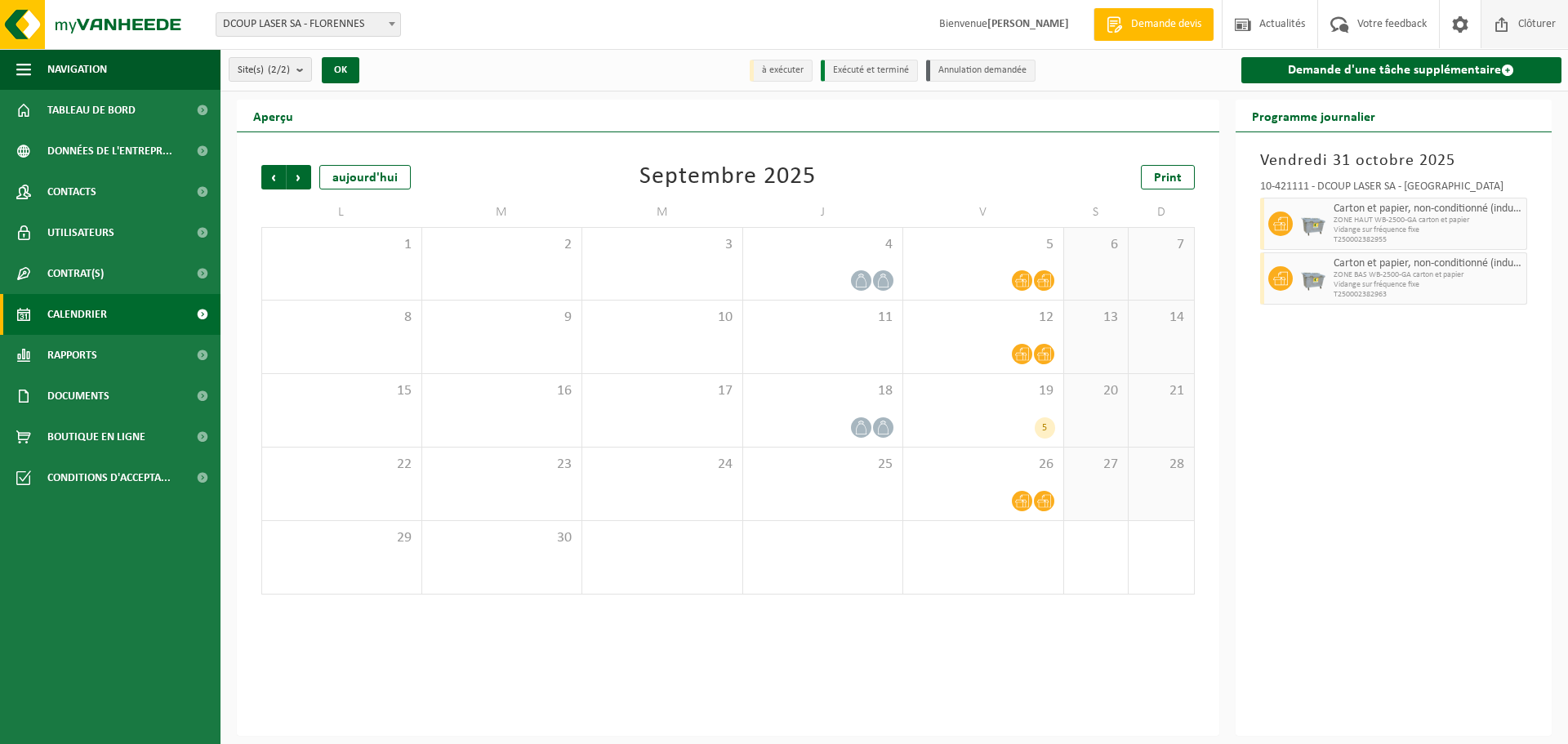
click at [1536, 20] on span "Clôturer" at bounding box center [1537, 23] width 46 height 48
